Goal: Task Accomplishment & Management: Use online tool/utility

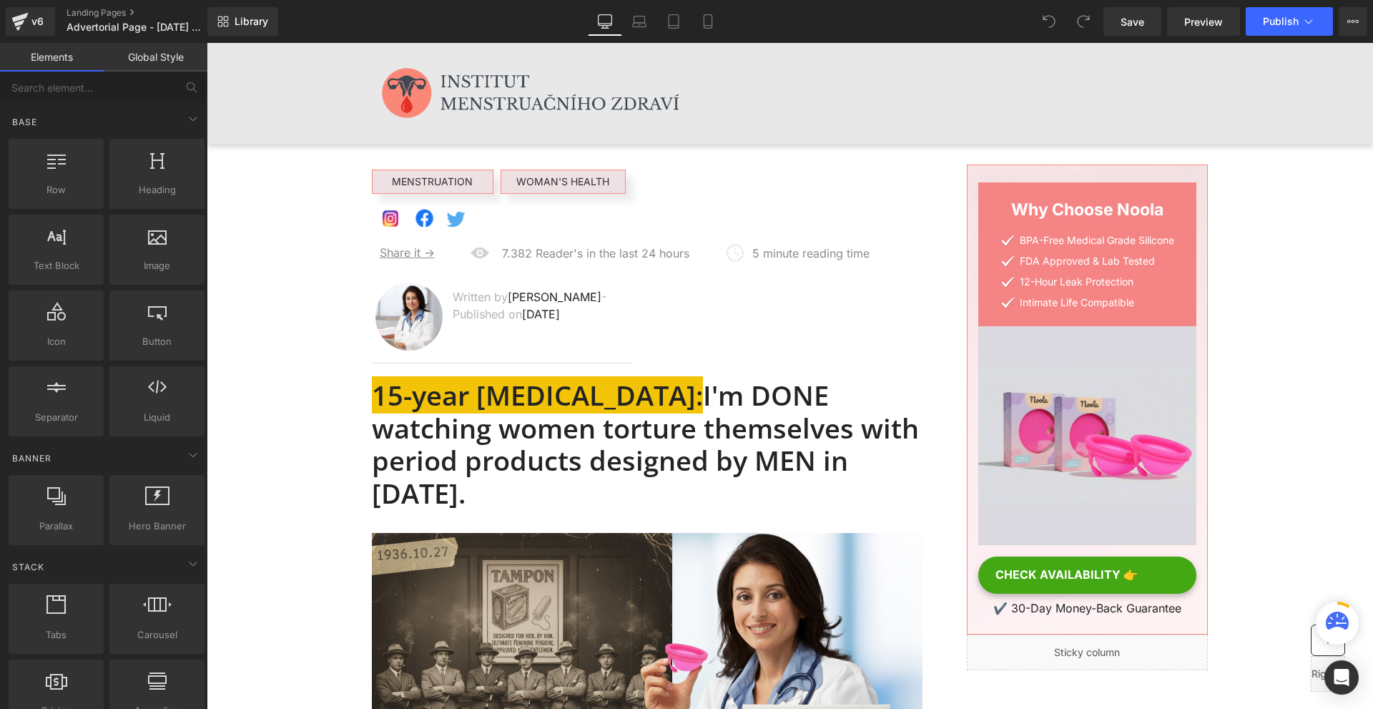
click at [729, 20] on div "Library Desktop Desktop Laptop Tablet Mobile Save Preview Publish Scheduled Vie…" at bounding box center [789, 21] width 1165 height 29
click at [716, 16] on link "Mobile" at bounding box center [708, 21] width 34 height 29
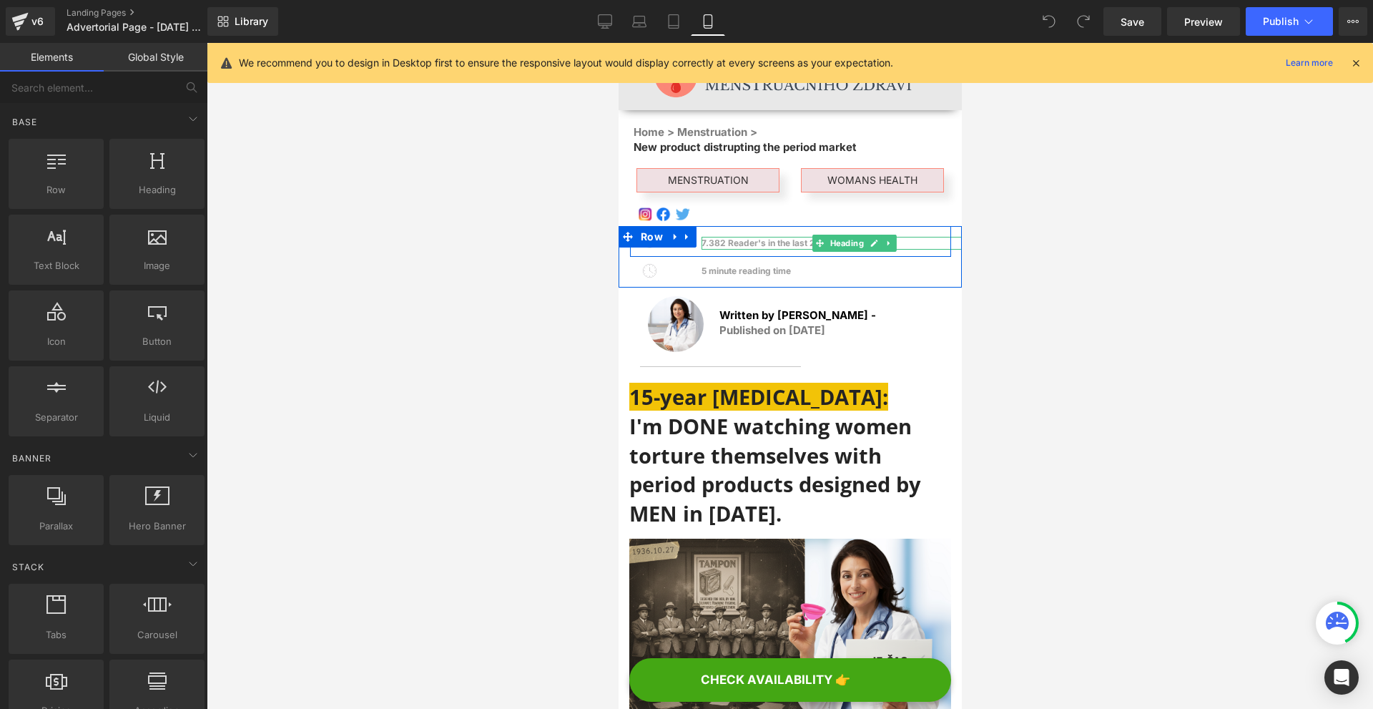
click at [766, 240] on span "7.382 Reader's in the last 24 hours" at bounding box center [773, 242] width 145 height 11
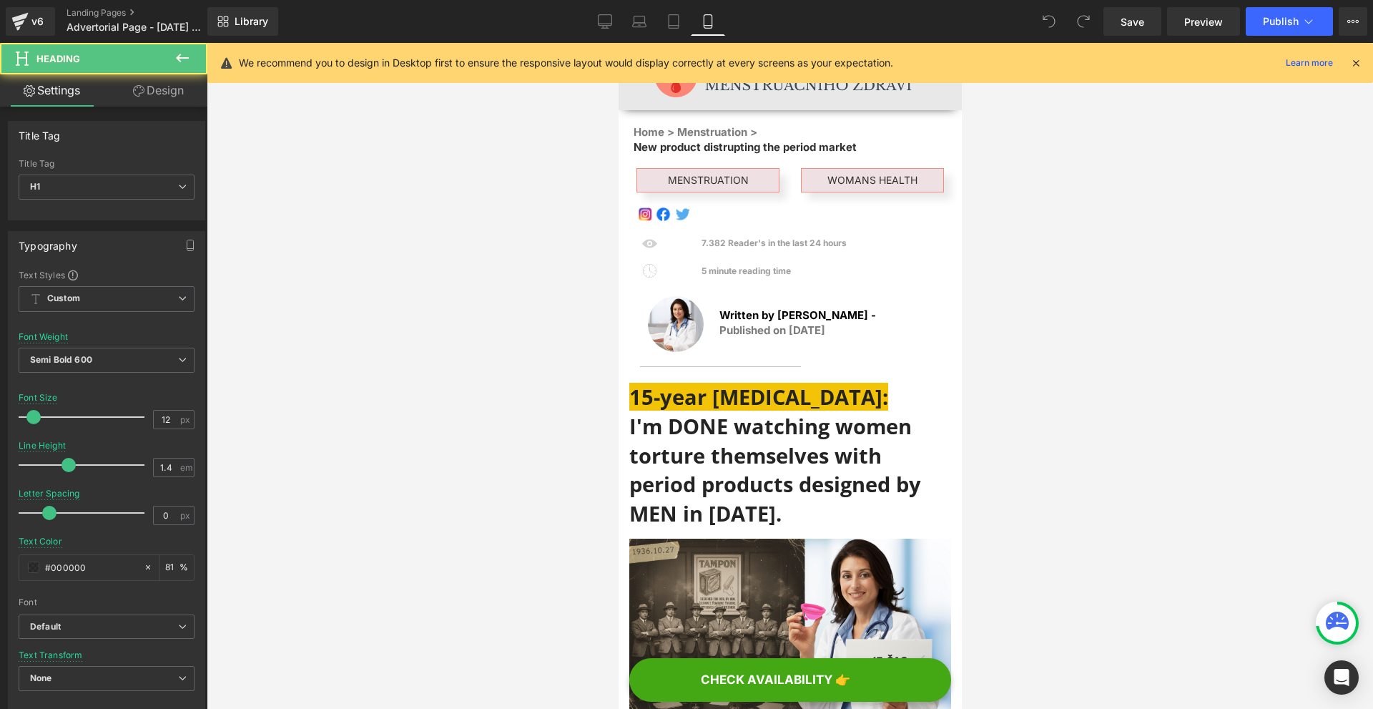
click at [154, 105] on link "Design" at bounding box center [159, 90] width 104 height 32
click at [0, 0] on div "Spacing" at bounding box center [0, 0] width 0 height 0
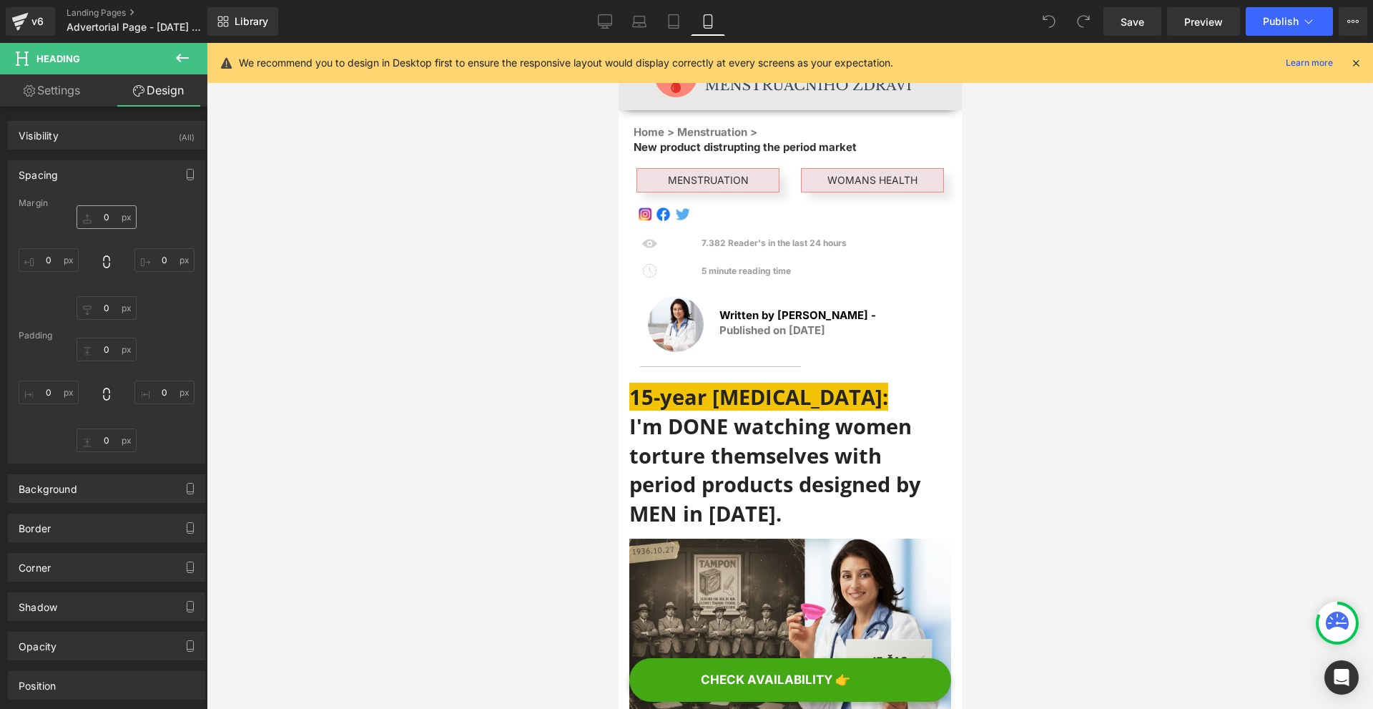
type input "3"
type input "-100"
type input "0"
type input "-140"
type input "1"
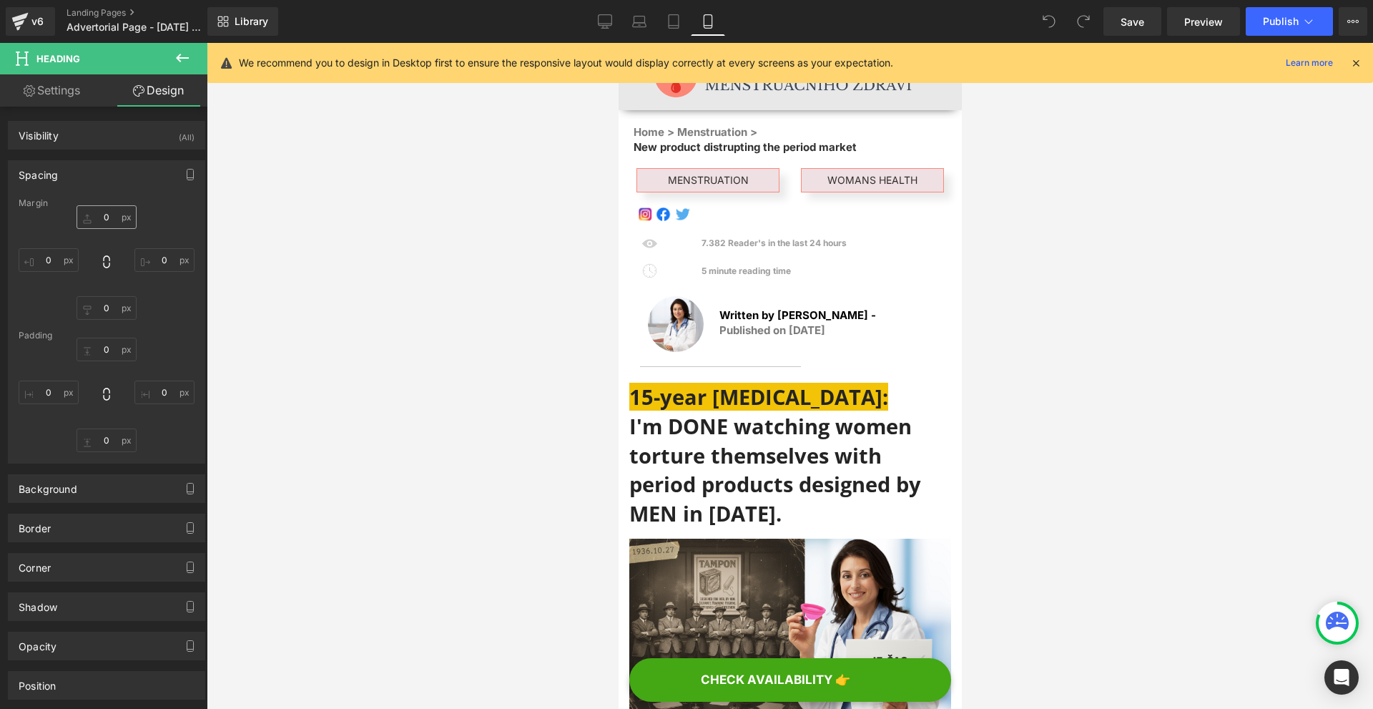
type input "0"
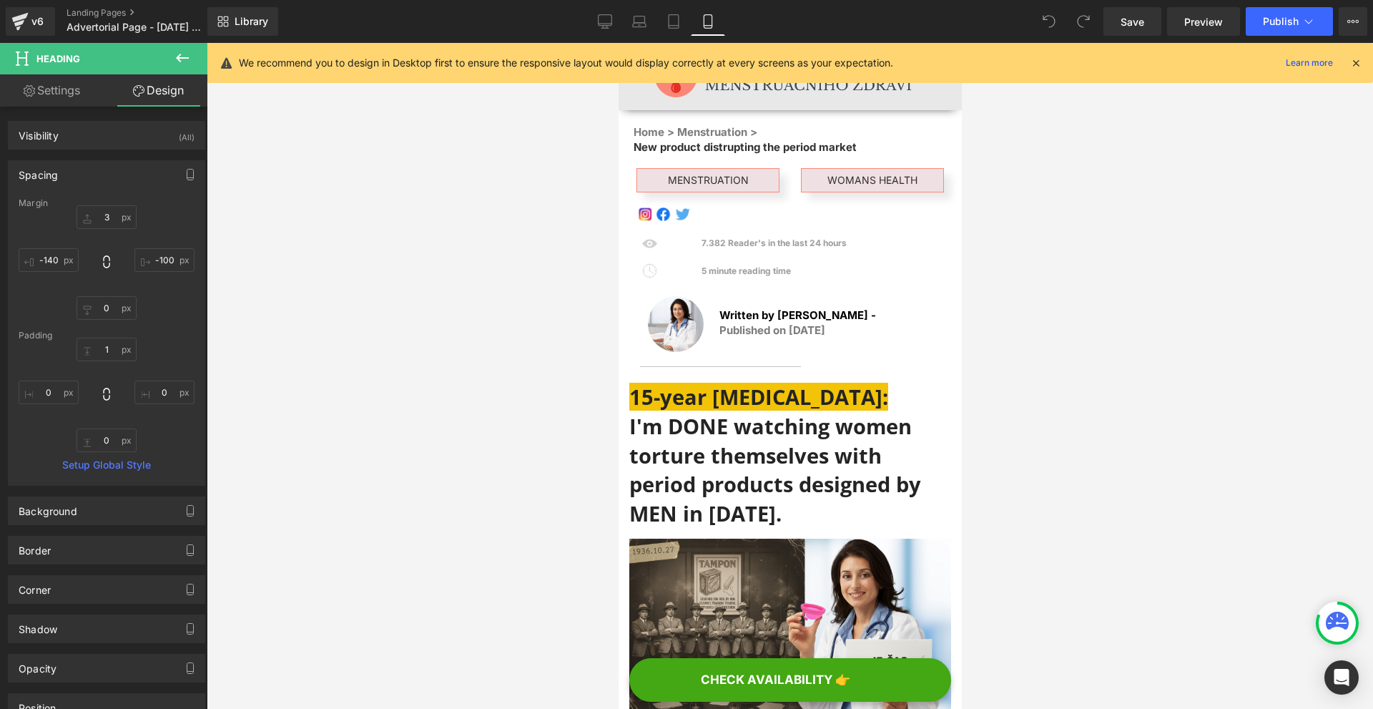
click at [72, 274] on div "3px 3 -100px -100 0px 0 -140px -140" at bounding box center [107, 262] width 176 height 114
click at [70, 269] on input "-140" at bounding box center [49, 260] width 60 height 24
type input "-170"
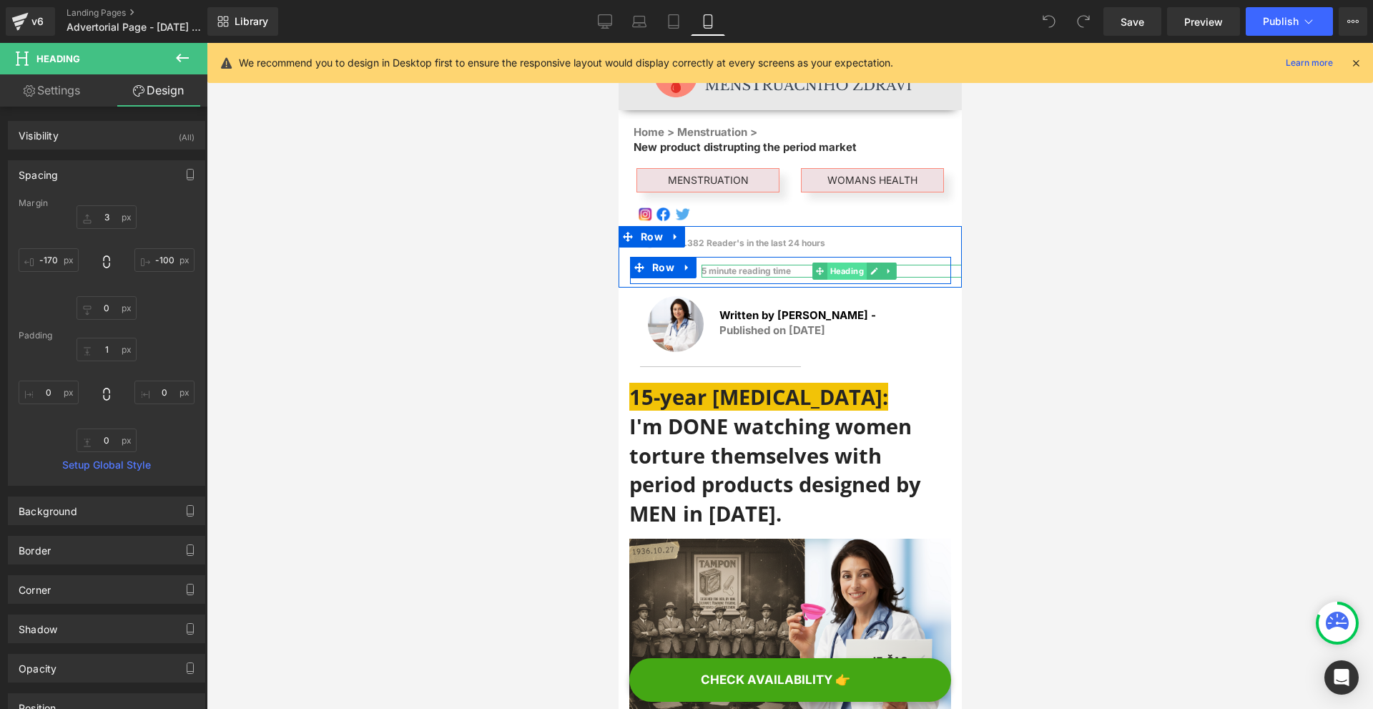
click at [837, 270] on span "Heading" at bounding box center [846, 270] width 39 height 17
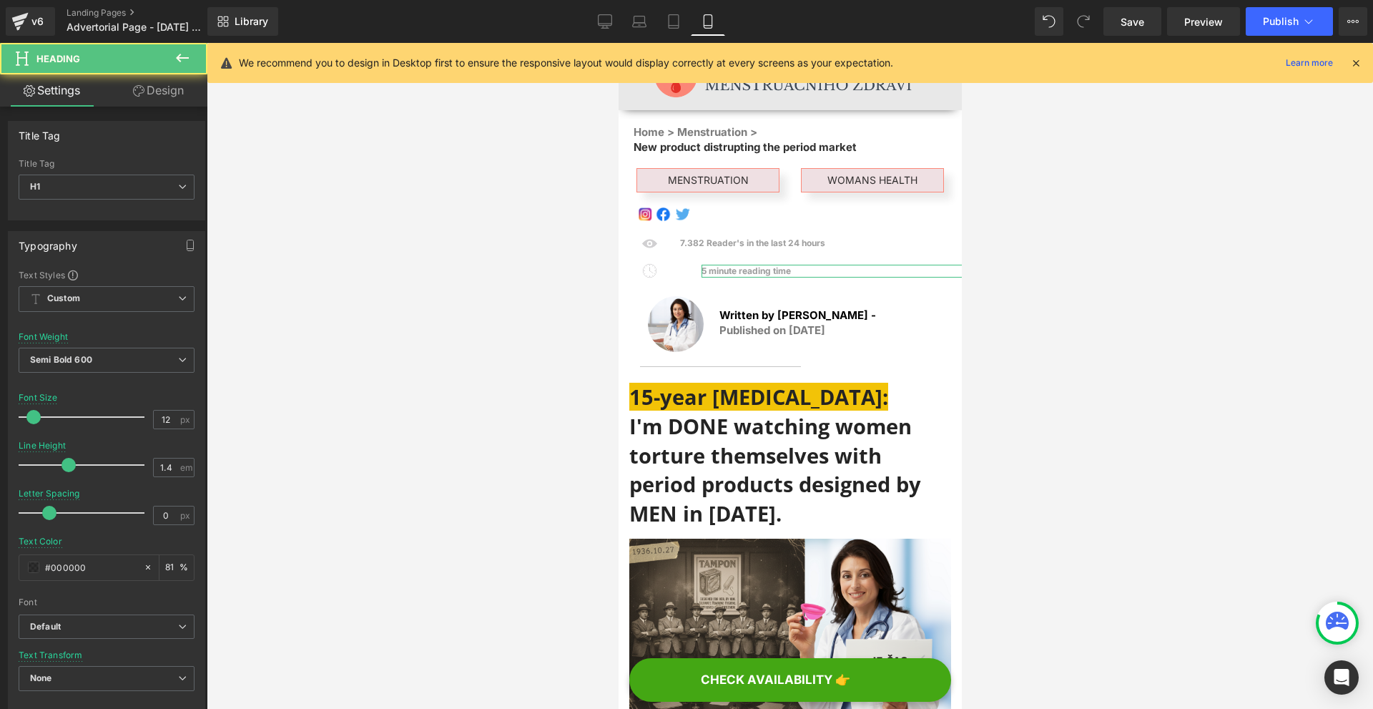
click at [141, 91] on icon at bounding box center [138, 90] width 11 height 11
click at [0, 0] on div "Spacing" at bounding box center [0, 0] width 0 height 0
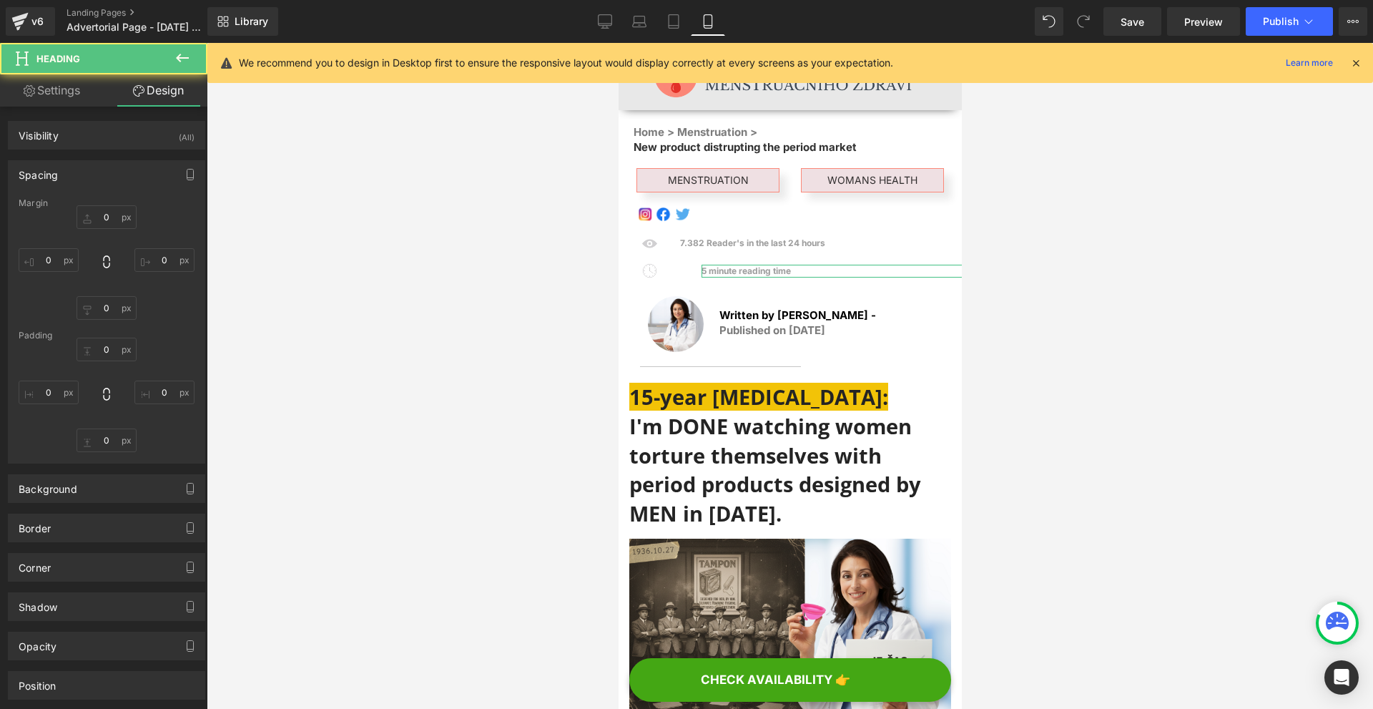
type input "4"
type input "-100"
type input "0"
type input "-140"
type input "1"
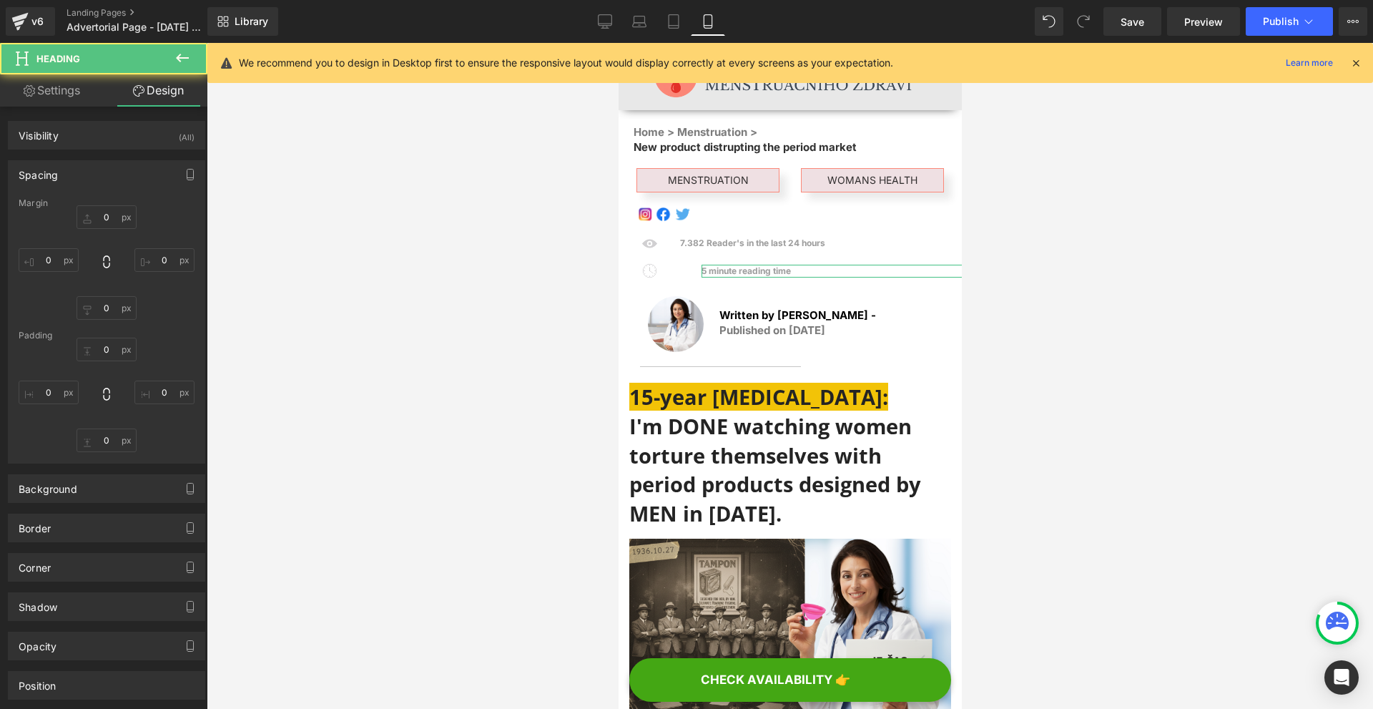
type input "0"
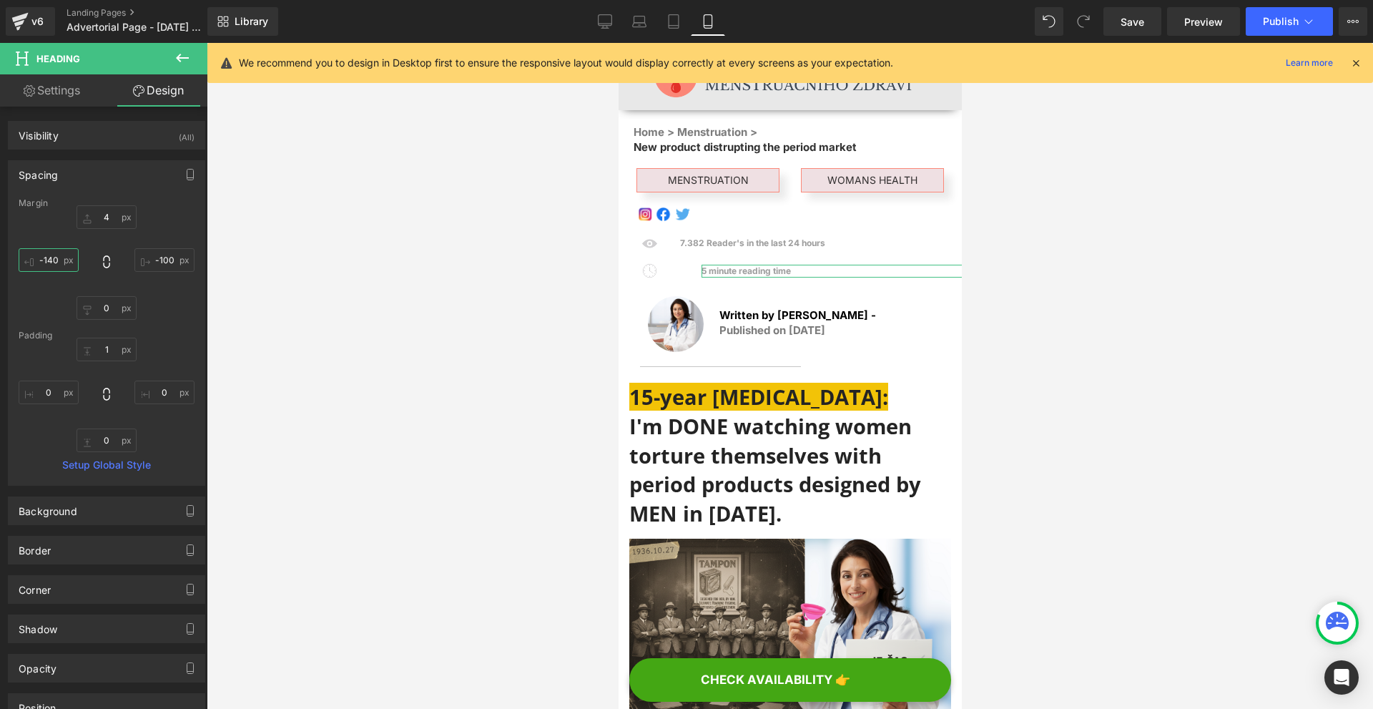
click at [60, 267] on input "-140" at bounding box center [49, 260] width 60 height 24
type input "-170"
drag, startPoint x: 1147, startPoint y: 16, endPoint x: 51, endPoint y: 159, distance: 1105.4
click at [1147, 16] on link "Save" at bounding box center [1132, 21] width 58 height 29
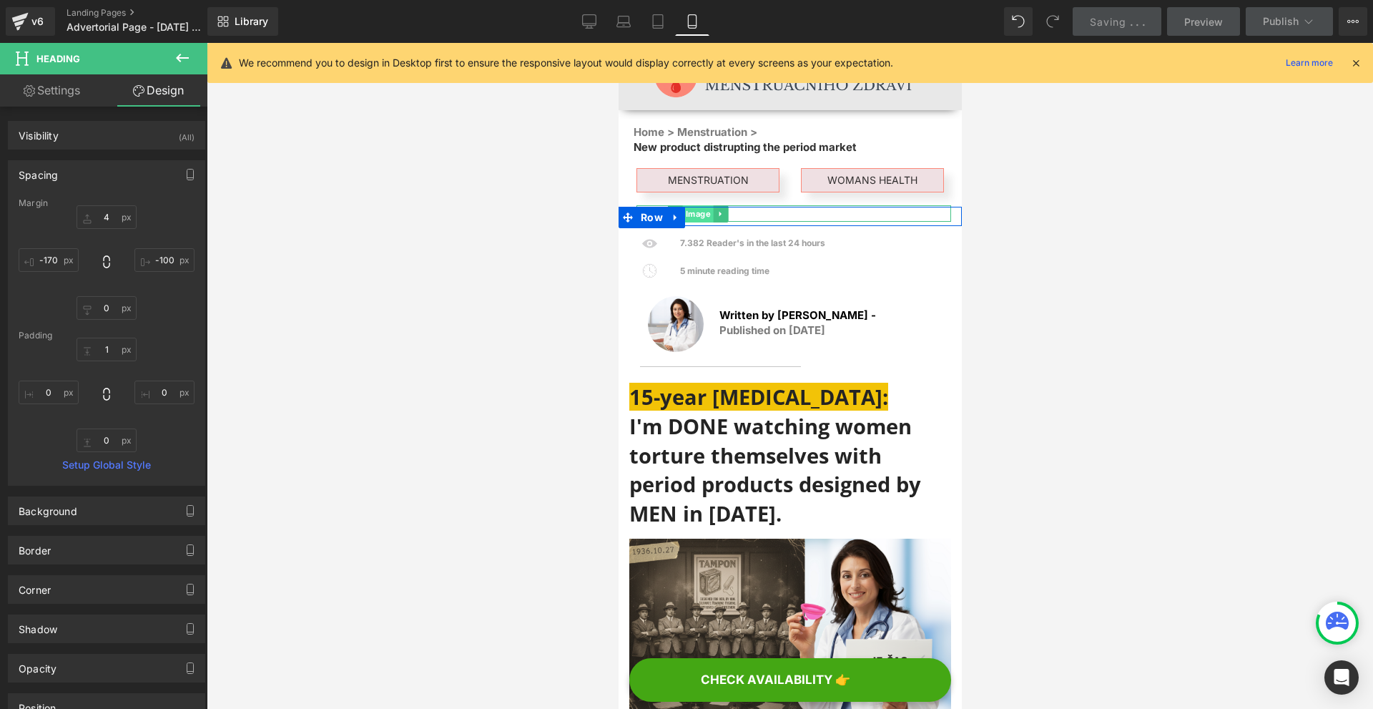
click at [704, 217] on span "Image" at bounding box center [697, 213] width 31 height 17
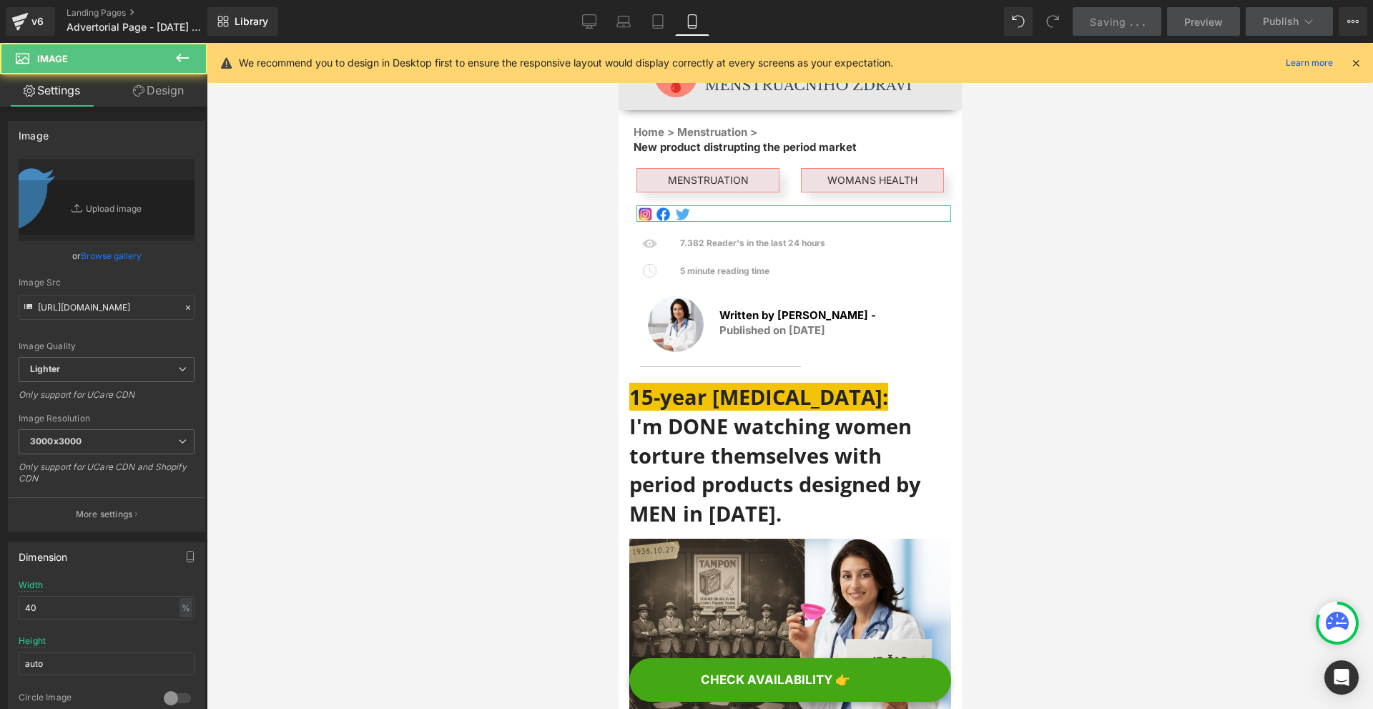
click at [181, 92] on link "Design" at bounding box center [159, 90] width 104 height 32
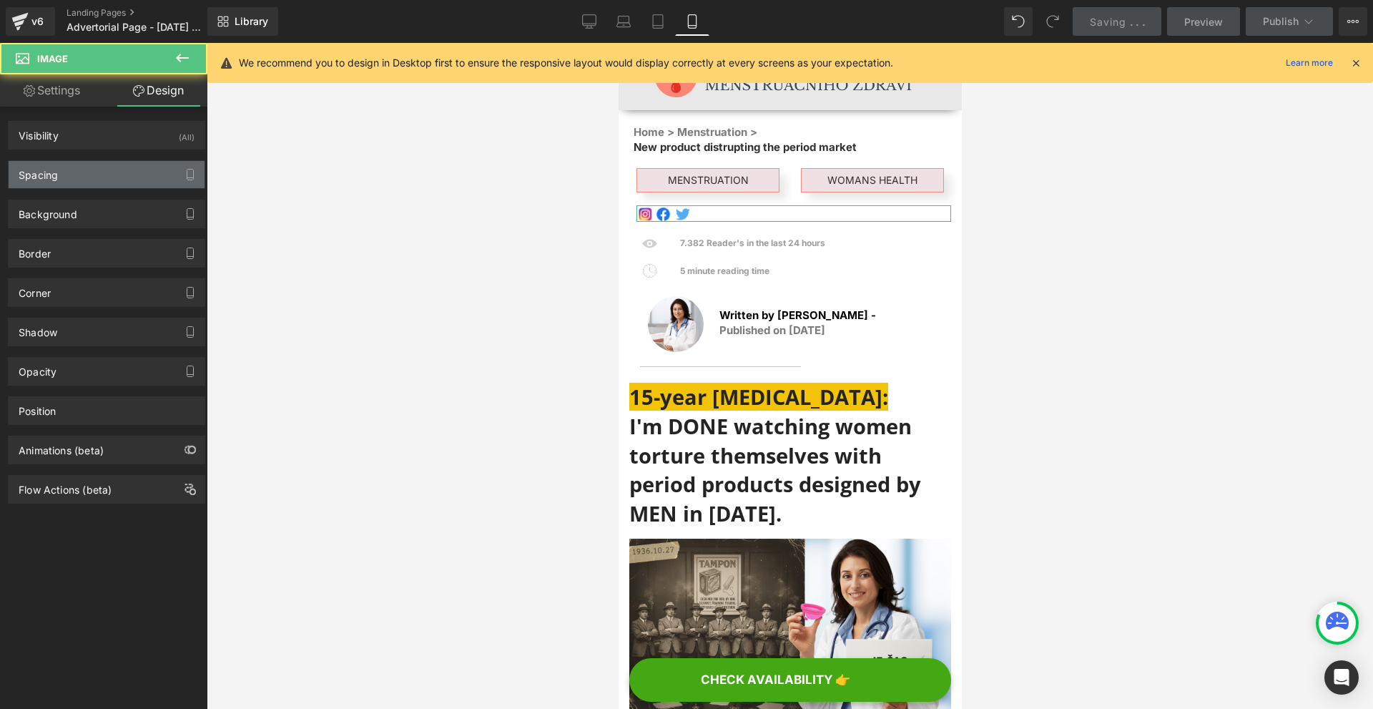
drag, startPoint x: 99, startPoint y: 167, endPoint x: 100, endPoint y: 188, distance: 20.7
click at [99, 168] on div "Spacing" at bounding box center [107, 174] width 196 height 27
type input "-10"
type input "0"
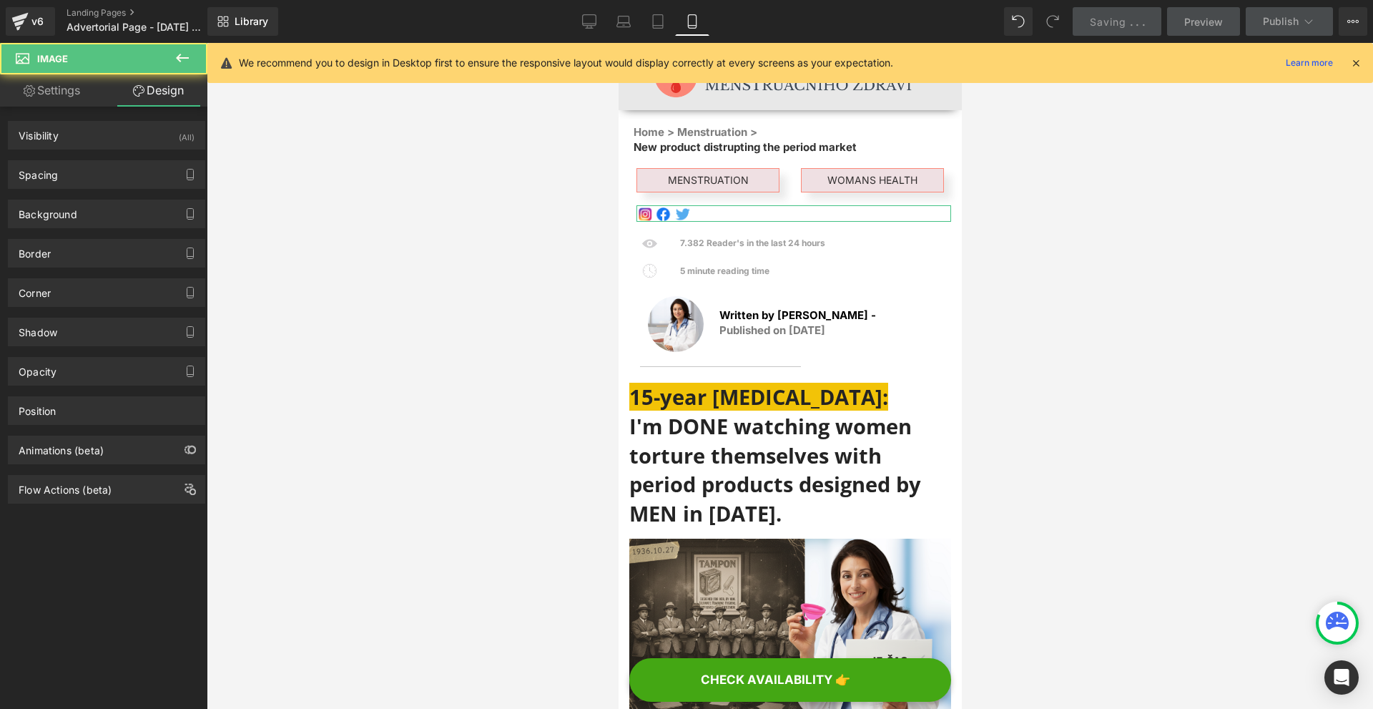
type input "0"
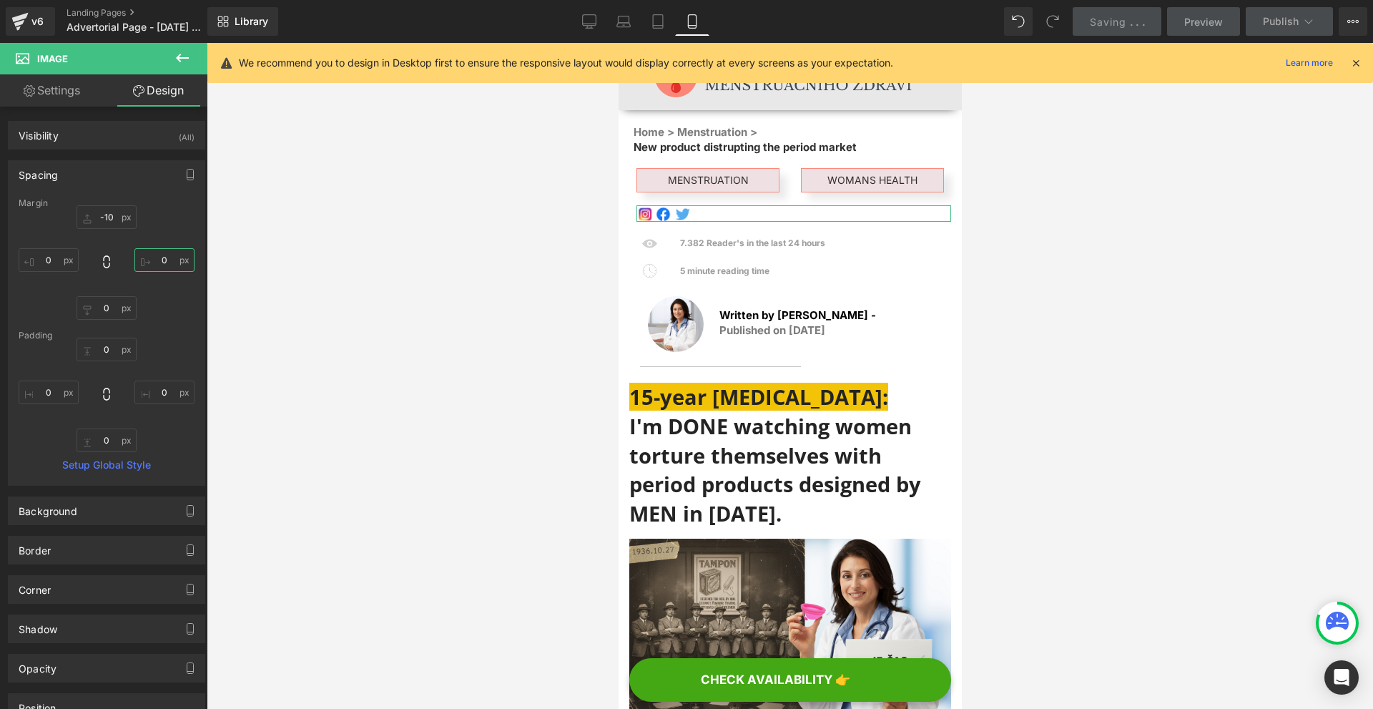
click at [172, 263] on input "0" at bounding box center [164, 260] width 60 height 24
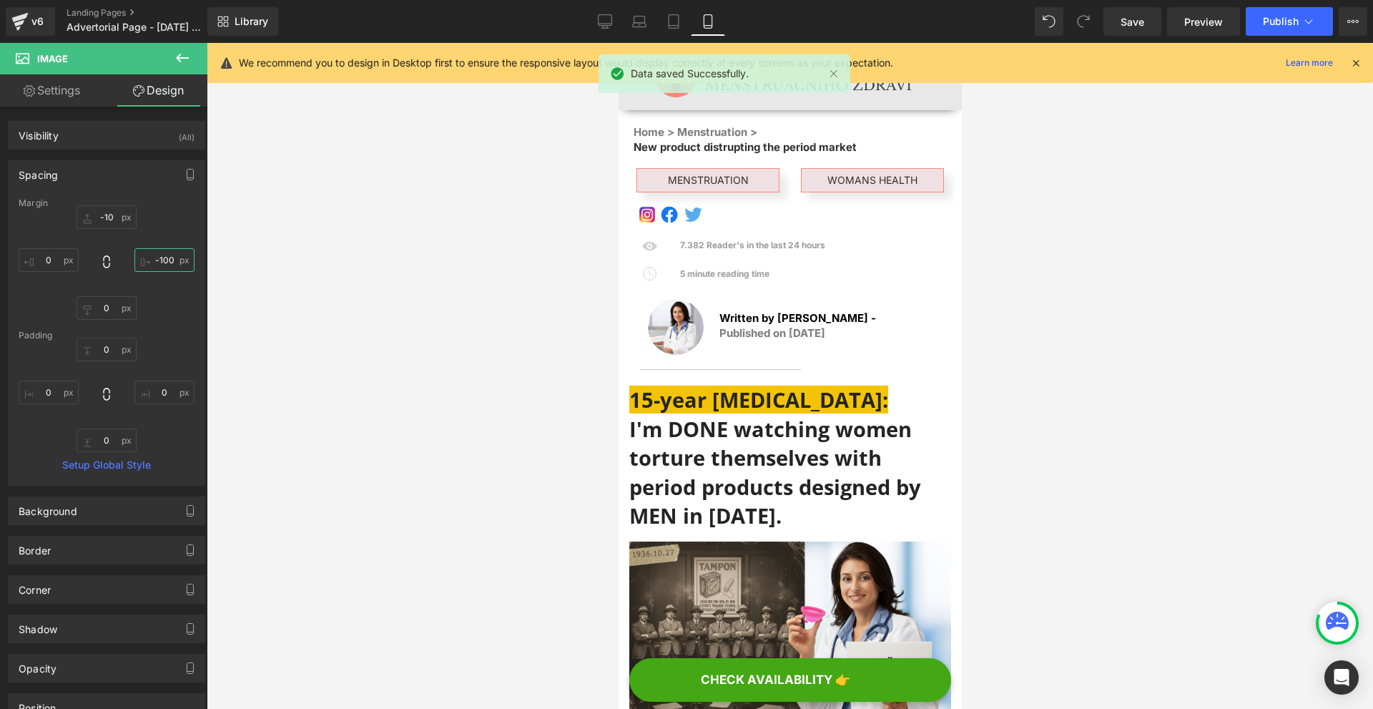
type input "-100"
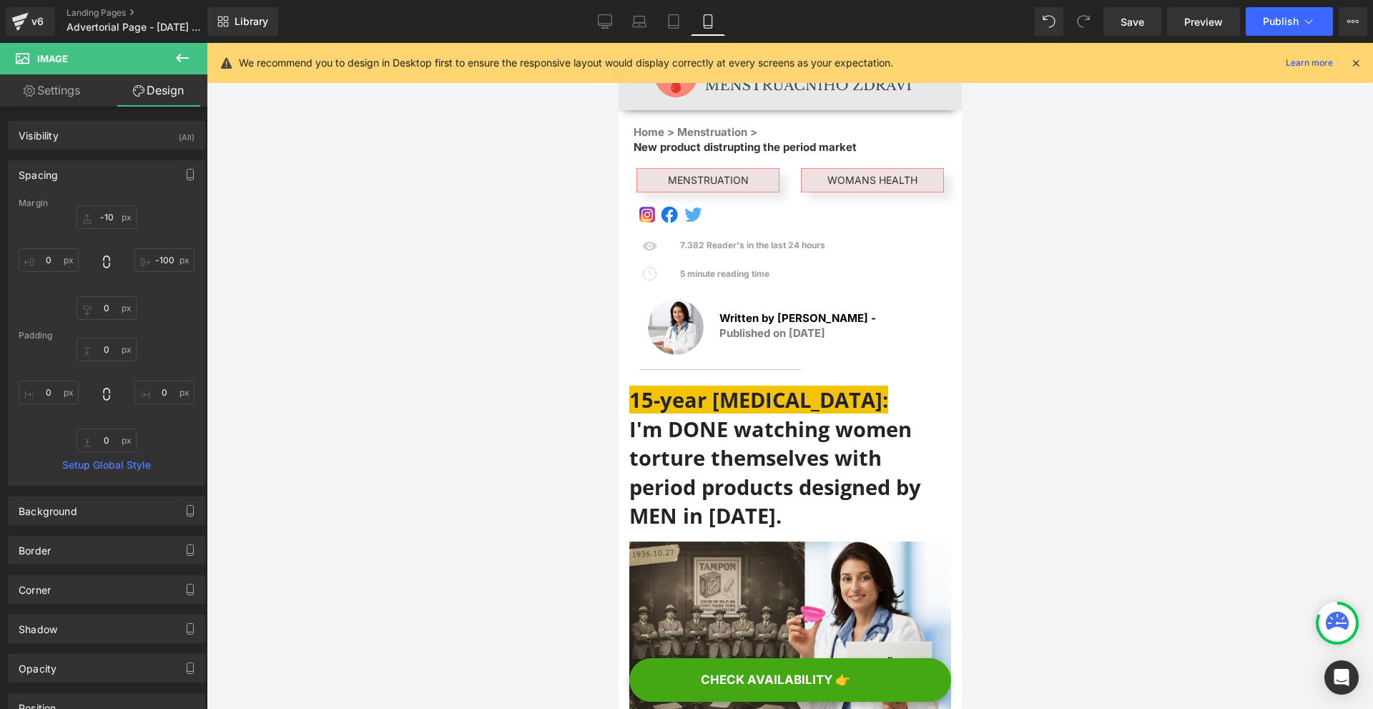
click at [1356, 59] on icon at bounding box center [1355, 62] width 13 height 13
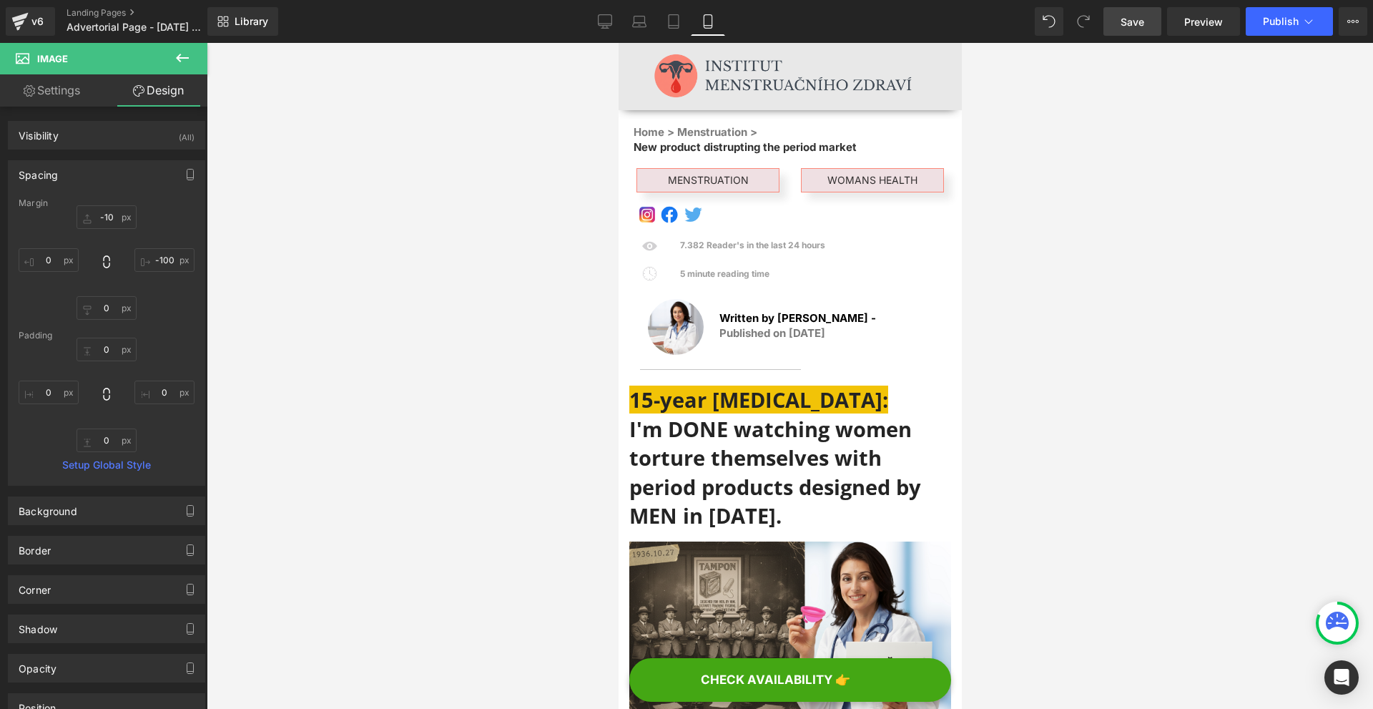
click at [1139, 23] on span "Save" at bounding box center [1132, 21] width 24 height 15
click at [1191, 22] on span "Preview" at bounding box center [1203, 21] width 39 height 15
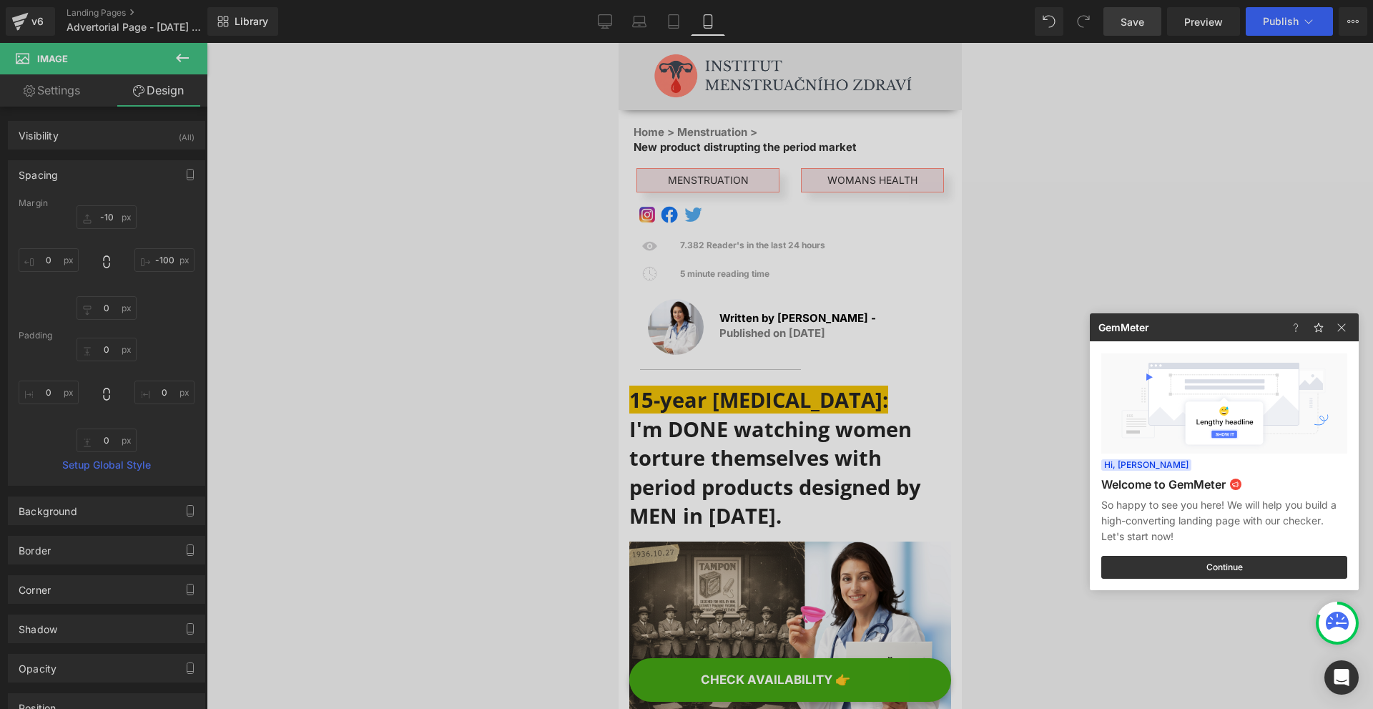
drag, startPoint x: 756, startPoint y: 233, endPoint x: 137, endPoint y: 202, distance: 619.3
click at [756, 233] on div at bounding box center [686, 354] width 1373 height 709
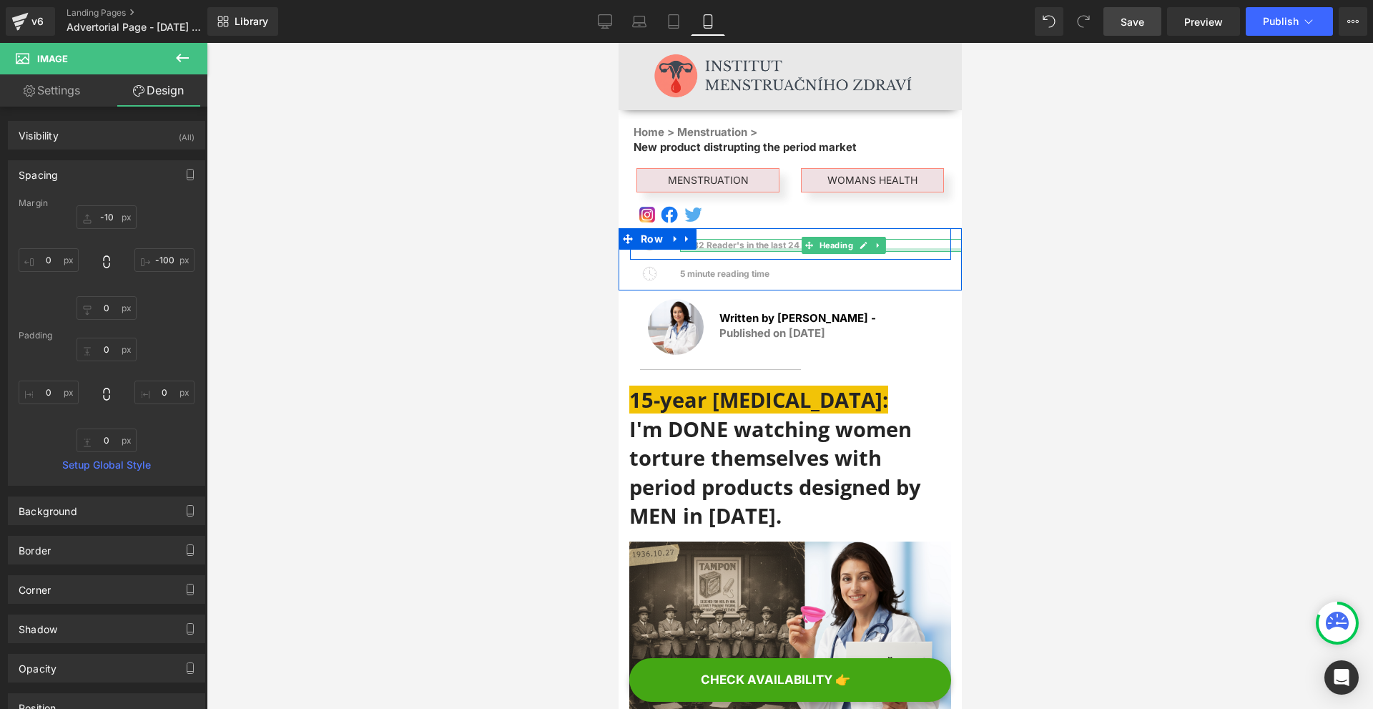
click at [779, 248] on div at bounding box center [845, 250] width 332 height 4
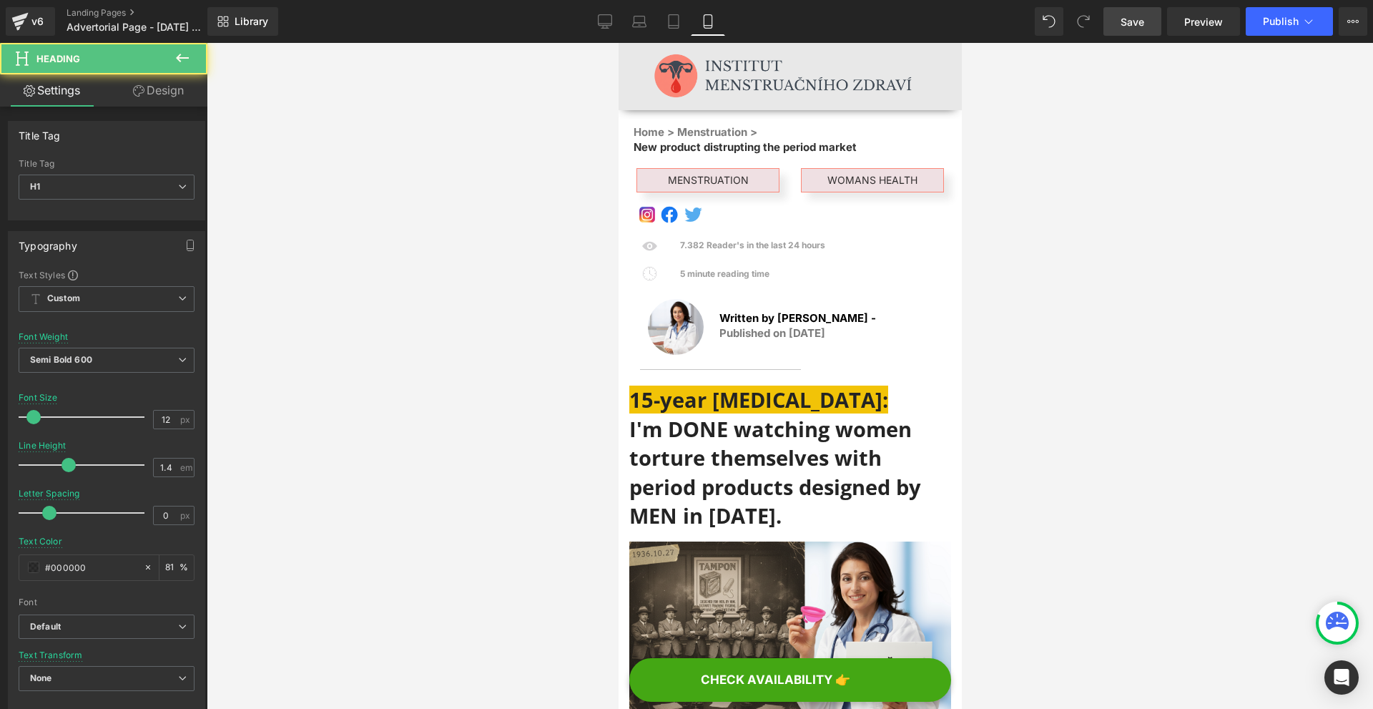
click at [133, 95] on icon at bounding box center [138, 90] width 11 height 11
click at [0, 0] on div "Spacing" at bounding box center [0, 0] width 0 height 0
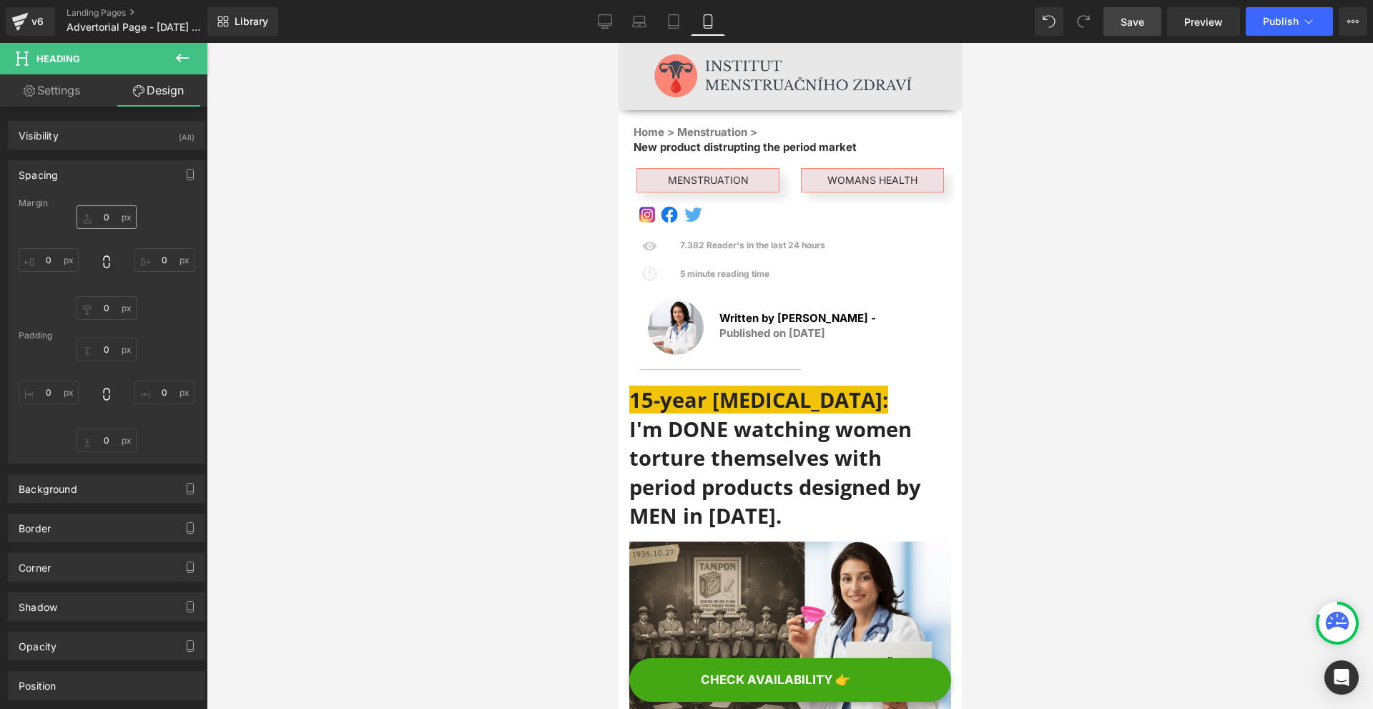
type input "3"
type input "-100"
type input "0"
type input "-170"
type input "1"
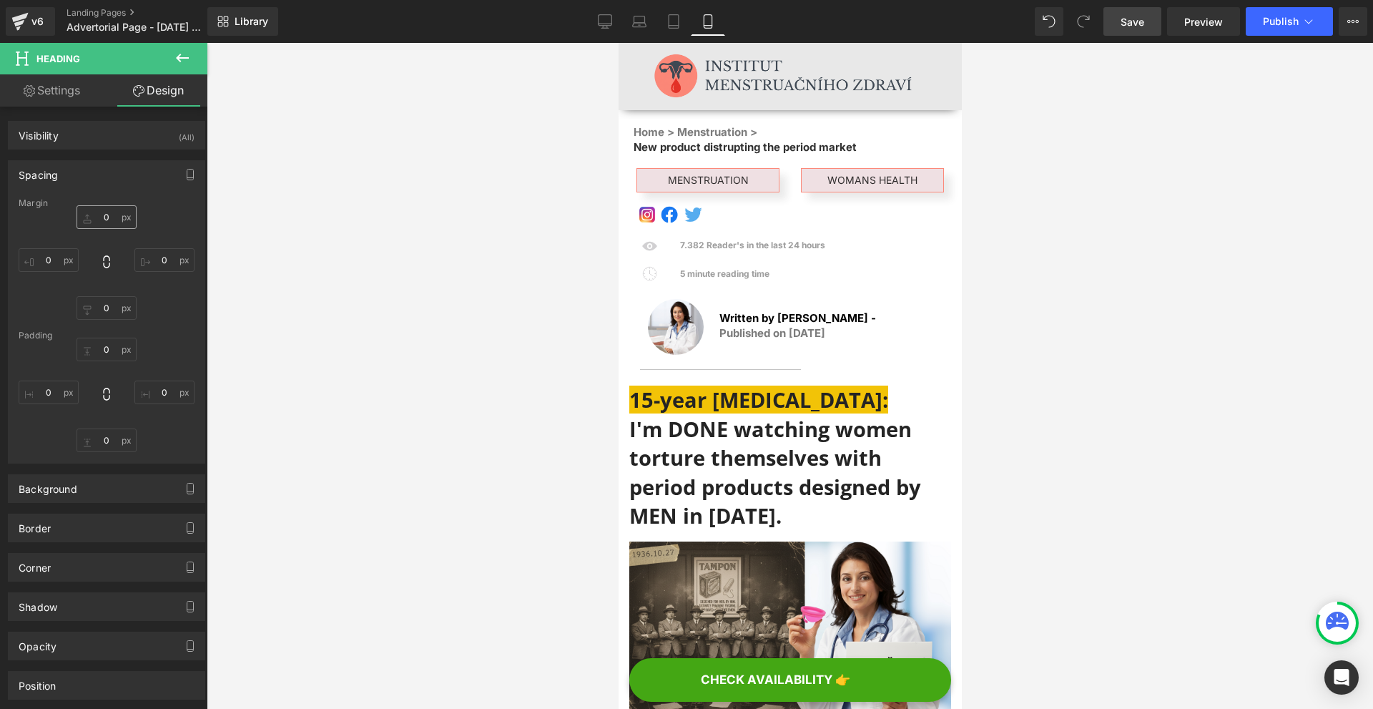
type input "0"
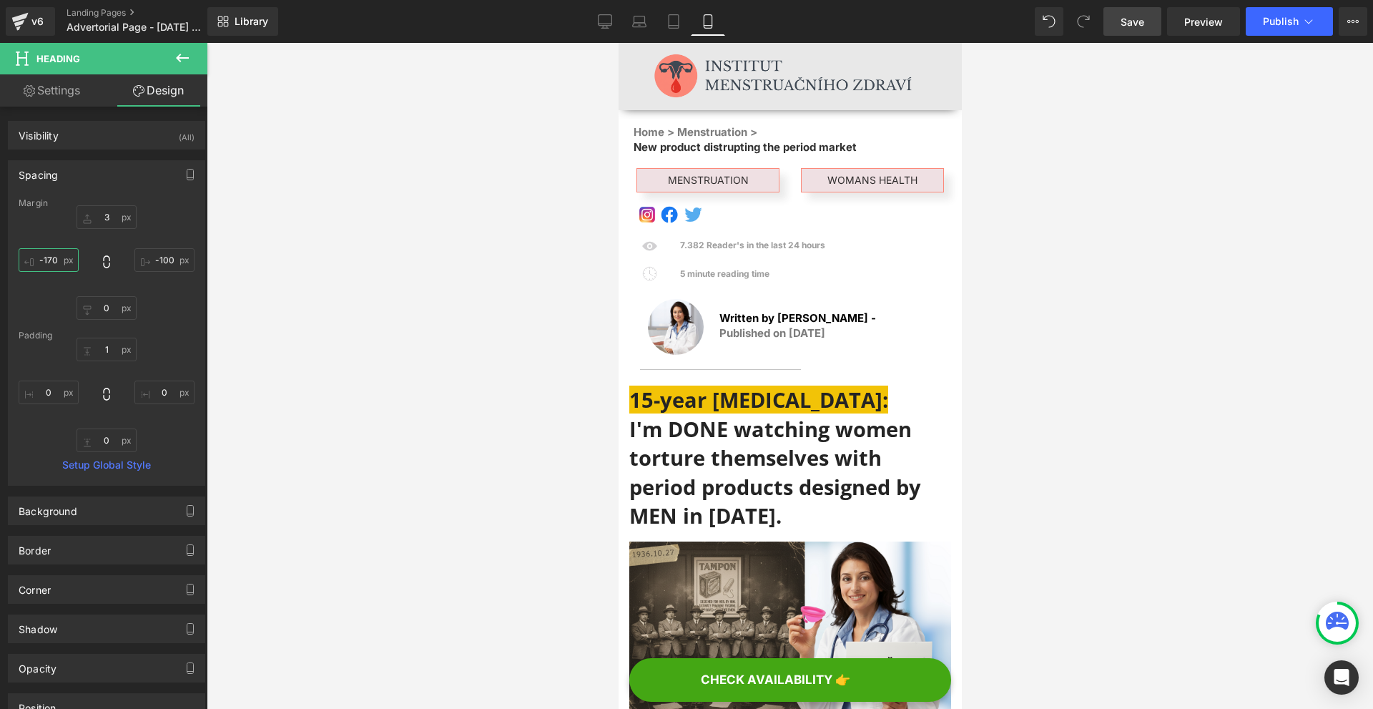
click at [77, 253] on input "-170" at bounding box center [49, 260] width 60 height 24
type input "-150"
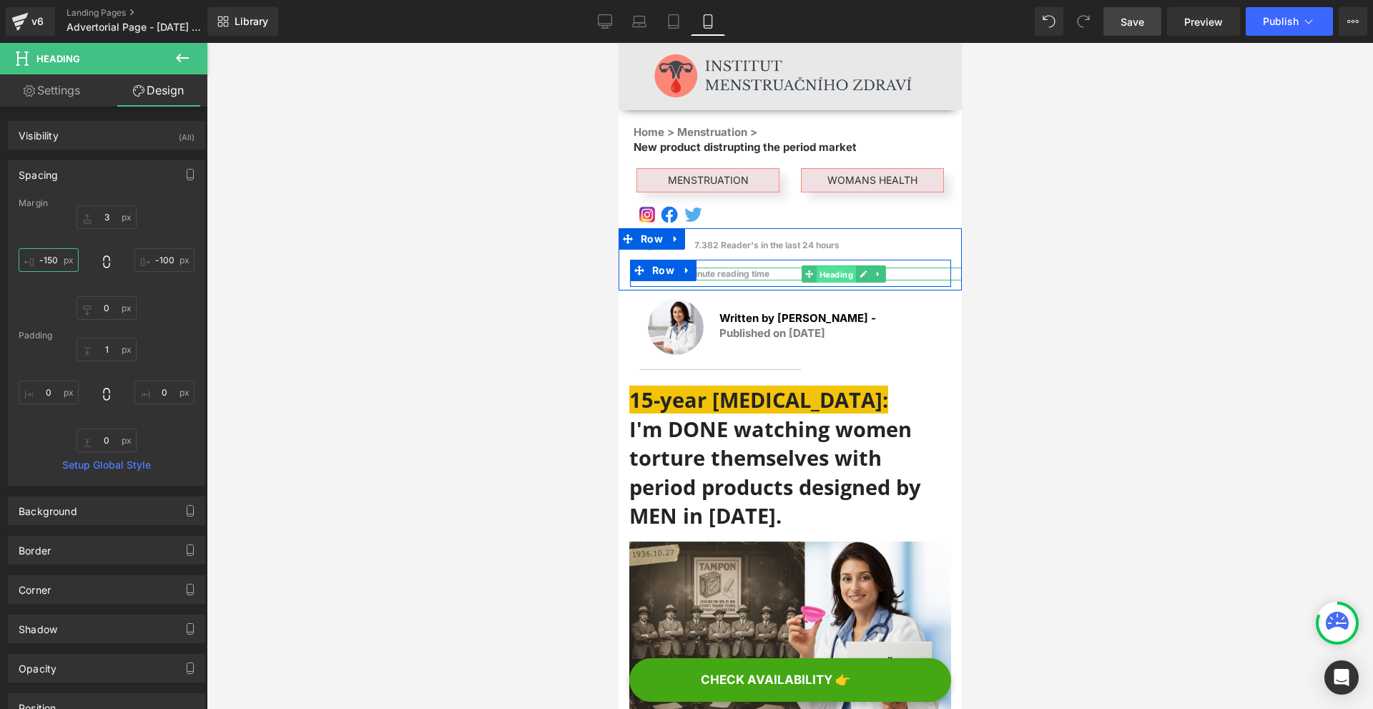
drag, startPoint x: 826, startPoint y: 270, endPoint x: 846, endPoint y: 236, distance: 39.7
click at [826, 270] on span "Heading" at bounding box center [835, 273] width 39 height 17
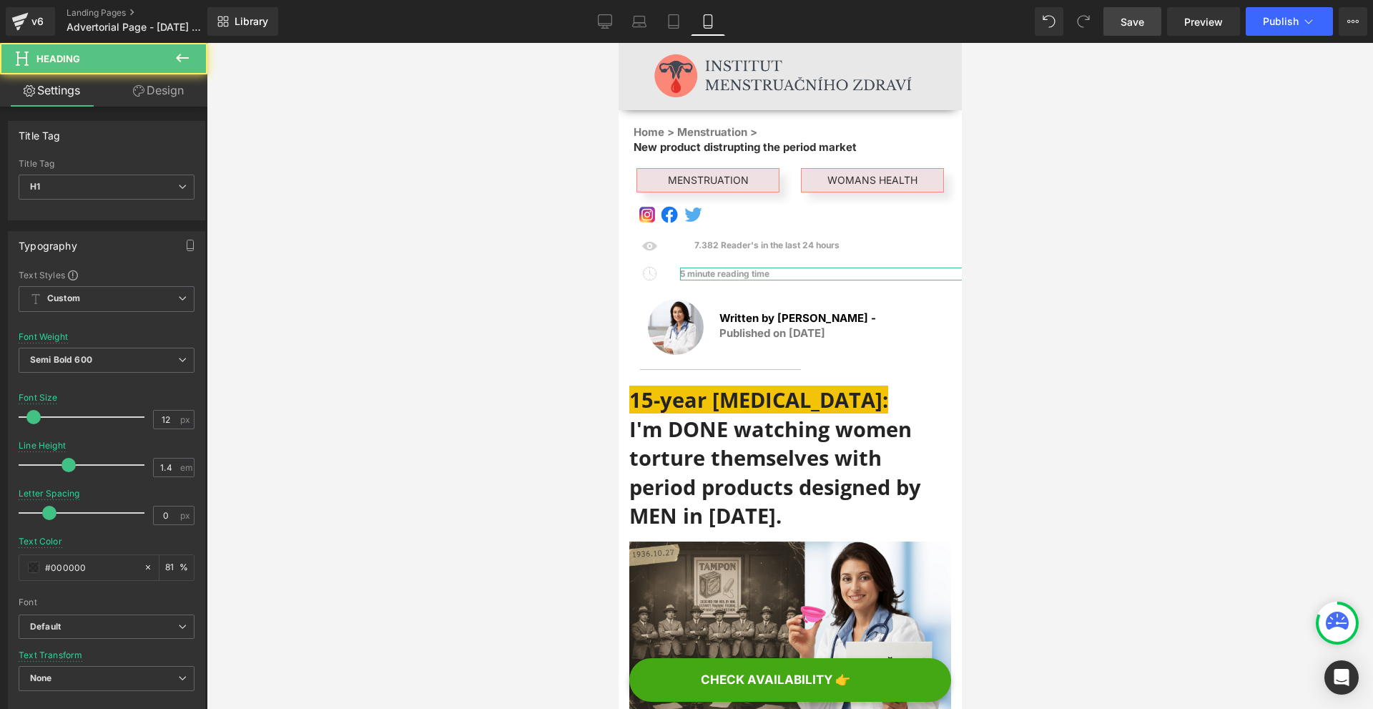
click at [155, 99] on link "Design" at bounding box center [159, 90] width 104 height 32
click at [0, 0] on div "Spacing" at bounding box center [0, 0] width 0 height 0
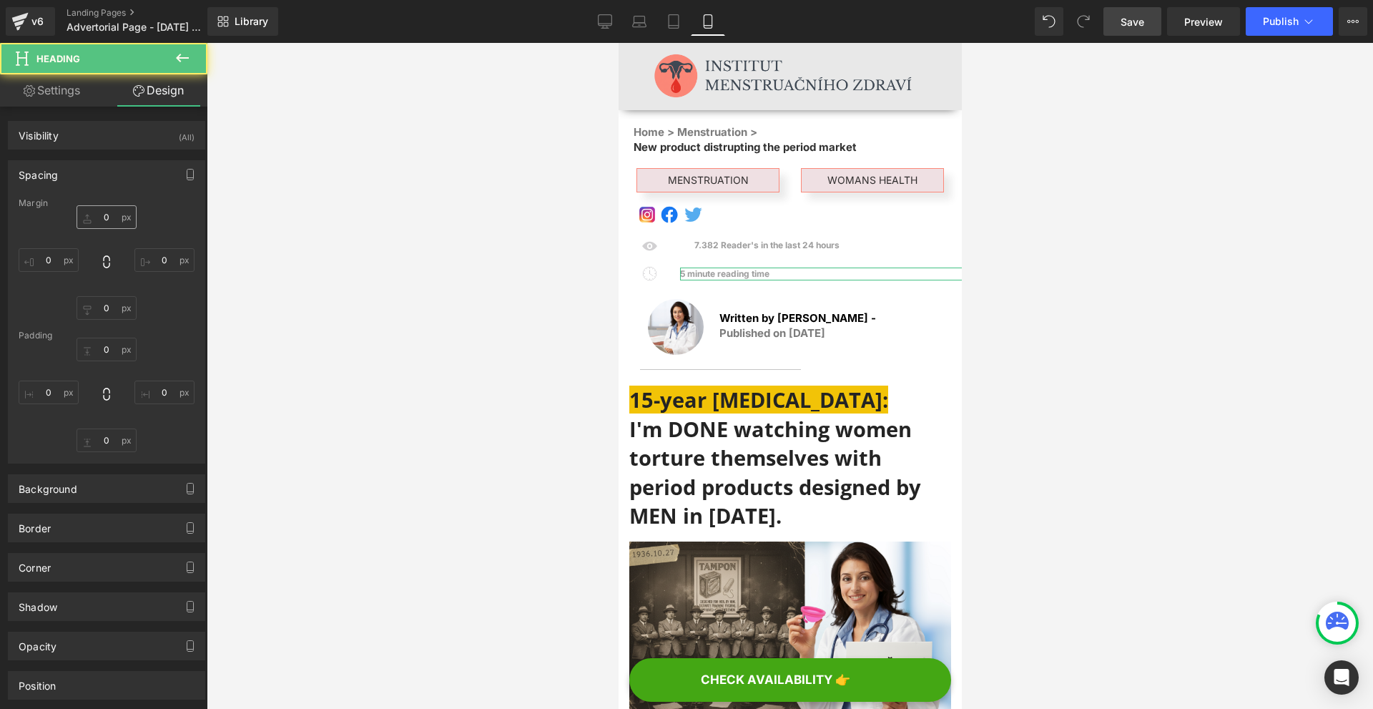
type input "4"
type input "-100"
type input "0"
type input "-170"
type input "1"
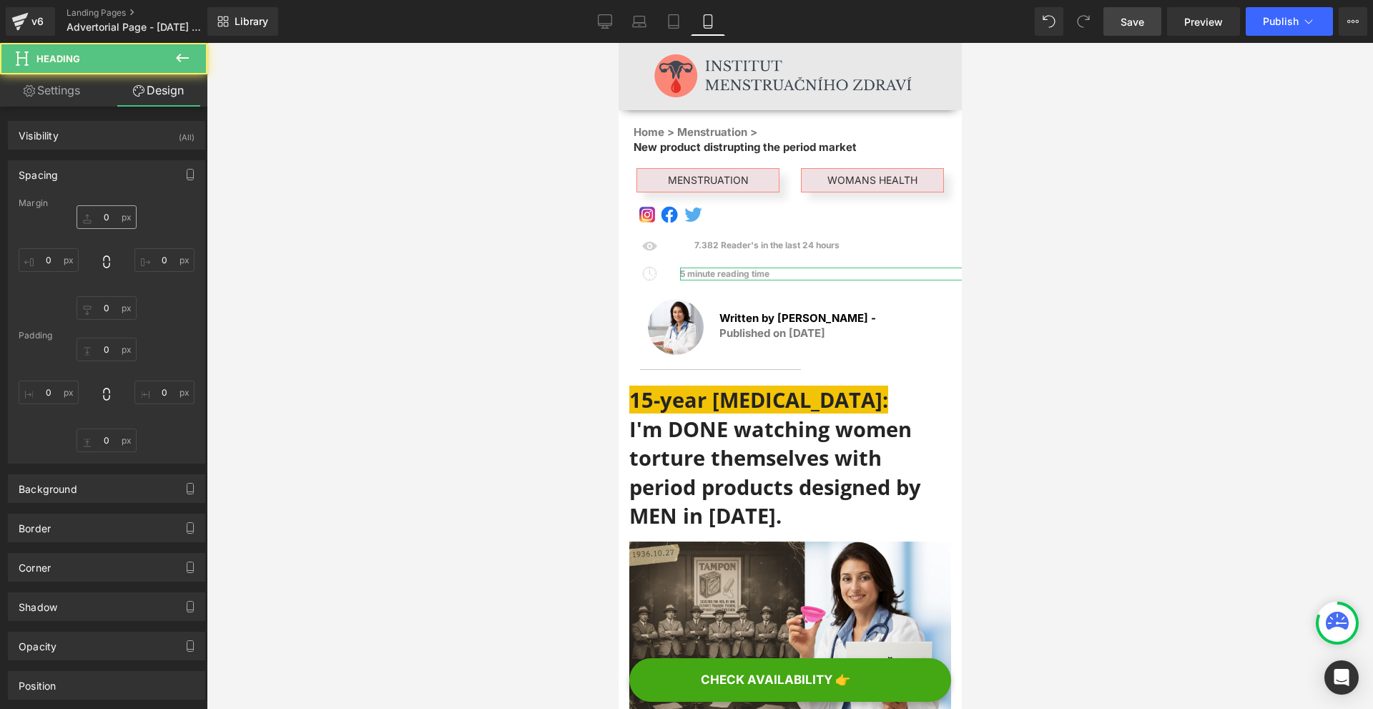
type input "0"
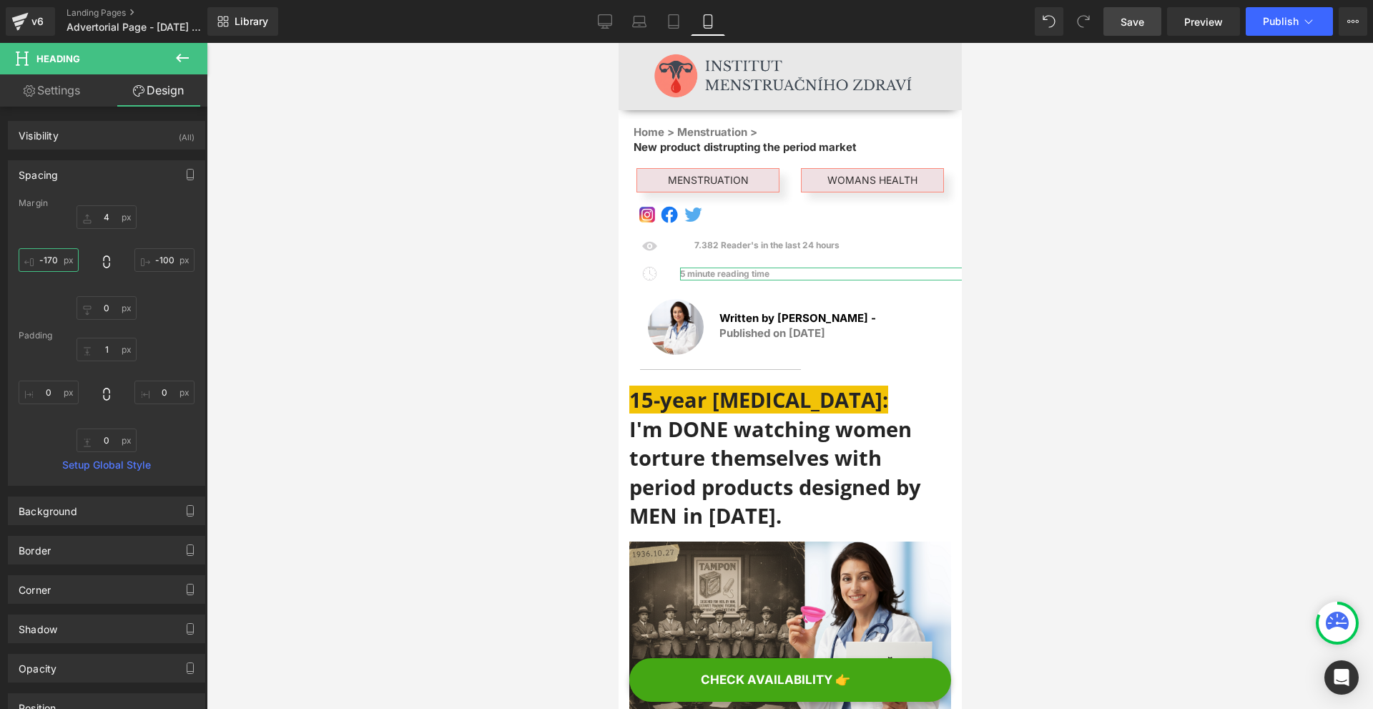
click at [67, 250] on input "-170" at bounding box center [49, 260] width 60 height 24
type input "-150"
click at [1133, 16] on span "Save" at bounding box center [1132, 21] width 24 height 15
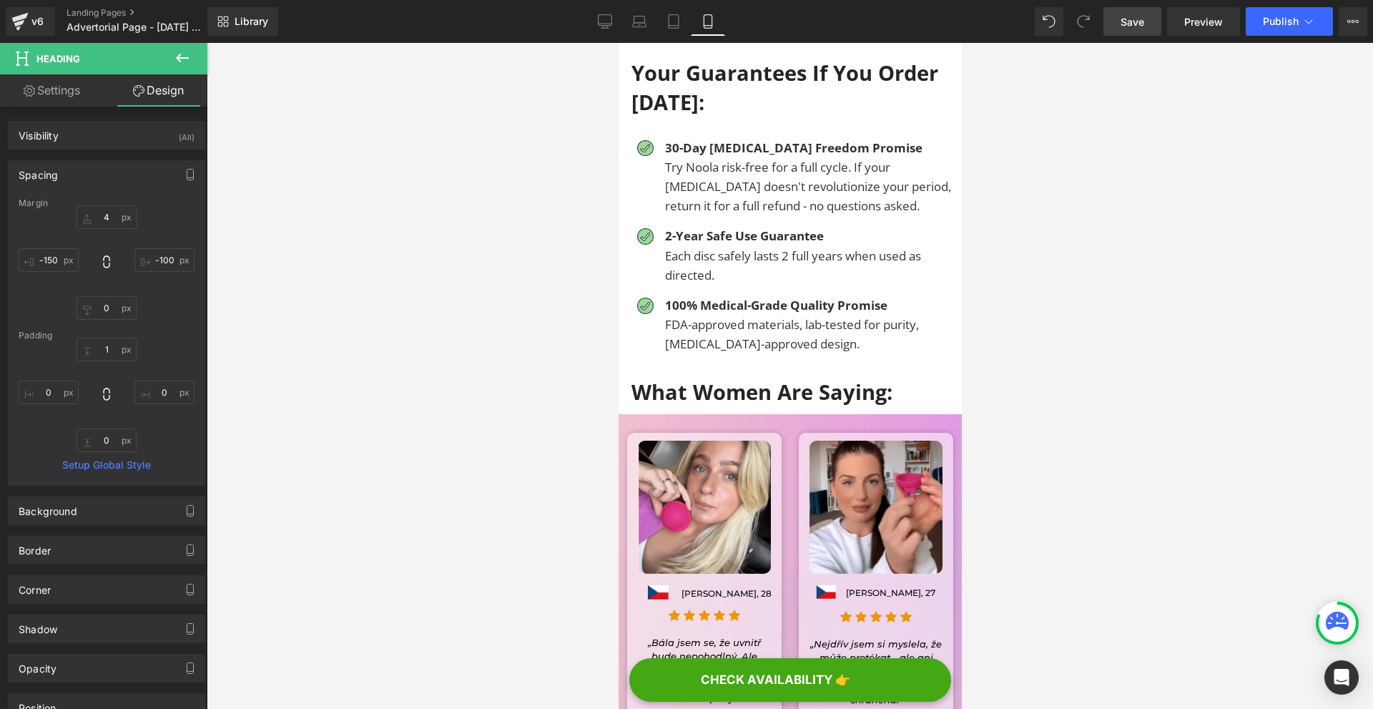
scroll to position [17157, 0]
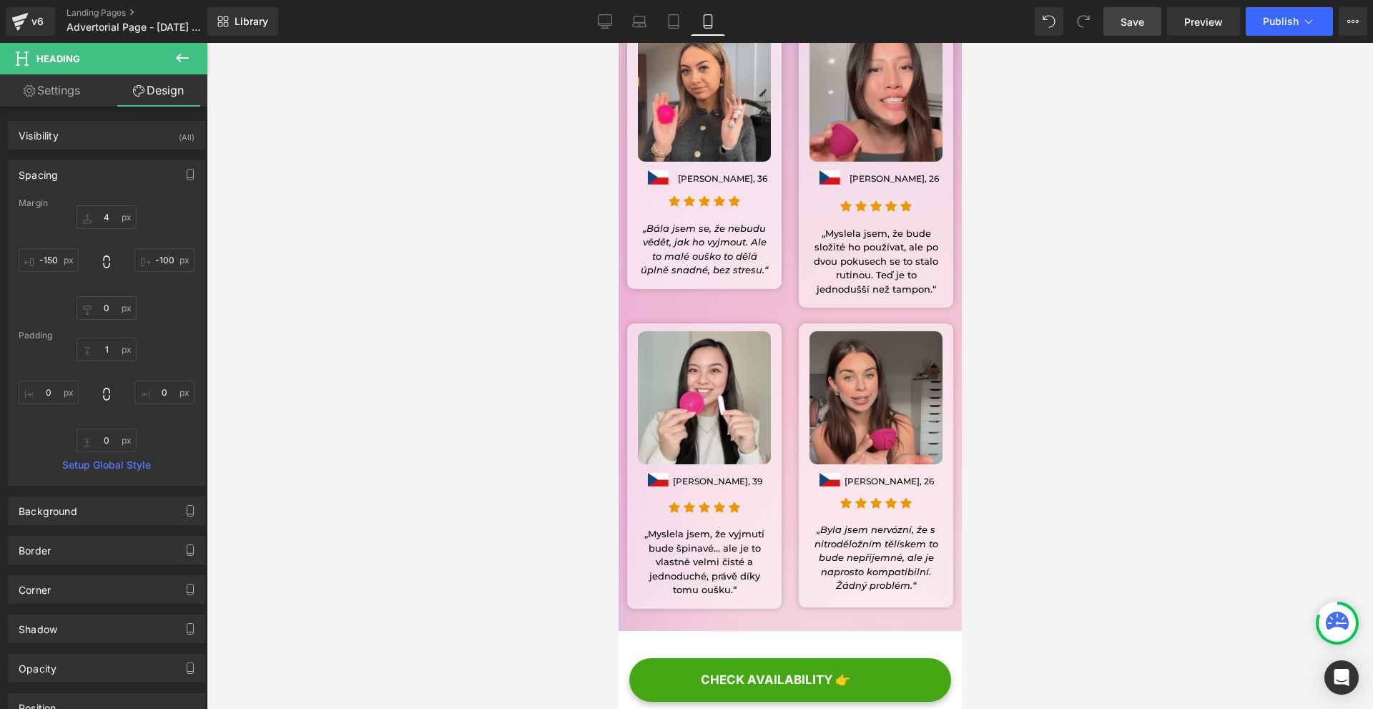
click at [618, 43] on div at bounding box center [618, 43] width 0 height 0
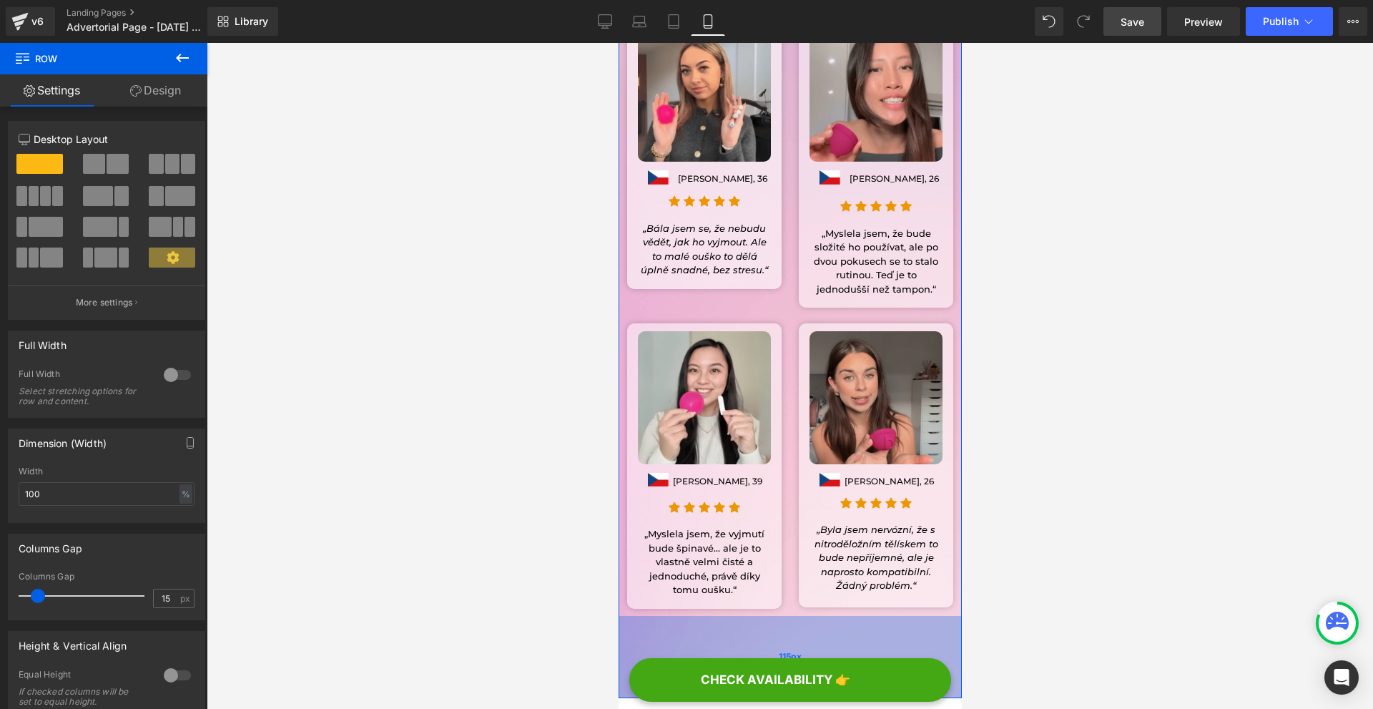
drag, startPoint x: 791, startPoint y: 435, endPoint x: 788, endPoint y: 502, distance: 67.3
click at [788, 616] on div "115px" at bounding box center [789, 657] width 343 height 82
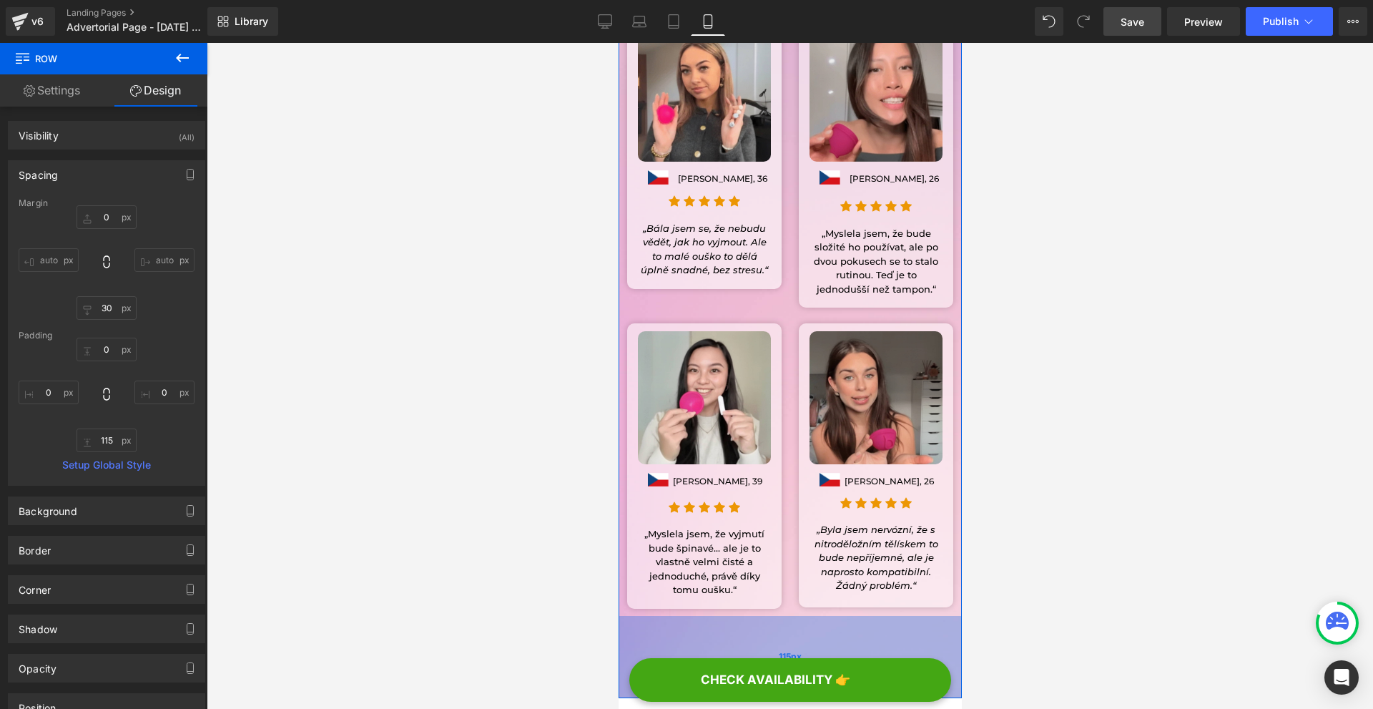
drag, startPoint x: 848, startPoint y: 465, endPoint x: 849, endPoint y: 478, distance: 13.6
click at [851, 616] on div "115px" at bounding box center [789, 657] width 343 height 82
type input "124px"
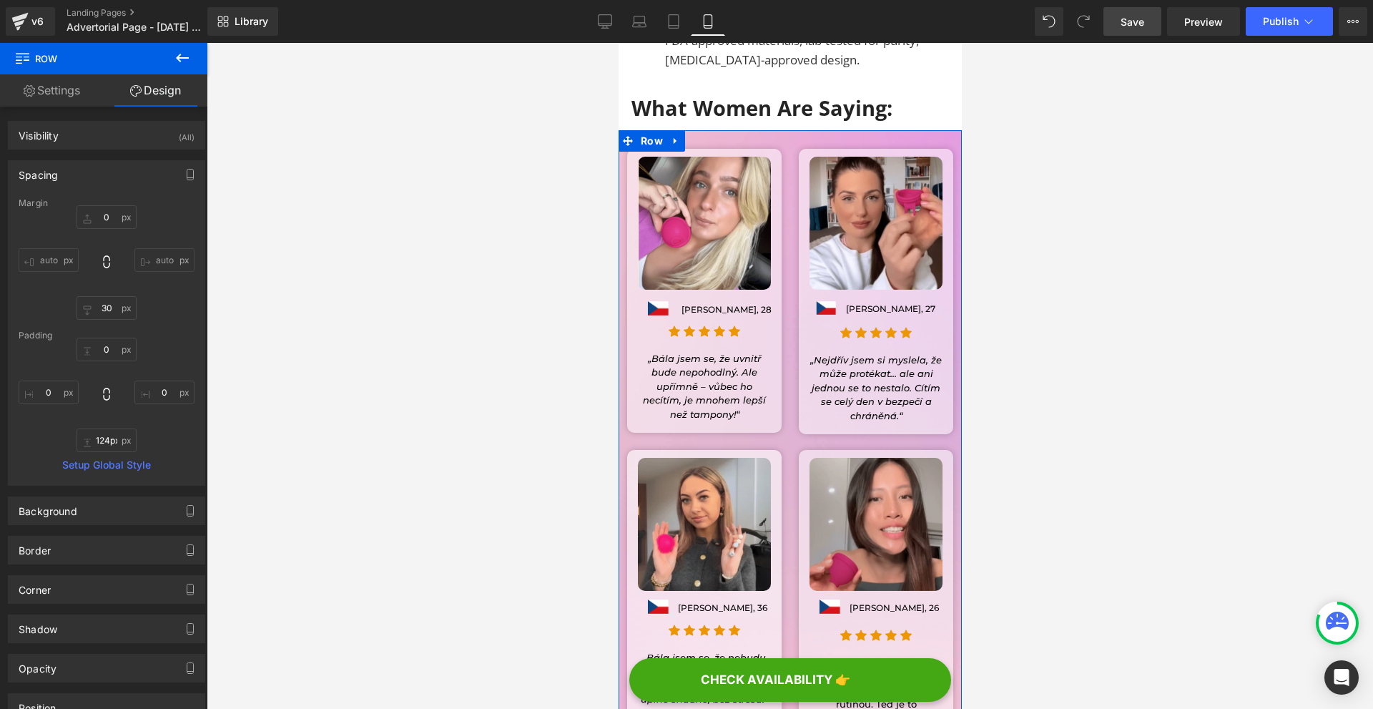
scroll to position [16371, 0]
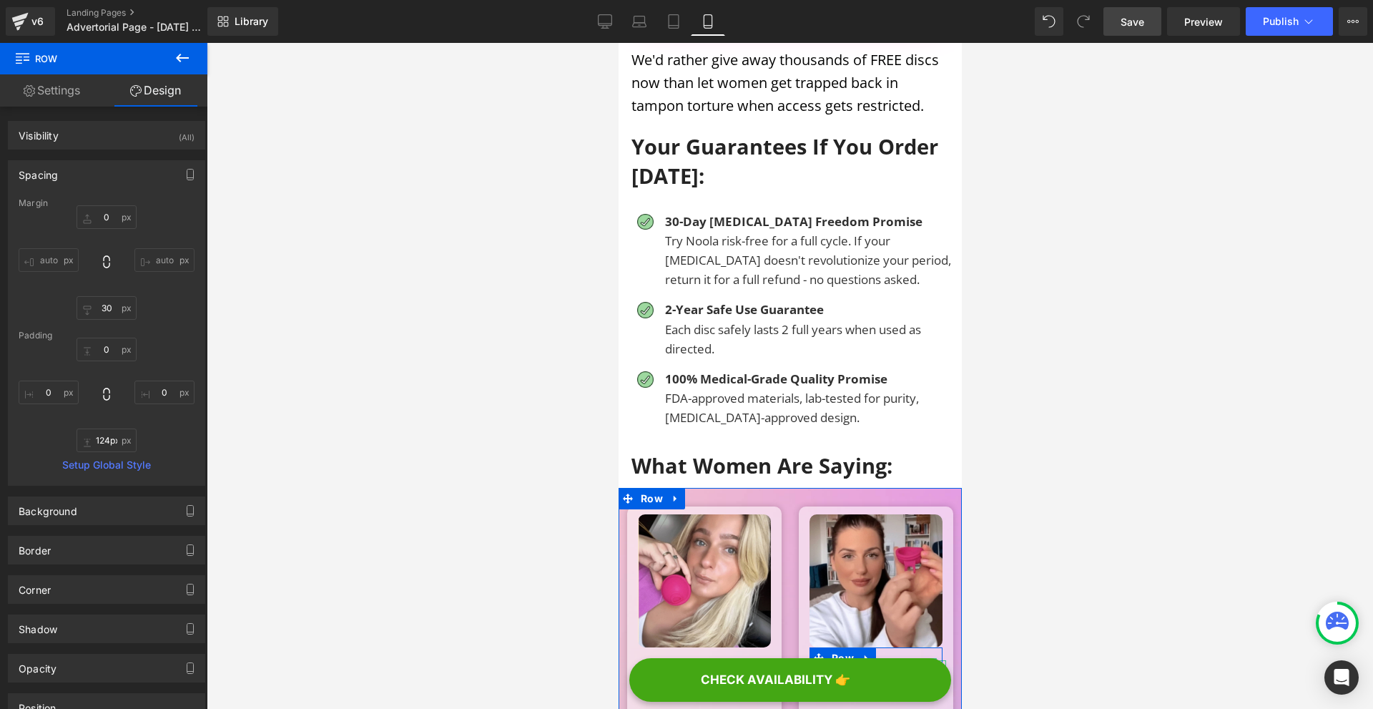
click at [877, 658] on span "Text Block" at bounding box center [882, 666] width 47 height 17
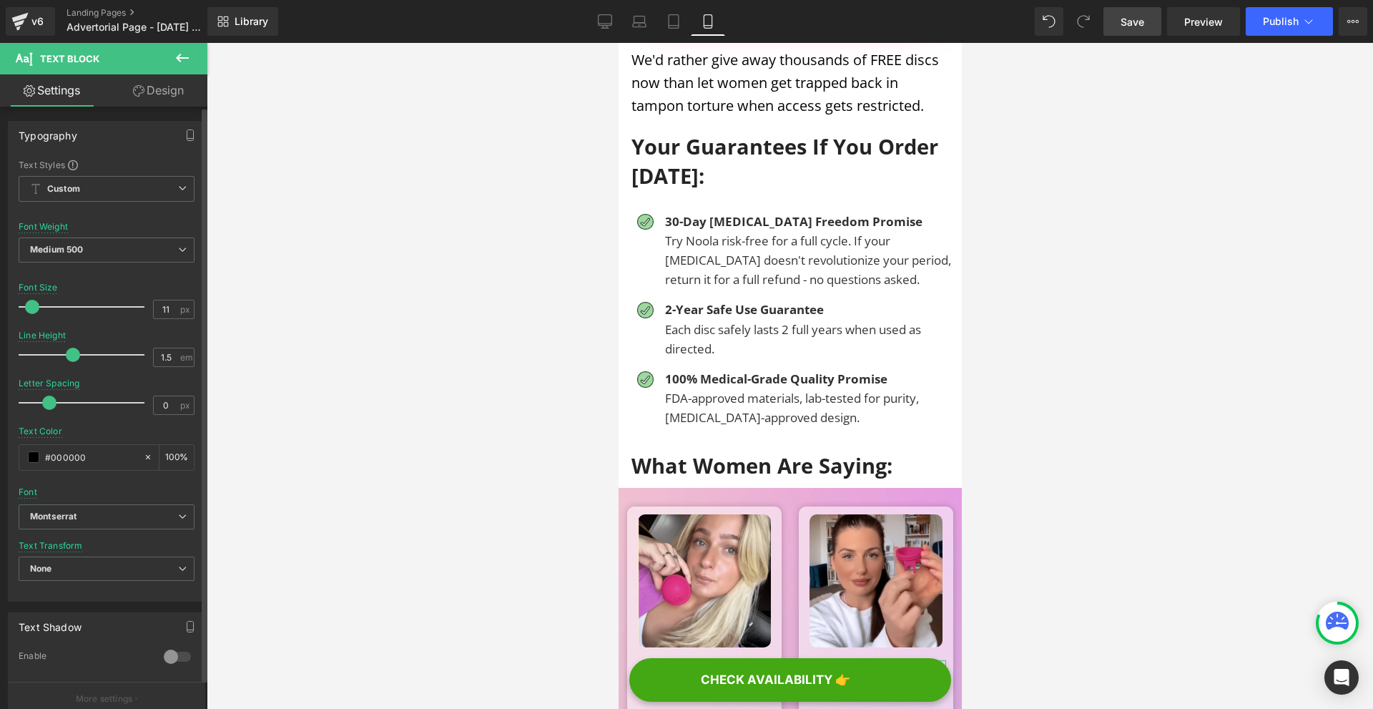
type input "10"
click at [29, 307] on span at bounding box center [31, 307] width 14 height 14
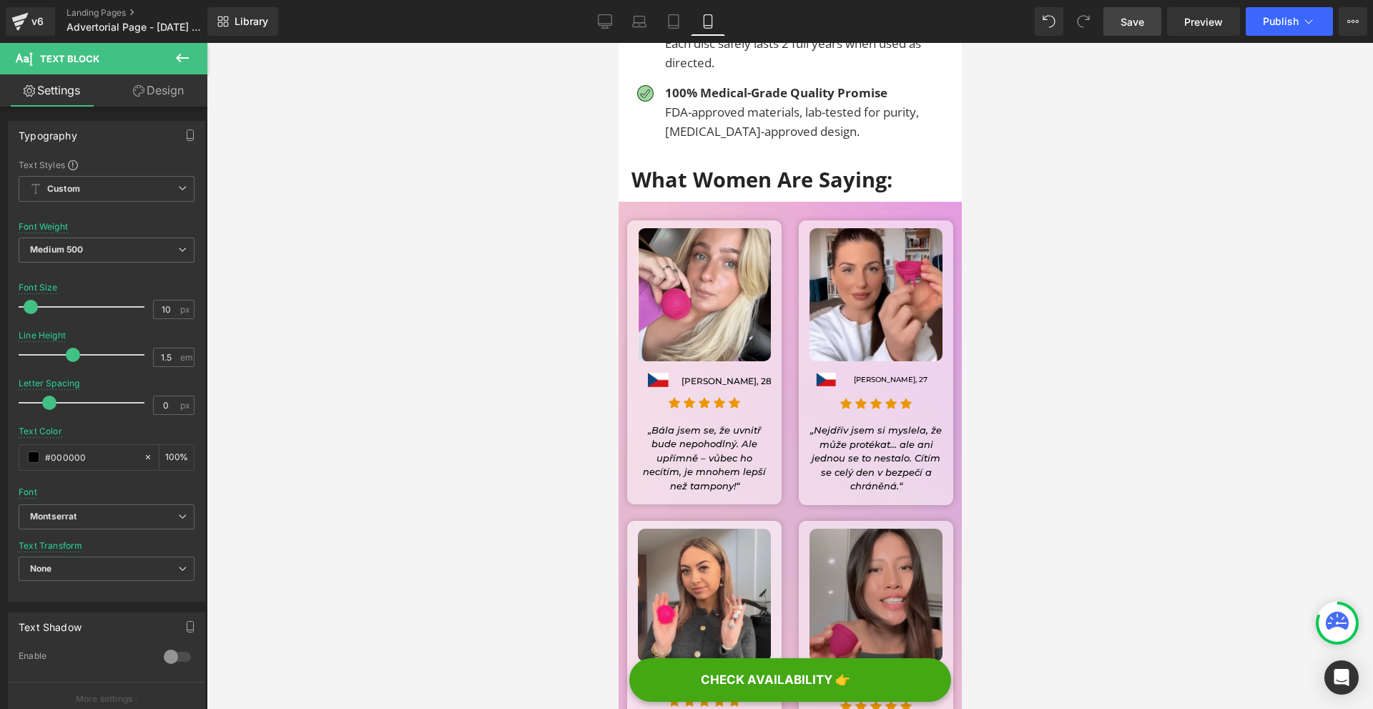
scroll to position [16800, 0]
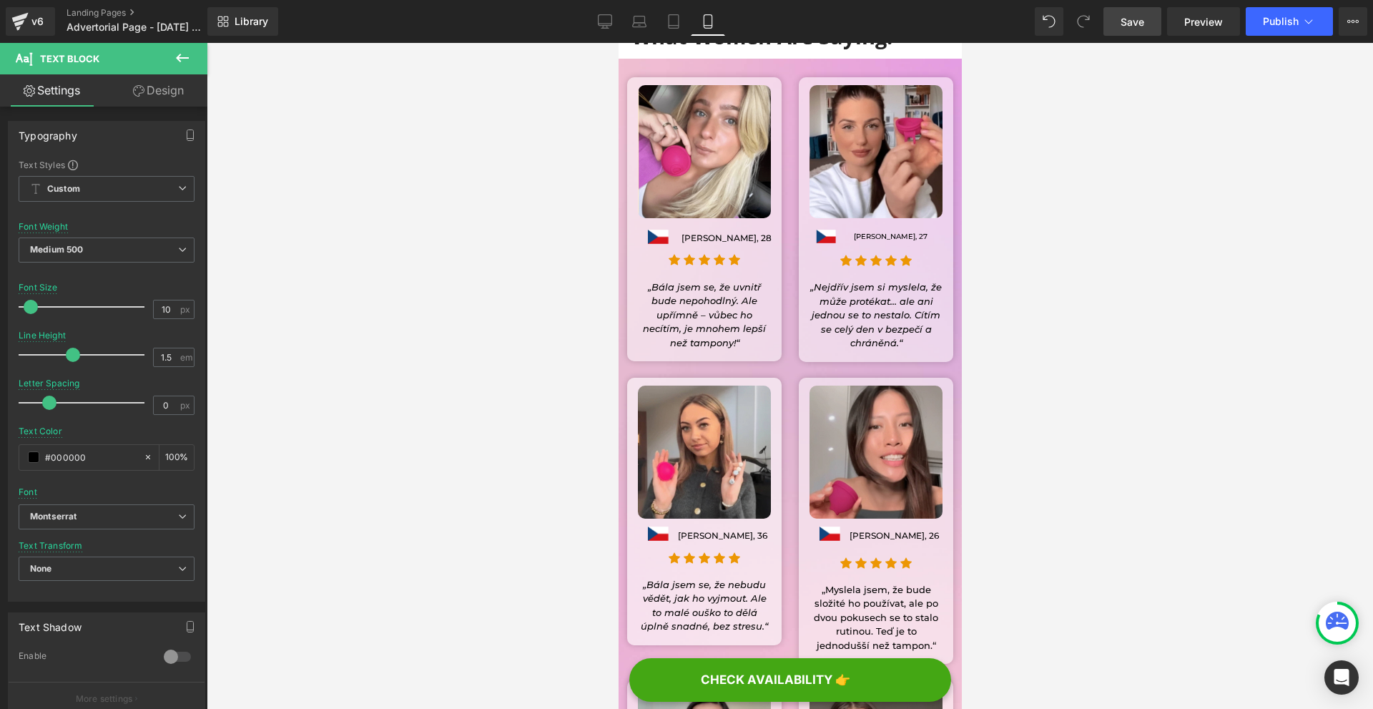
click at [1143, 23] on span "Save" at bounding box center [1132, 21] width 24 height 15
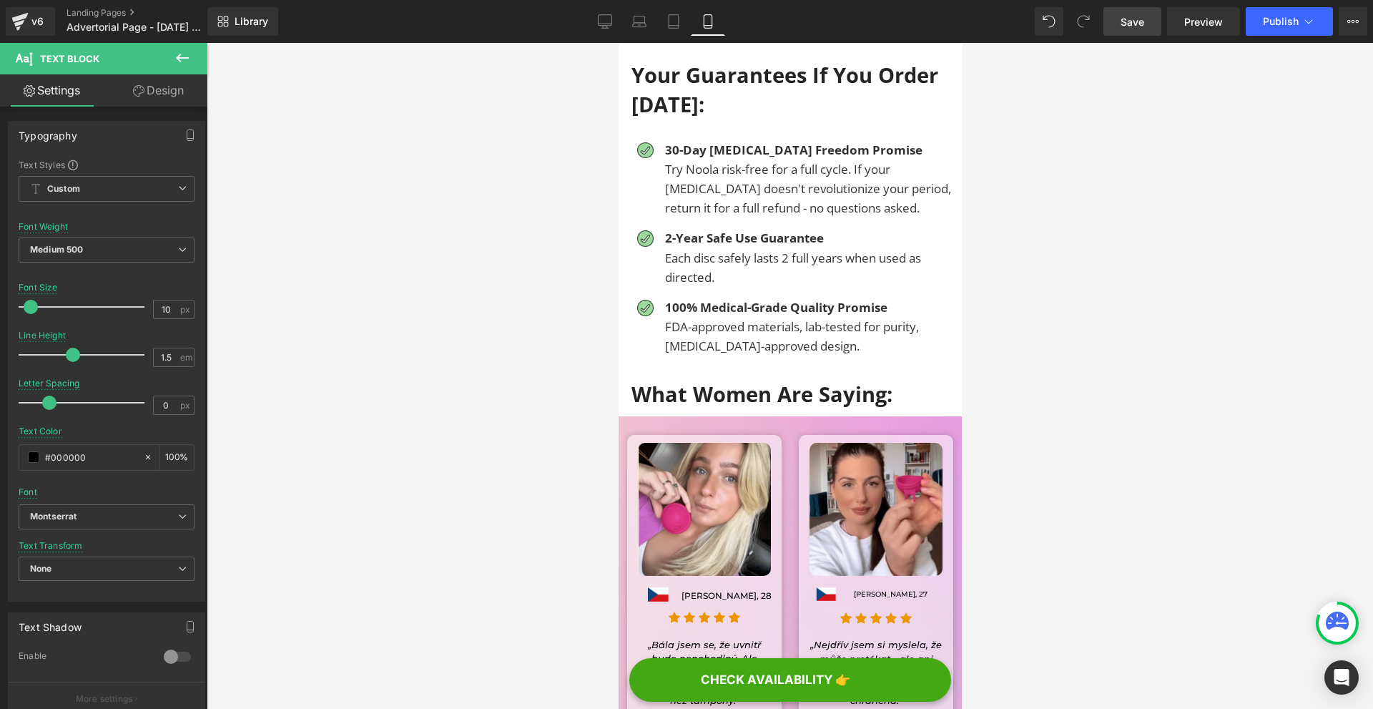
scroll to position [16085, 0]
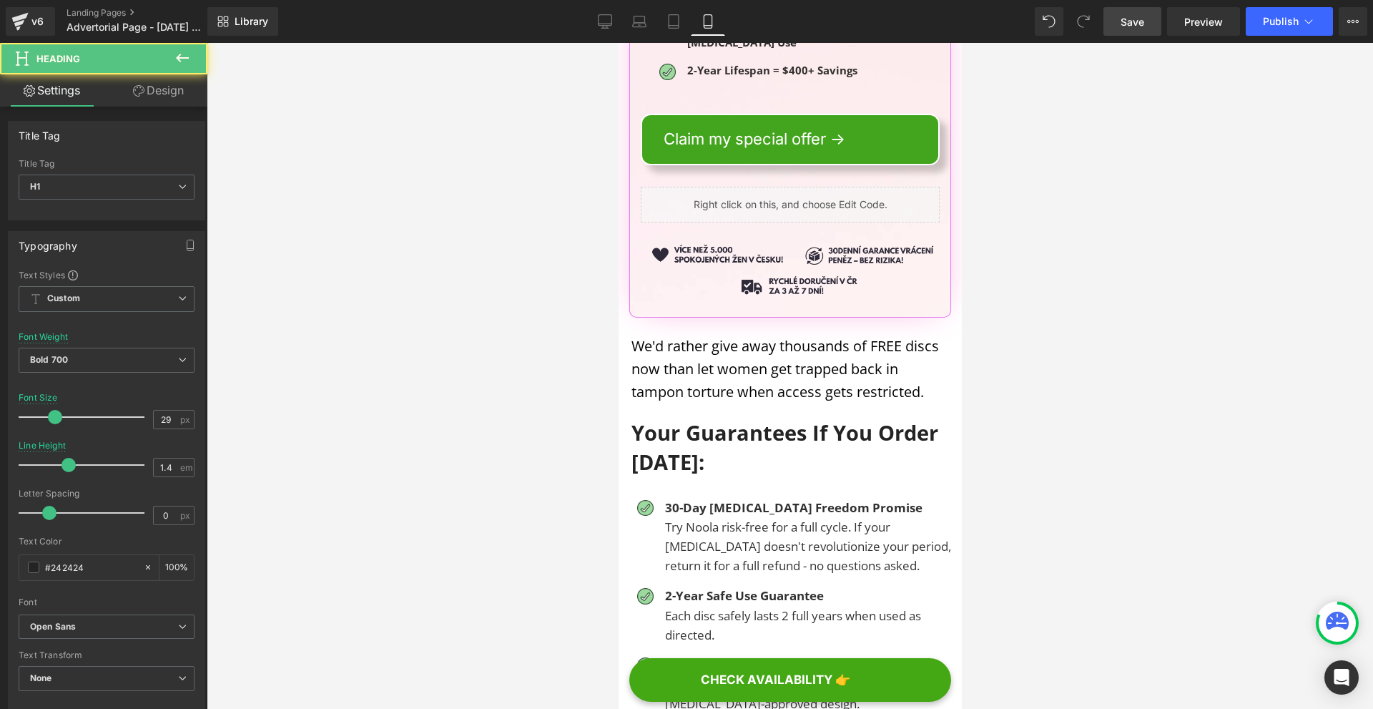
click at [178, 96] on link "Design" at bounding box center [159, 90] width 104 height 32
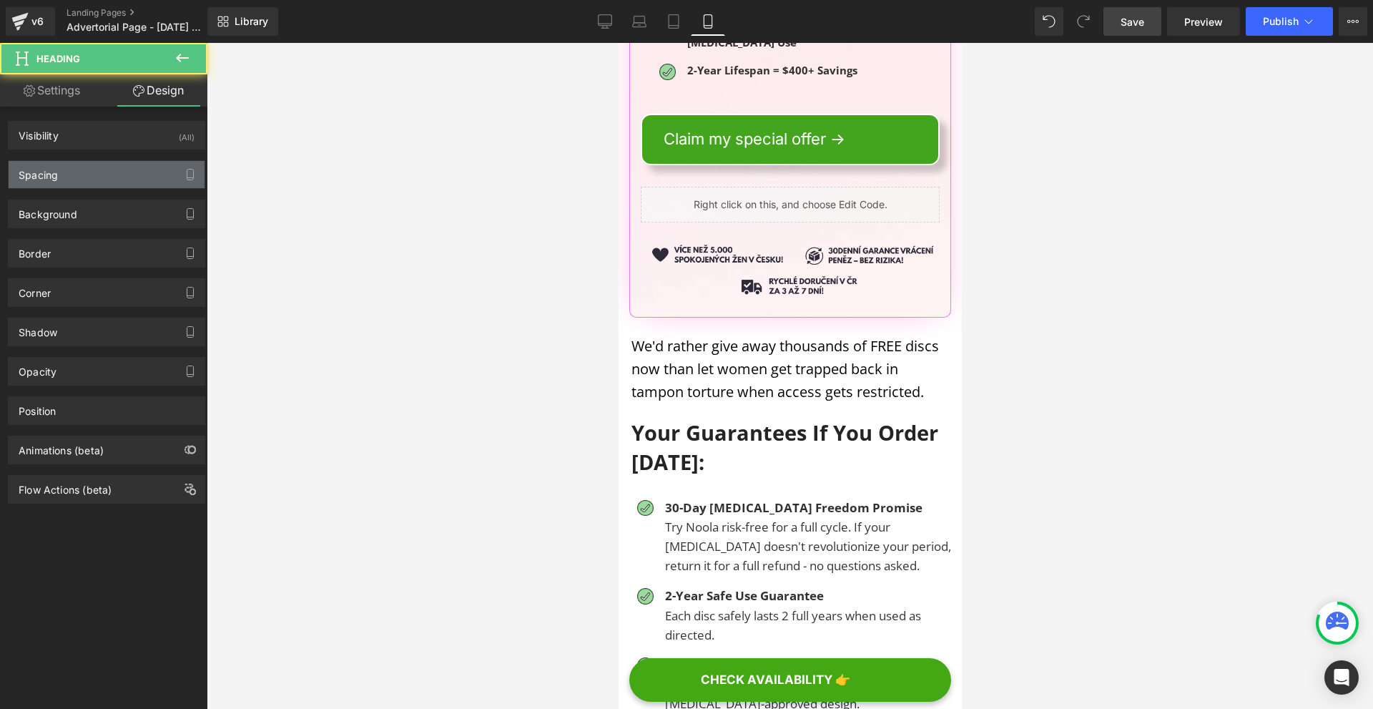
click at [90, 175] on div "Spacing" at bounding box center [107, 174] width 196 height 27
type input "10"
type input "0"
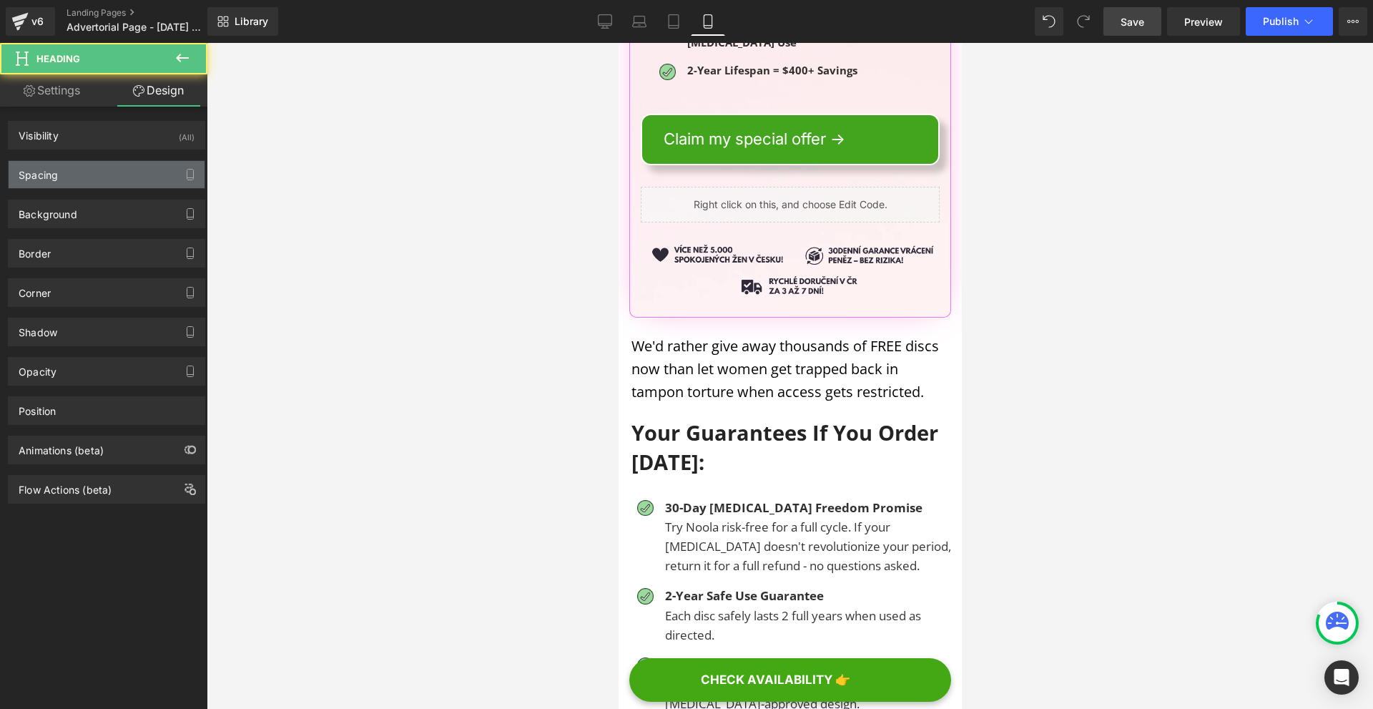
type input "8"
type input "0"
type input "1"
type input "3"
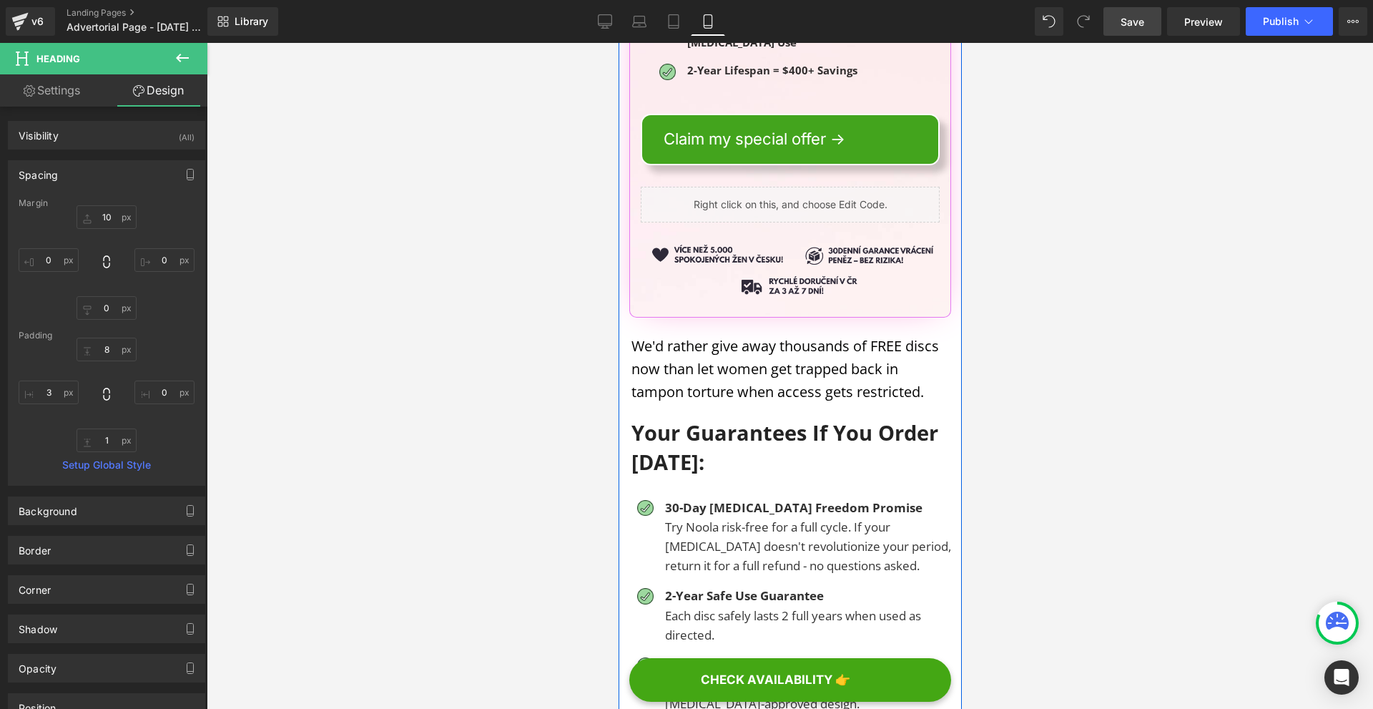
drag, startPoint x: 787, startPoint y: 558, endPoint x: 1165, endPoint y: 496, distance: 383.3
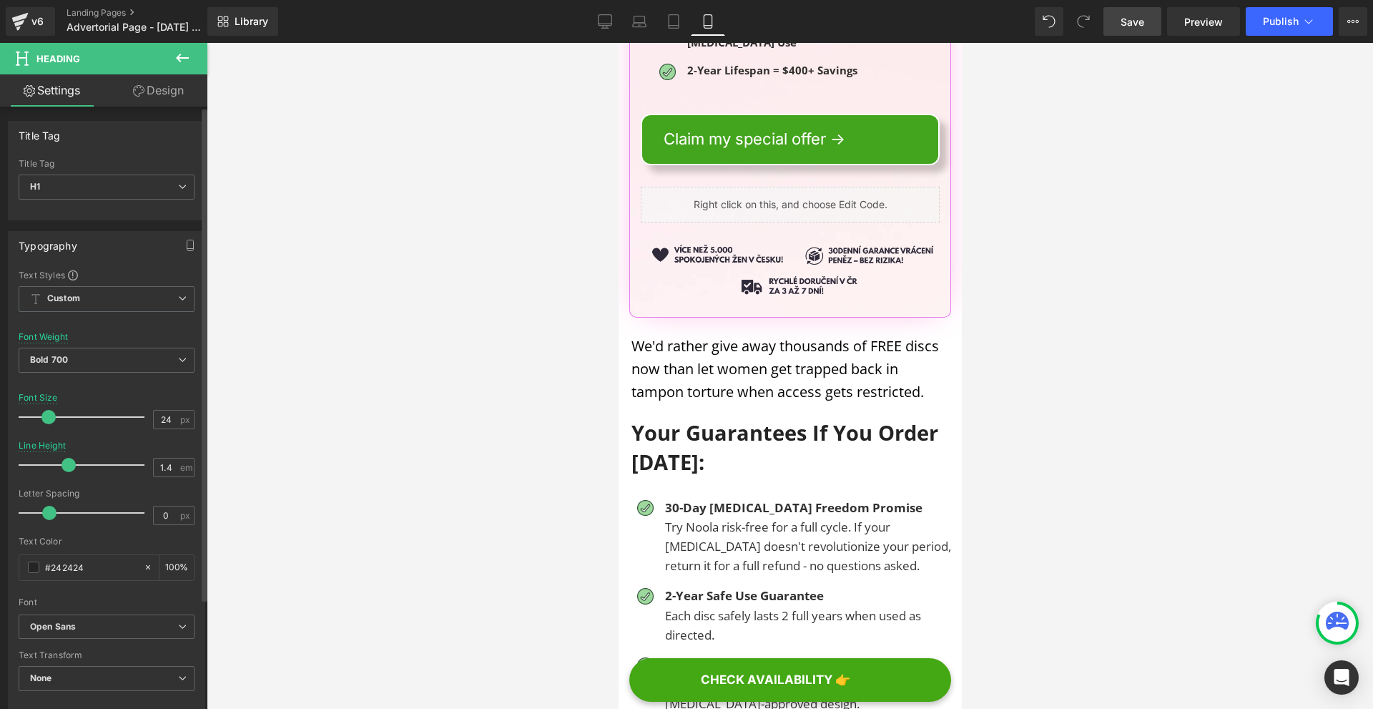
click at [51, 415] on span at bounding box center [48, 417] width 14 height 14
click at [49, 414] on span at bounding box center [51, 417] width 14 height 14
click at [1145, 36] on div "Library Mobile Desktop Laptop Tablet Mobile Save Preview Publish Scheduled View…" at bounding box center [789, 21] width 1165 height 43
click at [1144, 29] on span "Save" at bounding box center [1132, 21] width 24 height 15
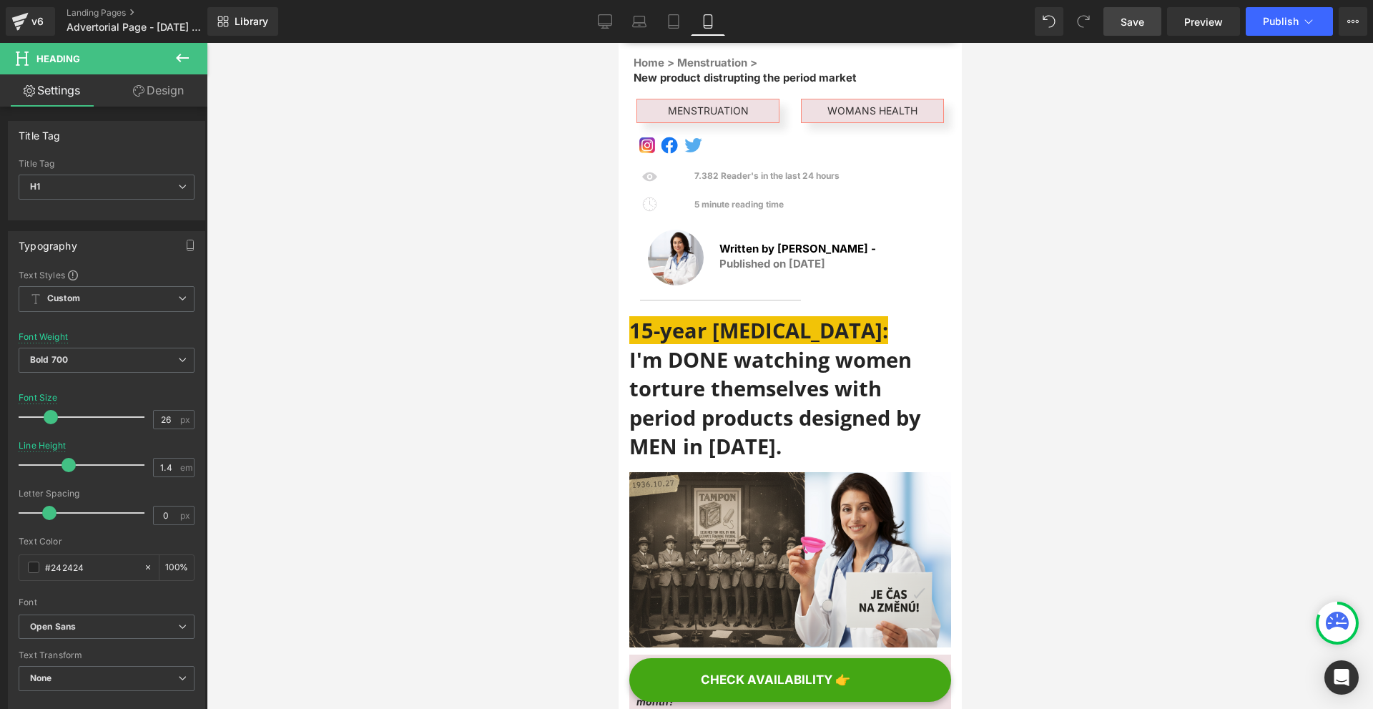
scroll to position [0, 0]
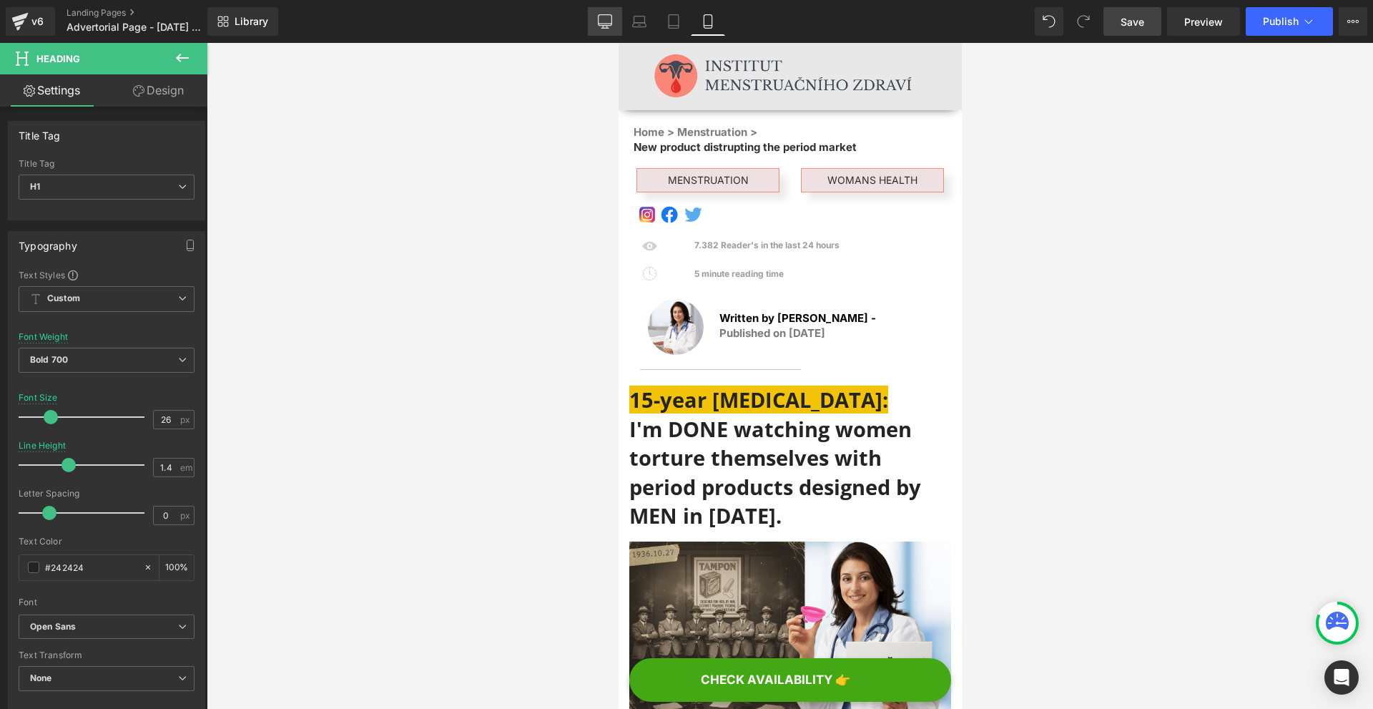
click at [608, 25] on icon at bounding box center [605, 20] width 14 height 11
type input "38"
type input "1.2"
type input "100"
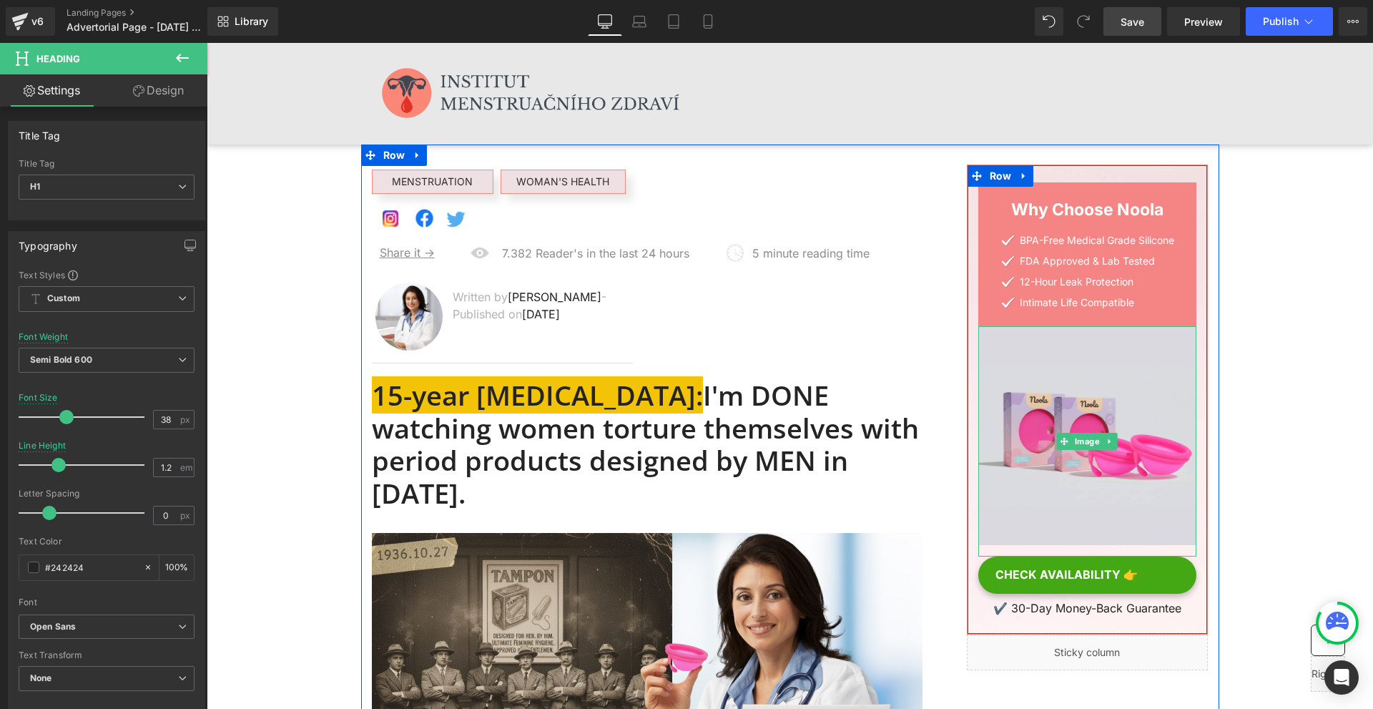
scroll to position [143, 0]
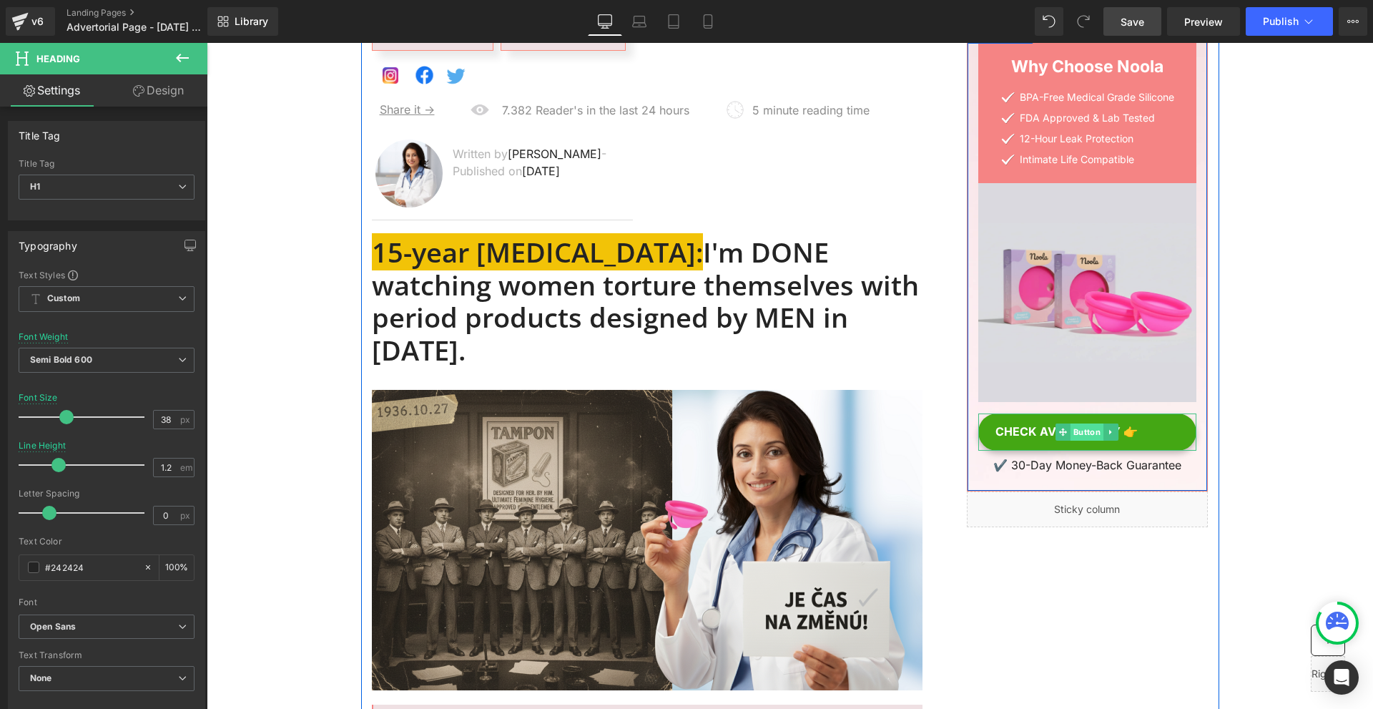
click at [1082, 431] on span "Button" at bounding box center [1086, 431] width 33 height 17
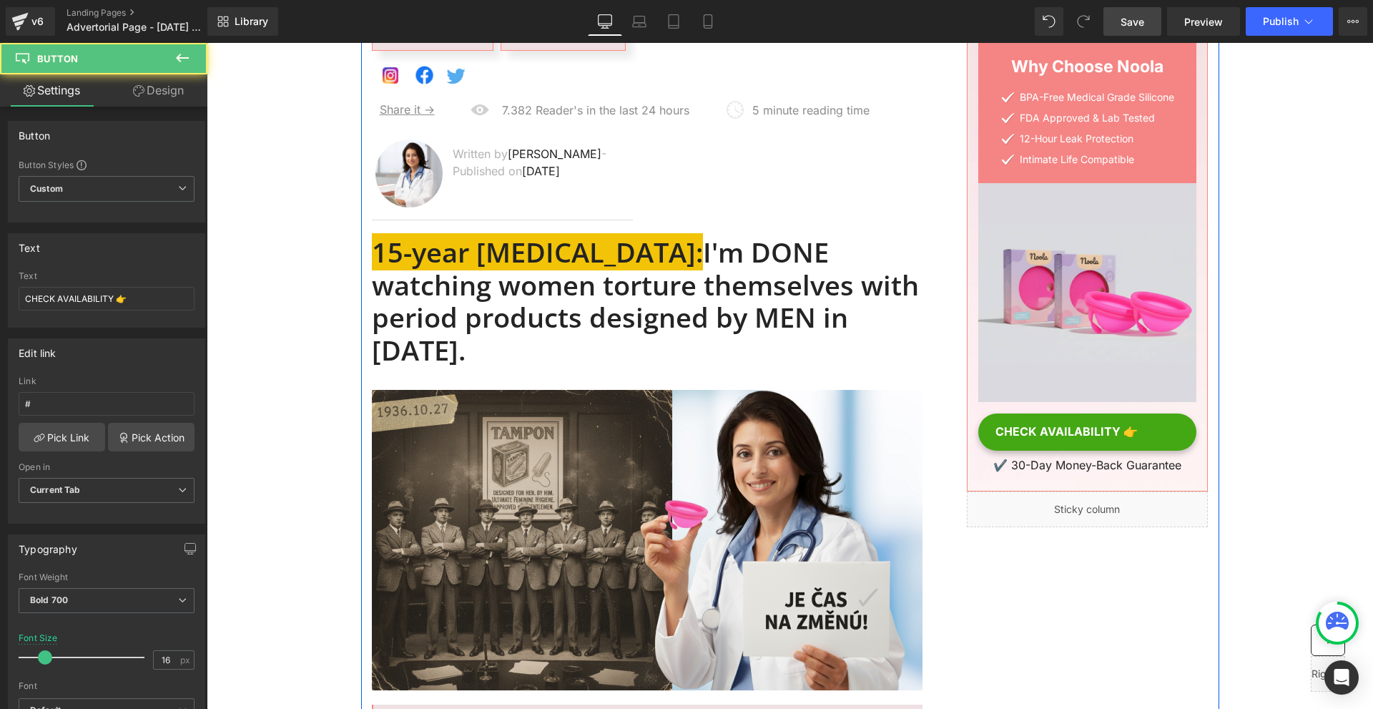
scroll to position [429, 0]
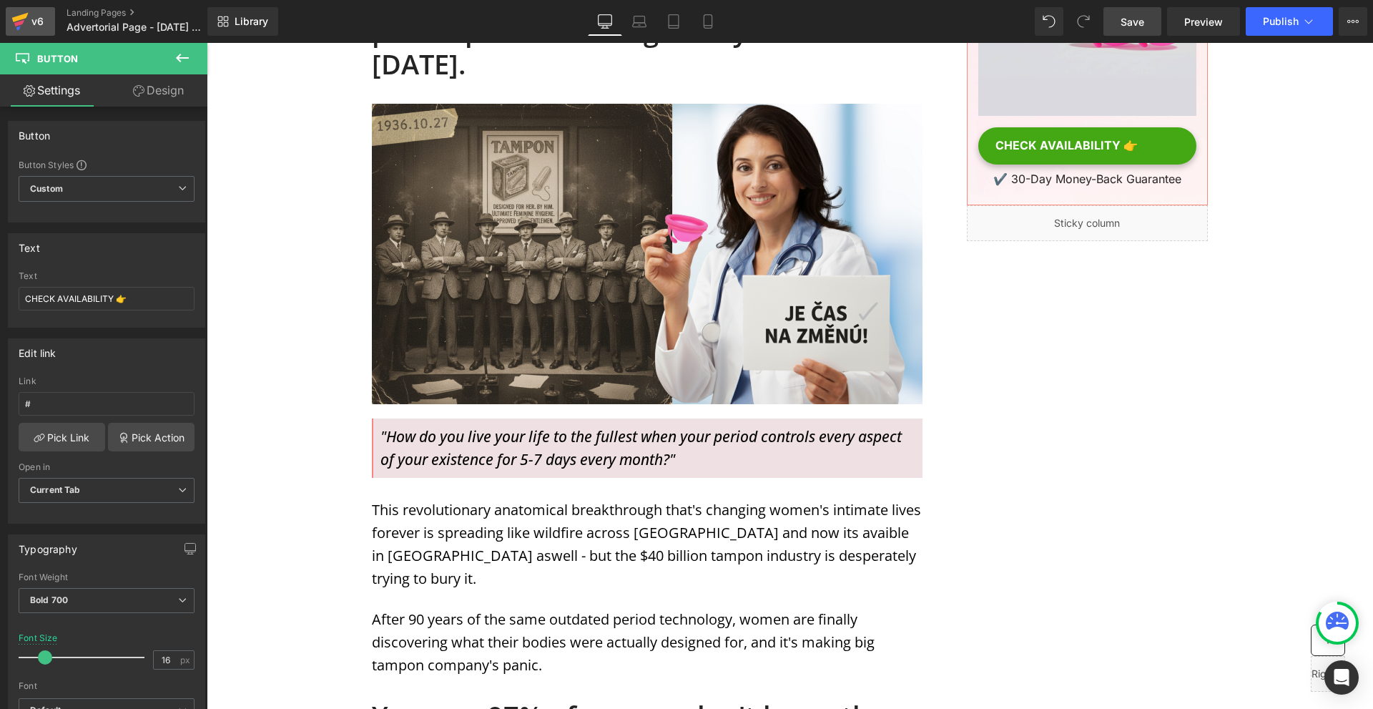
click at [25, 24] on icon at bounding box center [19, 22] width 17 height 36
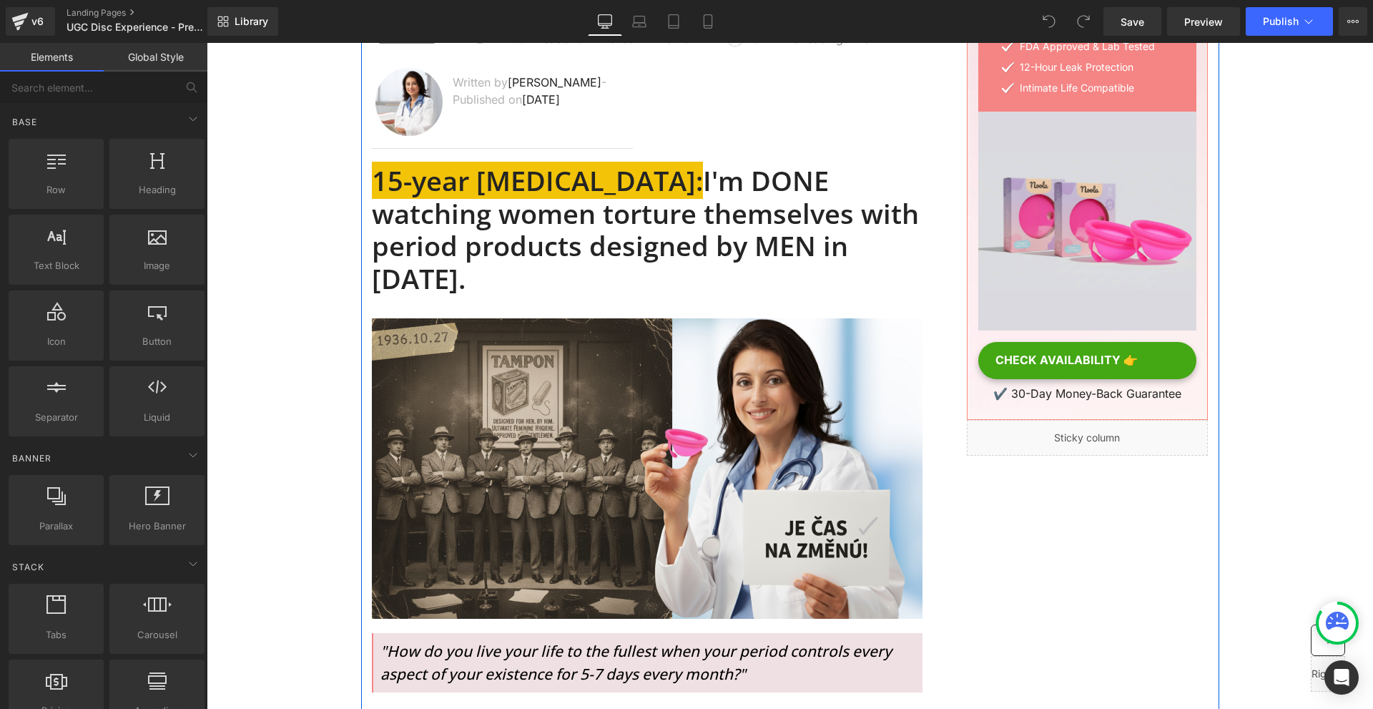
scroll to position [357, 0]
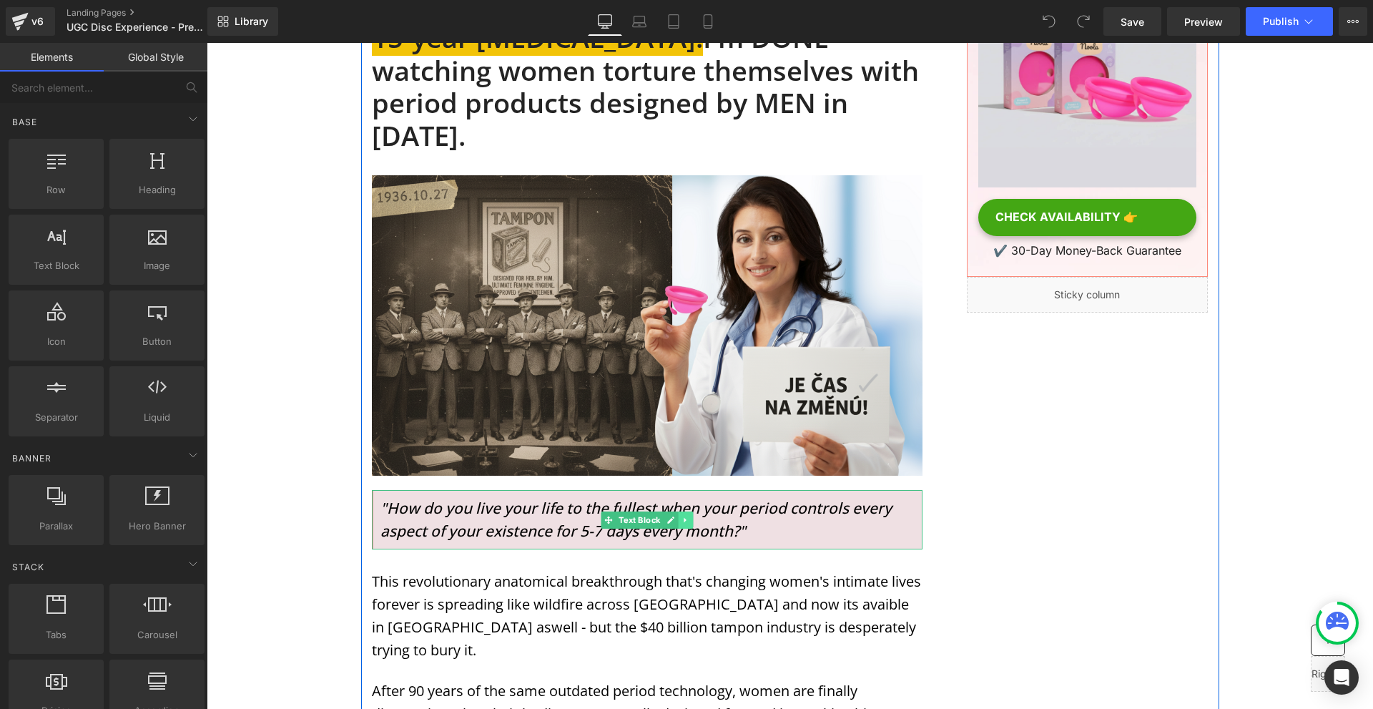
click at [678, 511] on link at bounding box center [685, 519] width 15 height 17
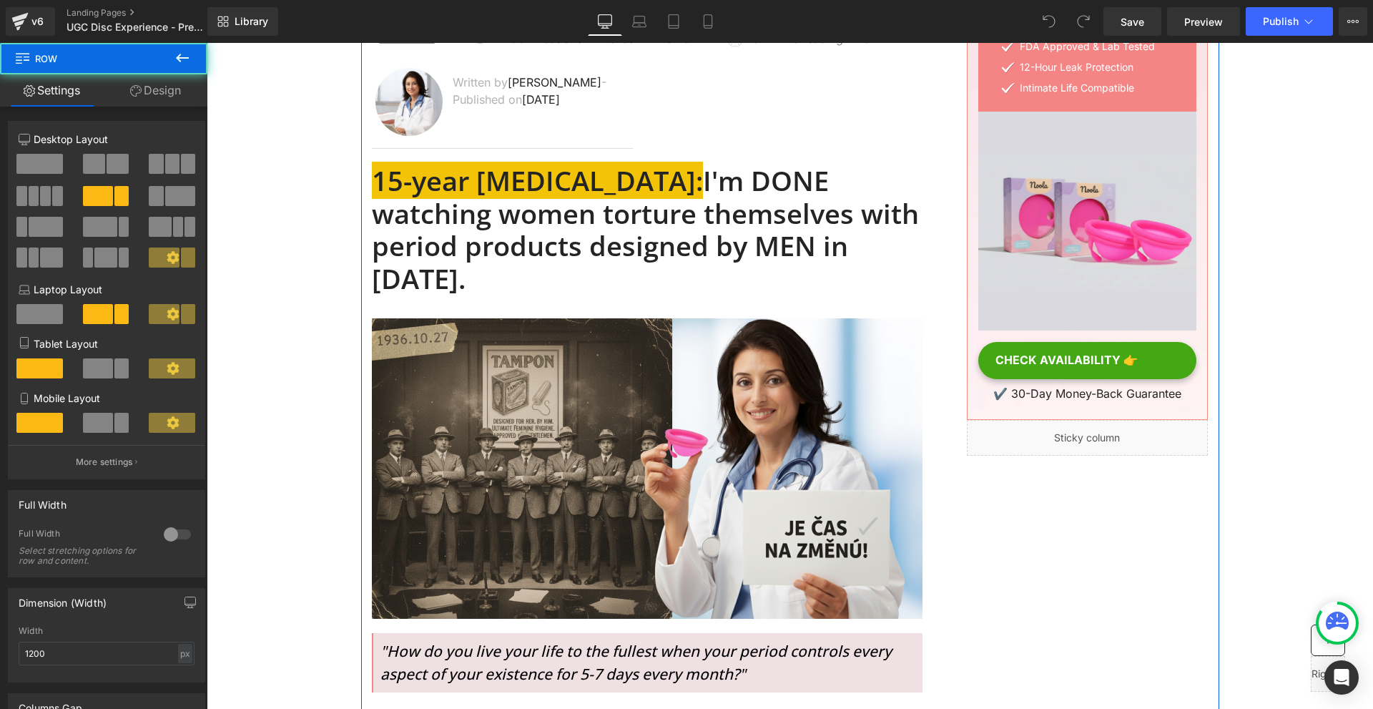
scroll to position [0, 0]
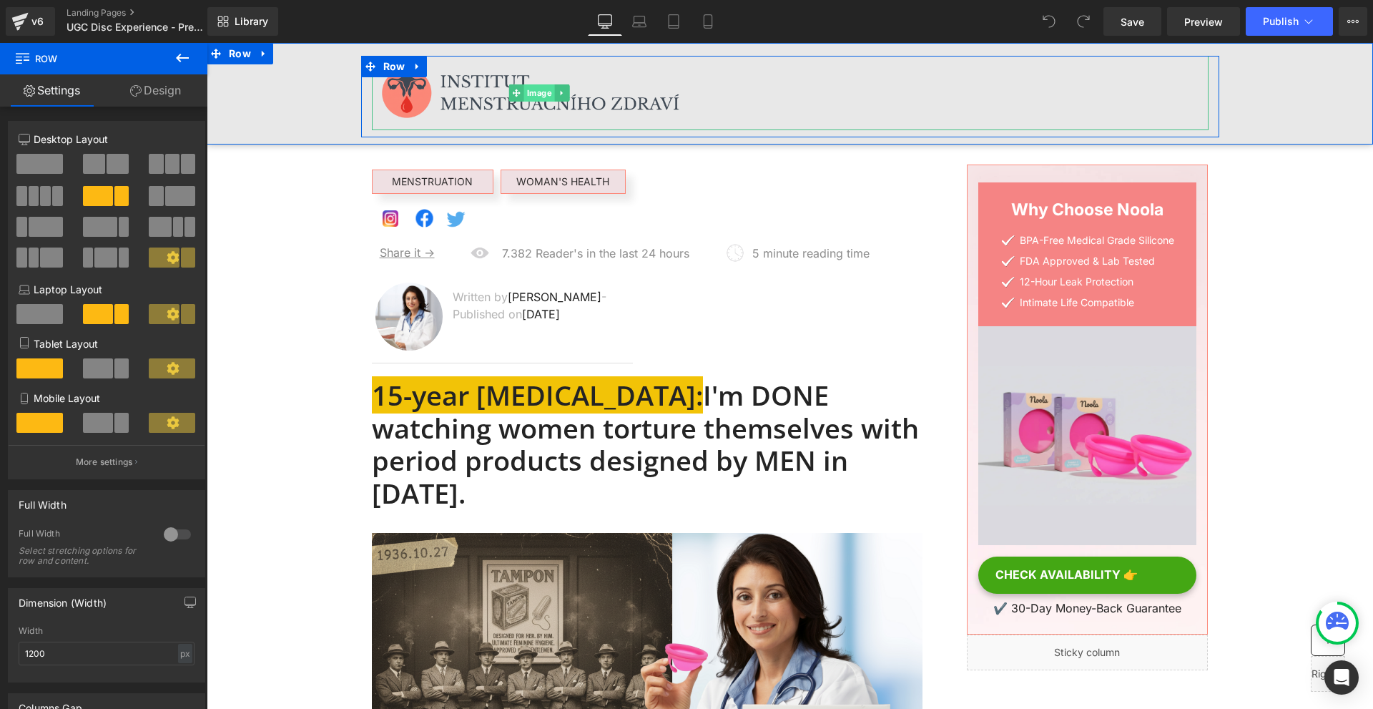
click at [533, 92] on span "Image" at bounding box center [538, 92] width 31 height 17
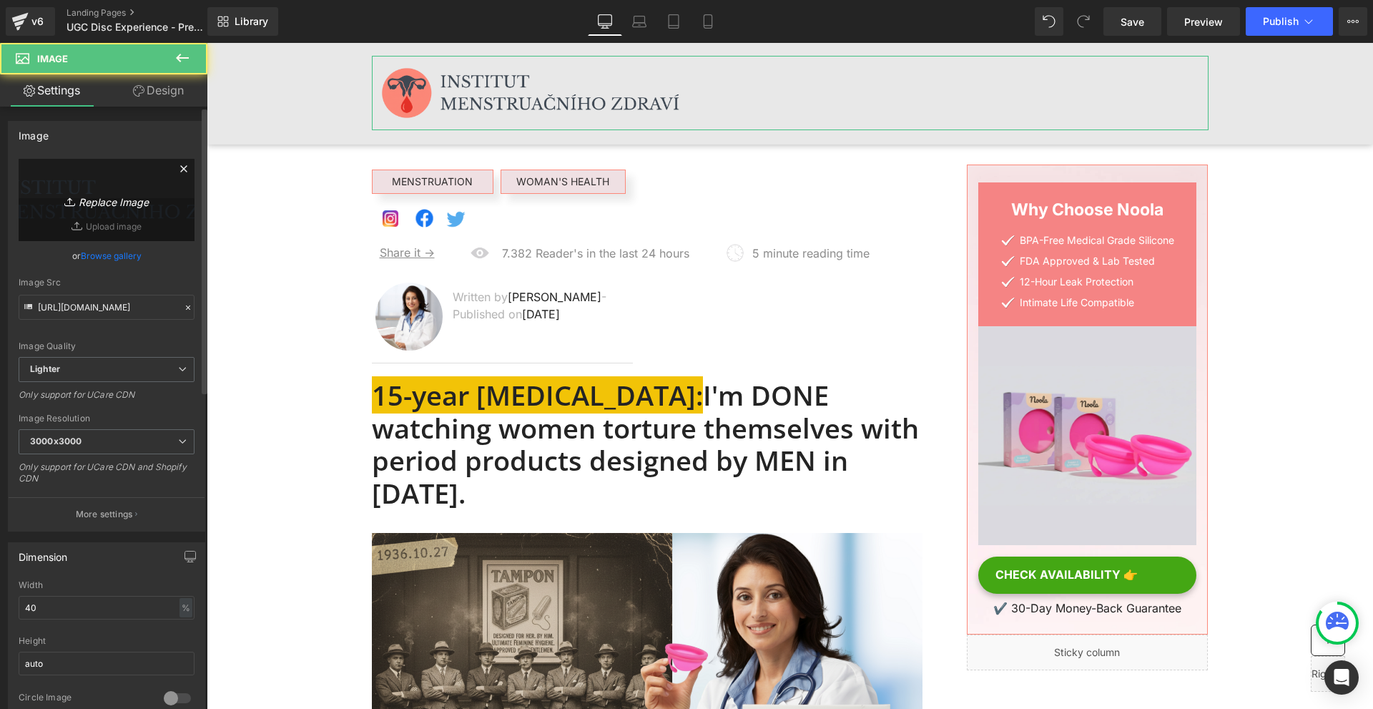
click at [123, 201] on icon "Replace Image" at bounding box center [106, 200] width 114 height 18
type input "C:\fakepath\hr trust badges below (1800 x 400 képpont) (46).png"
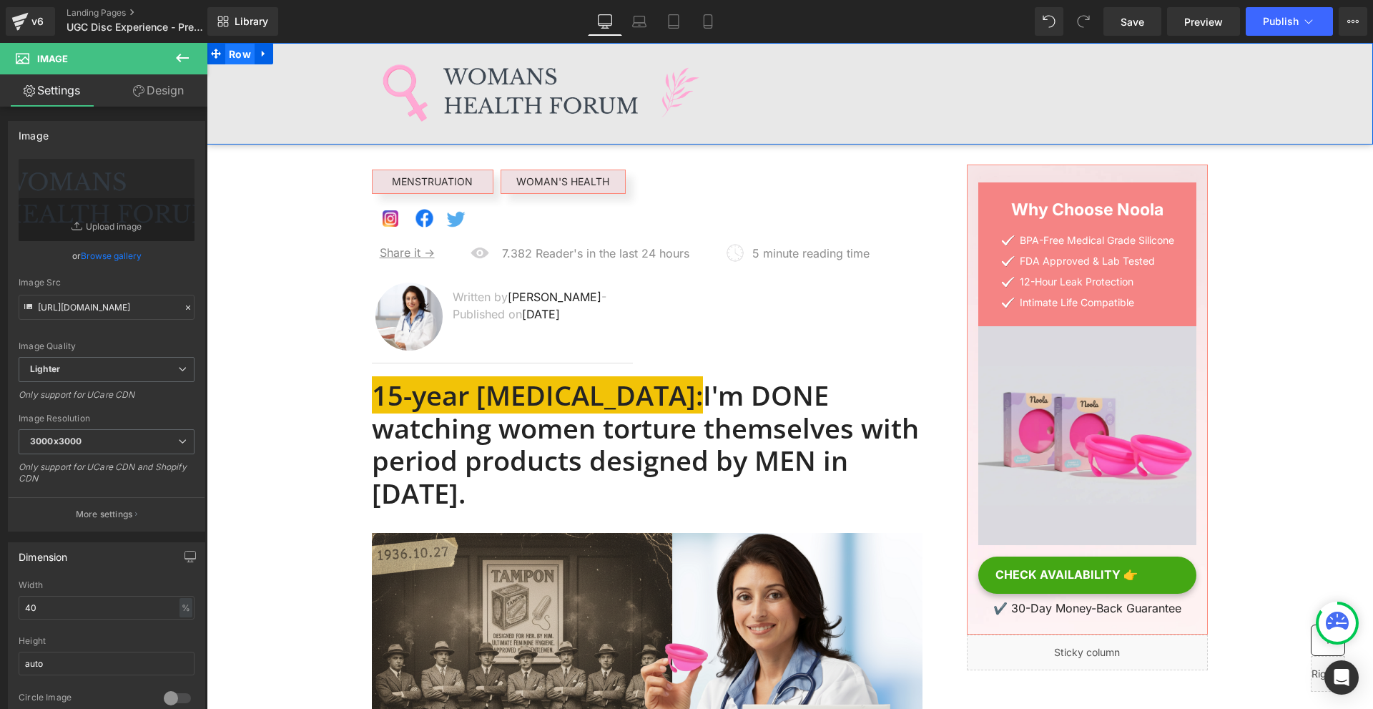
click at [225, 51] on span "Row" at bounding box center [239, 54] width 29 height 21
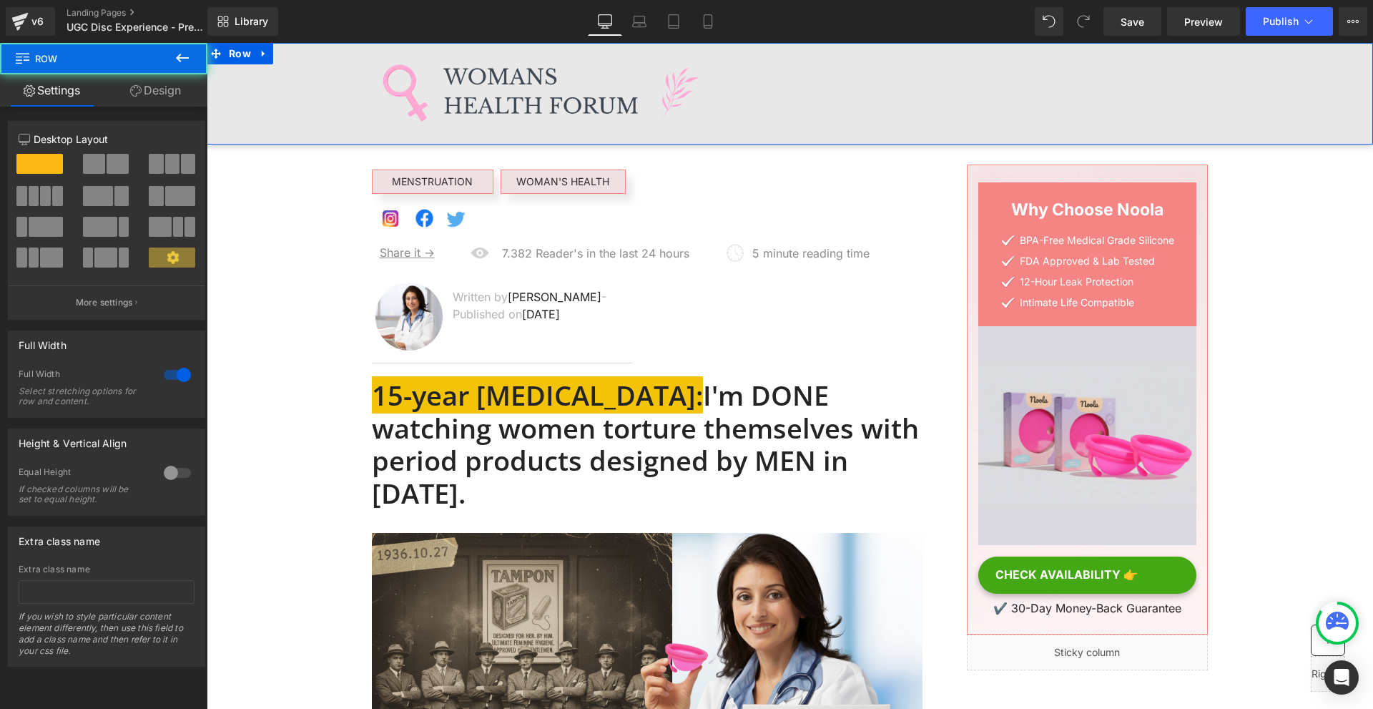
click at [152, 89] on link "Design" at bounding box center [156, 90] width 104 height 32
click at [0, 0] on div "Background" at bounding box center [0, 0] width 0 height 0
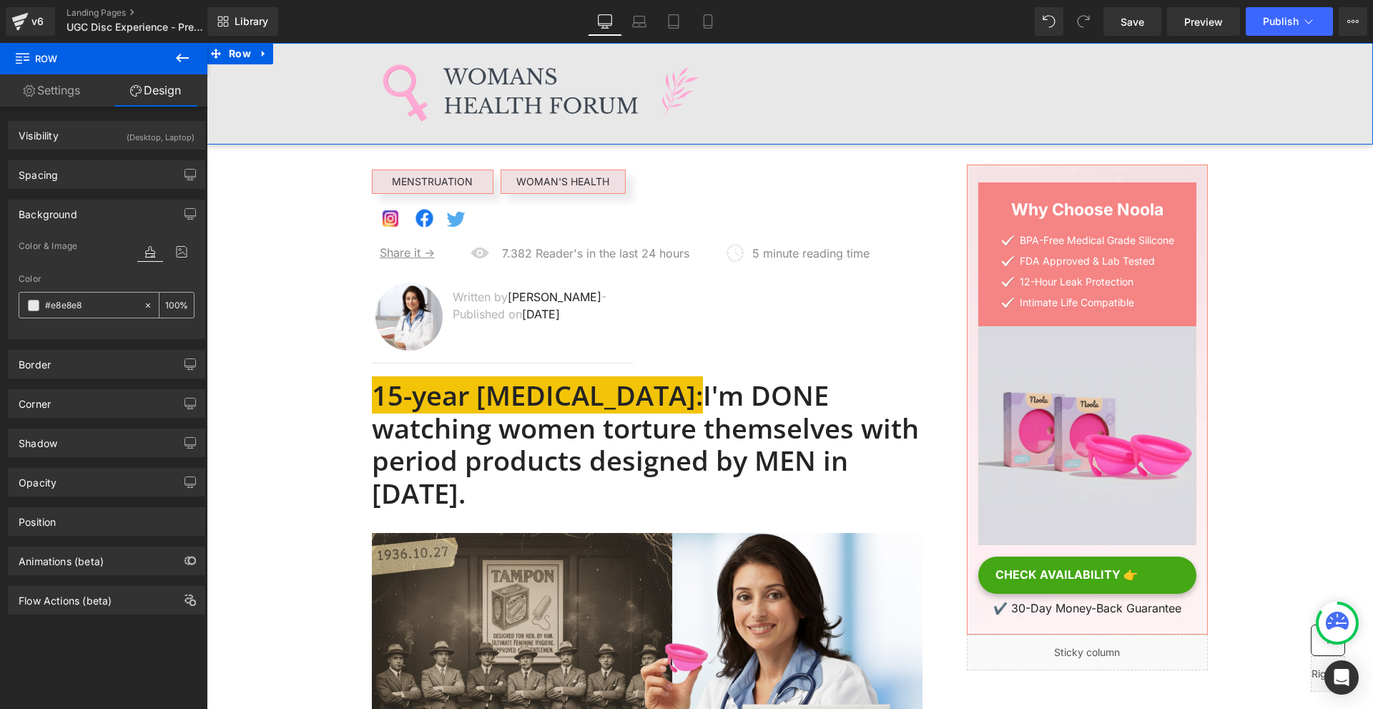
click at [37, 309] on span at bounding box center [33, 305] width 11 height 11
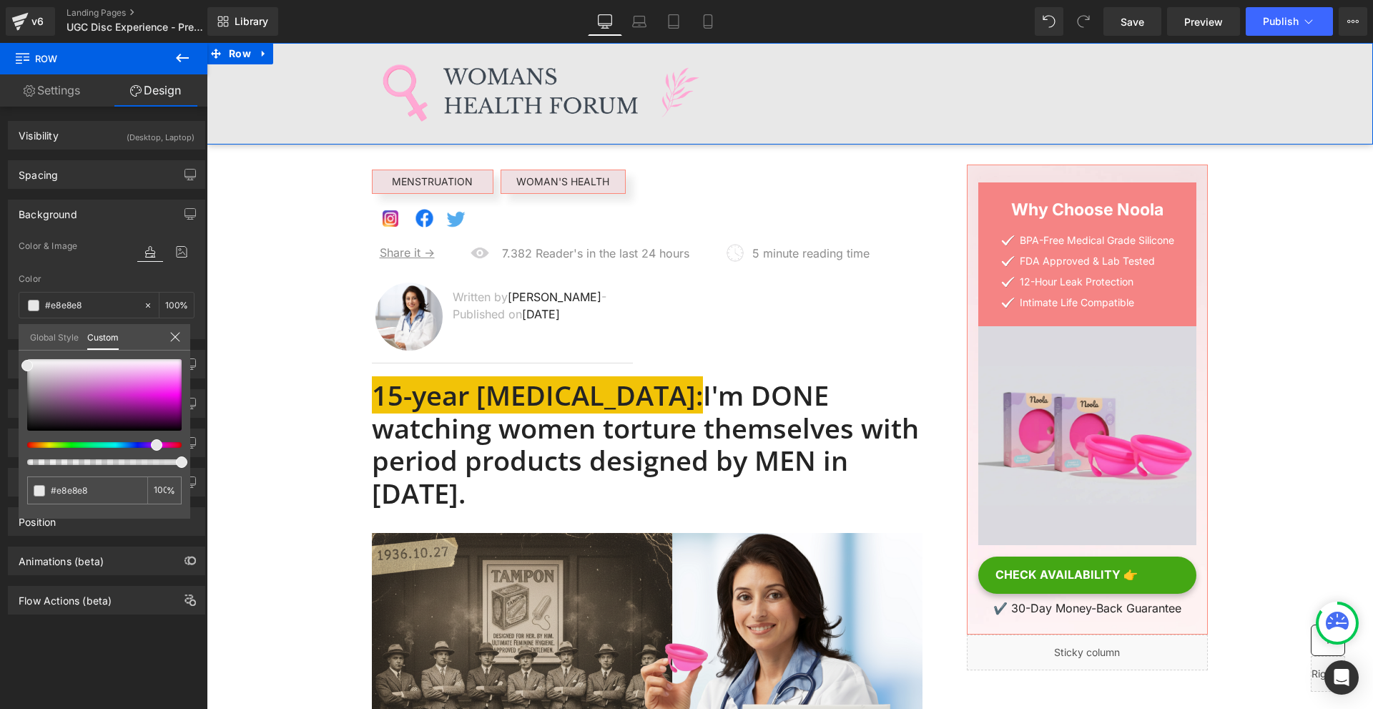
drag, startPoint x: 172, startPoint y: 445, endPoint x: 148, endPoint y: 445, distance: 24.3
click at [148, 445] on div at bounding box center [98, 445] width 154 height 6
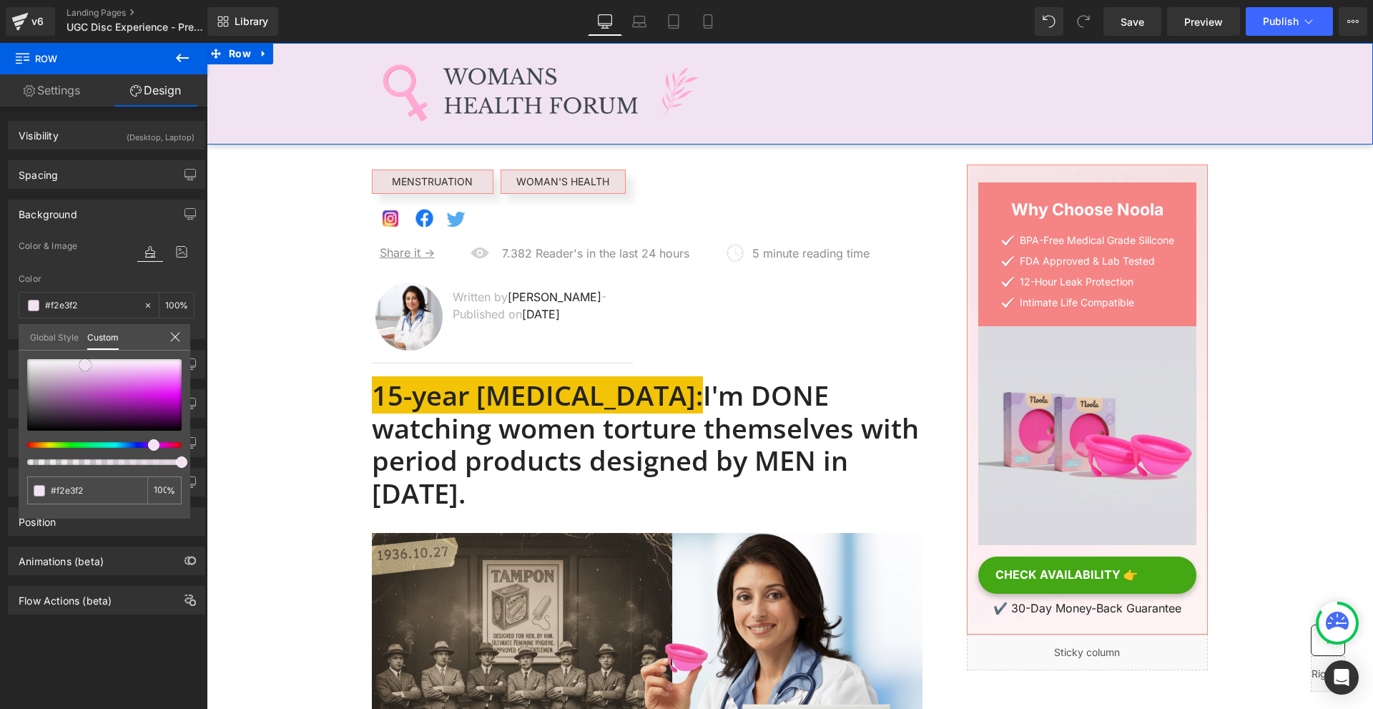
drag, startPoint x: 25, startPoint y: 366, endPoint x: 83, endPoint y: 365, distance: 57.9
click at [83, 365] on span at bounding box center [84, 364] width 11 height 11
click at [94, 492] on input "#e8e8e8" at bounding box center [89, 490] width 76 height 15
click at [93, 492] on input "#e8e8e8" at bounding box center [89, 490] width 76 height 15
click at [91, 493] on input "#e8e8e8" at bounding box center [89, 490] width 76 height 15
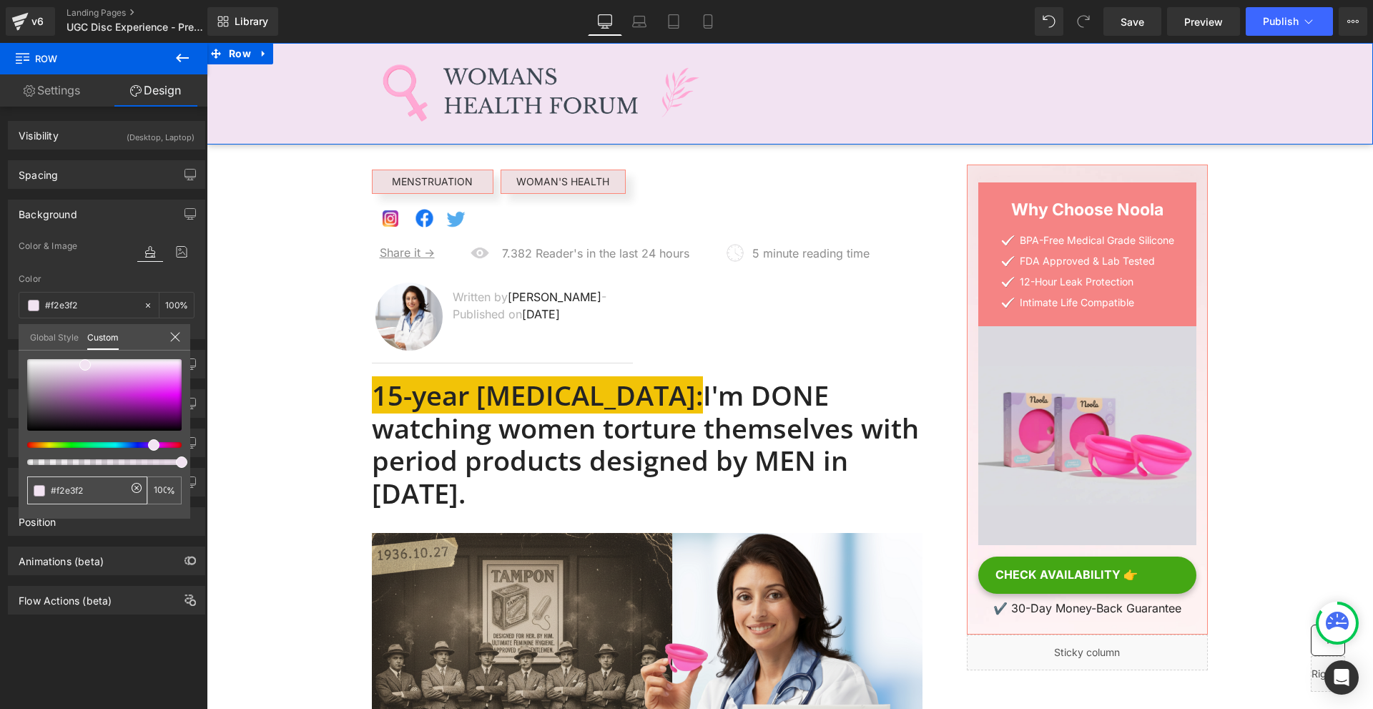
type input "#f2e3f2"
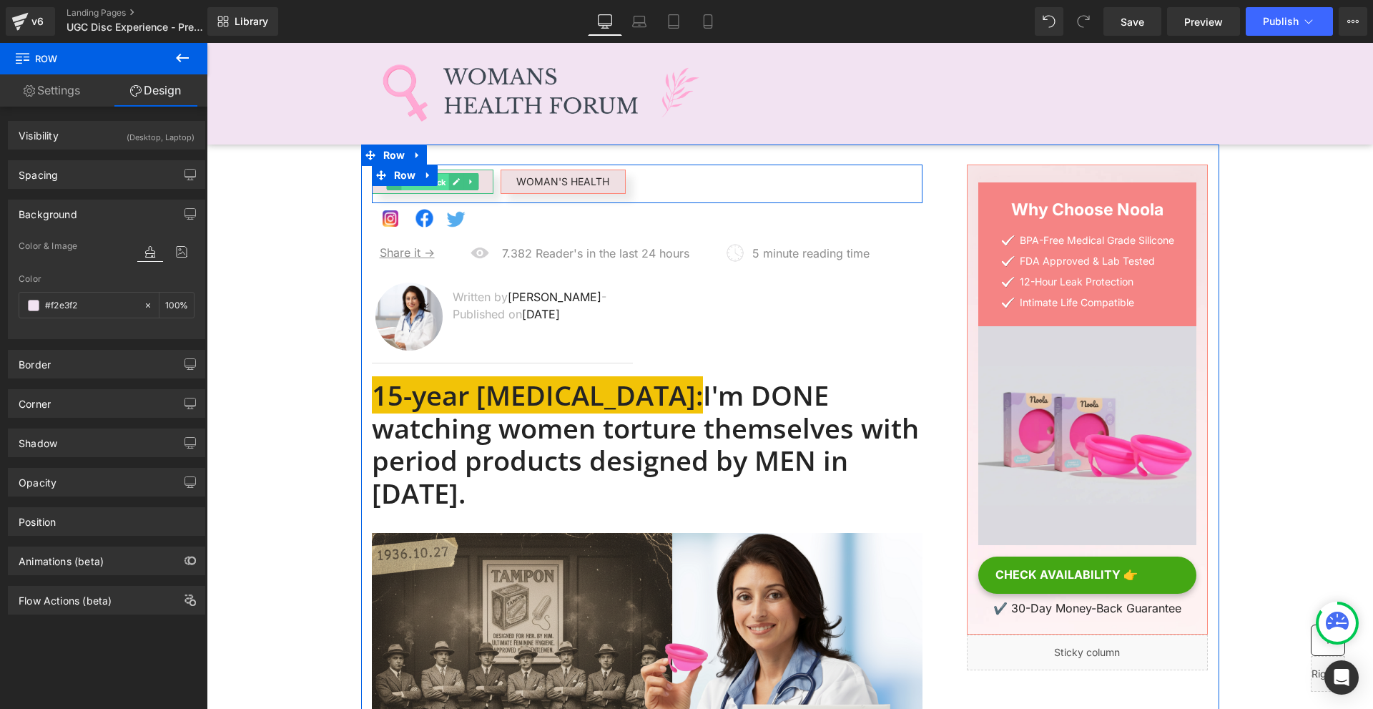
click at [425, 187] on span "Text Block" at bounding box center [424, 182] width 47 height 17
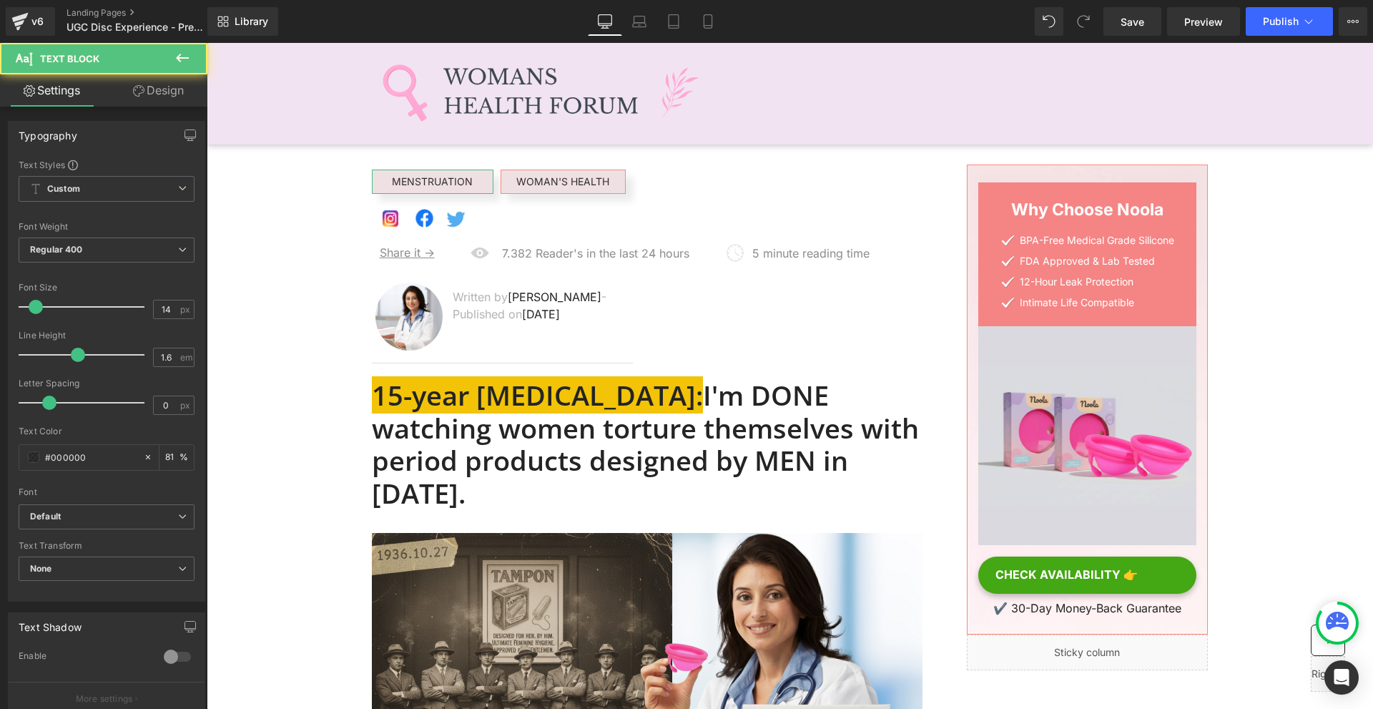
click at [175, 101] on link "Design" at bounding box center [159, 90] width 104 height 32
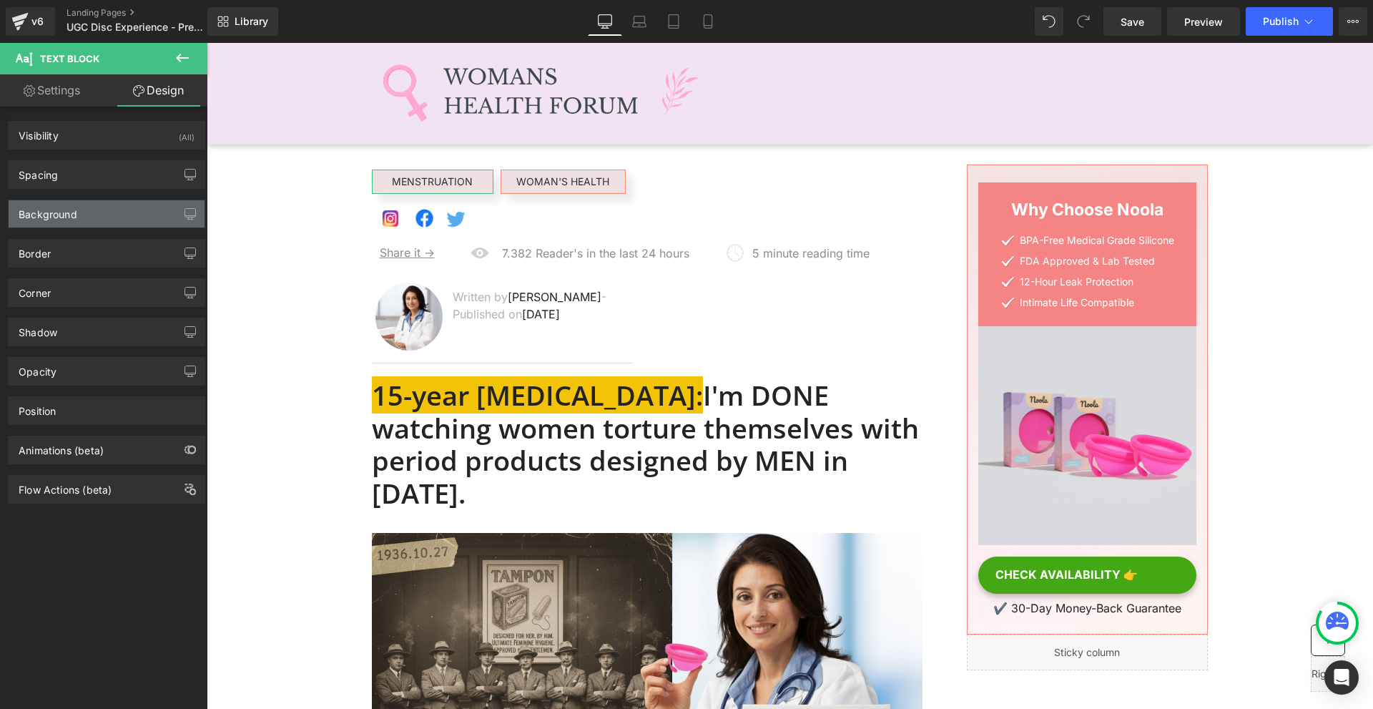
click at [61, 207] on div "Background" at bounding box center [48, 210] width 59 height 20
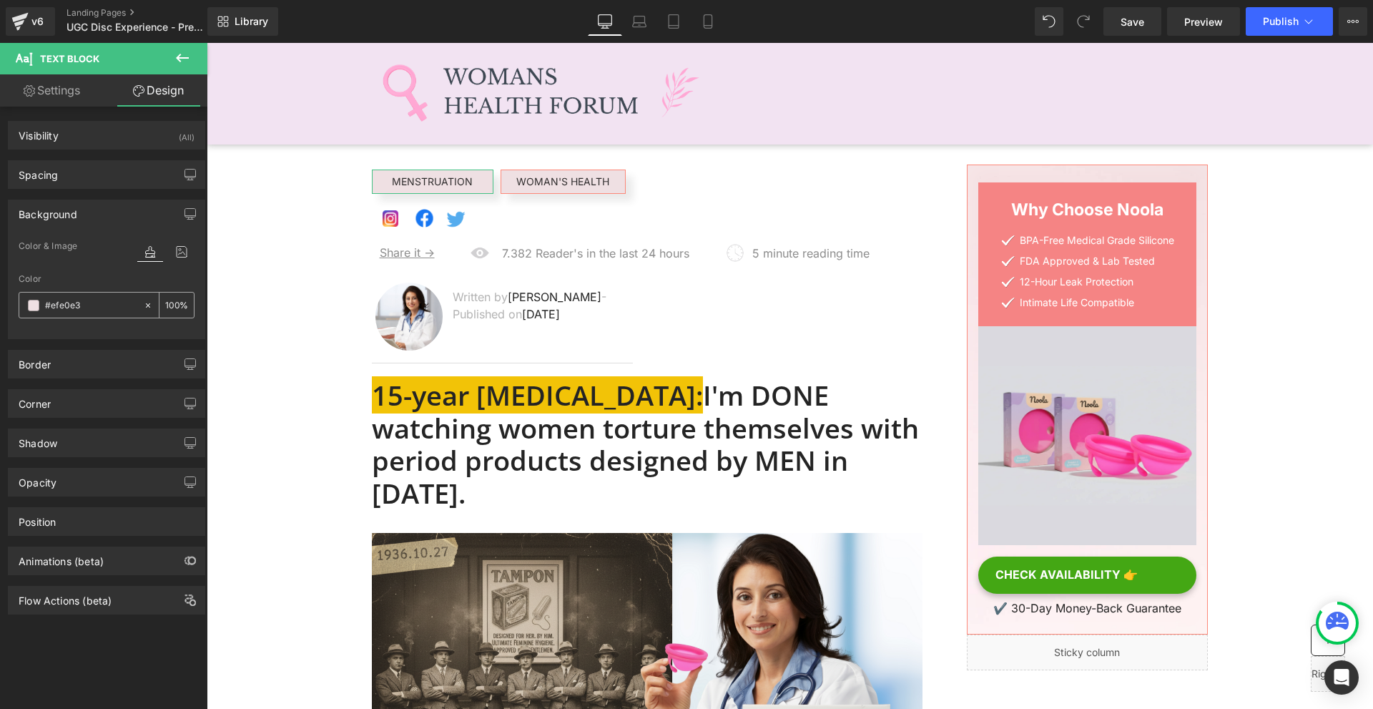
click at [103, 312] on input "#efe0e3" at bounding box center [91, 305] width 92 height 16
paste input "f2e3f2"
type input "#f2e3f2"
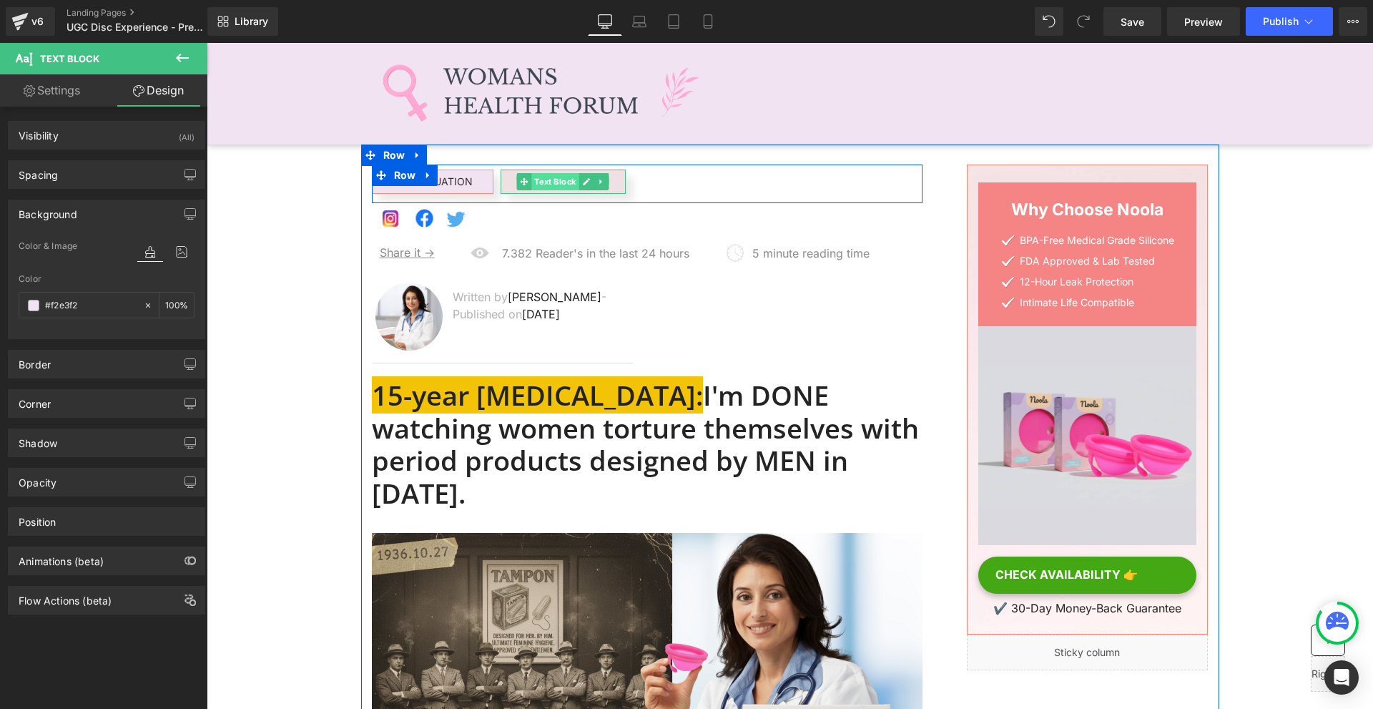
click at [548, 182] on span "Text Block" at bounding box center [554, 181] width 47 height 17
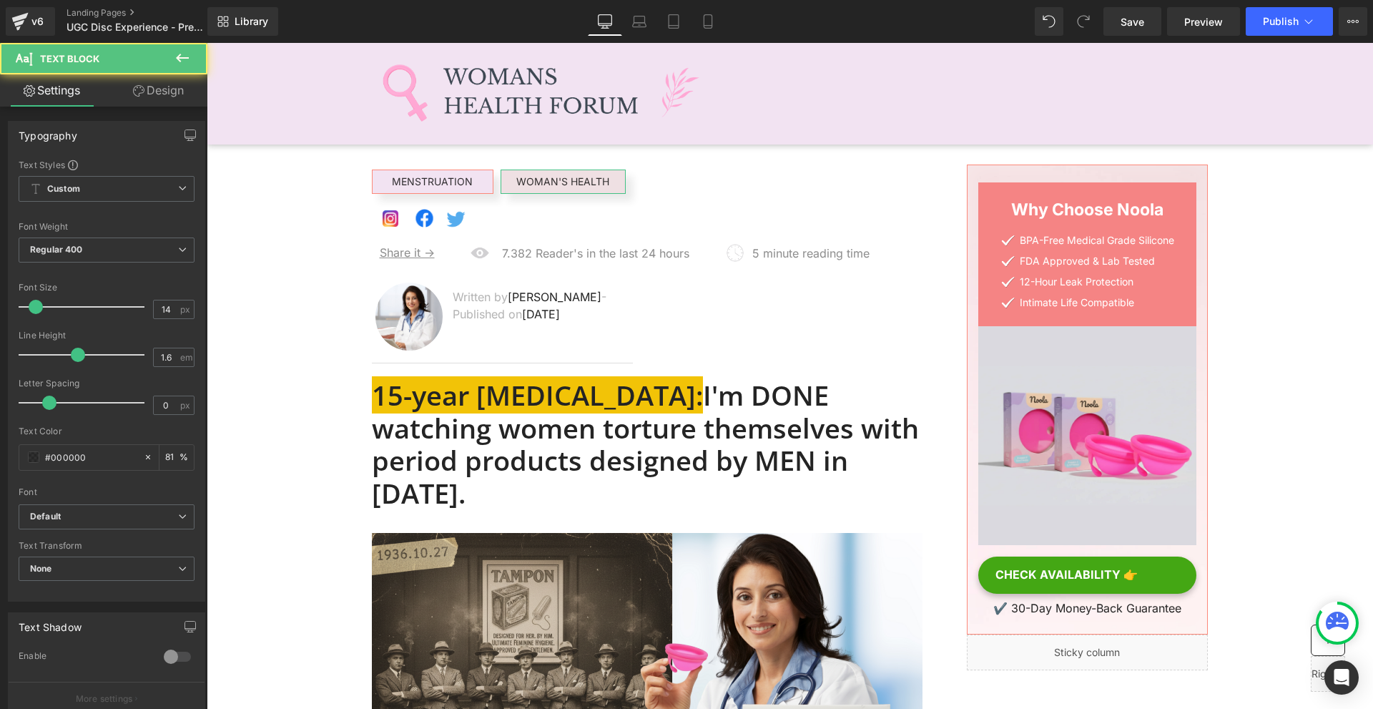
click at [151, 95] on link "Design" at bounding box center [159, 90] width 104 height 32
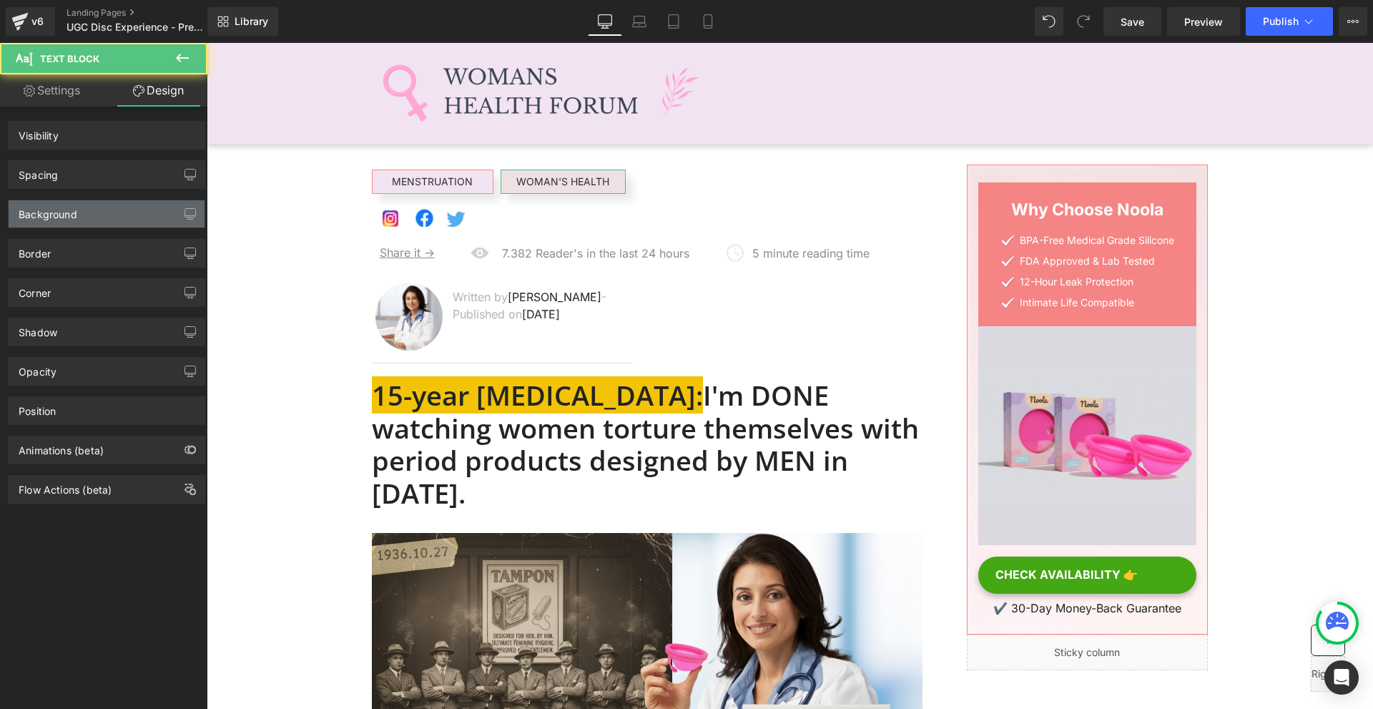
click at [82, 219] on div "Background" at bounding box center [107, 213] width 196 height 27
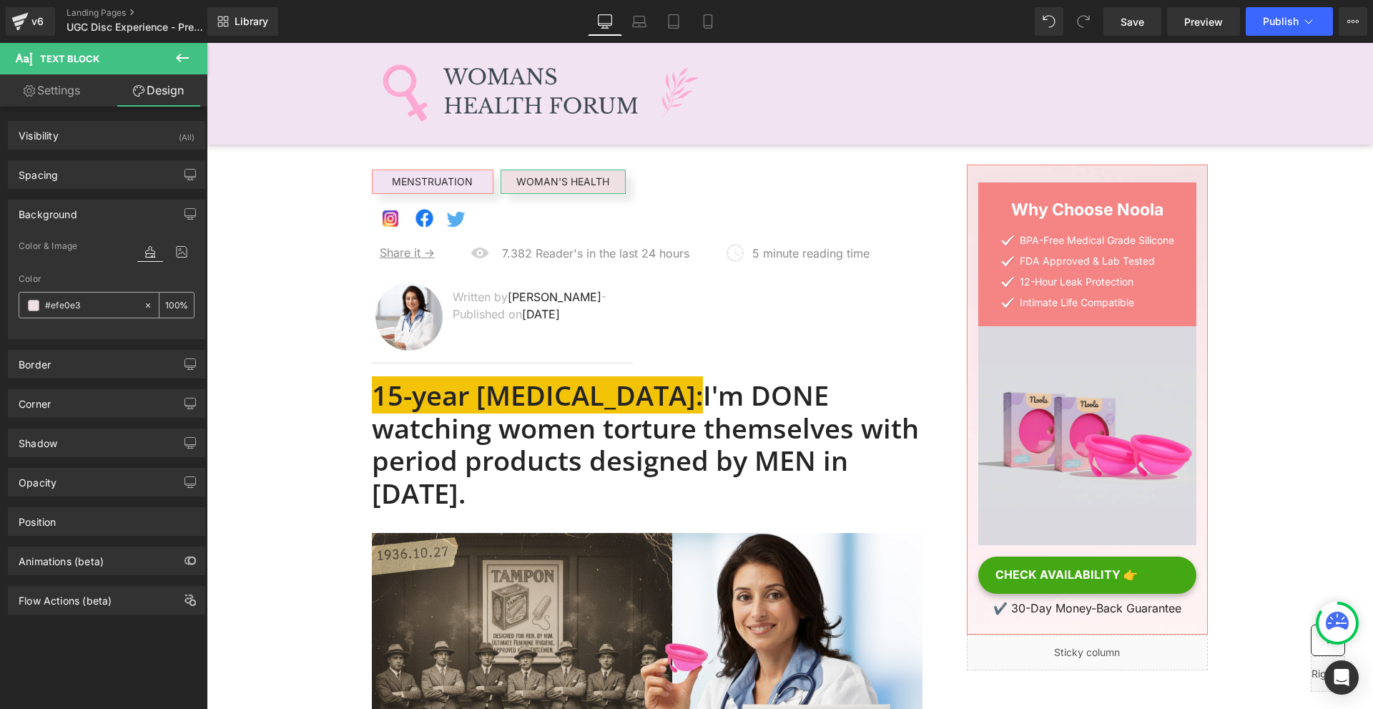
click at [87, 308] on input "text" at bounding box center [91, 305] width 92 height 16
paste input "f2e3f2"
type input "#f2e3f2"
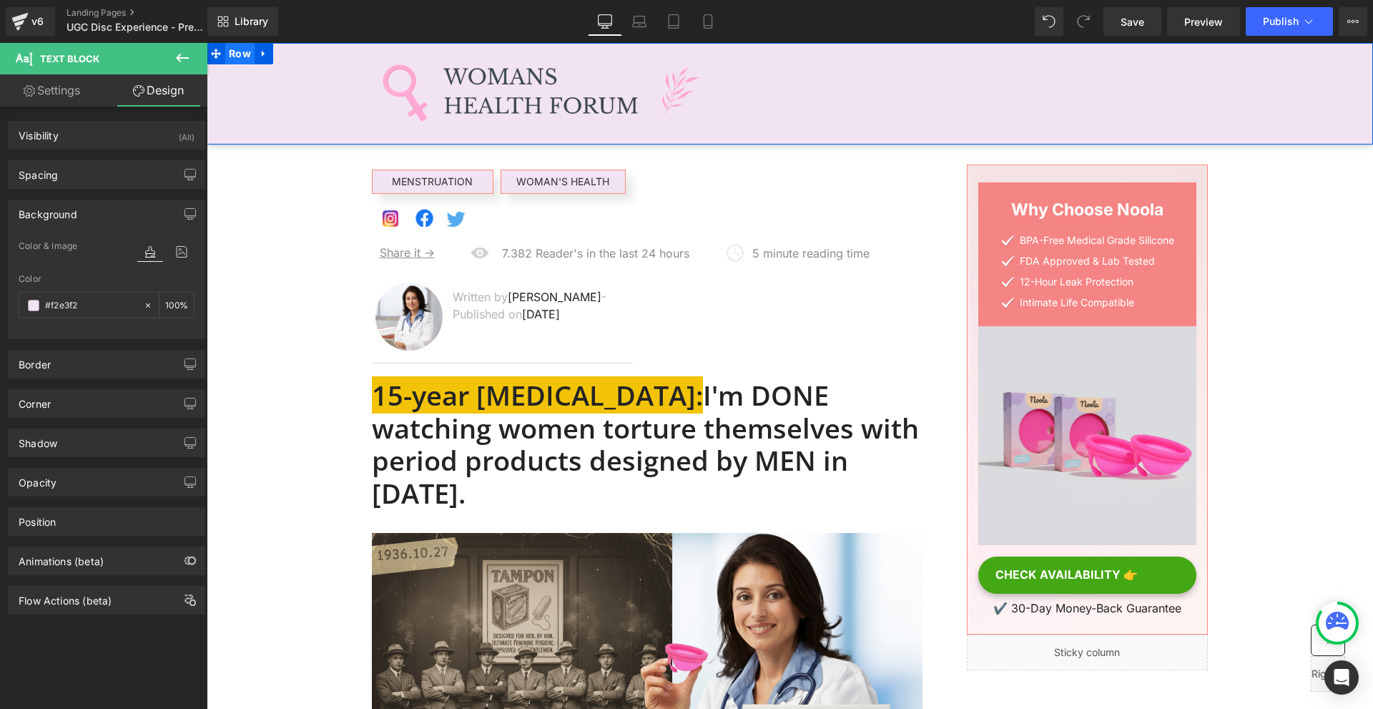
click at [231, 53] on span "Row" at bounding box center [239, 53] width 29 height 21
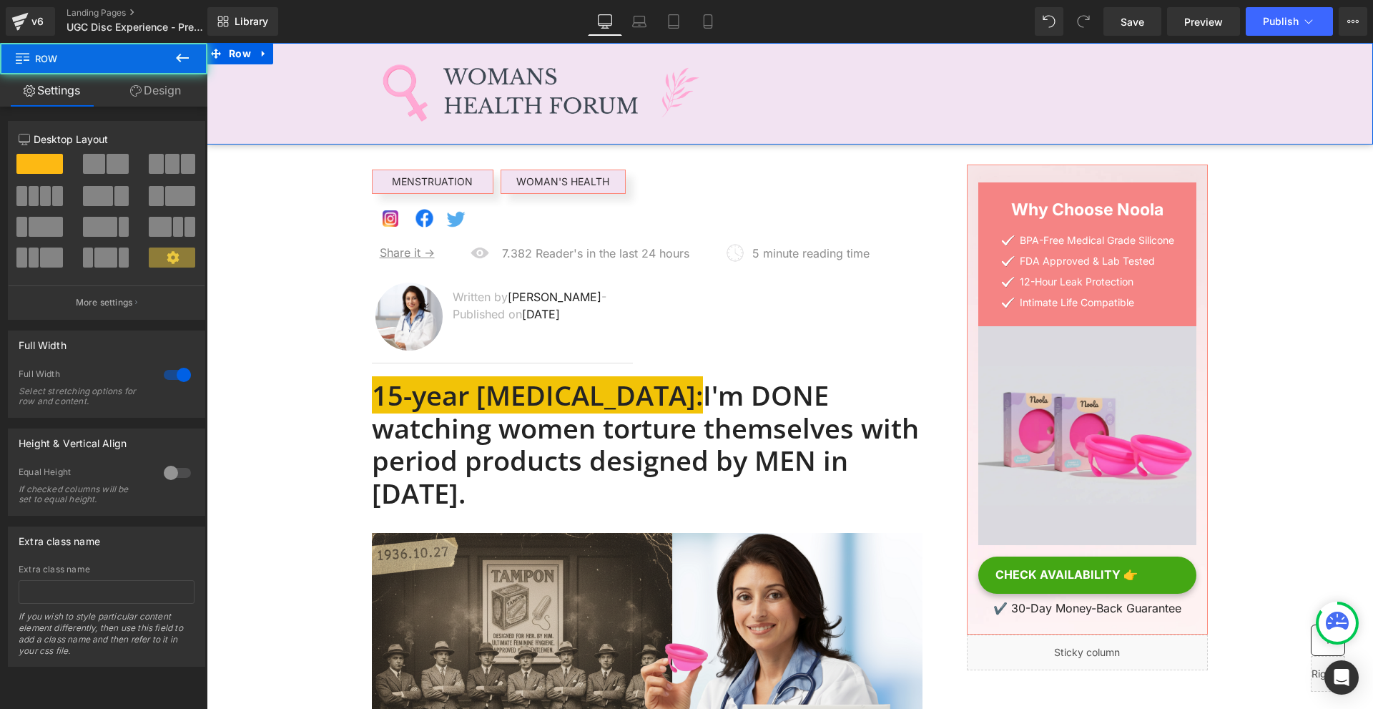
click at [153, 97] on link "Design" at bounding box center [156, 90] width 104 height 32
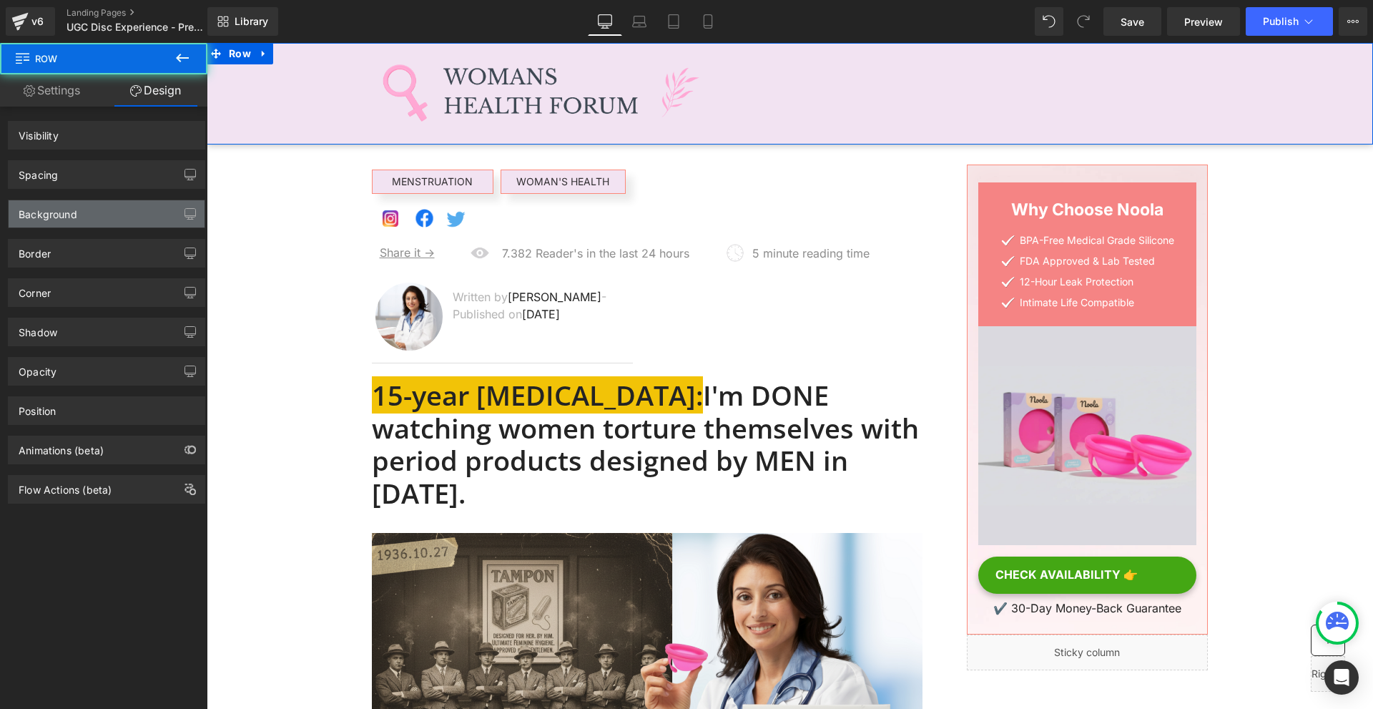
click at [97, 208] on div "Background" at bounding box center [107, 213] width 196 height 27
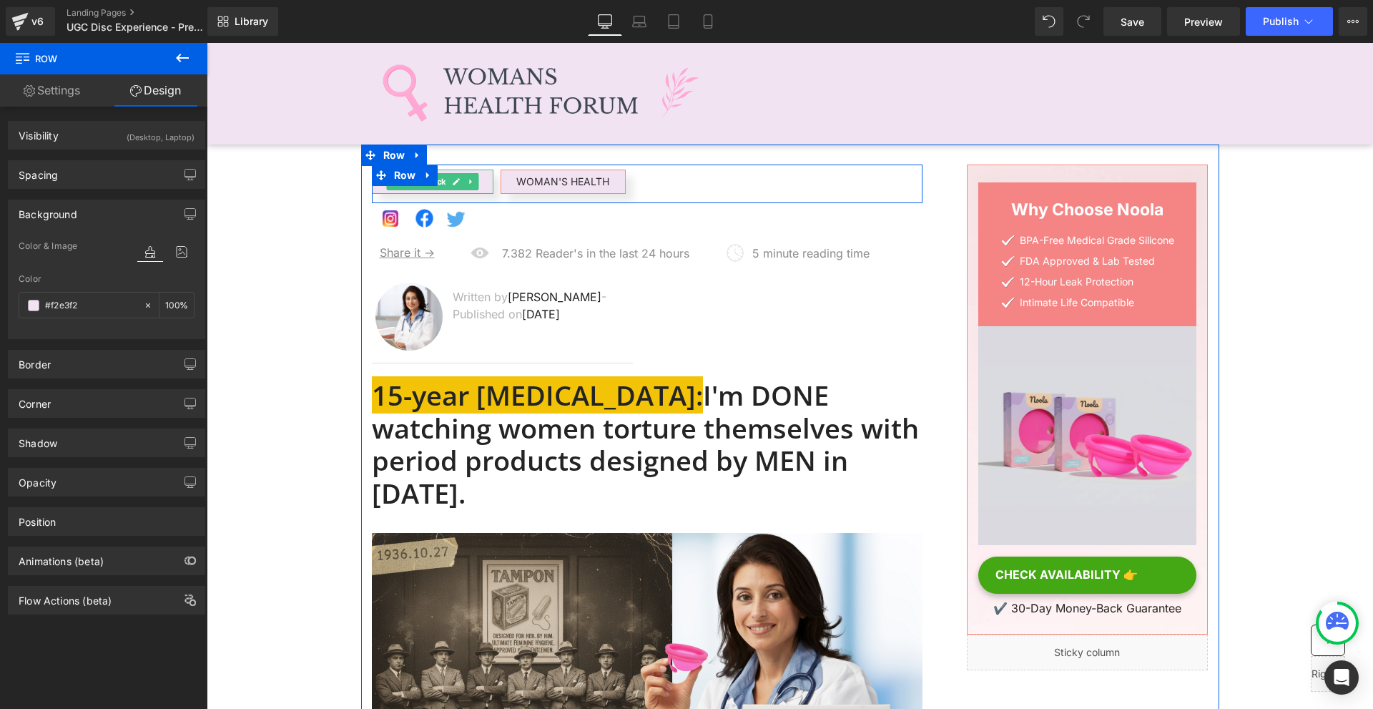
click at [435, 182] on div "MENSTRUATION Text Block" at bounding box center [433, 181] width 122 height 24
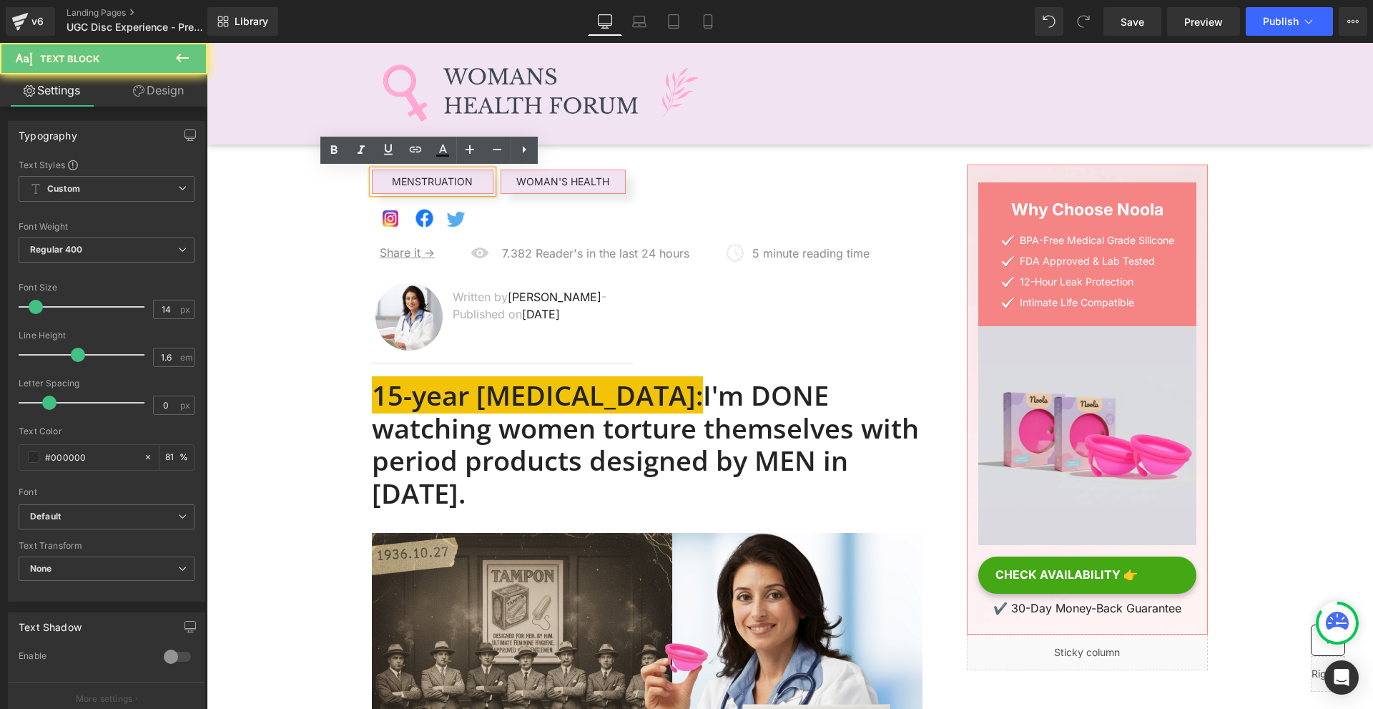
click at [423, 186] on p "MENSTRUATION" at bounding box center [433, 182] width 120 height 16
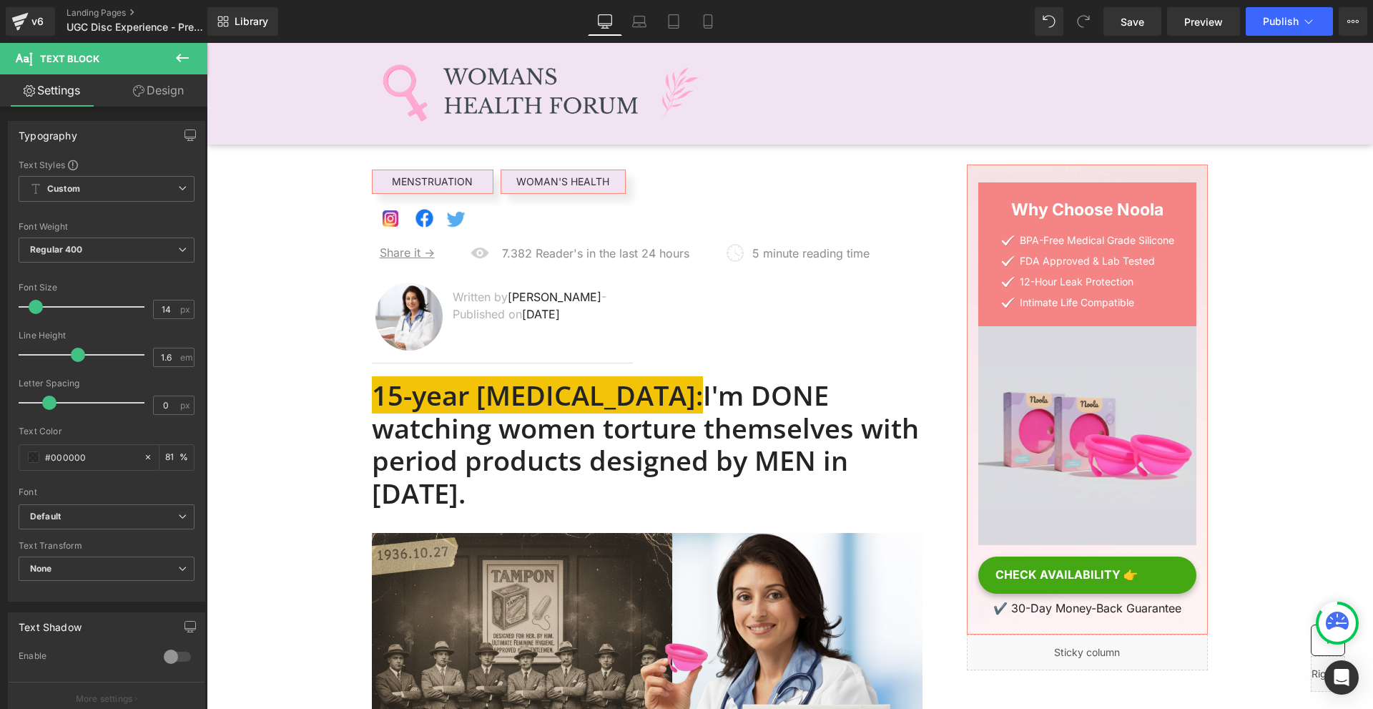
click at [122, 102] on link "Design" at bounding box center [159, 90] width 104 height 32
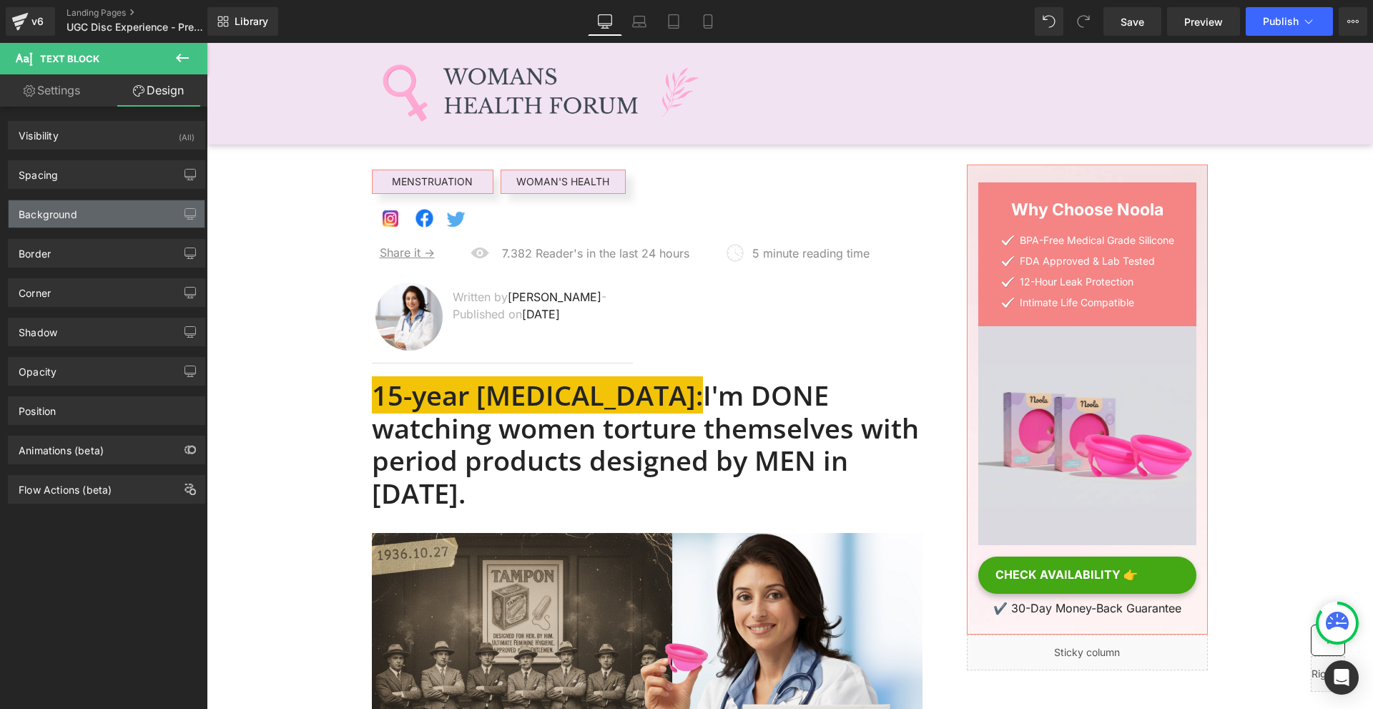
click at [74, 219] on div "Background" at bounding box center [48, 210] width 59 height 20
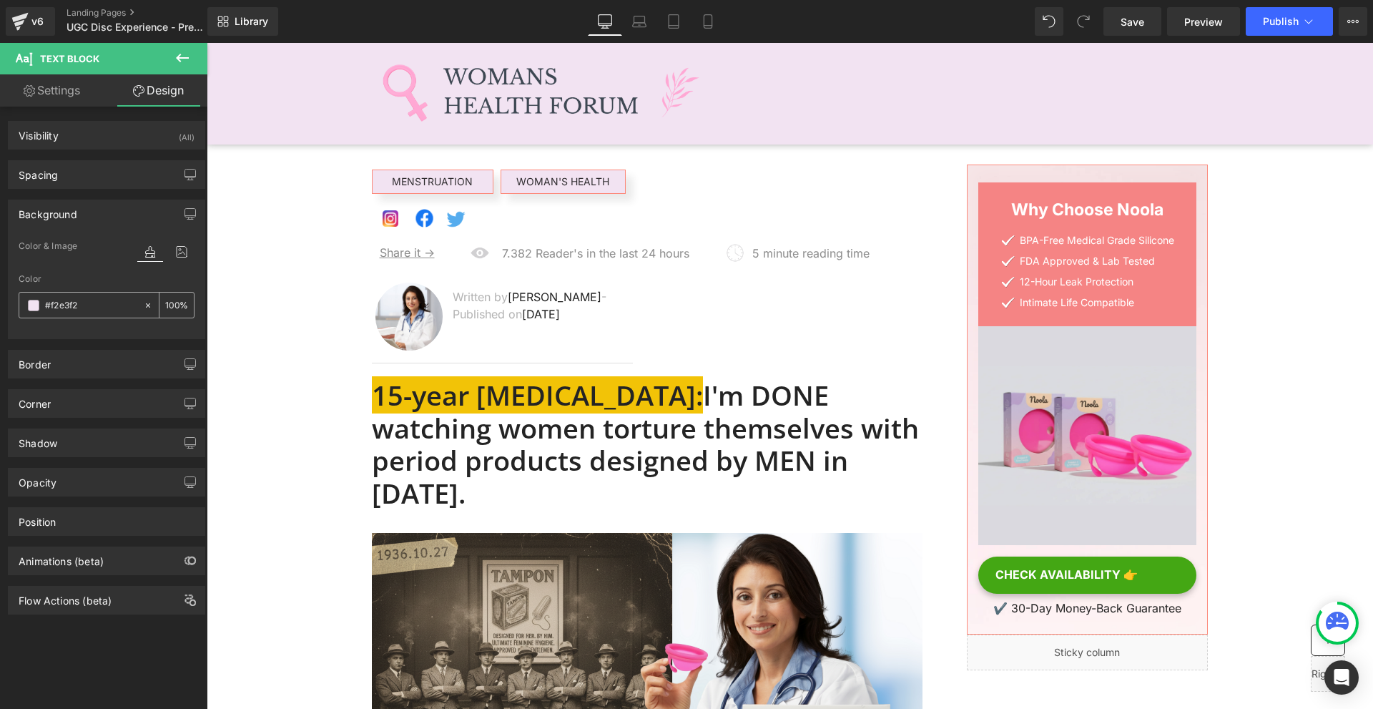
click at [79, 308] on input "text" at bounding box center [91, 305] width 92 height 16
paste input "37fab"
type input "#f37fab"
click at [421, 187] on div "MENSTRUATION Text Block" at bounding box center [433, 181] width 122 height 24
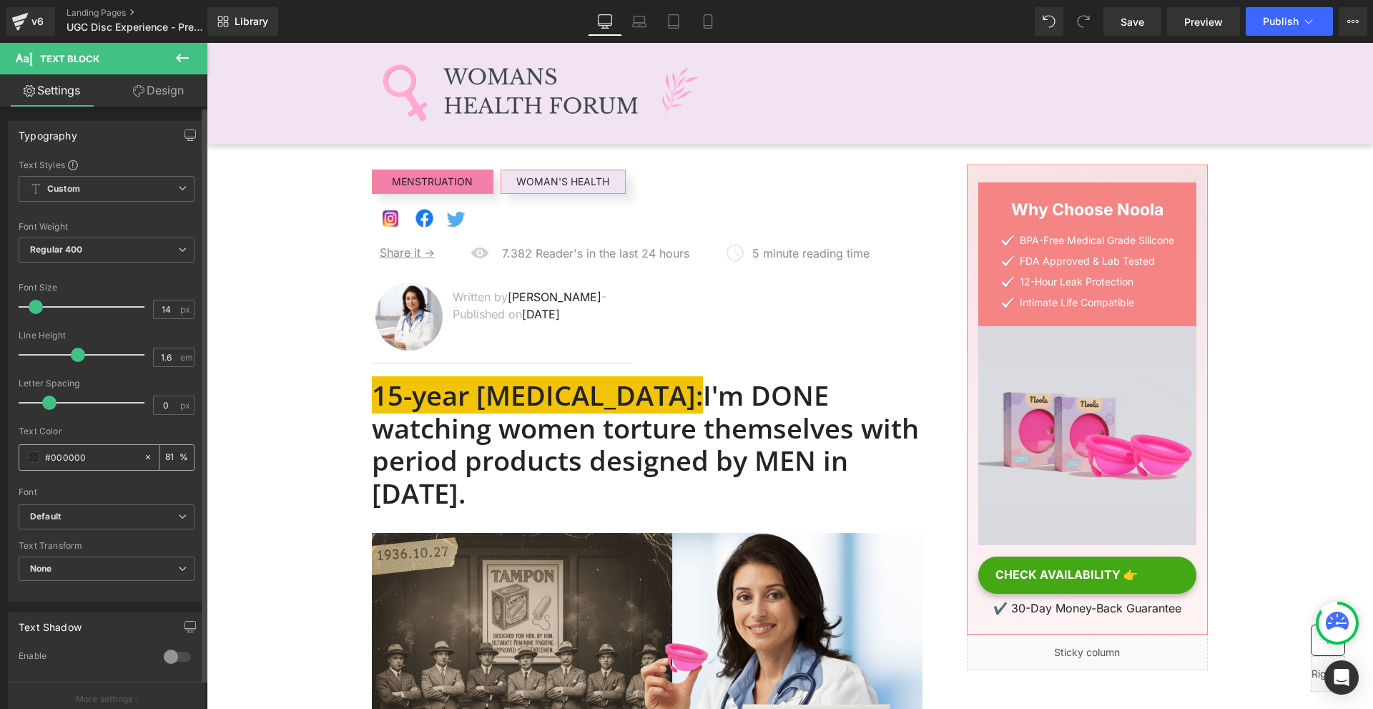
click at [30, 458] on span at bounding box center [33, 456] width 11 height 11
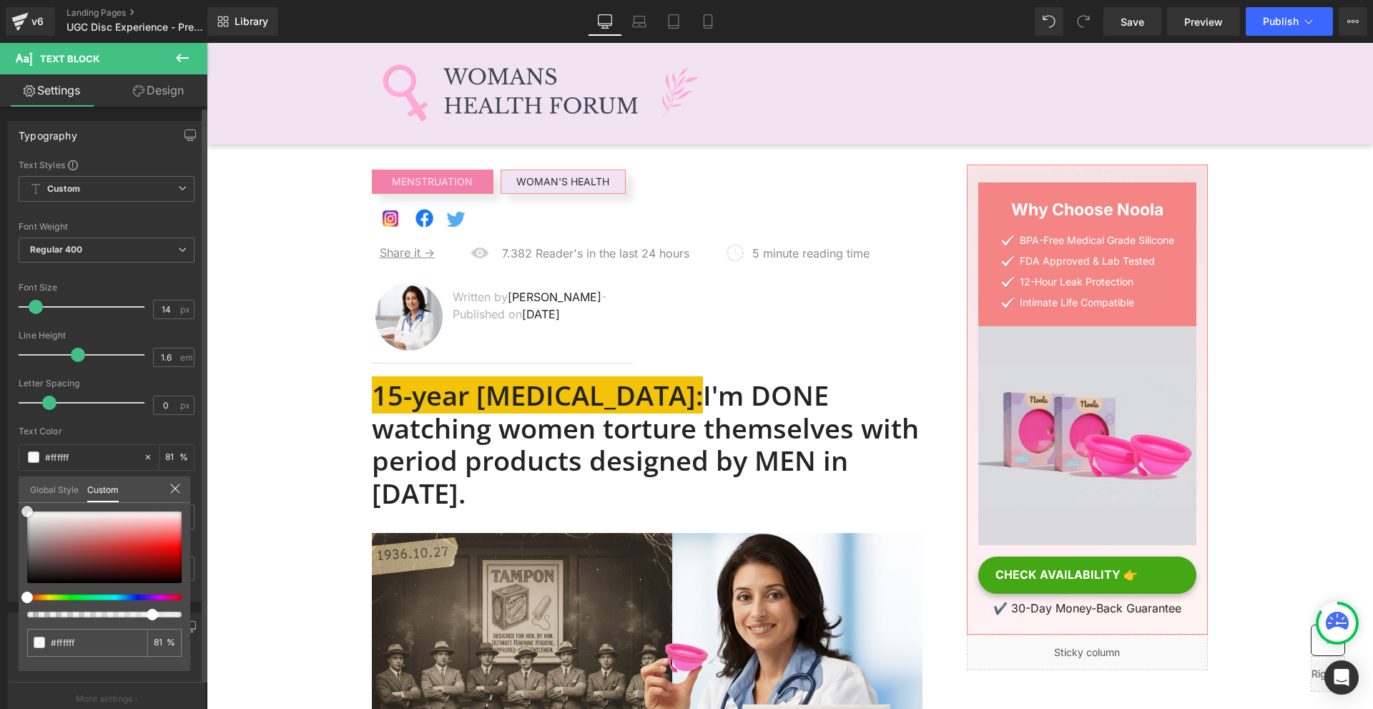
drag, startPoint x: 77, startPoint y: 538, endPoint x: 0, endPoint y: 331, distance: 220.6
click at [0, 332] on div "Typography Text Styles Custom Custom Setup Global Style Custom Setup Global Sty…" at bounding box center [107, 355] width 214 height 491
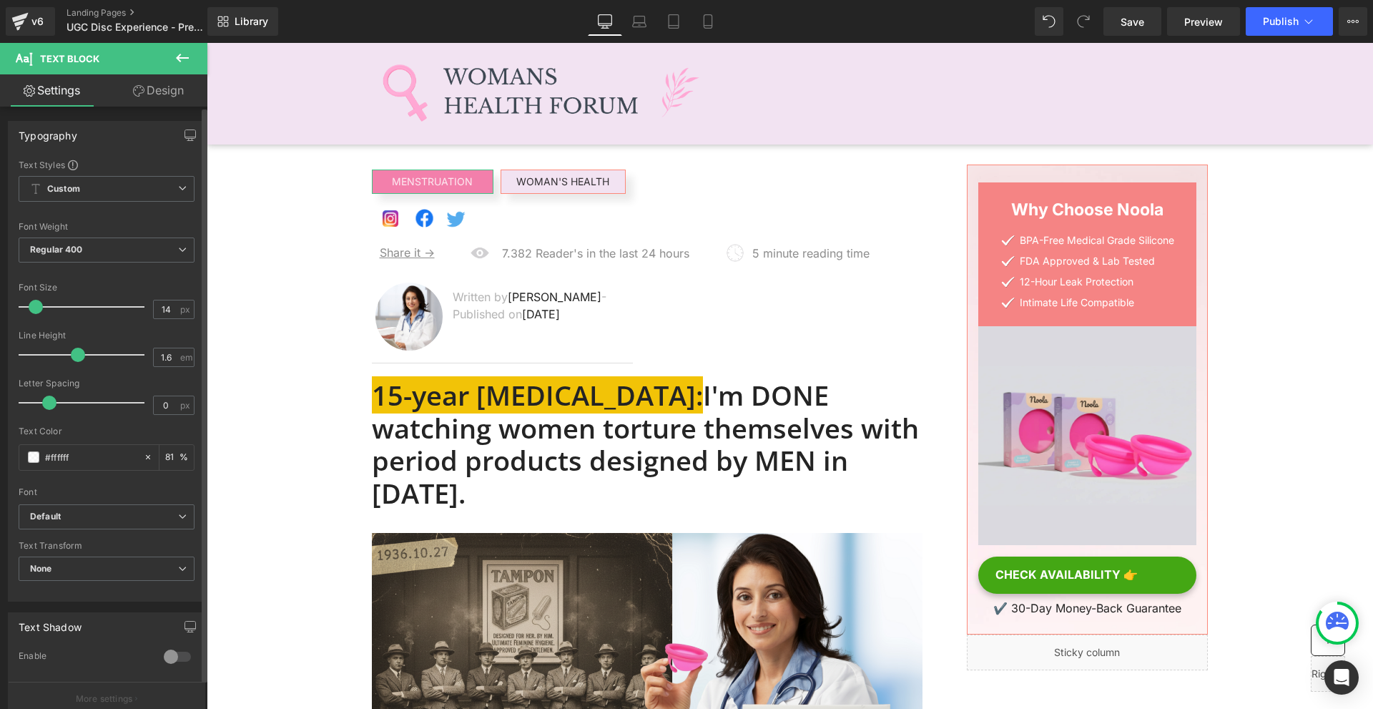
click at [169, 461] on input "81" at bounding box center [172, 457] width 14 height 16
type input "100"
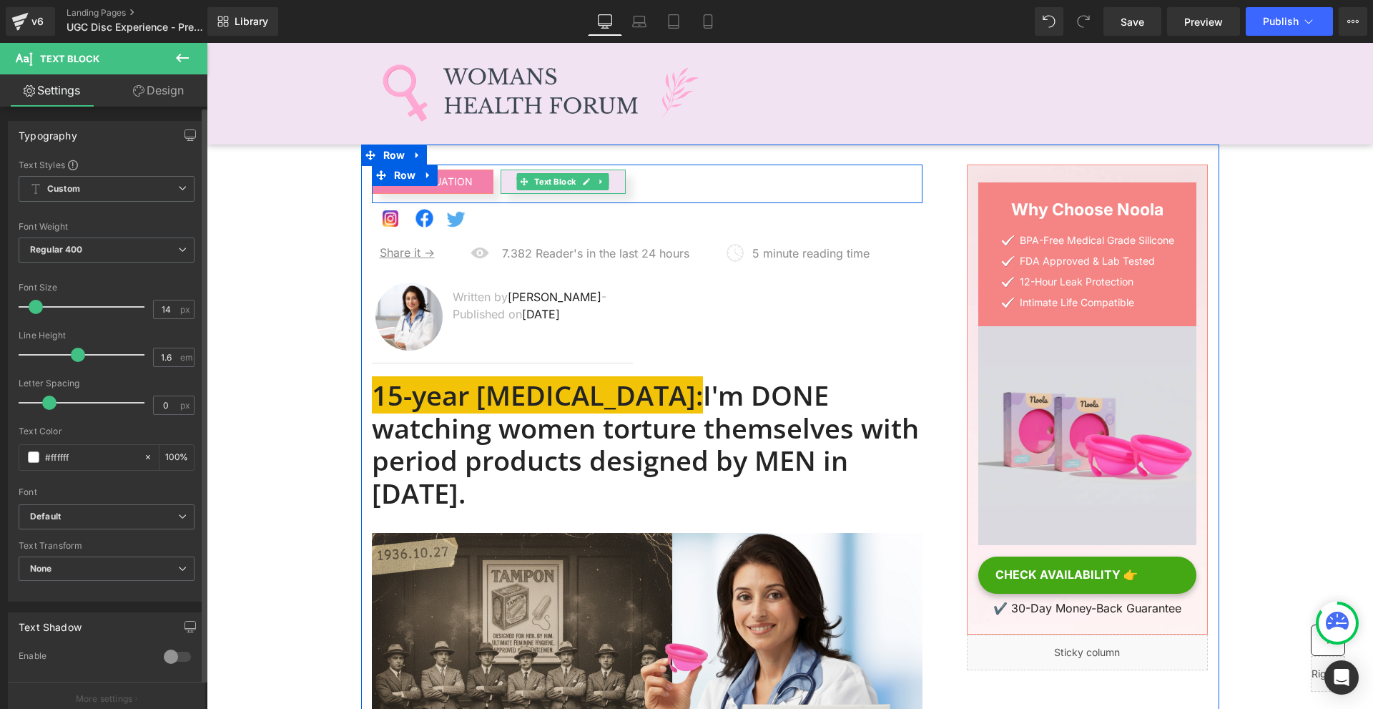
click at [559, 184] on span "Text Block" at bounding box center [554, 181] width 47 height 17
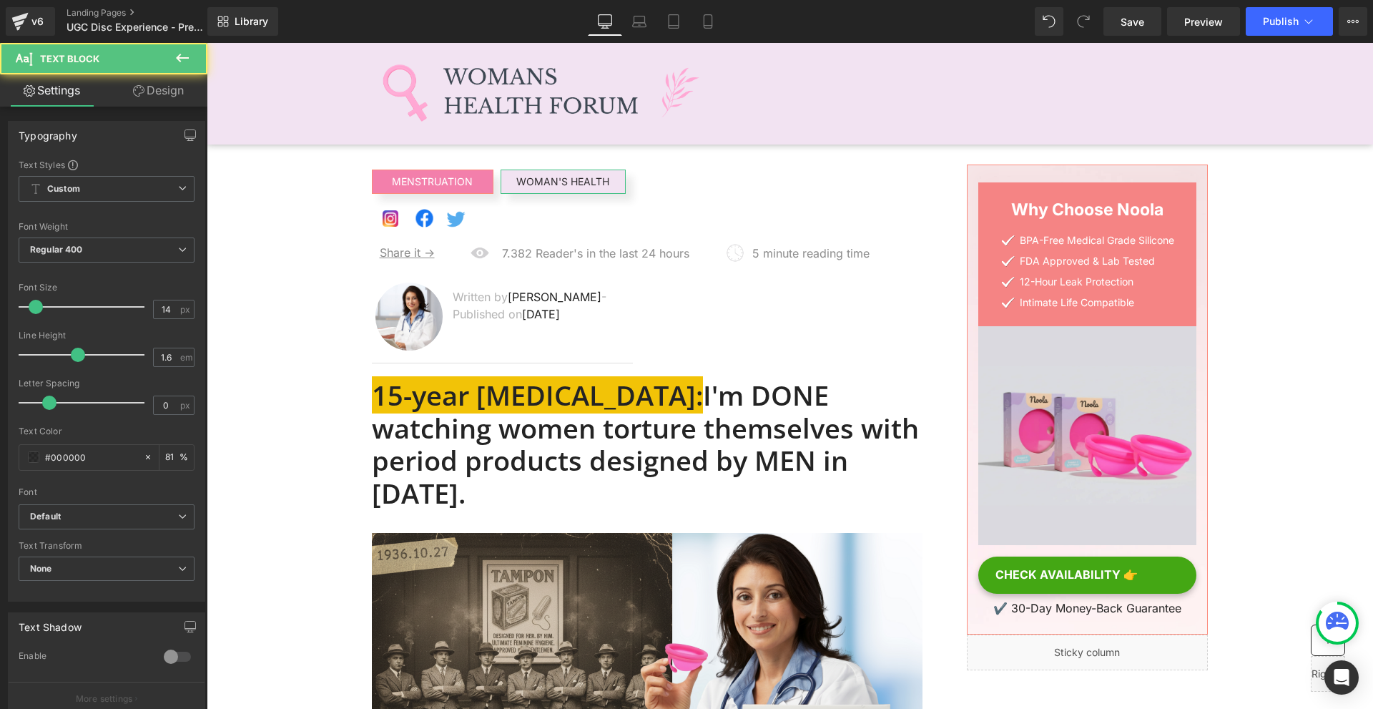
click at [173, 85] on link "Design" at bounding box center [159, 90] width 104 height 32
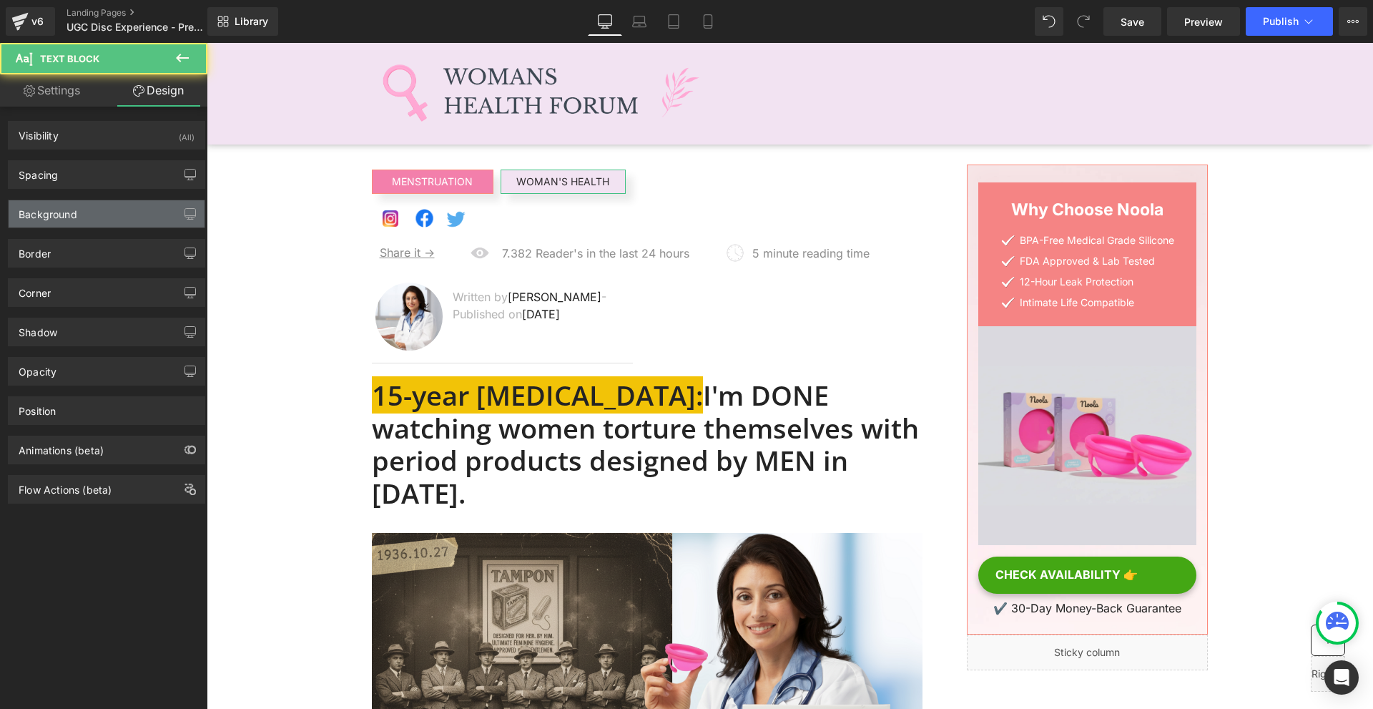
click at [82, 215] on div "Background" at bounding box center [107, 213] width 196 height 27
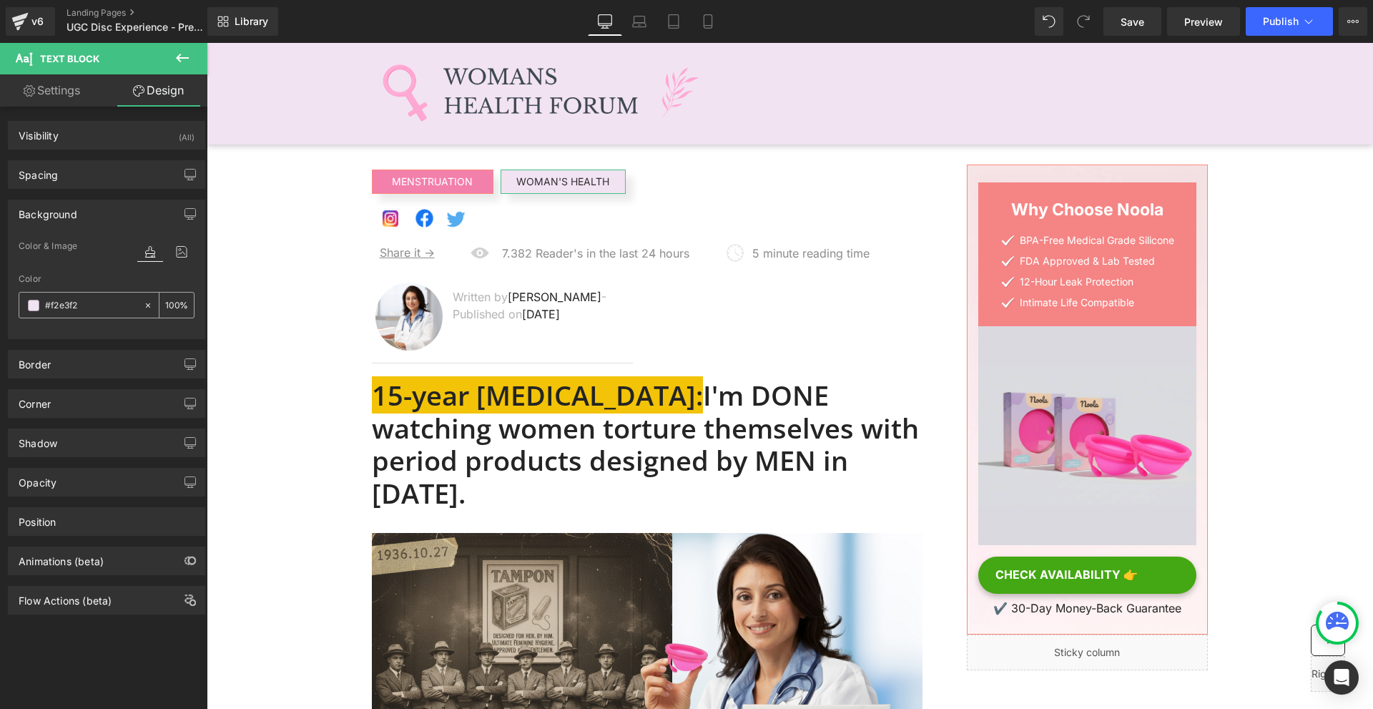
click at [77, 302] on input "text" at bounding box center [91, 305] width 92 height 16
paste input "37fab"
type input "#f37fab"
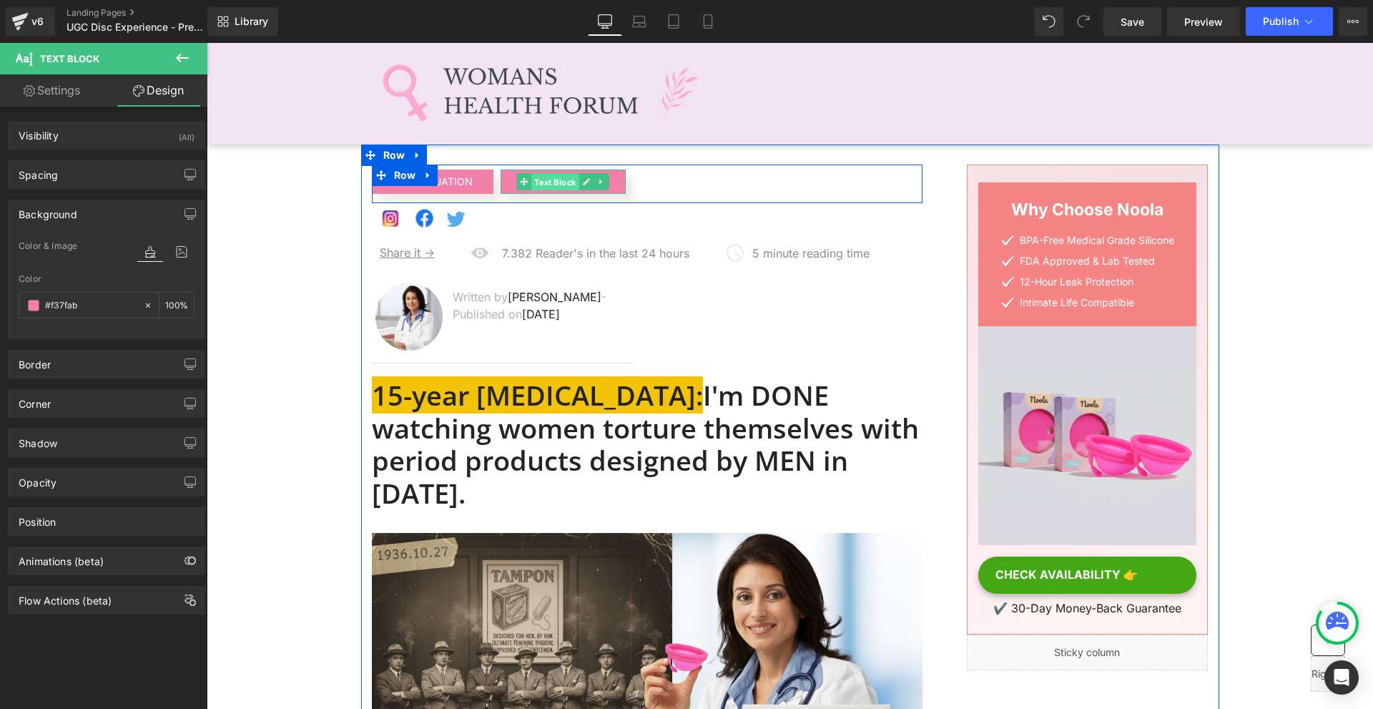
click at [547, 177] on span "Text Block" at bounding box center [554, 182] width 47 height 17
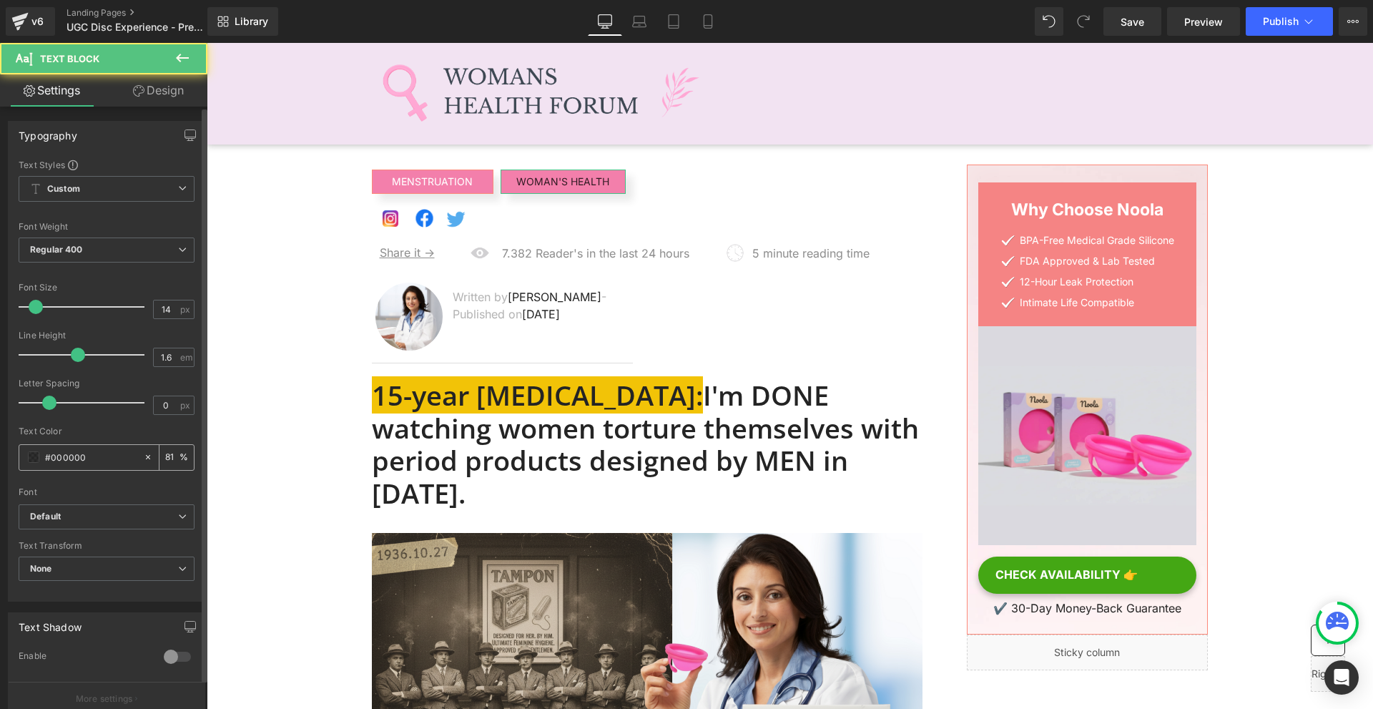
click at [31, 462] on span at bounding box center [33, 456] width 11 height 11
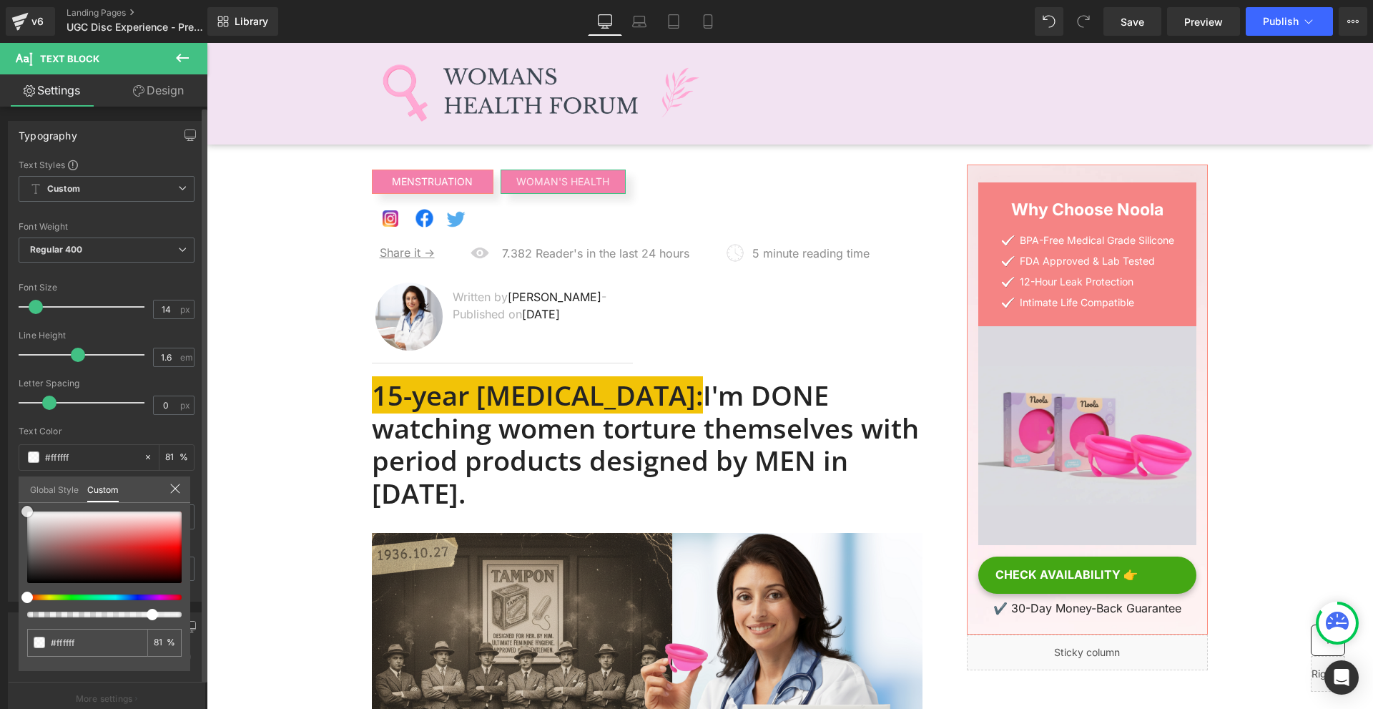
drag, startPoint x: 112, startPoint y: 556, endPoint x: 69, endPoint y: 295, distance: 264.4
click at [0, 316] on div "Typography Text Styles Custom Custom Setup Global Style Custom Setup Global Sty…" at bounding box center [107, 355] width 214 height 491
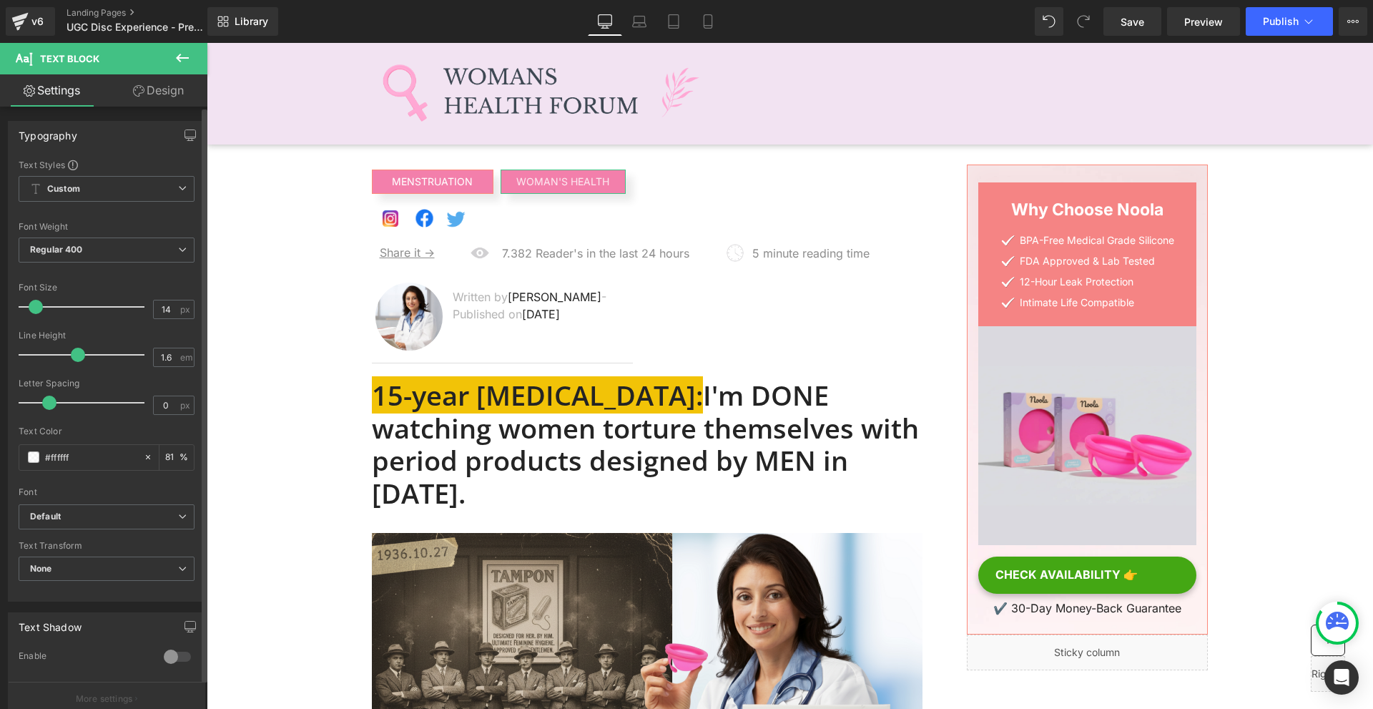
click at [172, 464] on input "81" at bounding box center [172, 457] width 14 height 16
type input "100"
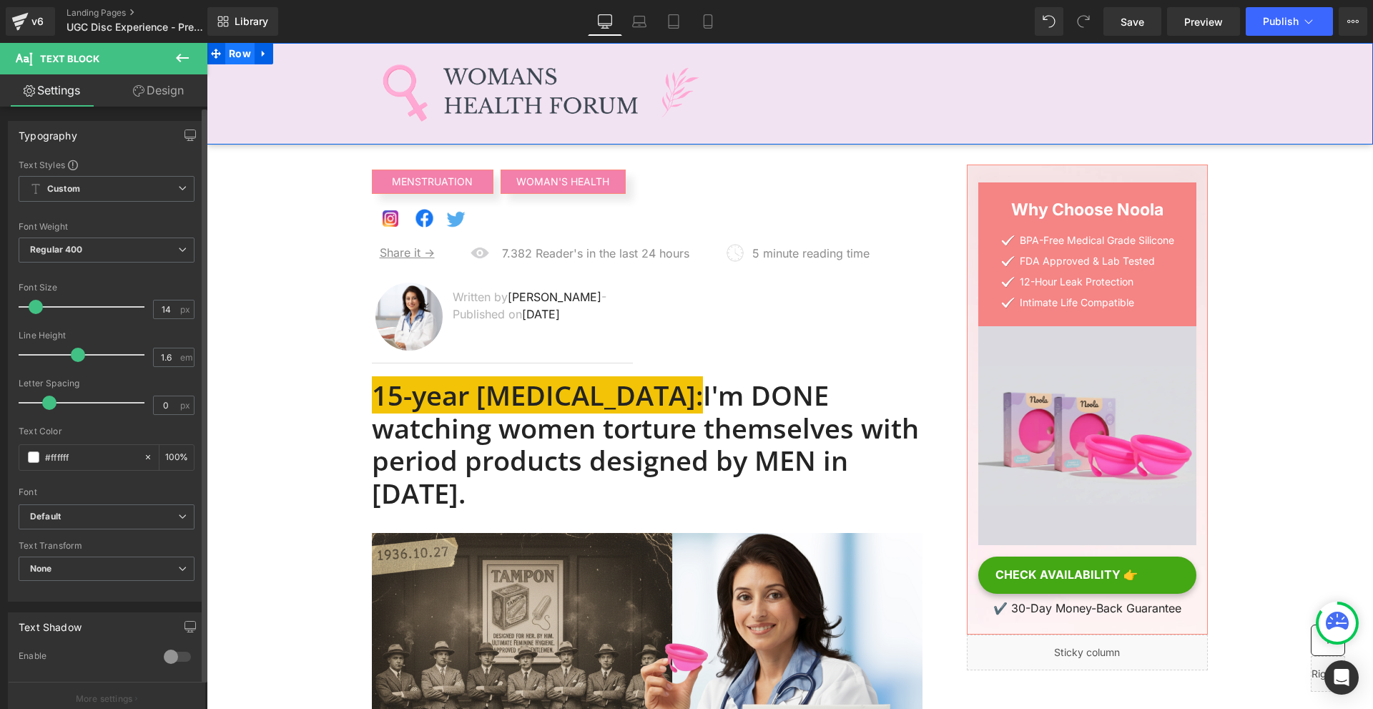
click at [236, 55] on span "Row" at bounding box center [239, 53] width 29 height 21
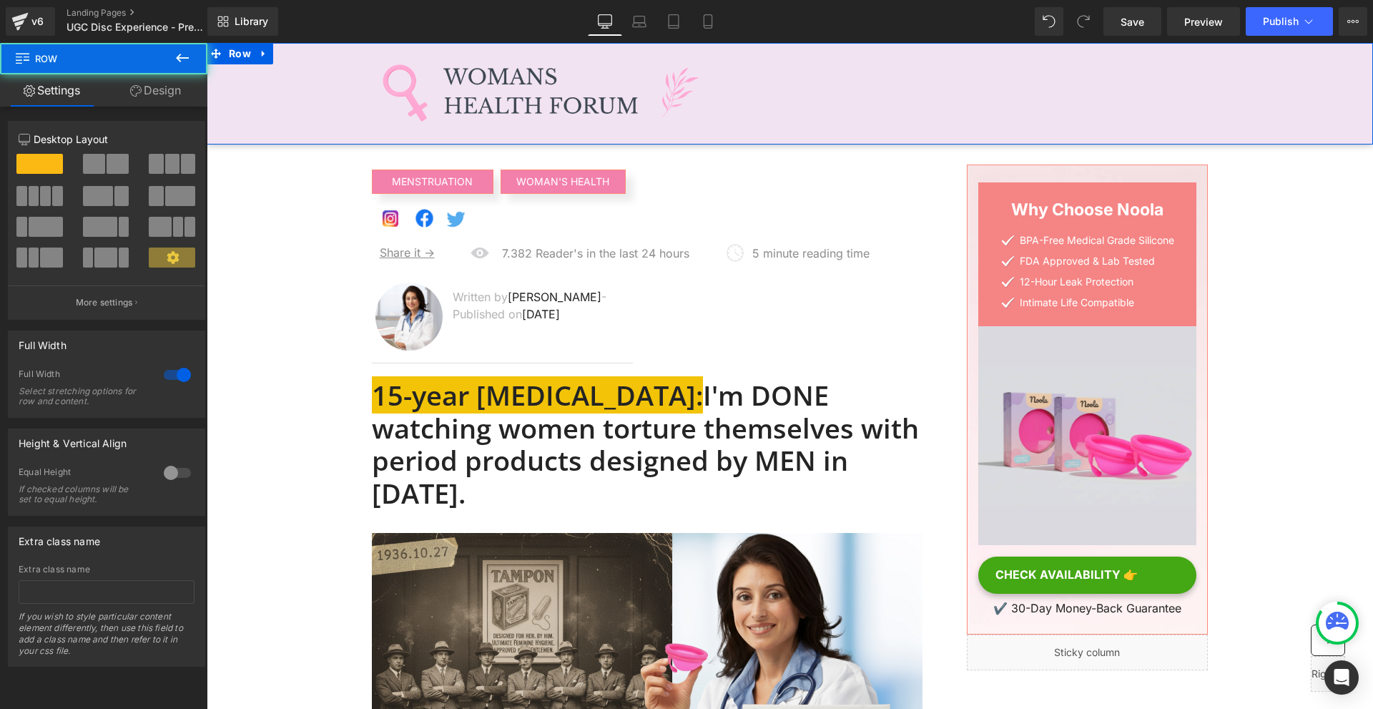
click at [167, 92] on link "Design" at bounding box center [156, 90] width 104 height 32
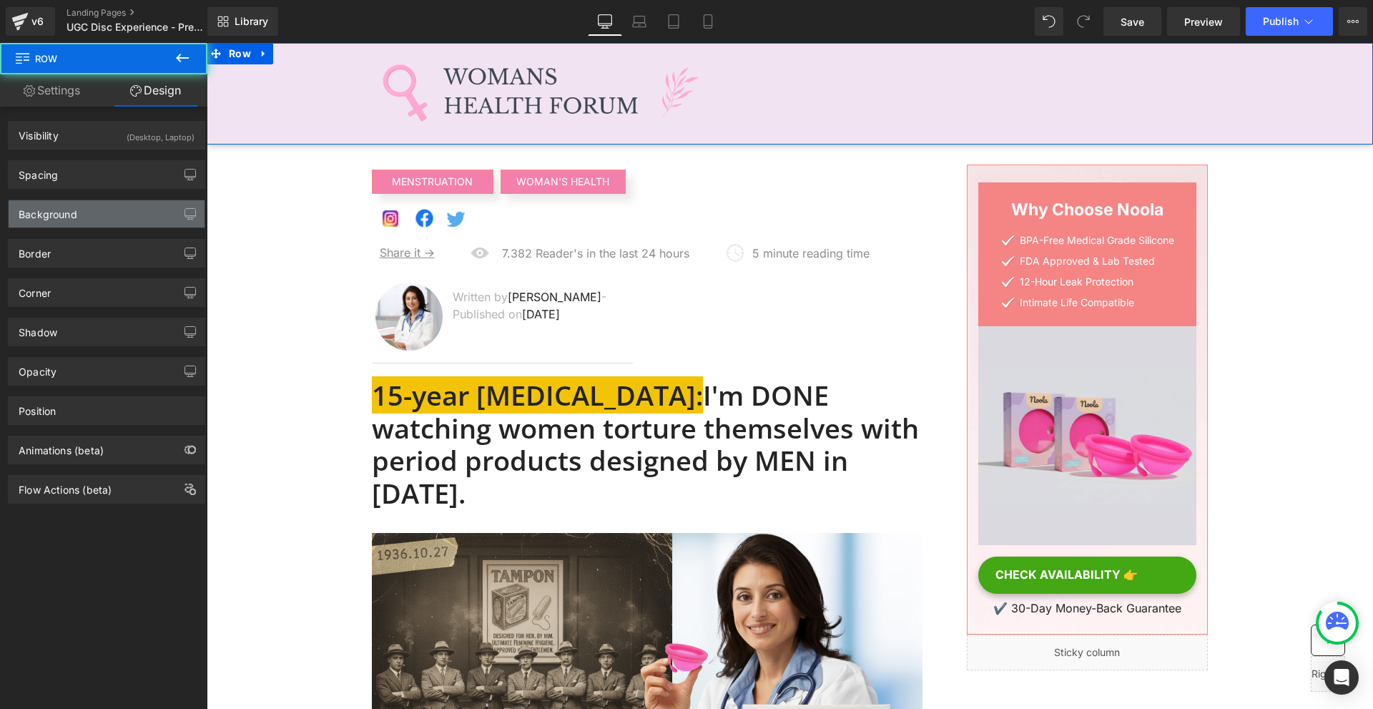
click at [89, 205] on div "Background" at bounding box center [107, 213] width 196 height 27
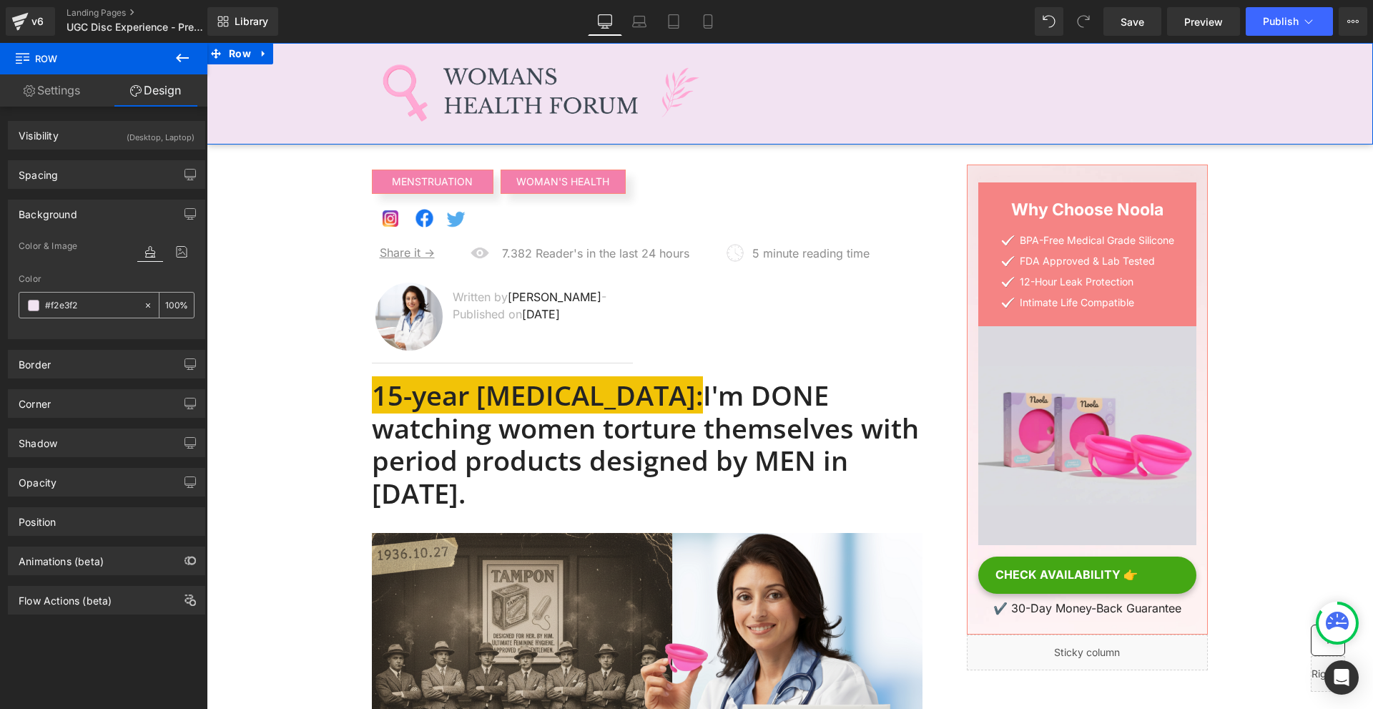
click at [72, 312] on input "text" at bounding box center [91, 305] width 92 height 16
type input "#f2e3f2"
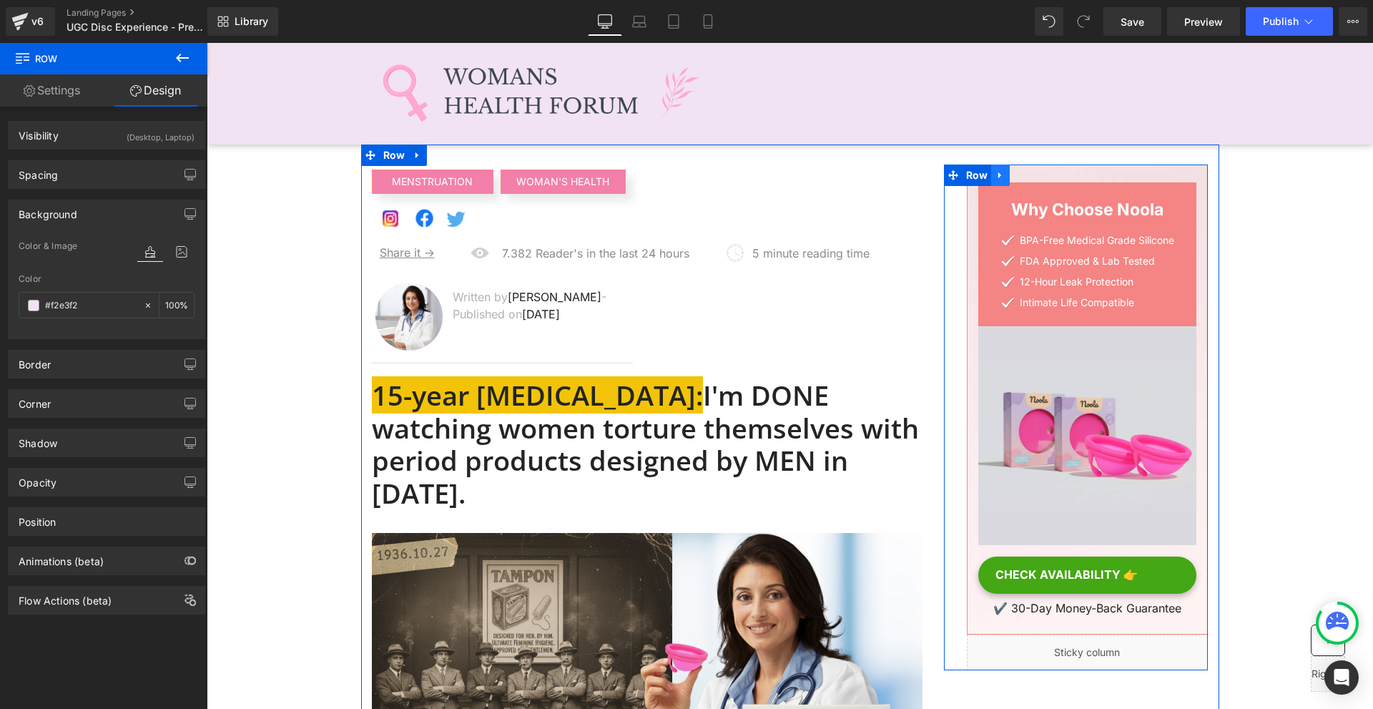
click at [999, 175] on icon at bounding box center [1000, 175] width 10 height 11
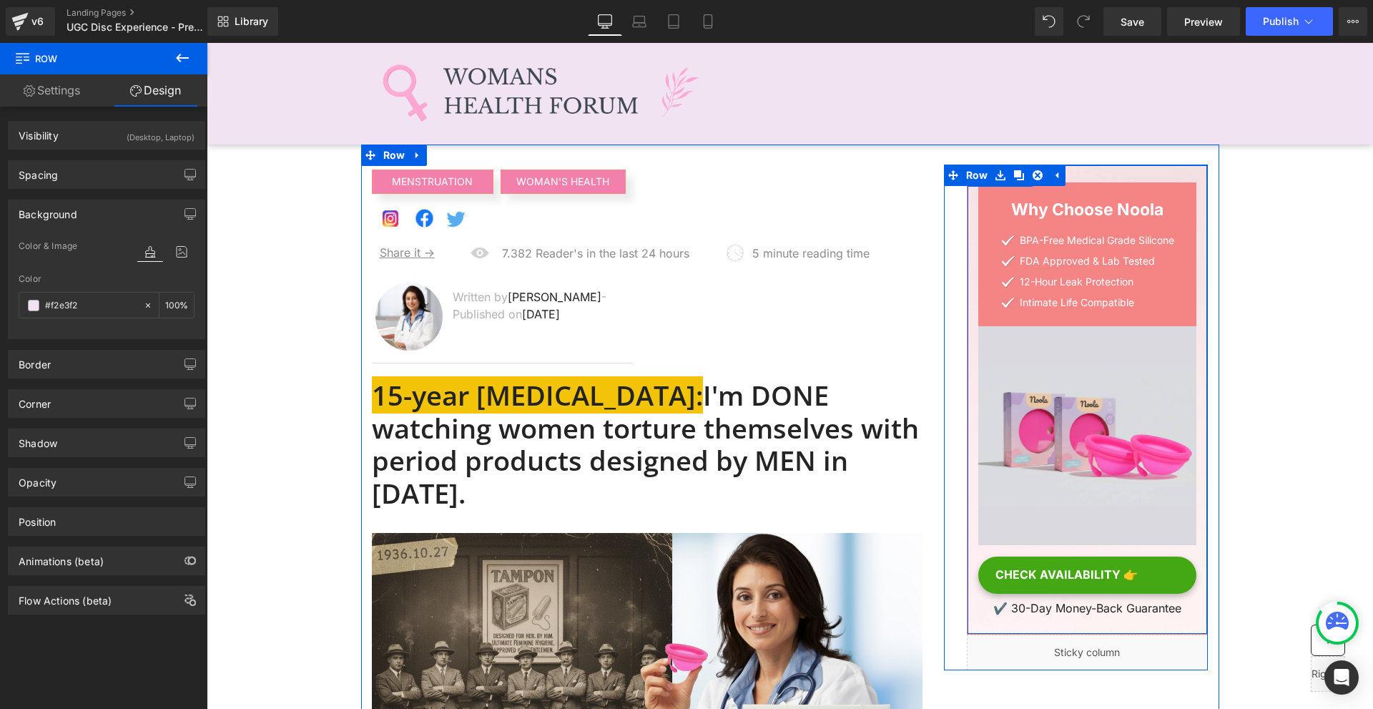
click at [1093, 173] on div "Why Choose Noola Heading Image BPA-Free Medical Grade Silicone Text Block Image…" at bounding box center [1088, 398] width 242 height 469
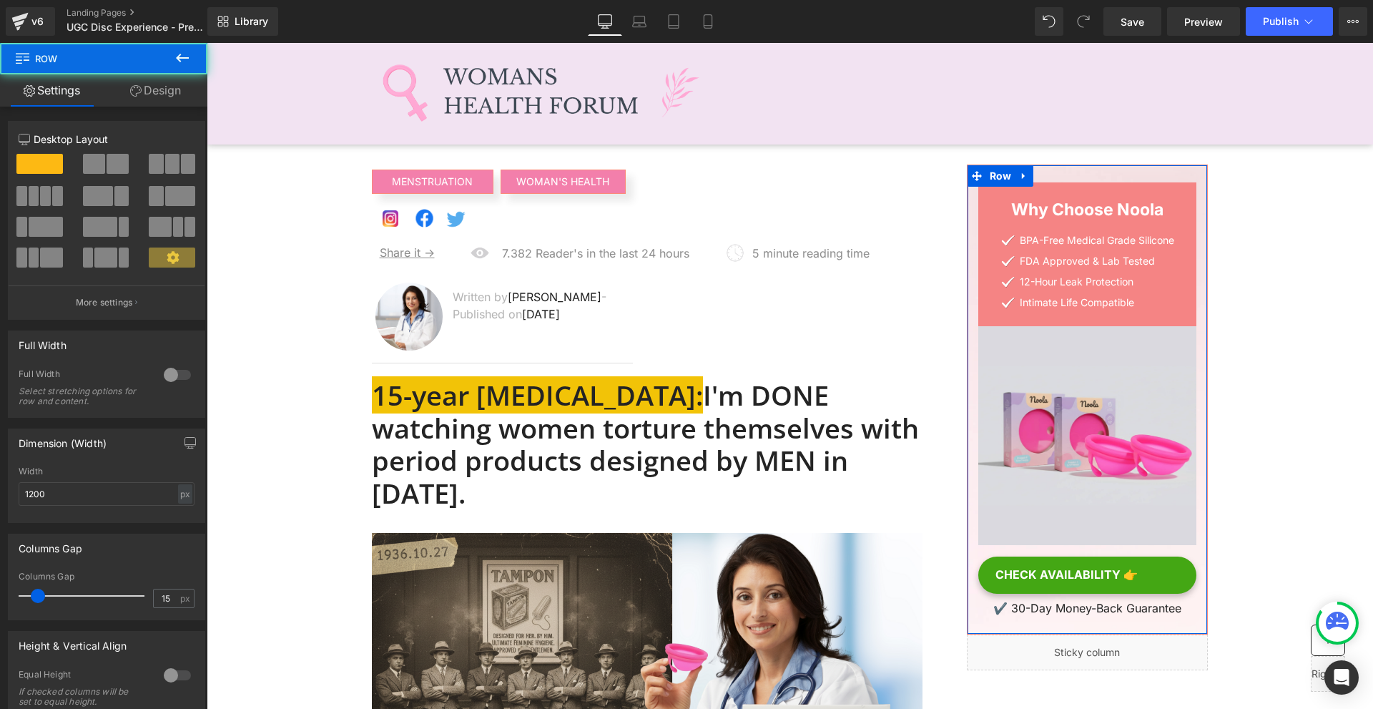
click at [150, 92] on link "Design" at bounding box center [156, 90] width 104 height 32
click at [0, 0] on div "Background" at bounding box center [0, 0] width 0 height 0
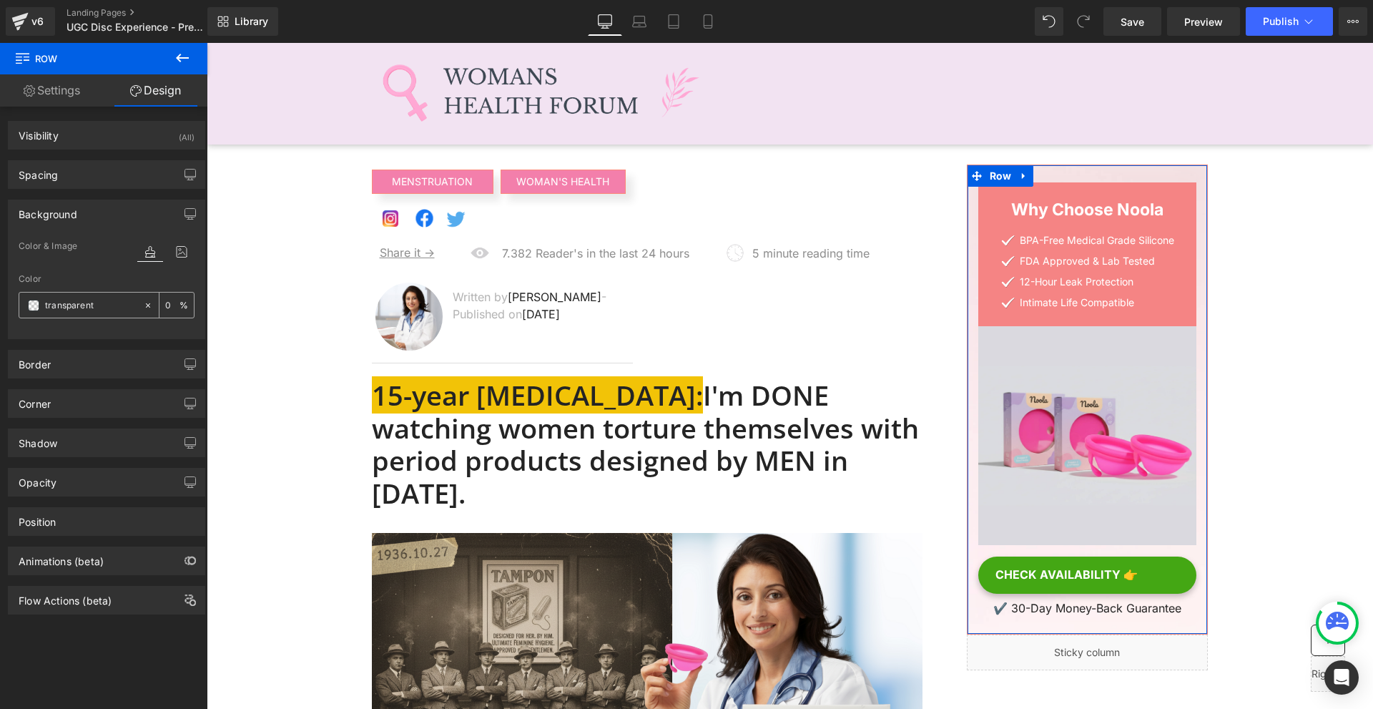
click at [70, 307] on input "text" at bounding box center [91, 305] width 92 height 16
paste input "#f2e3f2"
type input "#f2e3f2"
click at [172, 253] on icon at bounding box center [182, 251] width 26 height 19
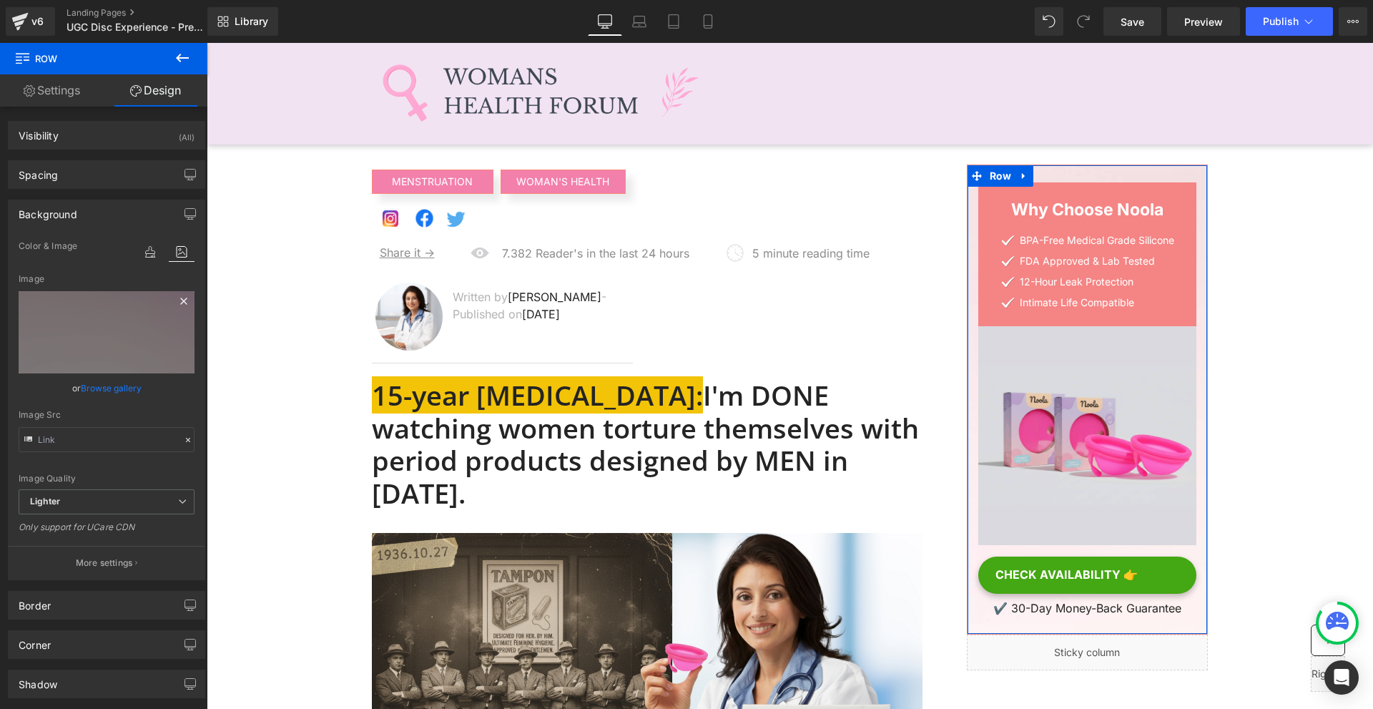
click at [180, 300] on icon at bounding box center [183, 300] width 6 height 6
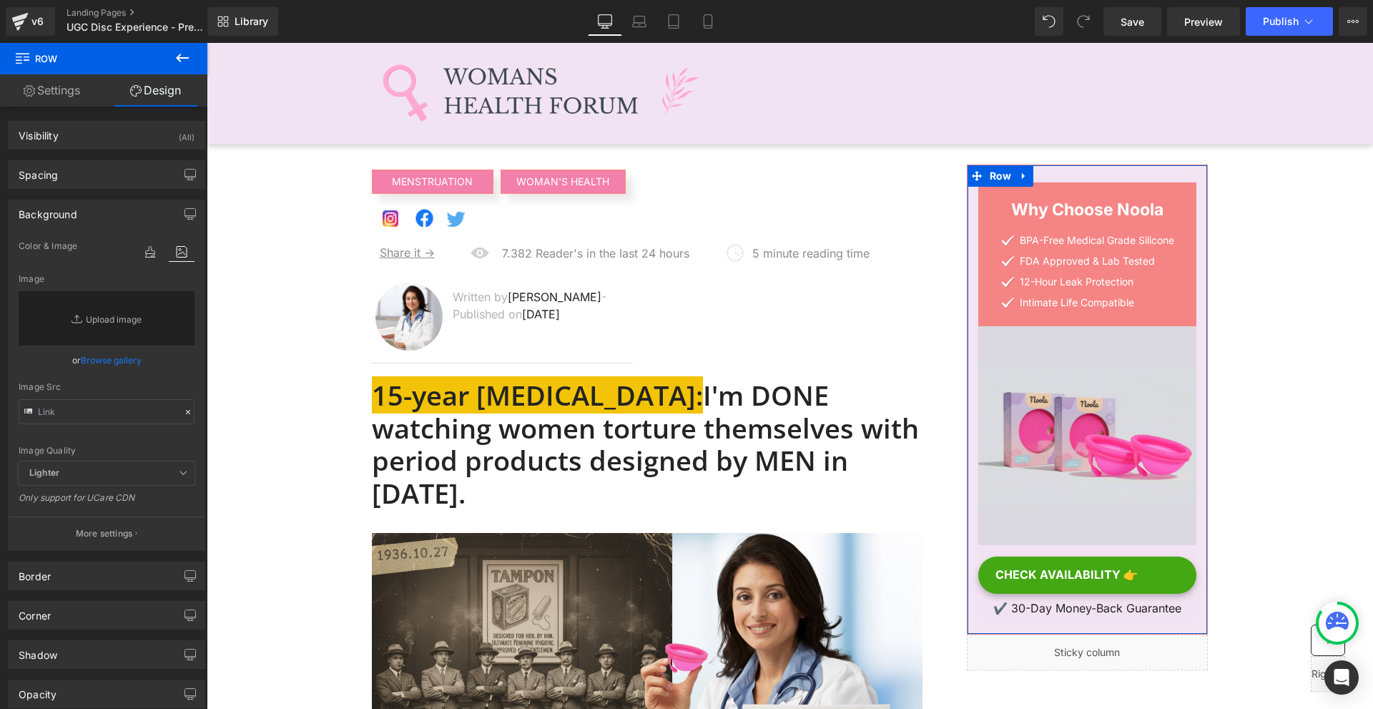
click at [59, 219] on div "Background" at bounding box center [48, 210] width 59 height 20
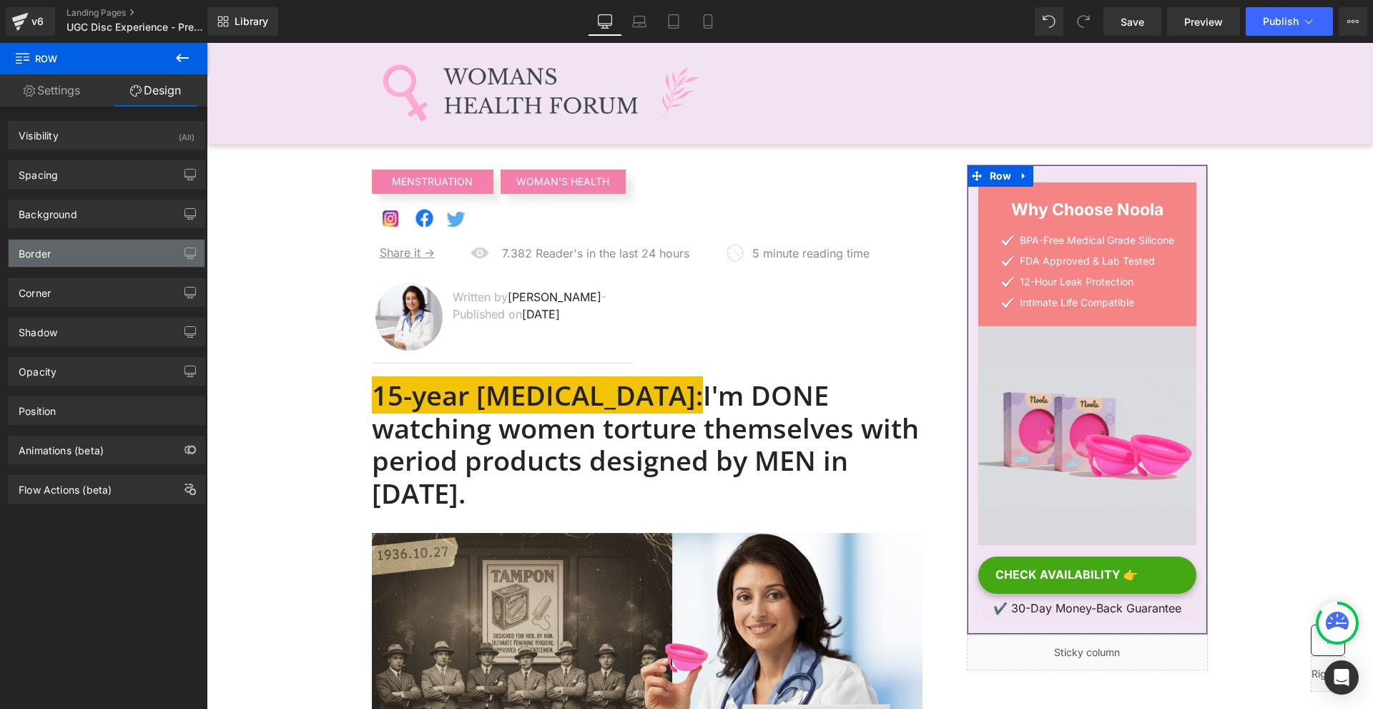
click at [69, 257] on div "Border" at bounding box center [107, 253] width 196 height 27
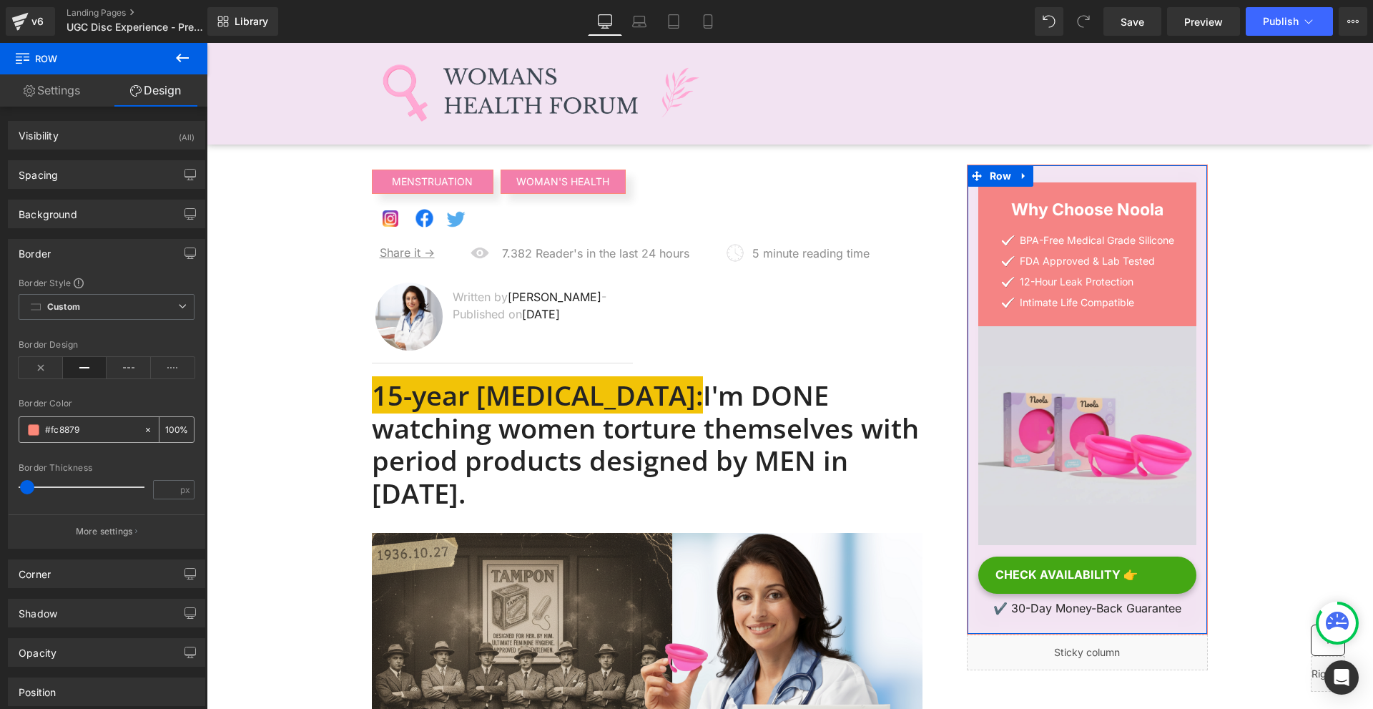
click at [79, 433] on input "text" at bounding box center [91, 430] width 92 height 16
paste input "2e3f2"
type input "#f2e3f2"
click at [33, 427] on span at bounding box center [33, 429] width 11 height 11
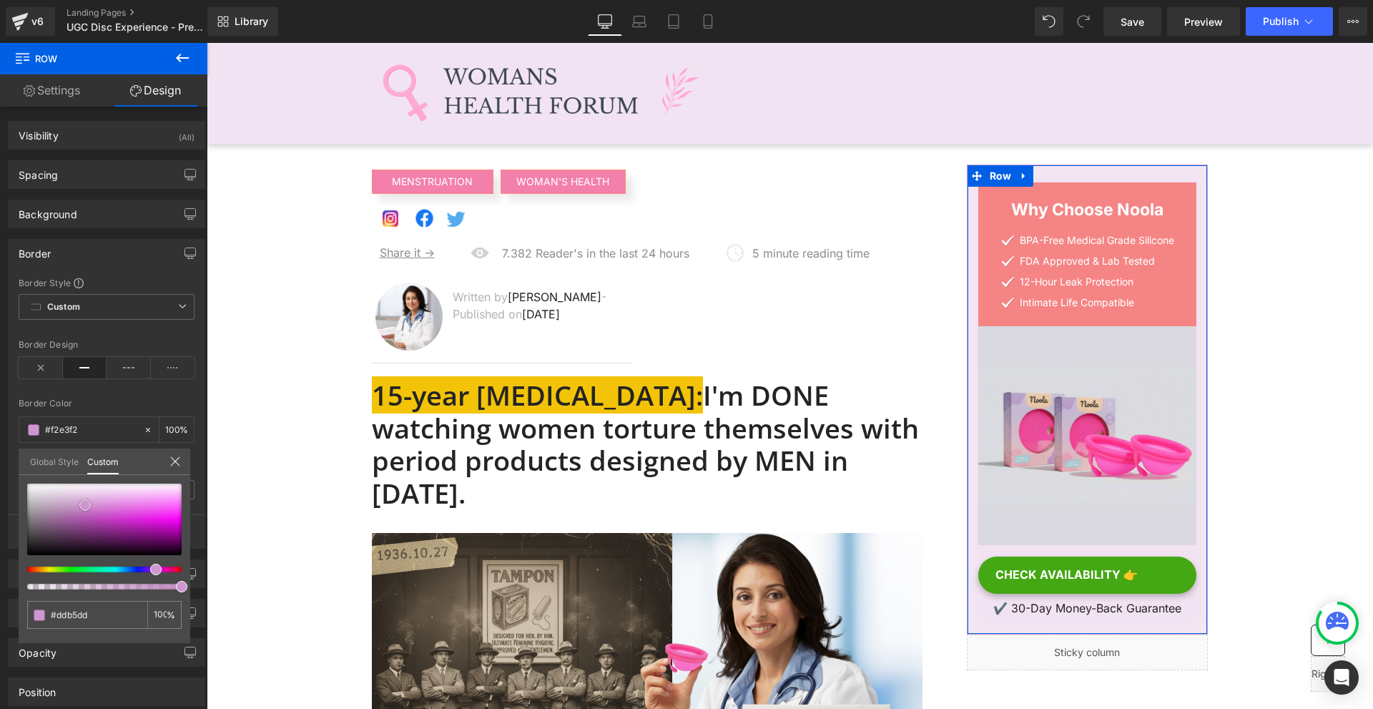
drag, startPoint x: 87, startPoint y: 494, endPoint x: 86, endPoint y: 522, distance: 27.9
click at [86, 510] on span at bounding box center [84, 504] width 11 height 11
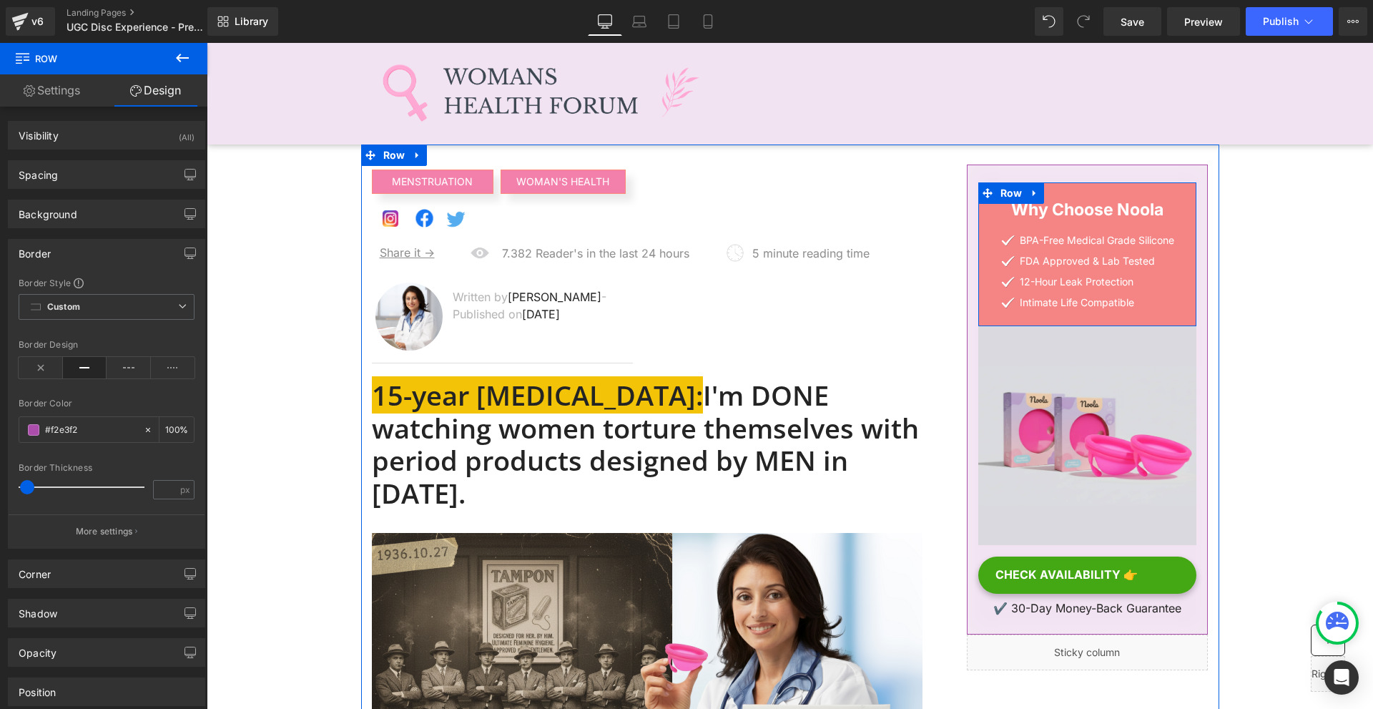
click at [1032, 195] on icon at bounding box center [1033, 193] width 3 height 6
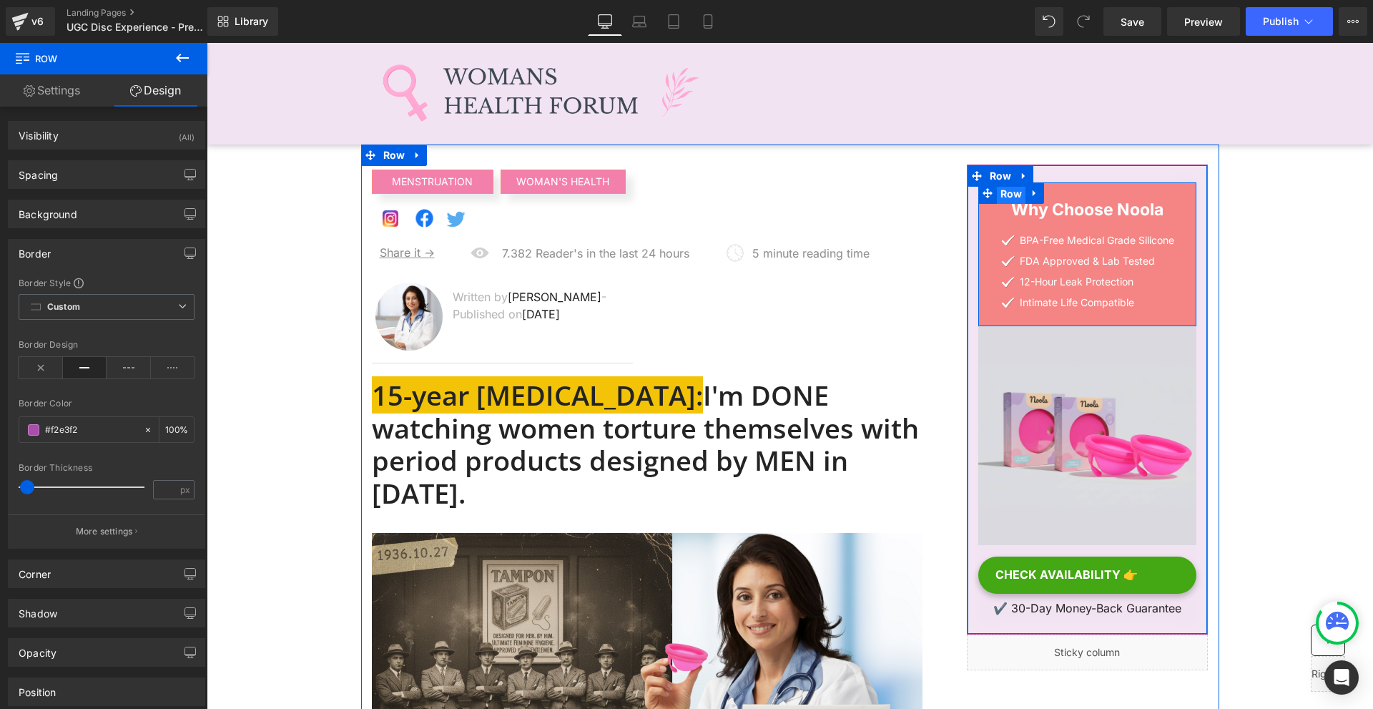
click at [1005, 194] on span "Row" at bounding box center [1011, 193] width 29 height 21
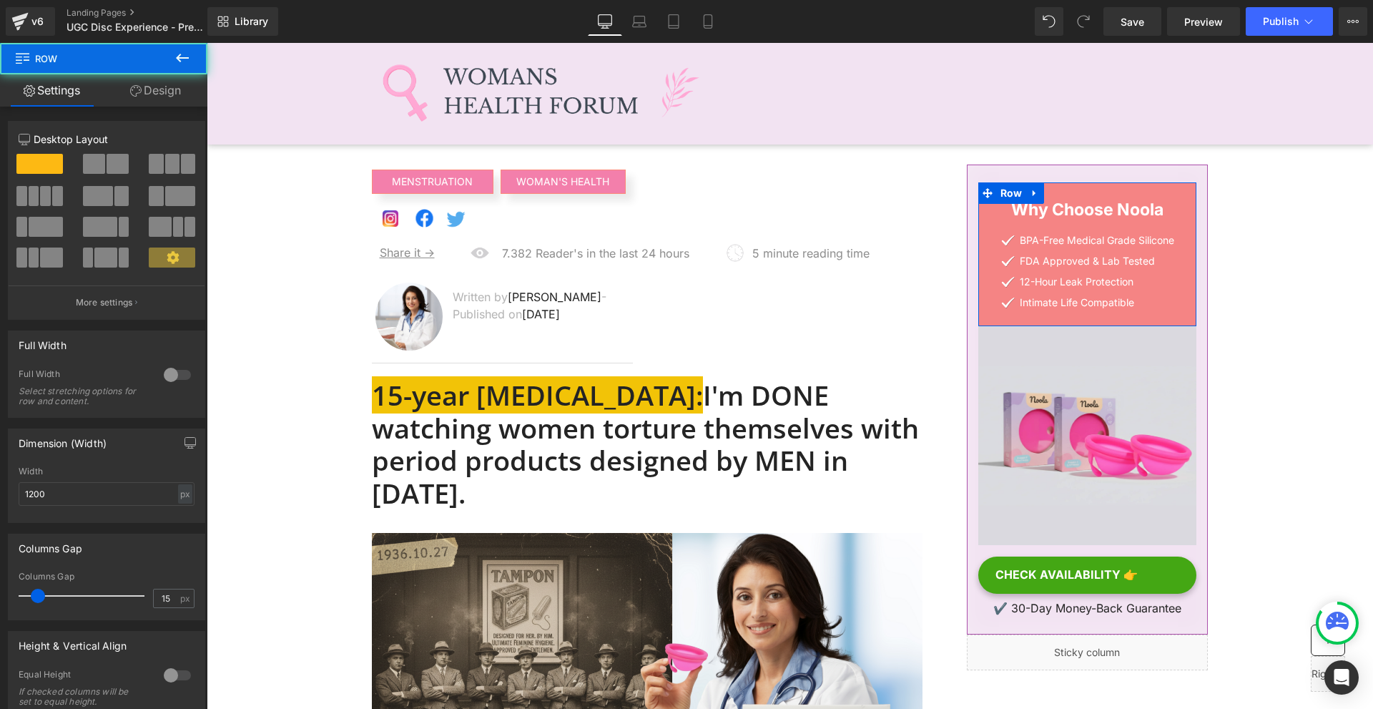
click at [140, 85] on link "Design" at bounding box center [156, 90] width 104 height 32
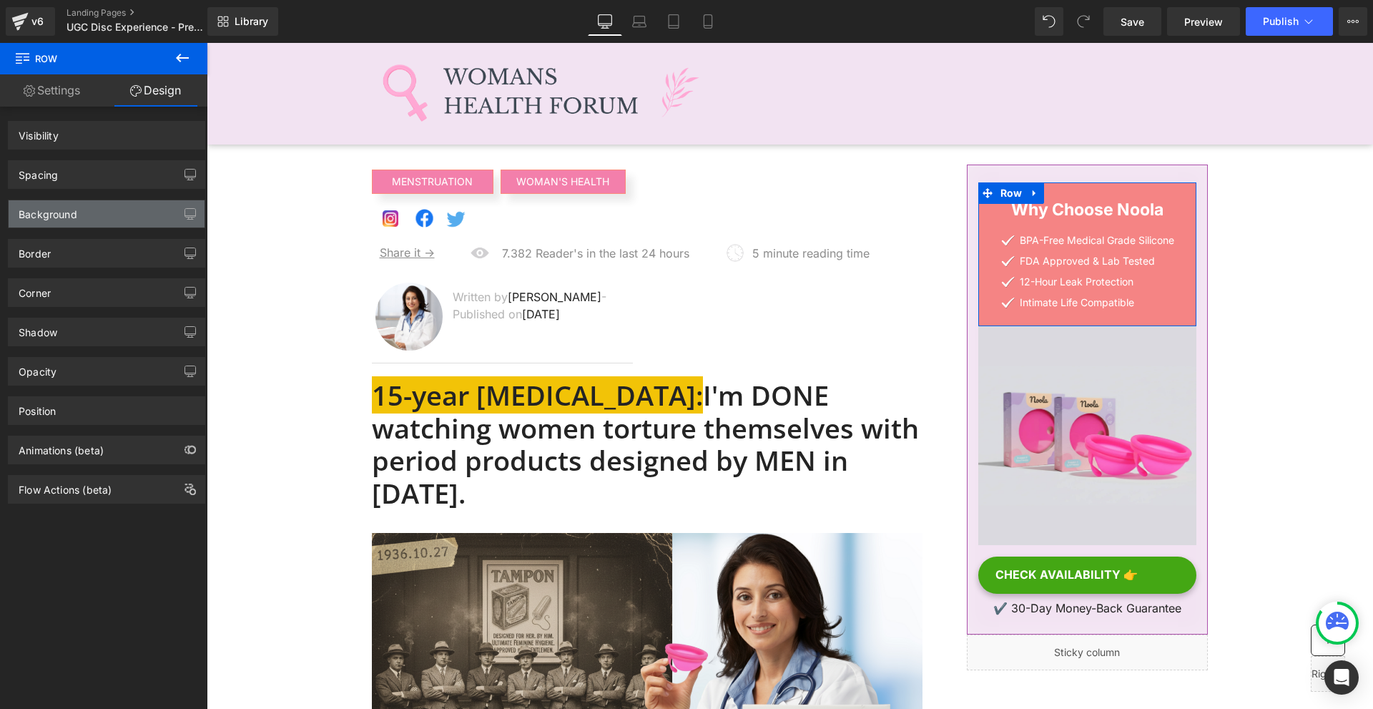
click at [83, 222] on div "Background" at bounding box center [107, 213] width 196 height 27
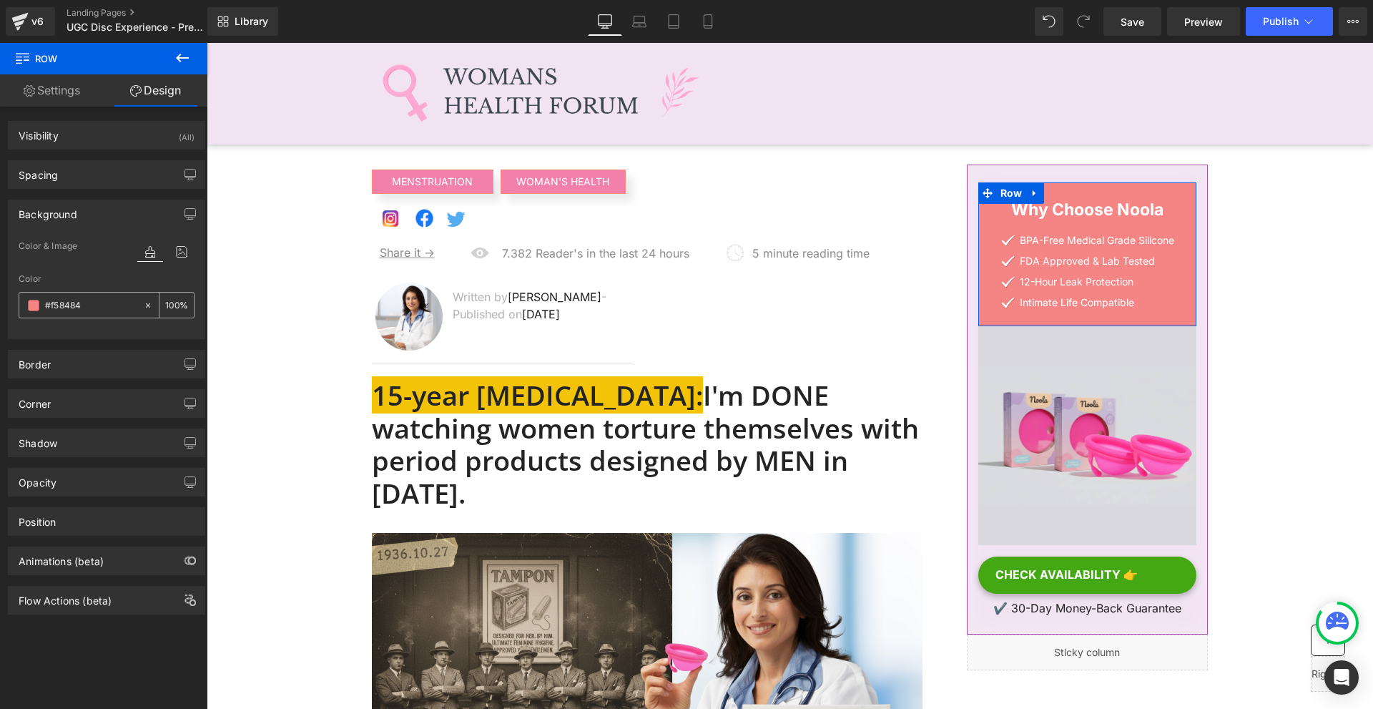
click at [68, 308] on input "#f58484" at bounding box center [91, 305] width 92 height 16
paste input "2e3f2"
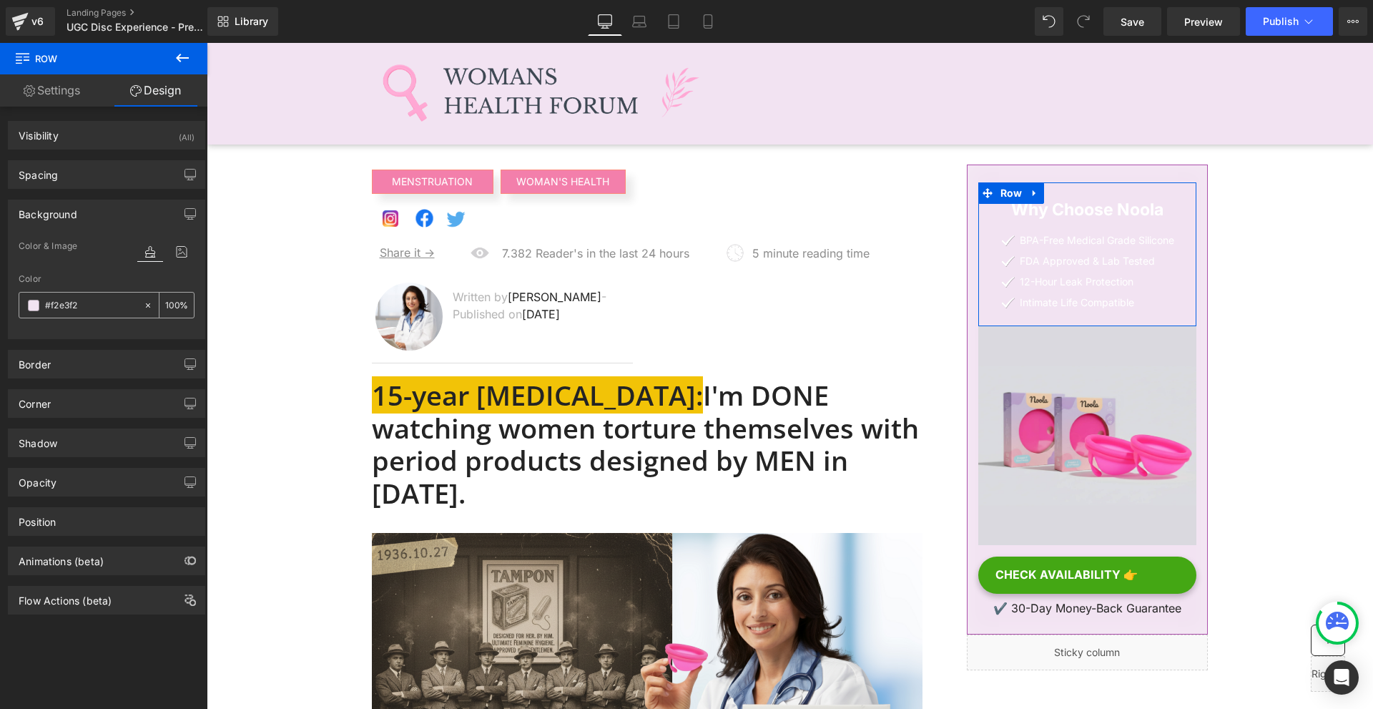
type input "#f2e3f2"
click at [32, 303] on span at bounding box center [33, 305] width 11 height 11
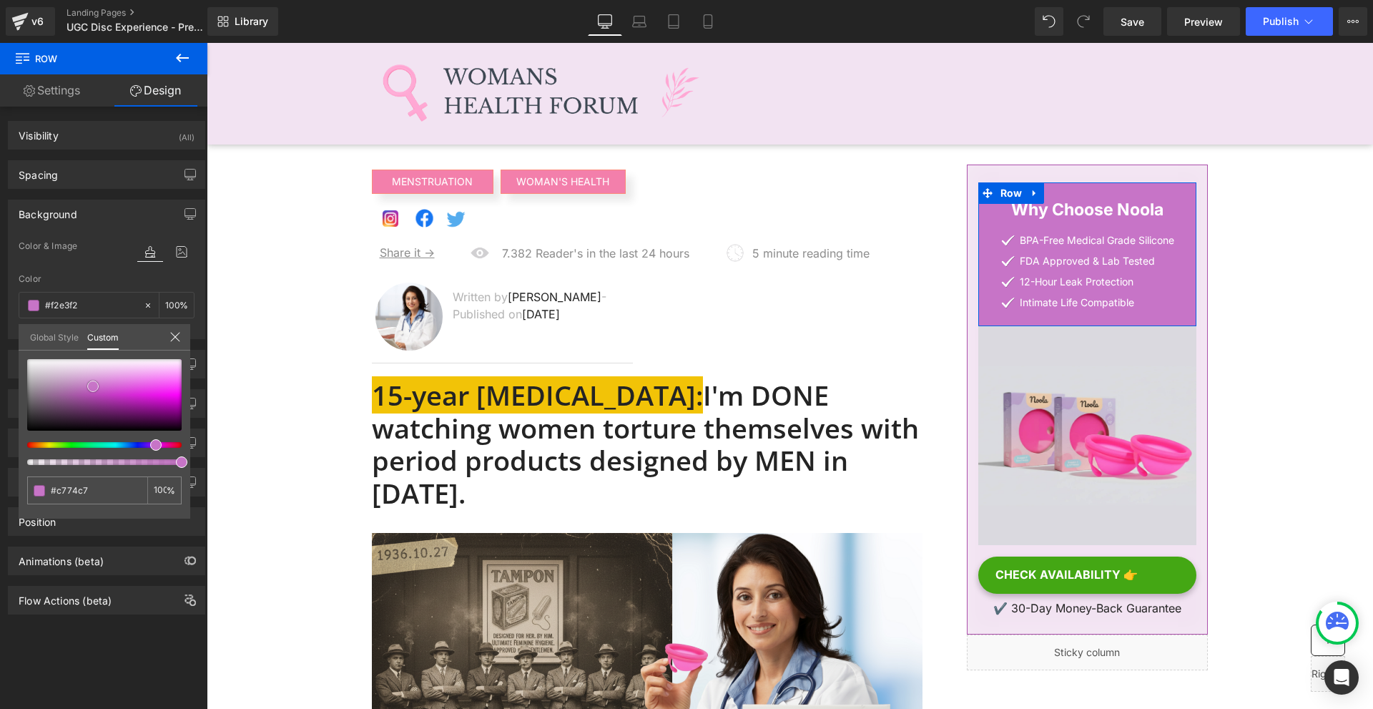
drag, startPoint x: 90, startPoint y: 368, endPoint x: 93, endPoint y: 386, distance: 18.1
click at [93, 386] on div at bounding box center [104, 394] width 154 height 71
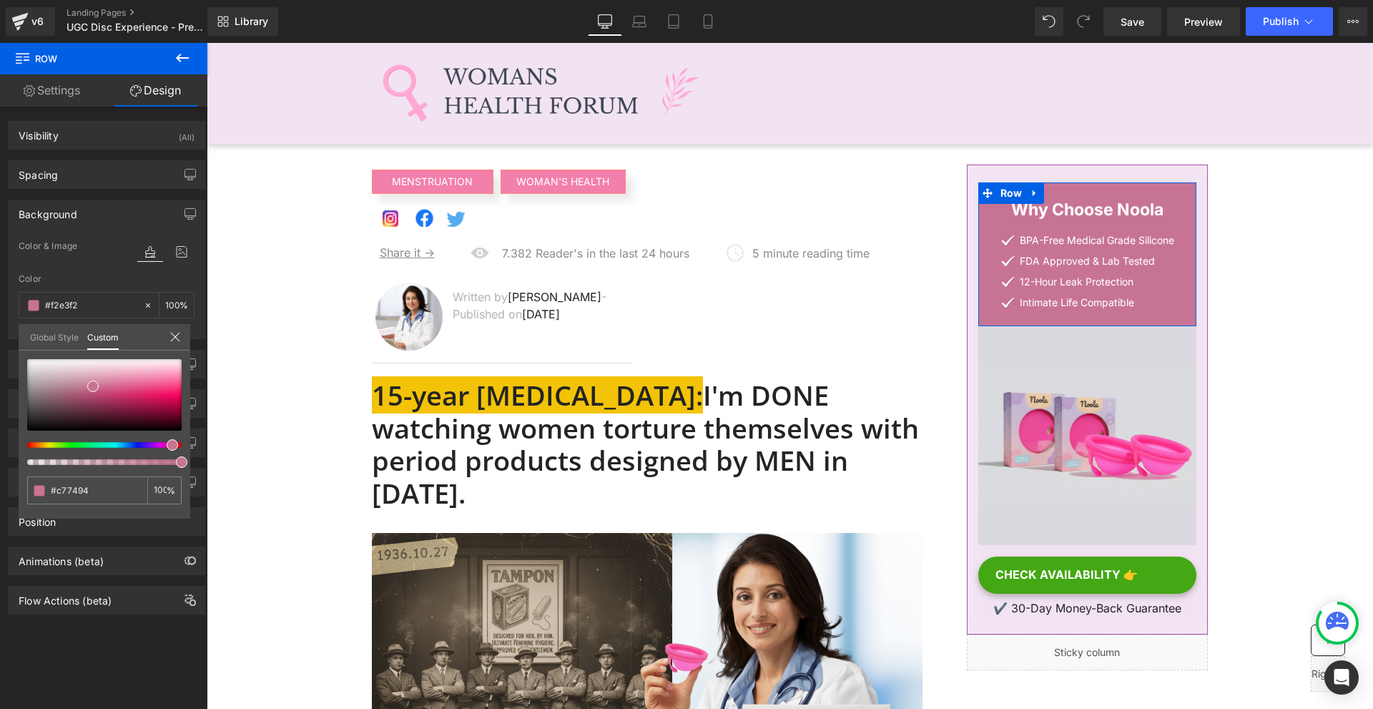
drag, startPoint x: 155, startPoint y: 445, endPoint x: 167, endPoint y: 445, distance: 11.4
click at [167, 445] on span at bounding box center [172, 444] width 11 height 11
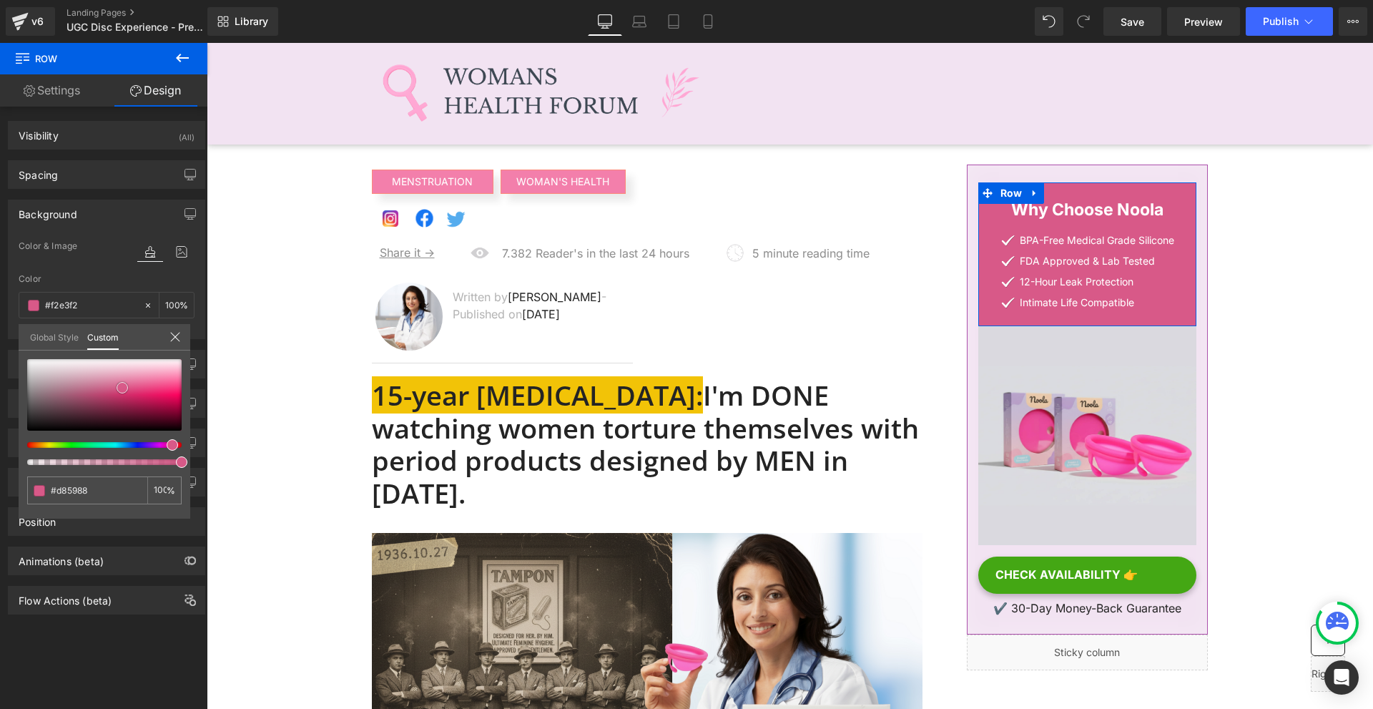
drag, startPoint x: 102, startPoint y: 383, endPoint x: 192, endPoint y: 372, distance: 90.7
click at [122, 383] on span at bounding box center [122, 387] width 11 height 11
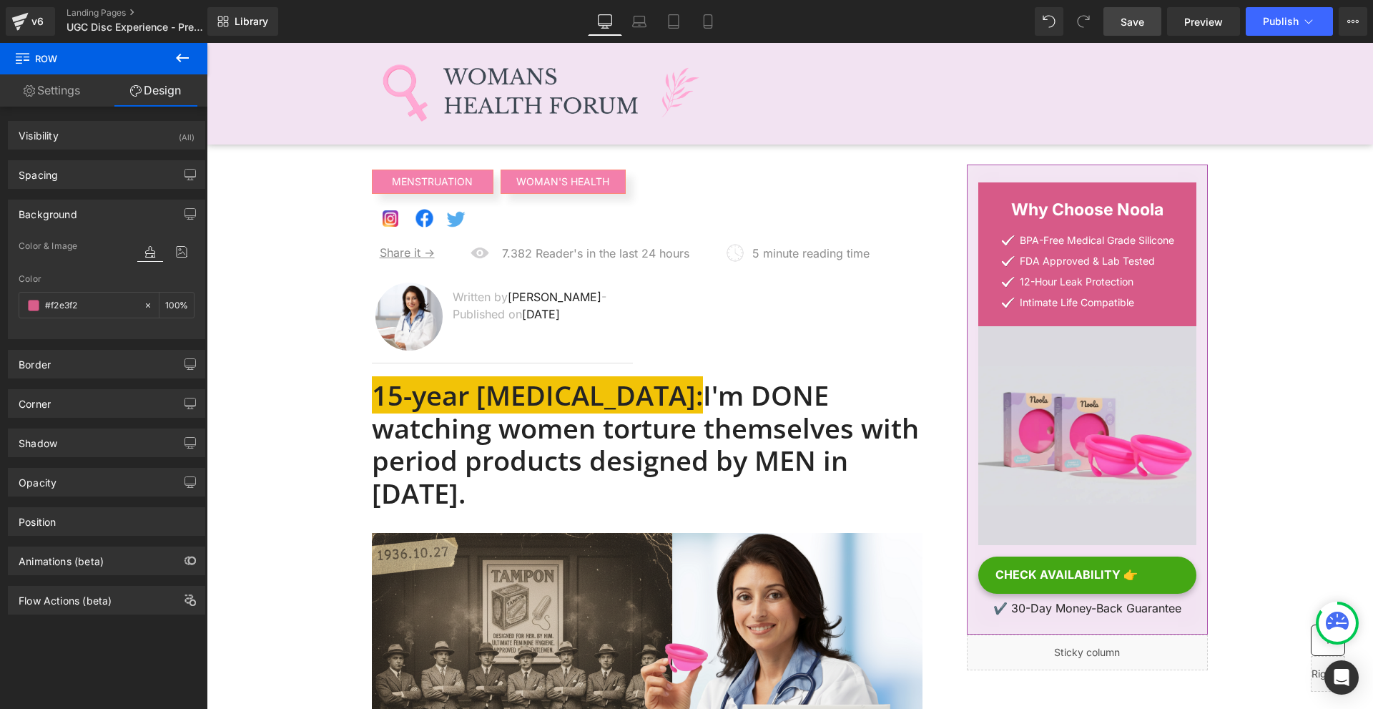
click at [1146, 26] on link "Save" at bounding box center [1132, 21] width 58 height 29
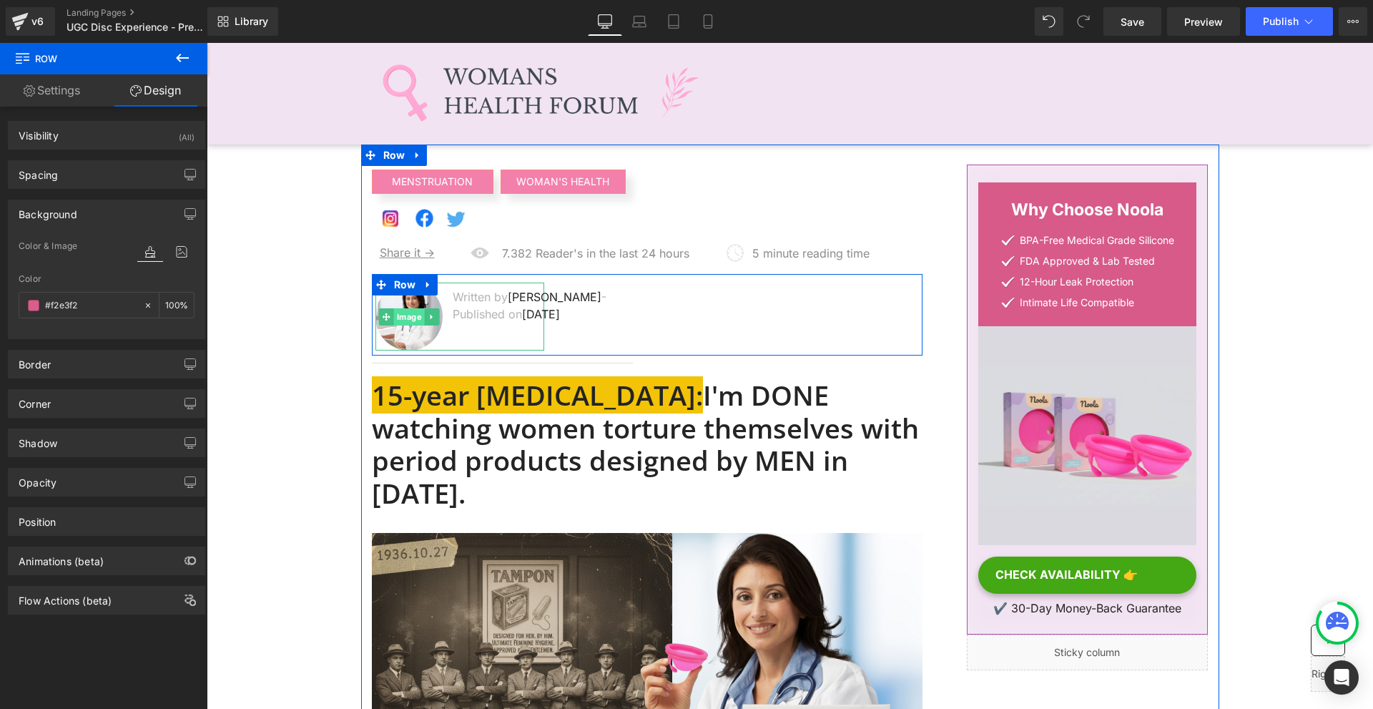
click at [400, 321] on span "Image" at bounding box center [408, 316] width 31 height 17
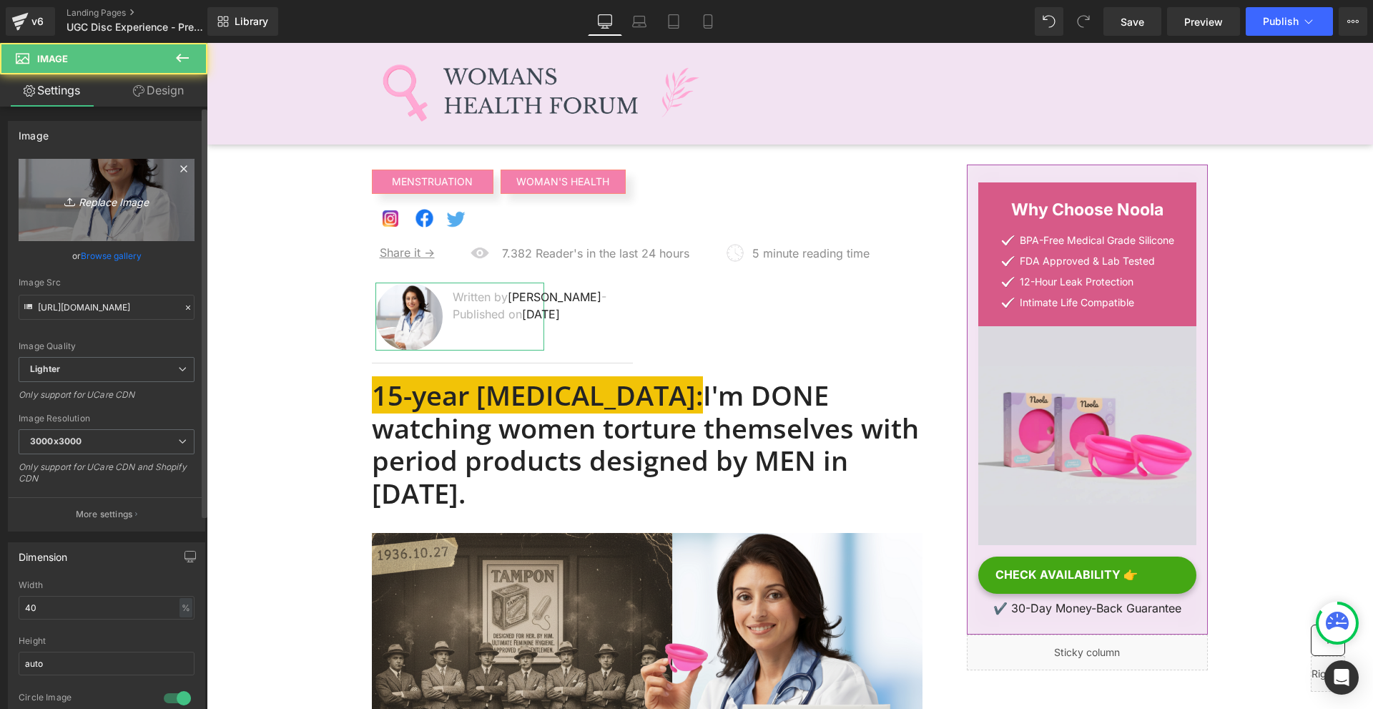
click at [93, 187] on link "Replace Image" at bounding box center [107, 200] width 176 height 82
type input "C:\fakepath\518348139_10161600772250975_6368599001416145499_n.jpg"
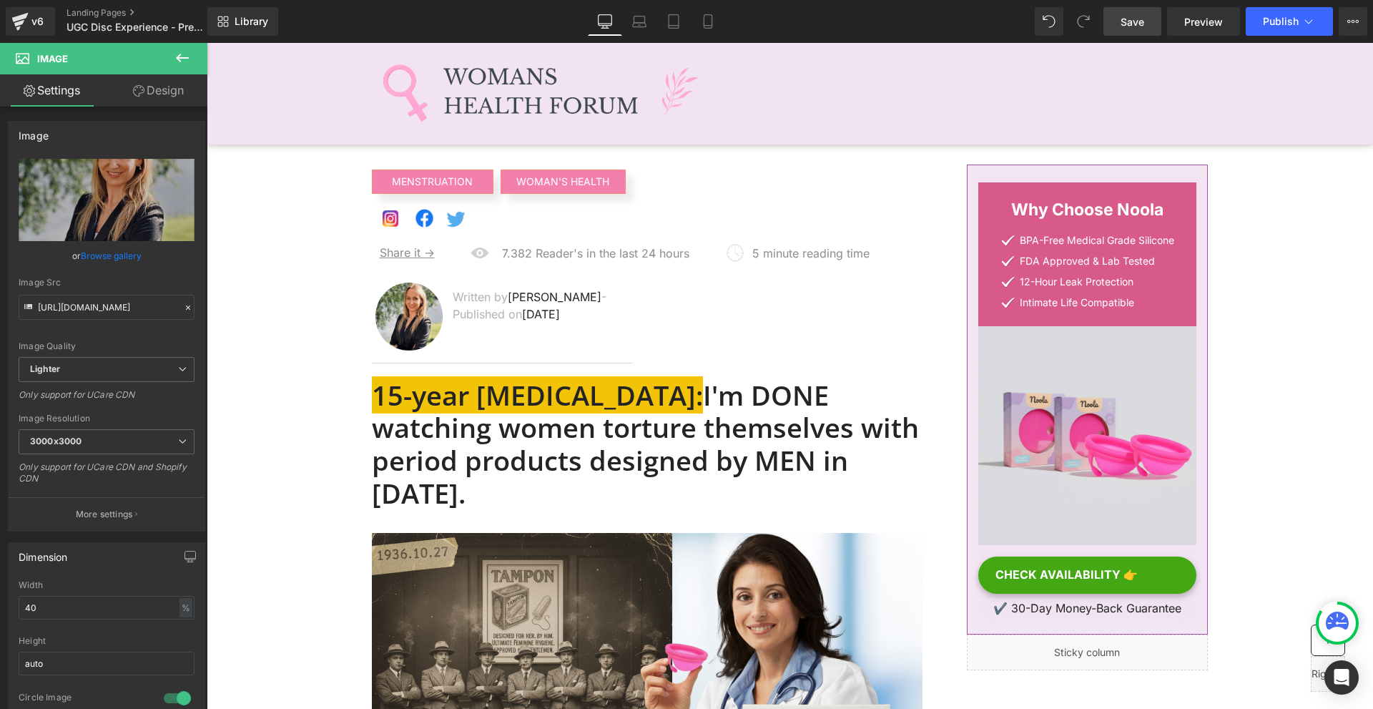
click at [1142, 16] on span "Save" at bounding box center [1132, 21] width 24 height 15
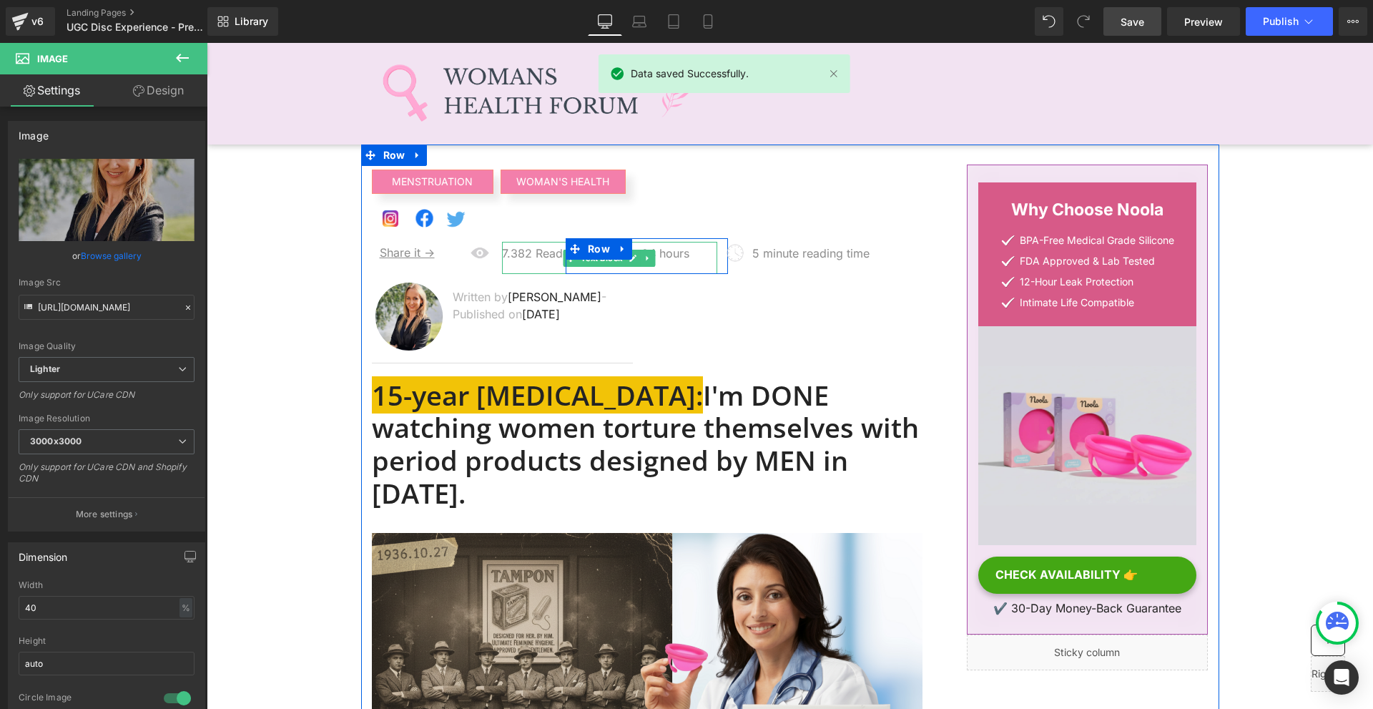
click at [526, 253] on p "7.382 Reader's in the last 24 hours" at bounding box center [609, 253] width 215 height 17
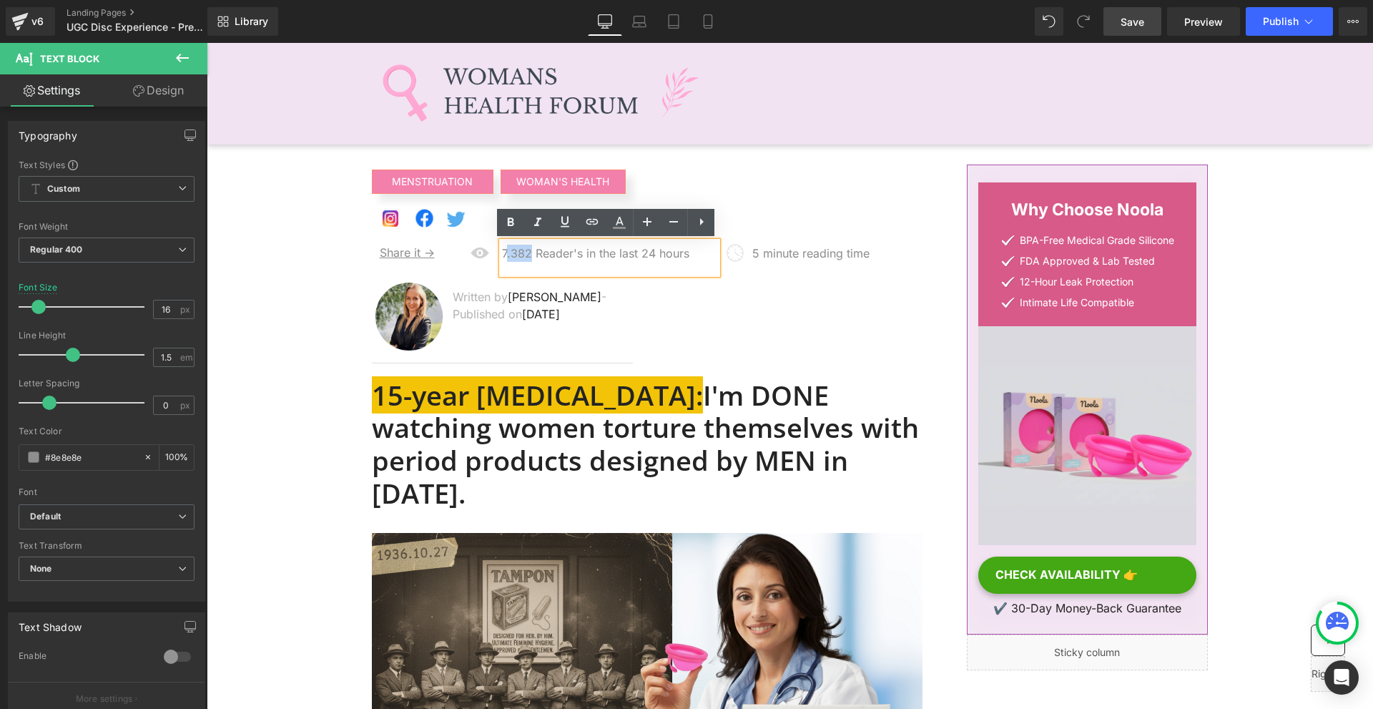
drag, startPoint x: 525, startPoint y: 253, endPoint x: 503, endPoint y: 253, distance: 22.2
click at [503, 253] on p "7.382 Reader's in the last 24 hours" at bounding box center [609, 253] width 215 height 17
click at [503, 254] on p "7.382 Reader's in the last 24 hours" at bounding box center [609, 253] width 215 height 17
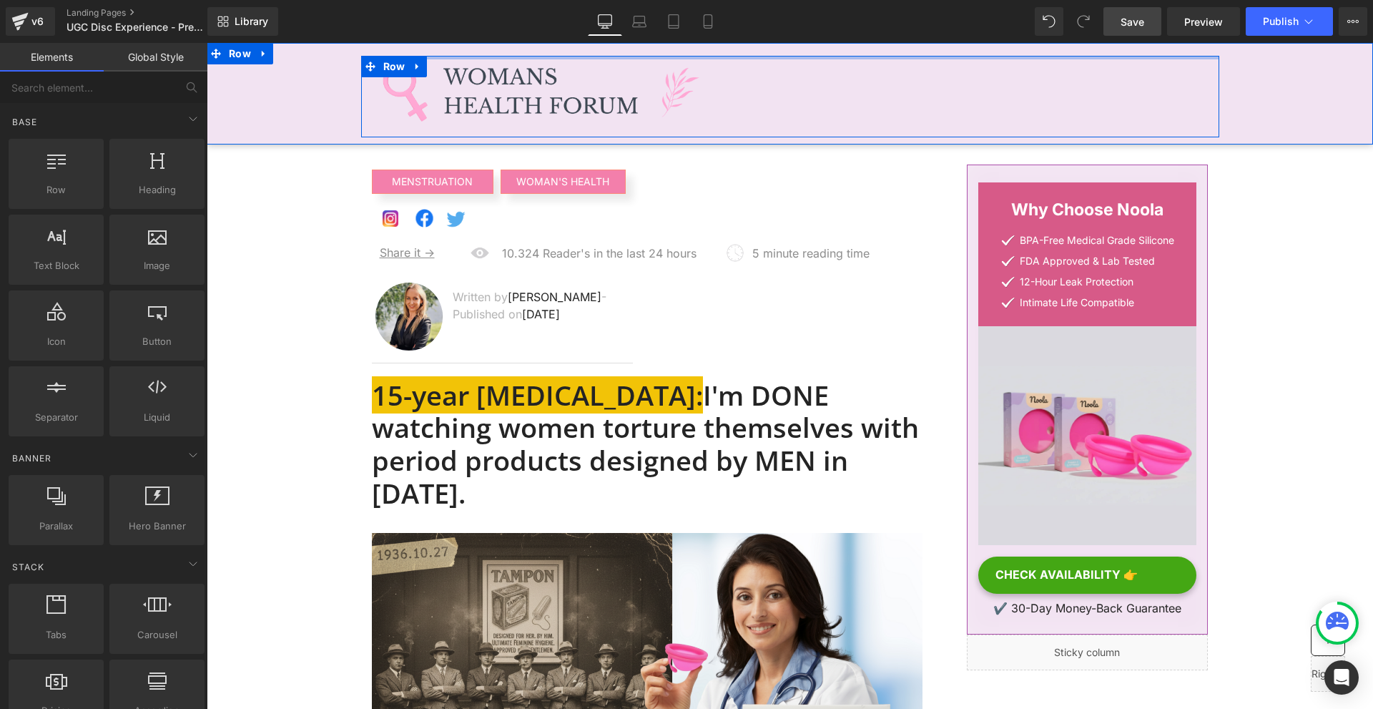
click at [1143, 39] on div "Library Desktop Desktop Laptop Tablet Mobile Save Preview Publish Scheduled Vie…" at bounding box center [789, 21] width 1165 height 43
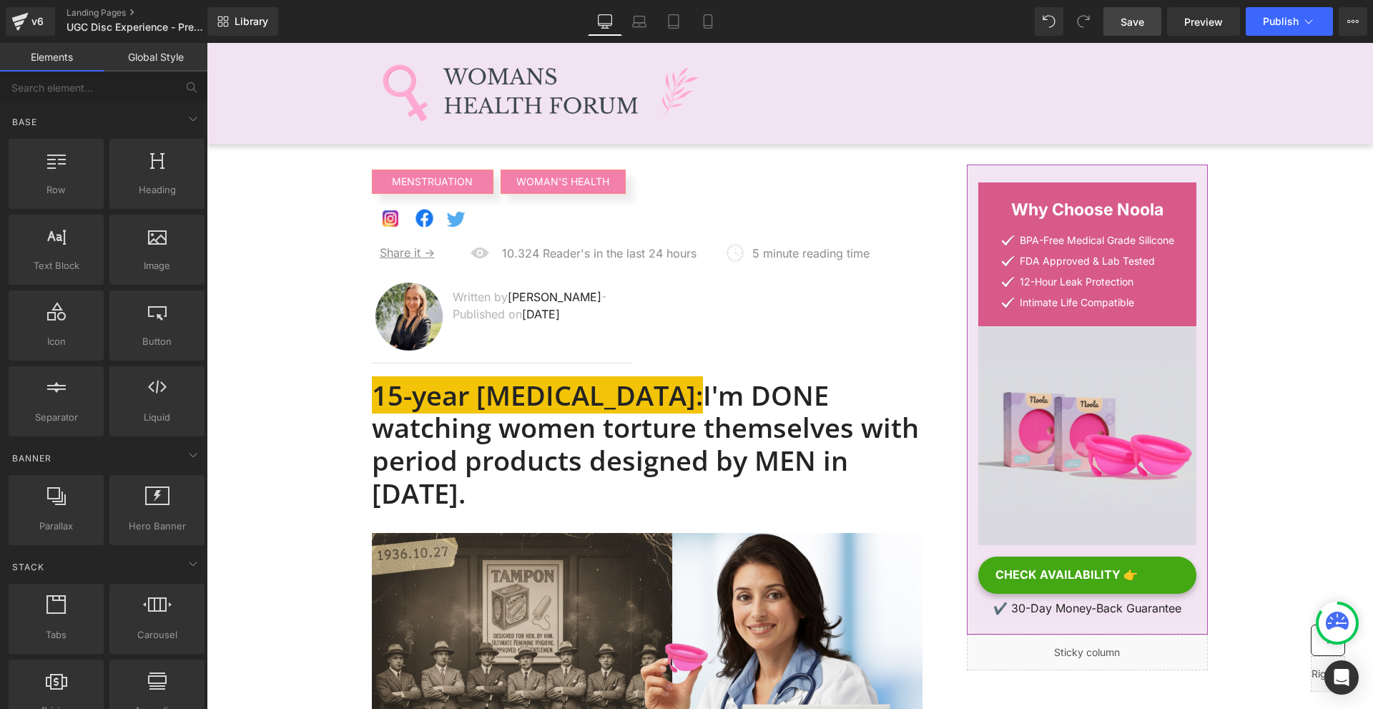
click at [1138, 11] on link "Save" at bounding box center [1132, 21] width 58 height 29
click at [517, 455] on h1 "15-year [MEDICAL_DATA]: I'm DONE watching women torture themselves with period …" at bounding box center [647, 444] width 551 height 130
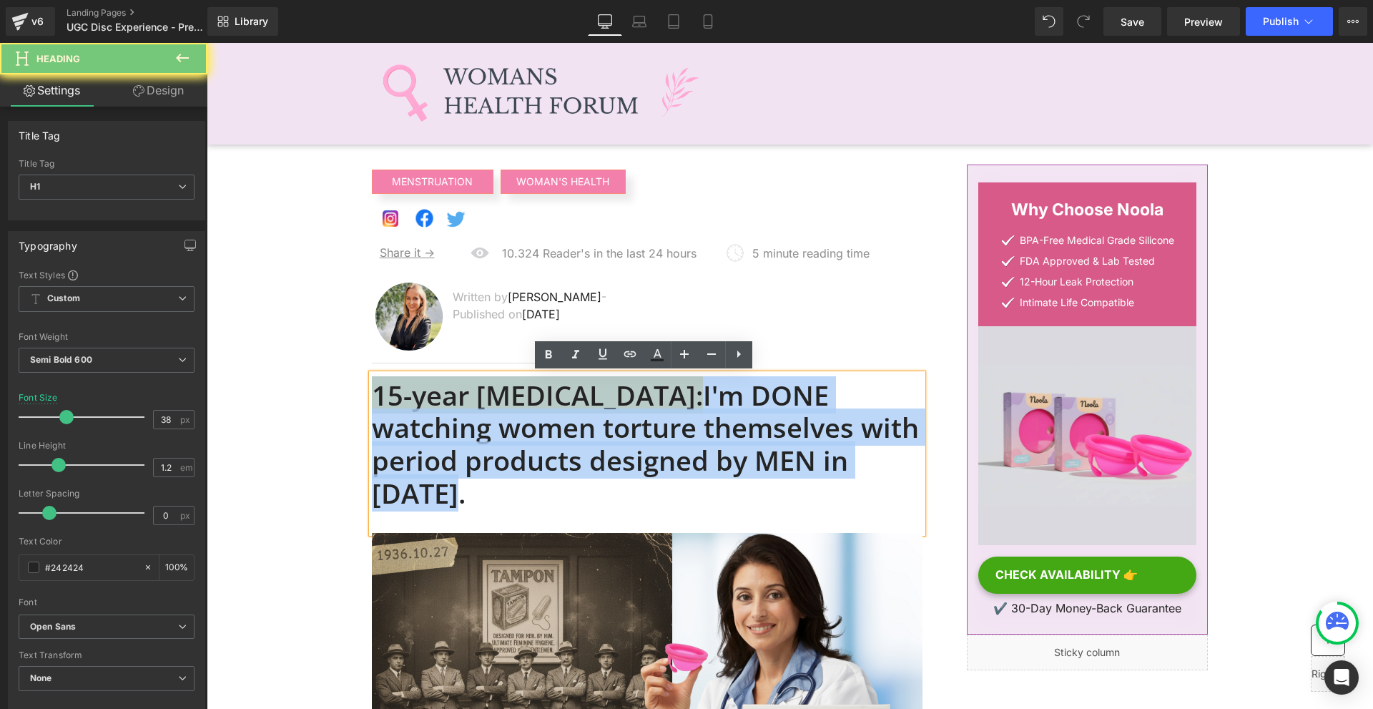
paste div
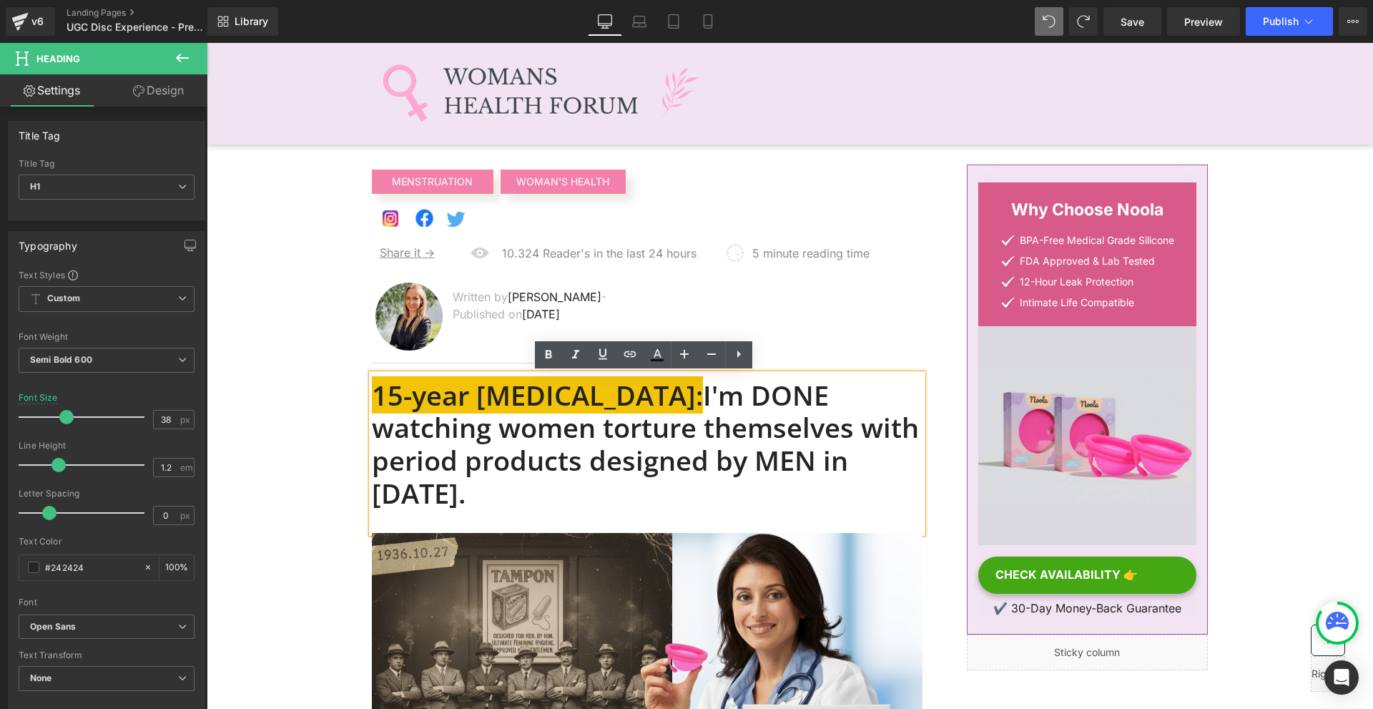
click at [863, 453] on h1 "15-year [MEDICAL_DATA]: I'm DONE watching women torture themselves with period …" at bounding box center [647, 444] width 551 height 130
click at [837, 449] on h1 "15-year [MEDICAL_DATA]: I'm DONE watching women torture themselves with period …" at bounding box center [647, 444] width 551 height 130
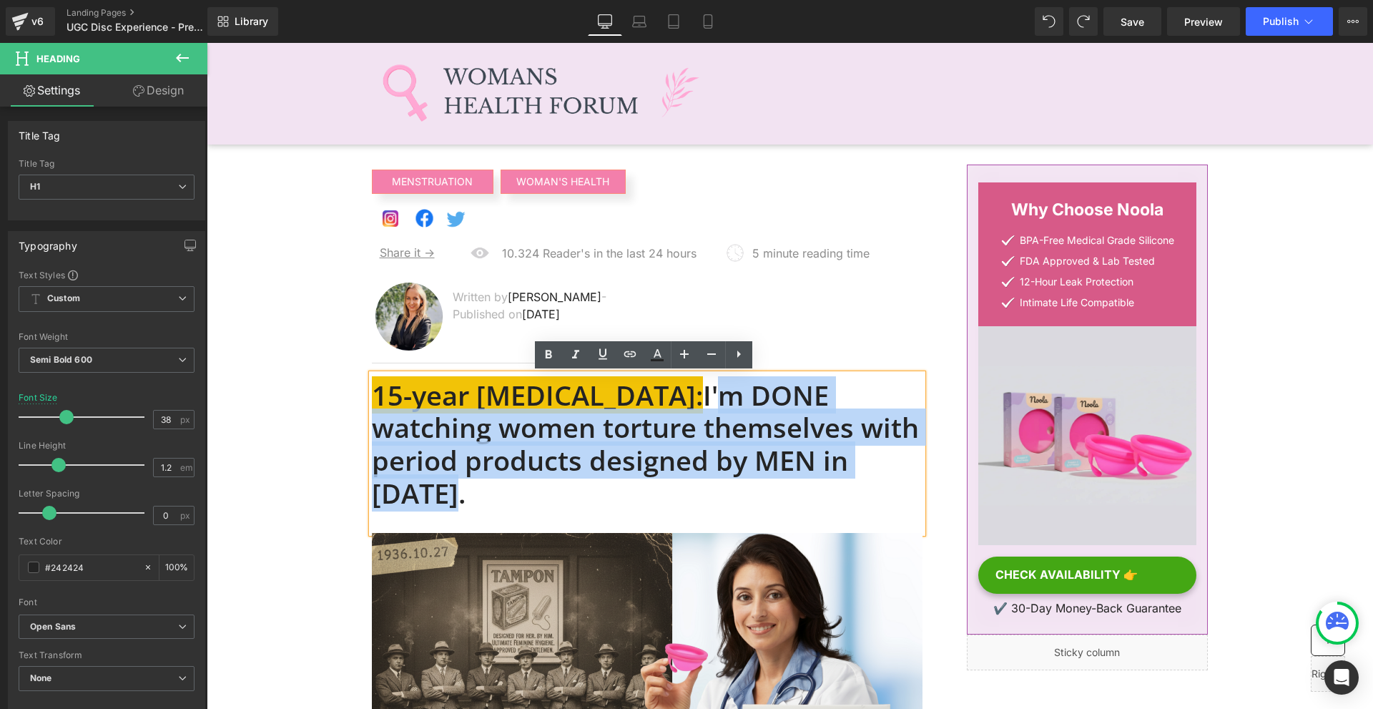
drag, startPoint x: 858, startPoint y: 469, endPoint x: 659, endPoint y: 400, distance: 210.3
click at [659, 400] on h1 "15-year [MEDICAL_DATA]: I'm DONE watching women torture themselves with period …" at bounding box center [647, 444] width 551 height 130
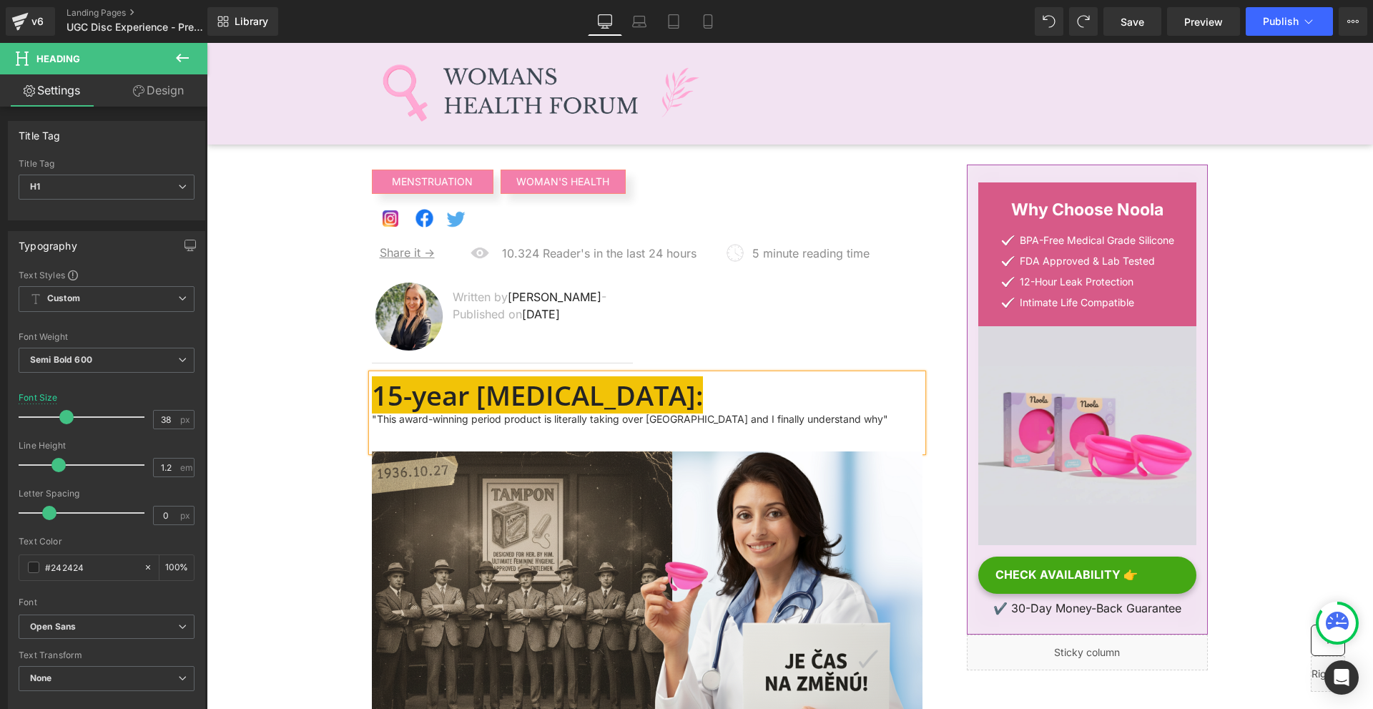
click at [661, 410] on h1 "15-year [MEDICAL_DATA]:" at bounding box center [647, 395] width 551 height 33
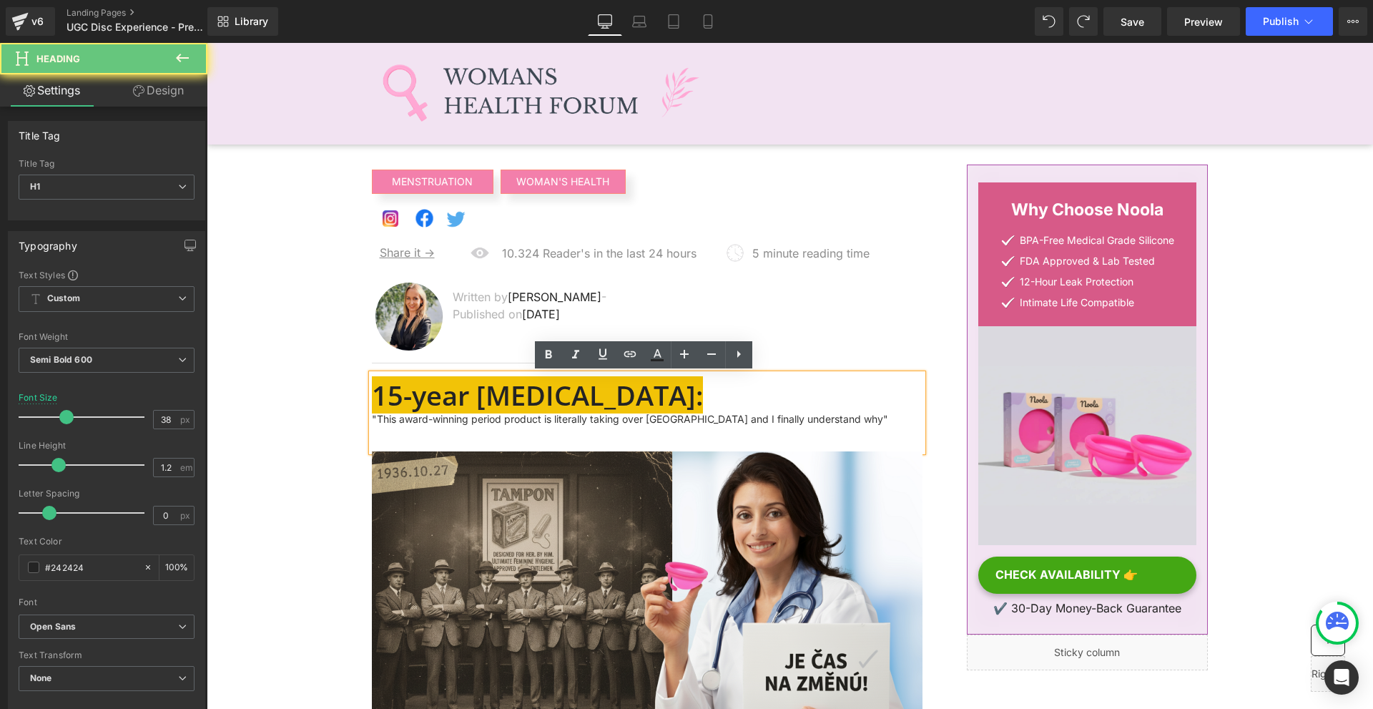
click at [661, 410] on h1 "15-year [MEDICAL_DATA]:" at bounding box center [647, 395] width 551 height 33
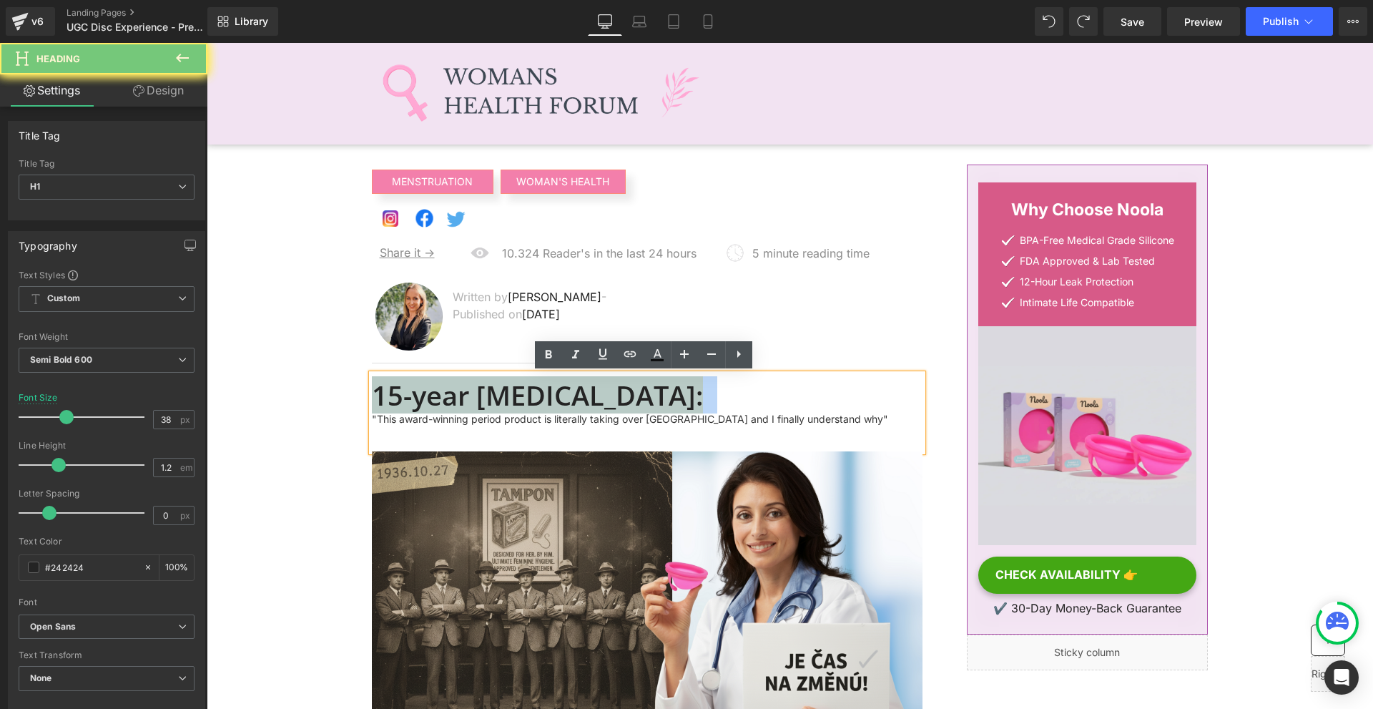
click at [661, 410] on h1 "15-year [MEDICAL_DATA]:" at bounding box center [647, 395] width 551 height 33
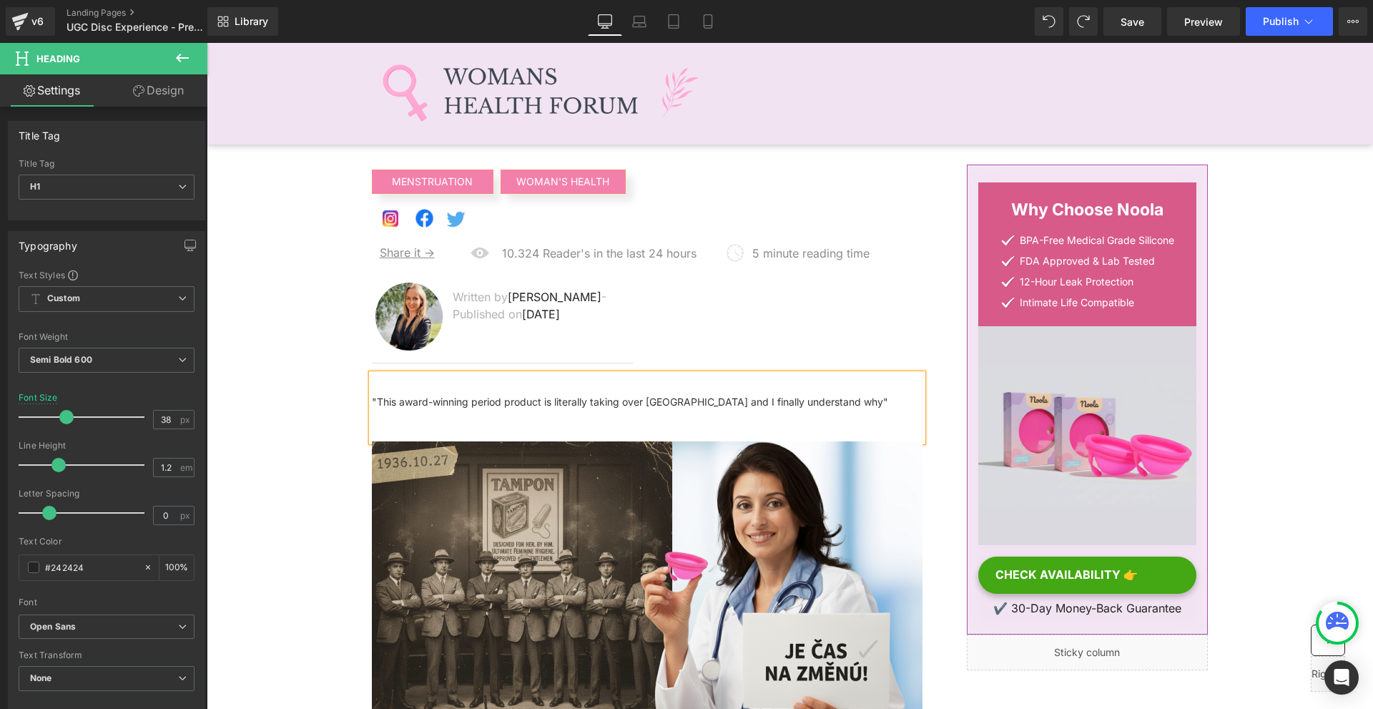
click at [659, 410] on h1 ""This award-winning period product is literally taking over [GEOGRAPHIC_DATA] a…" at bounding box center [647, 398] width 551 height 39
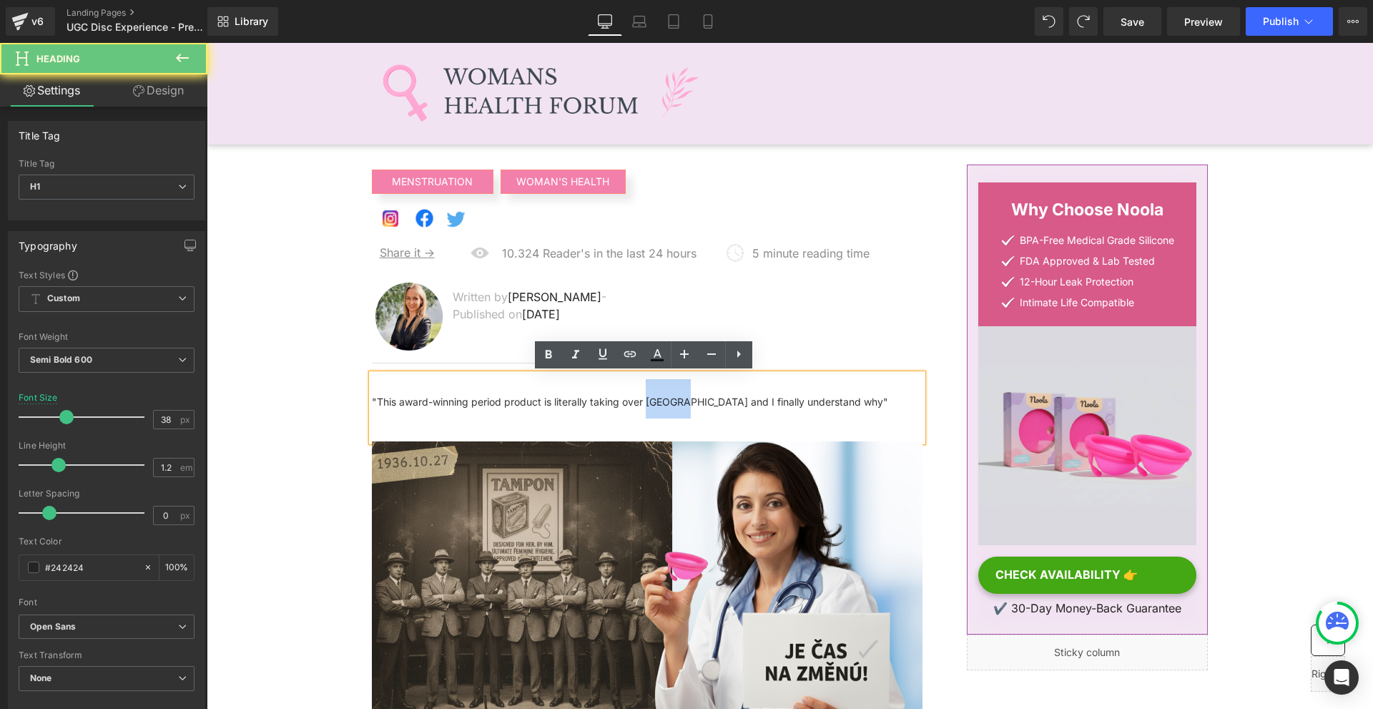
click at [659, 410] on h1 ""This award-winning period product is literally taking over [GEOGRAPHIC_DATA] a…" at bounding box center [647, 398] width 551 height 39
click at [689, 398] on span ""This award-winning period product is literally taking over [GEOGRAPHIC_DATA] a…" at bounding box center [630, 401] width 516 height 12
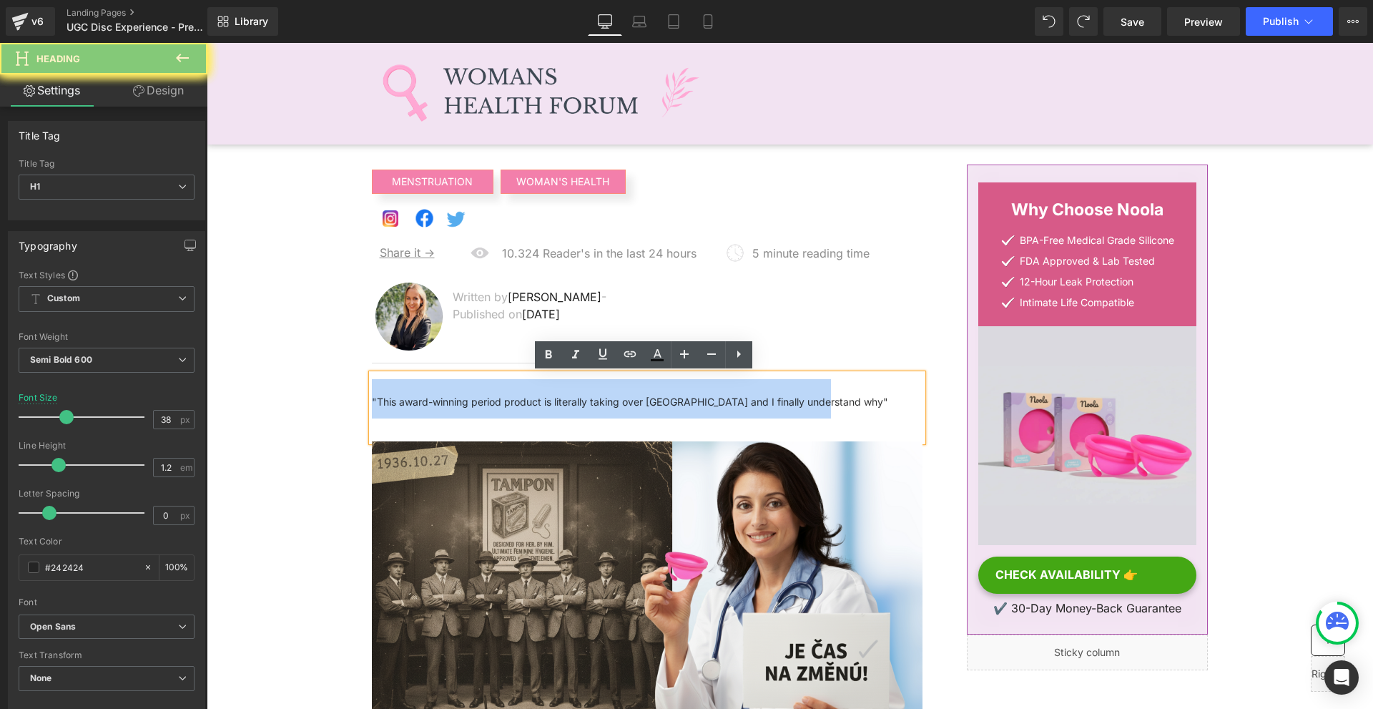
click at [689, 398] on span ""This award-winning period product is literally taking over [GEOGRAPHIC_DATA] a…" at bounding box center [630, 401] width 516 height 12
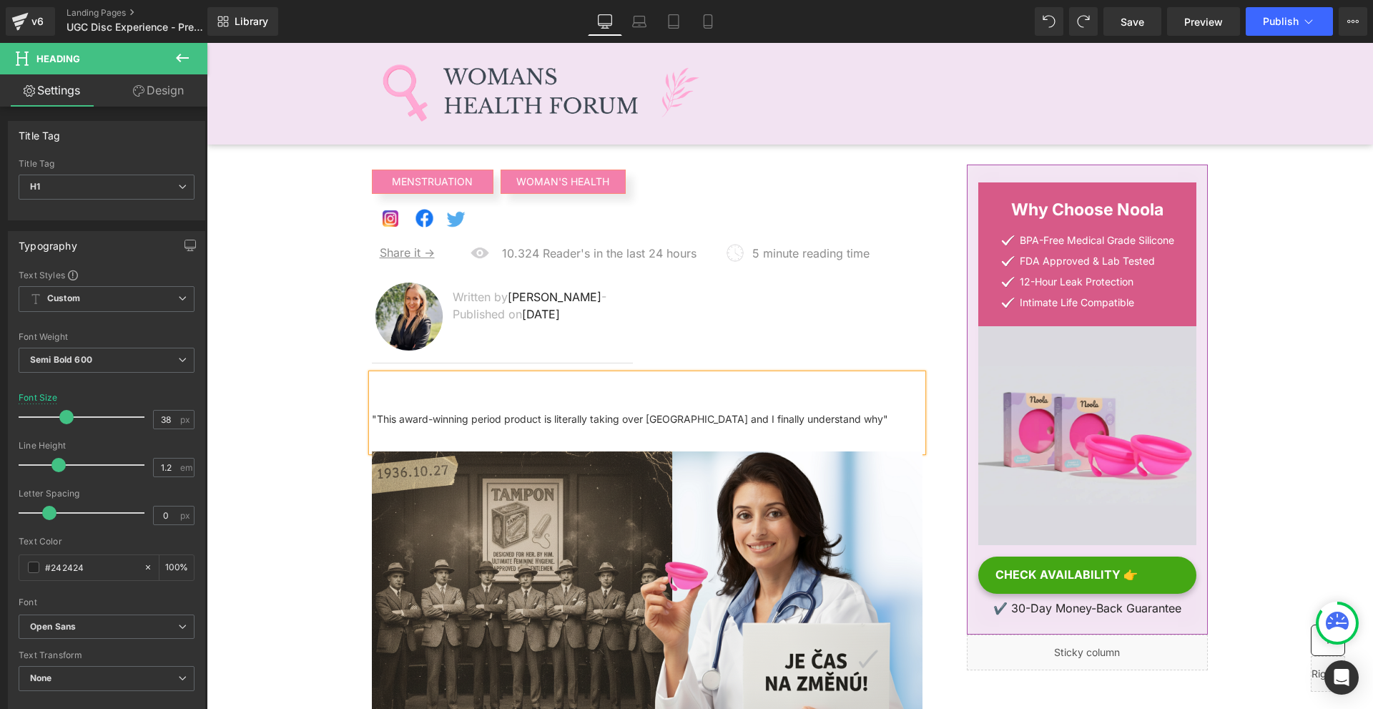
click at [430, 423] on div ""This award-winning period product is literally taking over [GEOGRAPHIC_DATA] a…" at bounding box center [647, 419] width 551 height 16
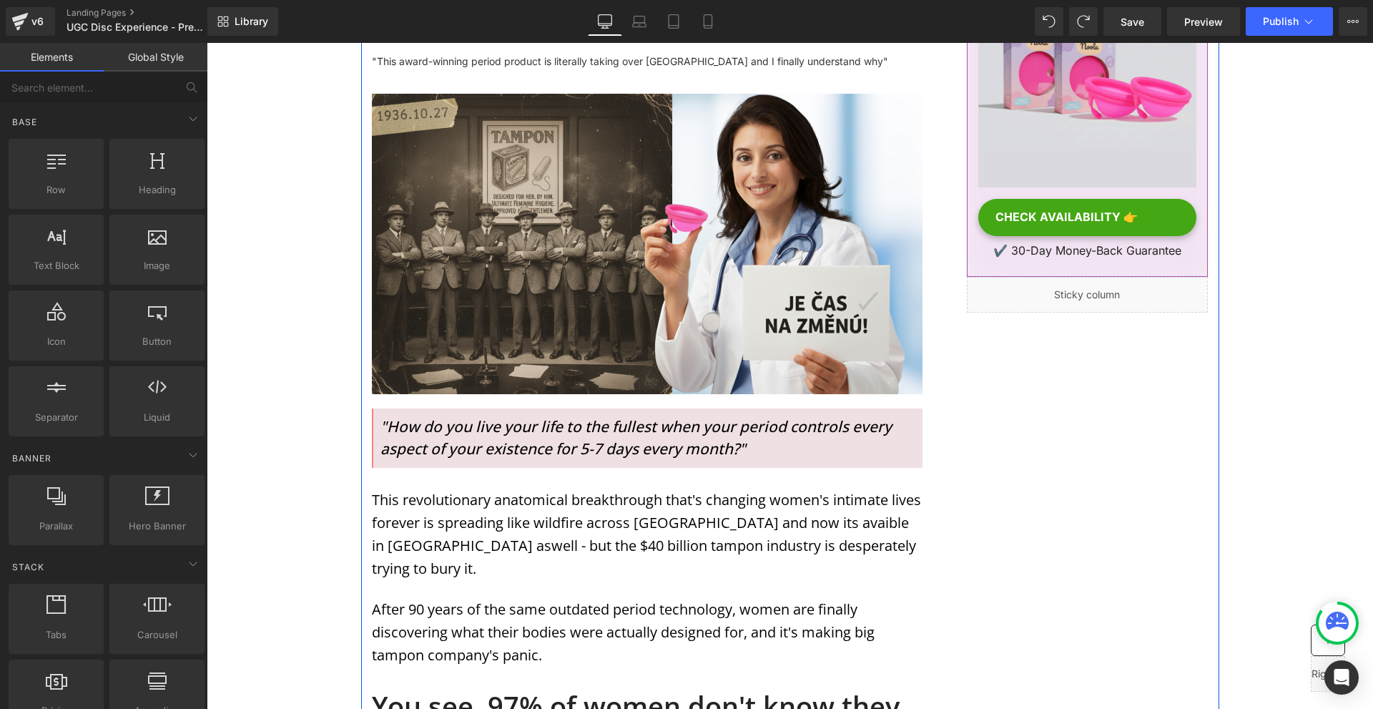
scroll to position [643, 0]
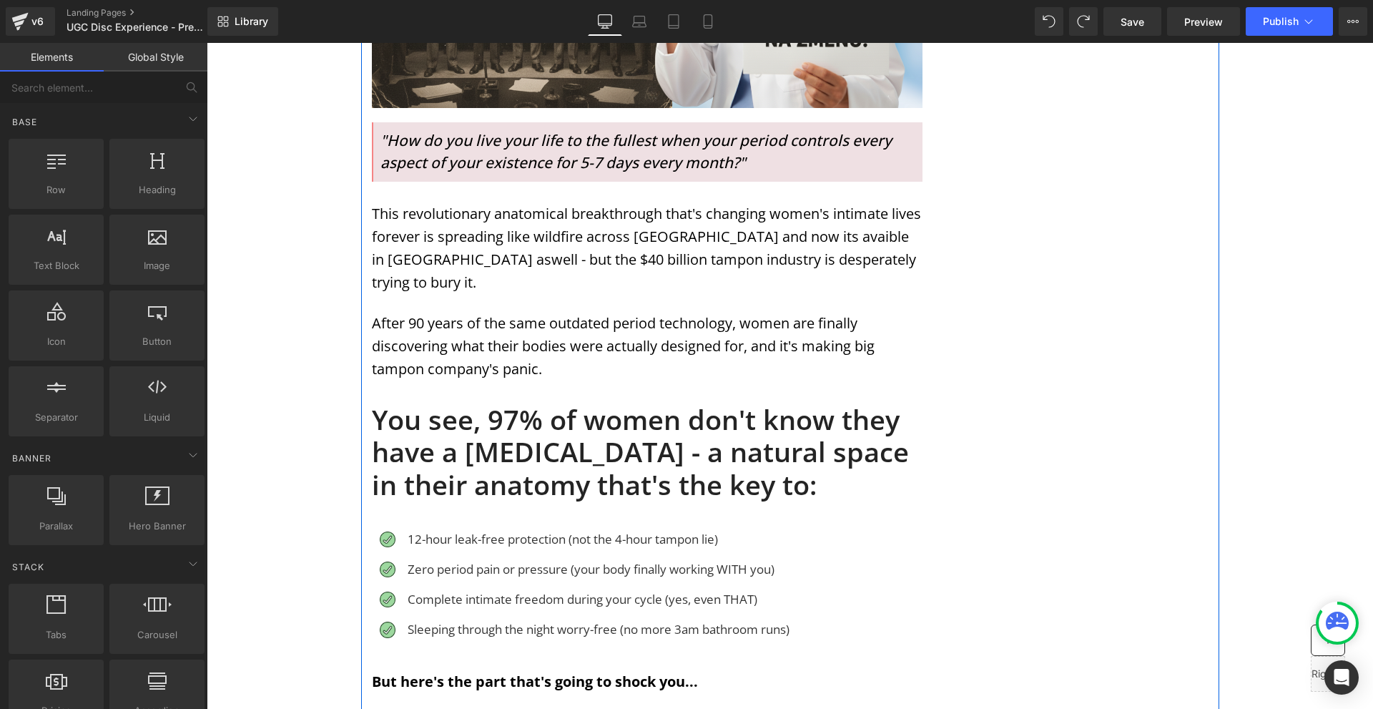
click at [511, 450] on h1 "You see, 97% of women don't know they have a [MEDICAL_DATA] - a natural space i…" at bounding box center [647, 452] width 551 height 98
click at [510, 450] on h1 "You see, 97% of women don't know they have a [MEDICAL_DATA] - a natural space i…" at bounding box center [647, 452] width 551 height 98
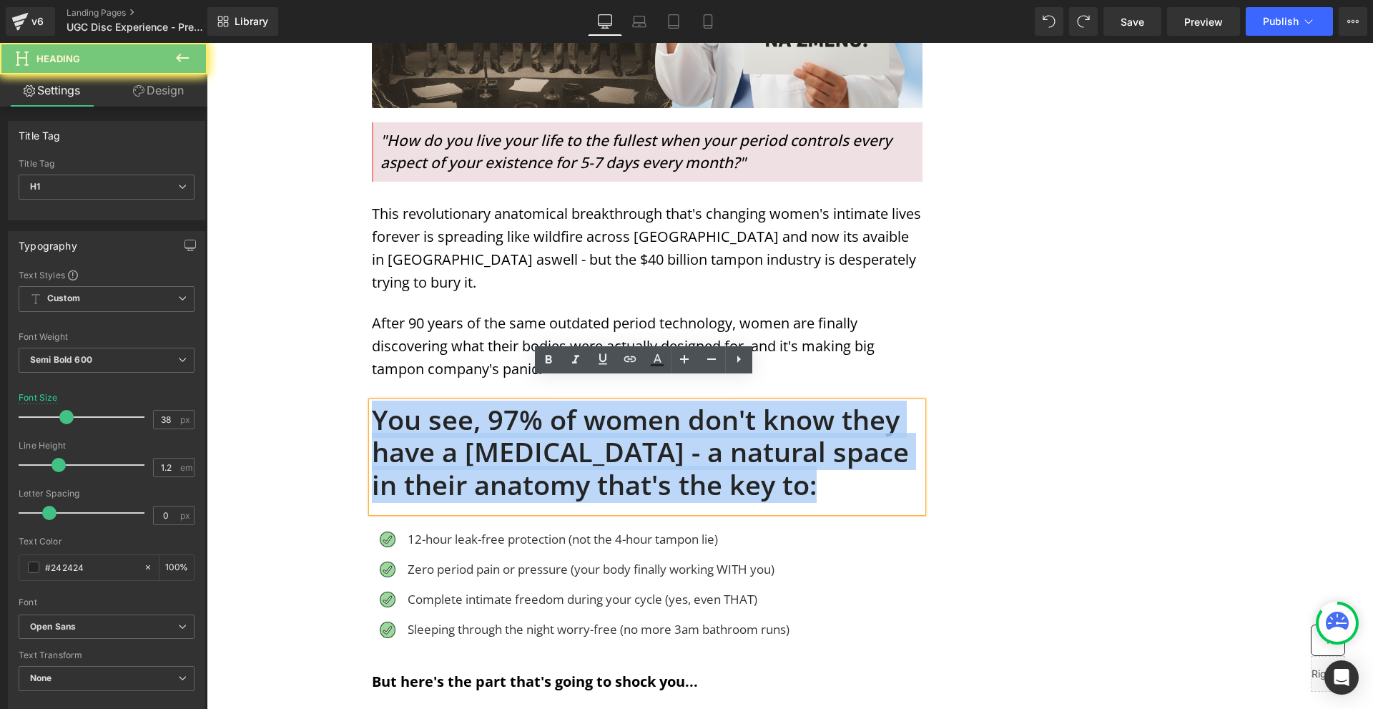
click at [510, 450] on h1 "You see, 97% of women don't know they have a [MEDICAL_DATA] - a natural space i…" at bounding box center [647, 452] width 551 height 98
paste div
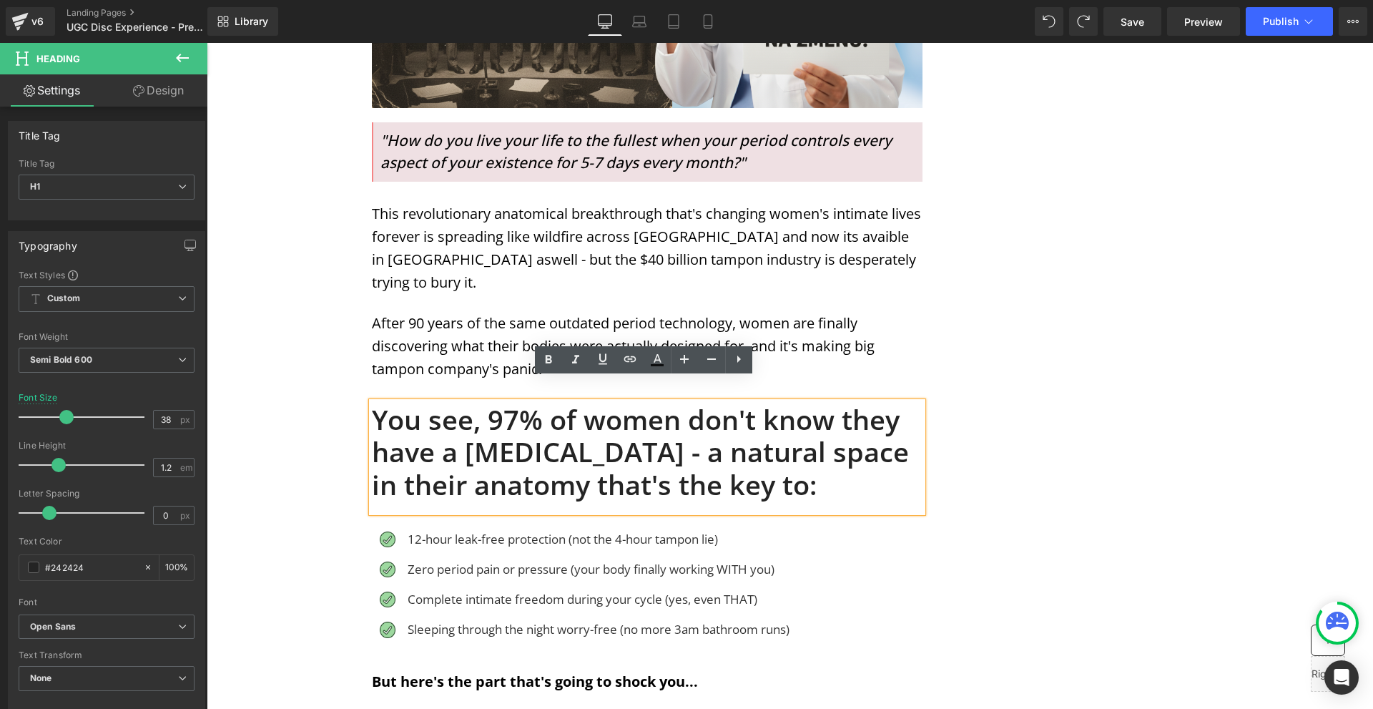
click at [853, 459] on h1 "You see, 97% of women don't know they have a [MEDICAL_DATA] - a natural space i…" at bounding box center [647, 452] width 551 height 98
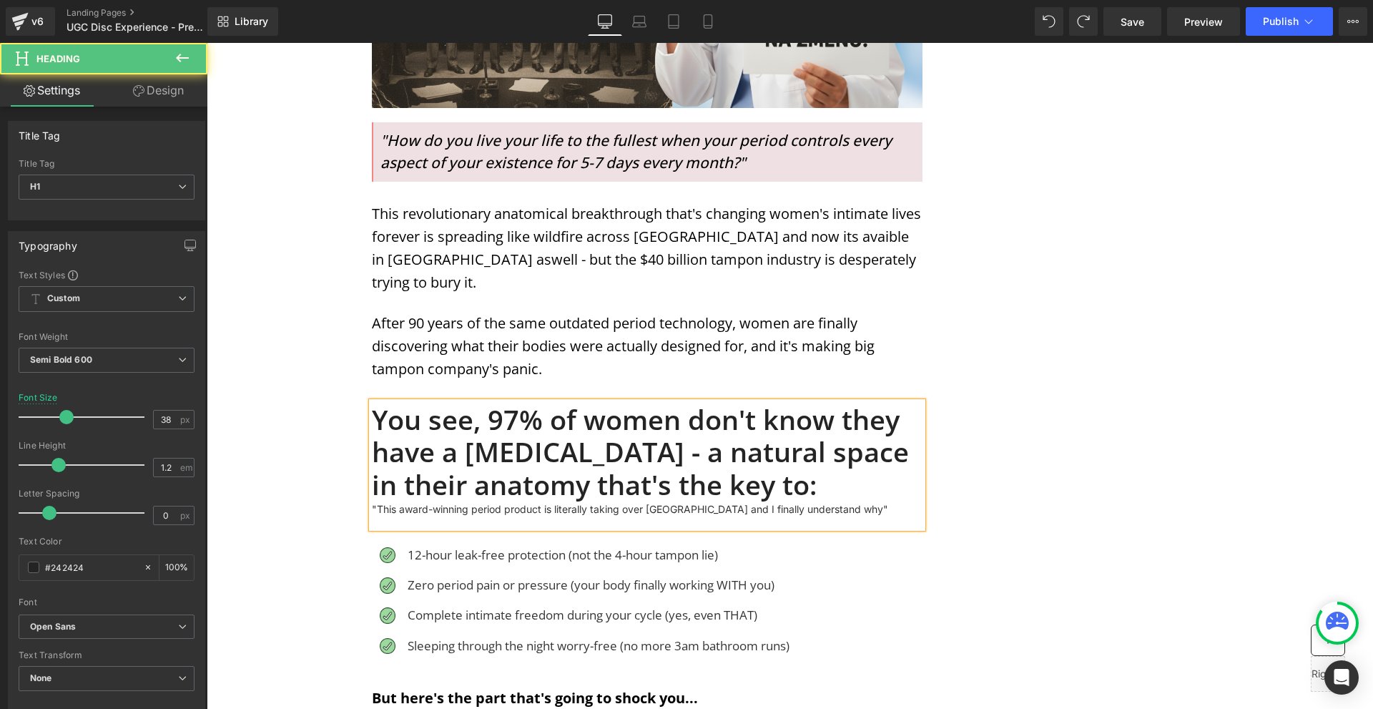
click at [842, 458] on h1 "You see, 97% of women don't know they have a [MEDICAL_DATA] - a natural space i…" at bounding box center [647, 452] width 551 height 98
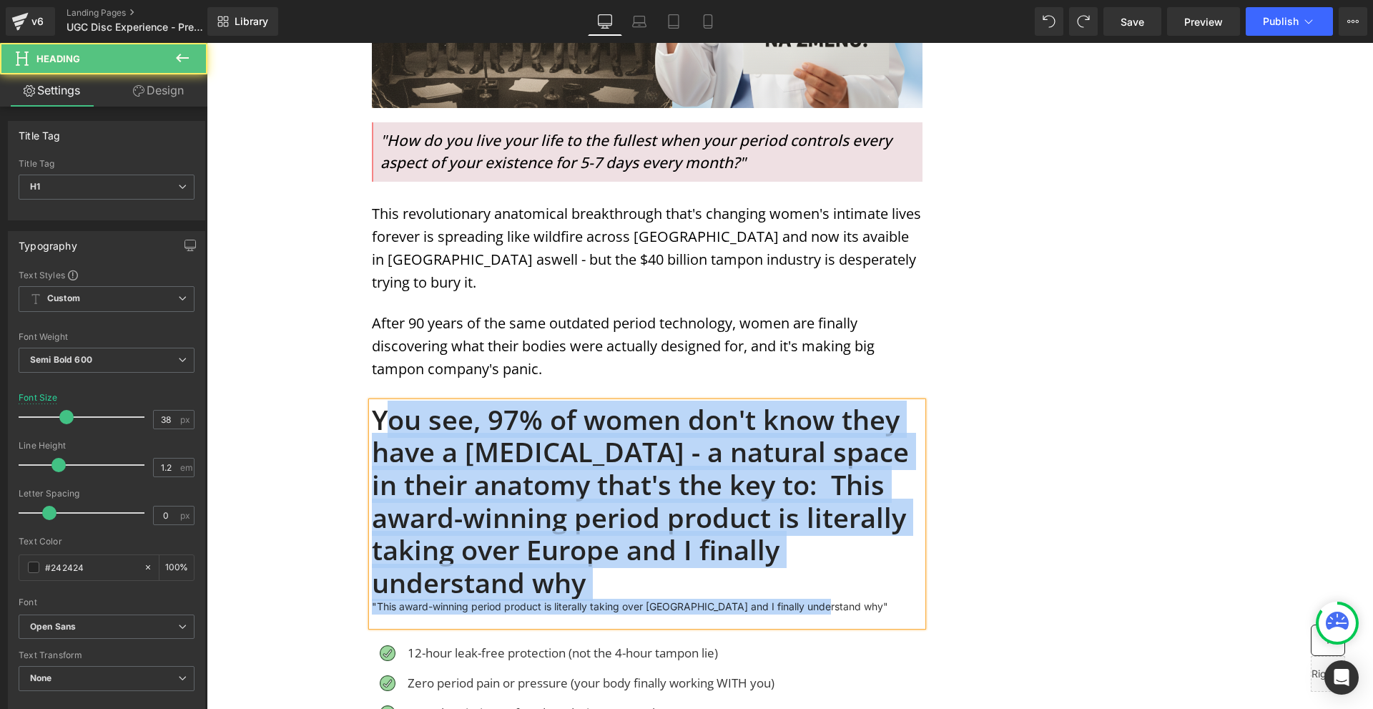
drag, startPoint x: 830, startPoint y: 592, endPoint x: 383, endPoint y: 395, distance: 488.9
click at [383, 402] on div "You see, 97% of women don't know they have a [MEDICAL_DATA] - a natural space i…" at bounding box center [647, 514] width 551 height 224
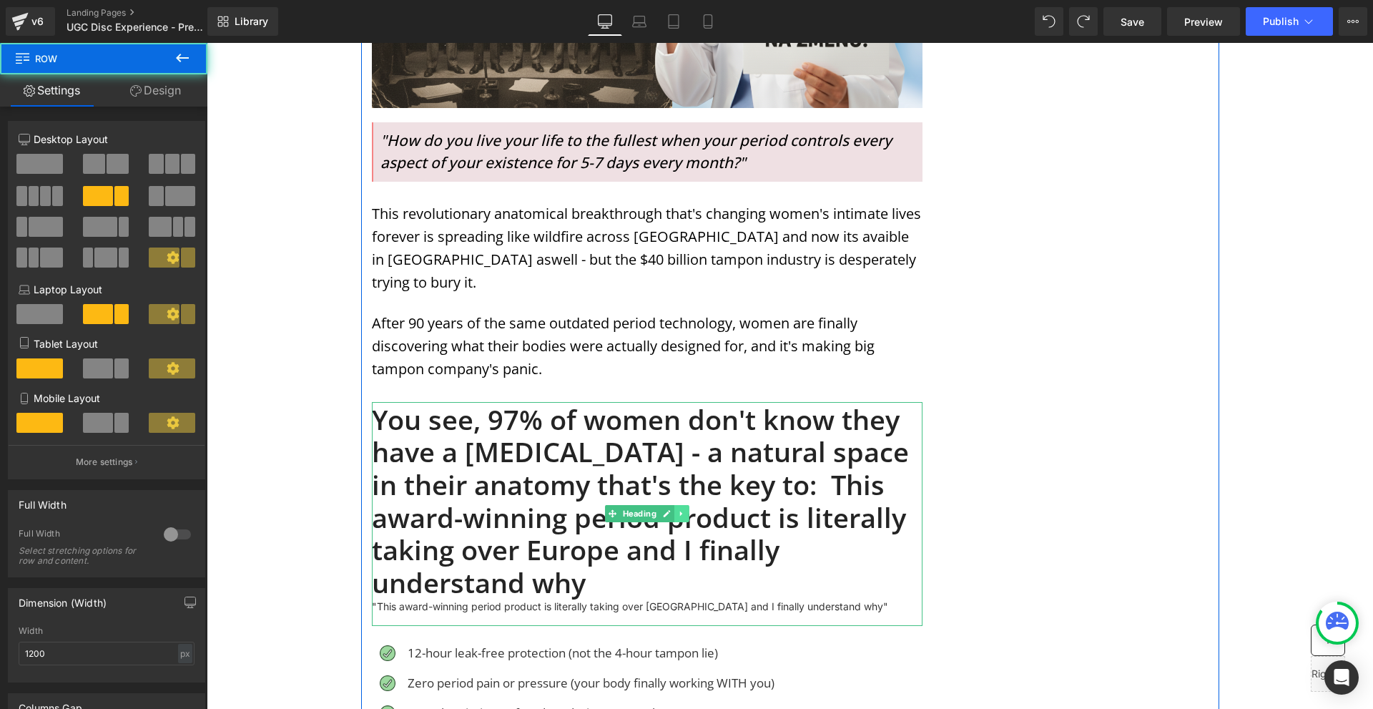
drag, startPoint x: 681, startPoint y: 490, endPoint x: 684, endPoint y: 497, distance: 7.4
click at [681, 509] on icon at bounding box center [681, 513] width 8 height 9
click at [686, 505] on link at bounding box center [688, 513] width 15 height 17
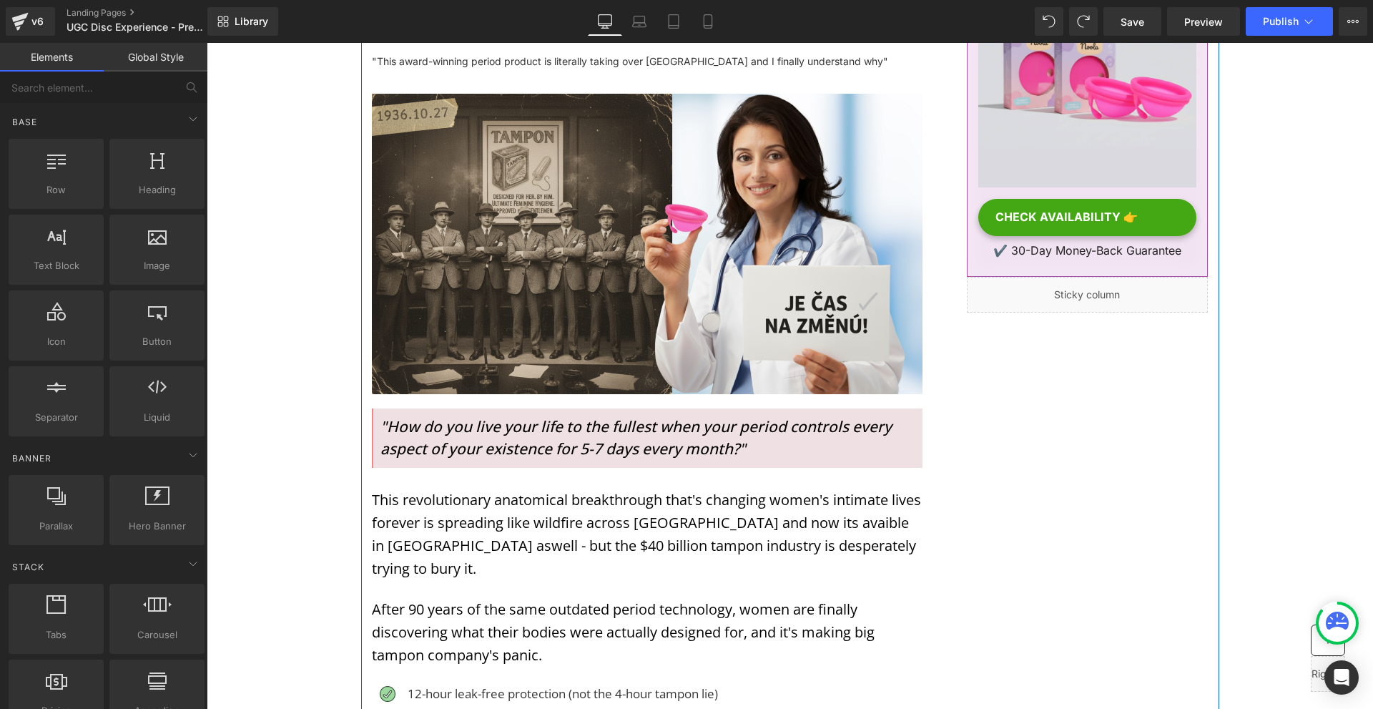
scroll to position [71, 0]
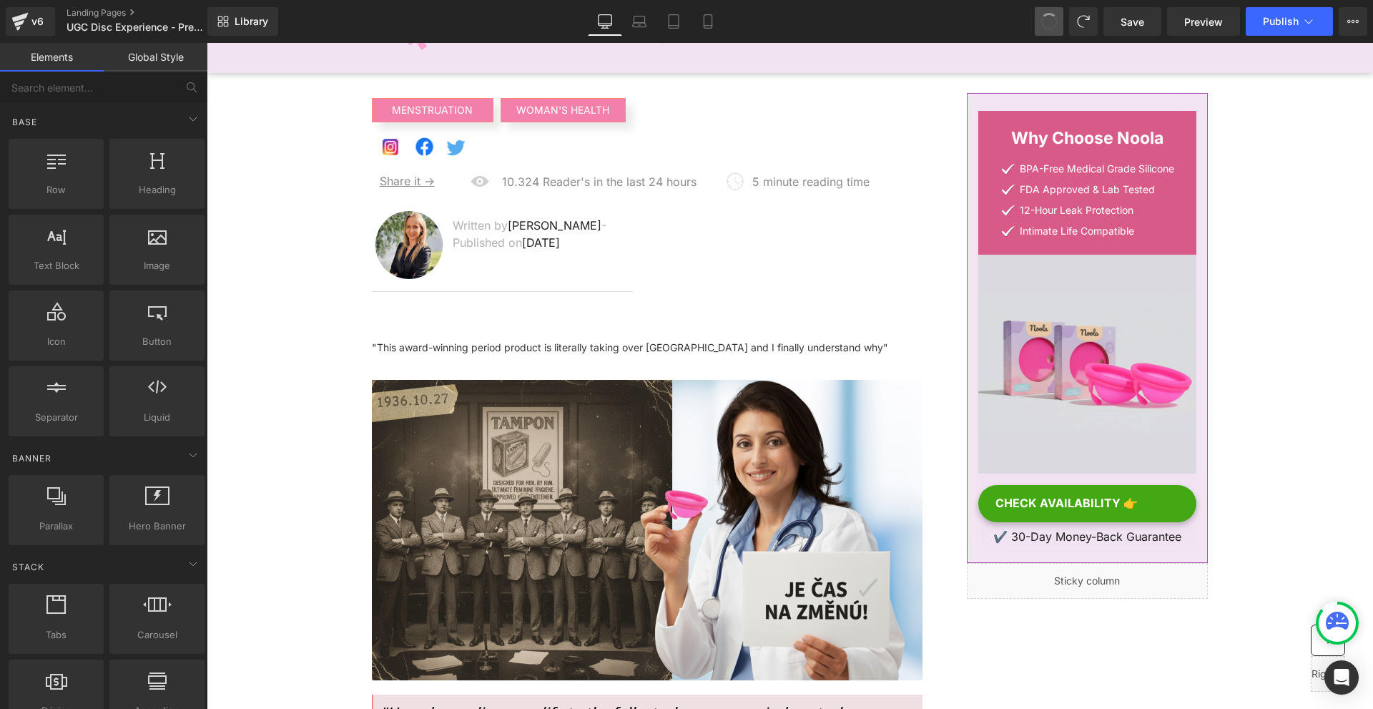
click at [1037, 24] on button at bounding box center [1049, 21] width 29 height 29
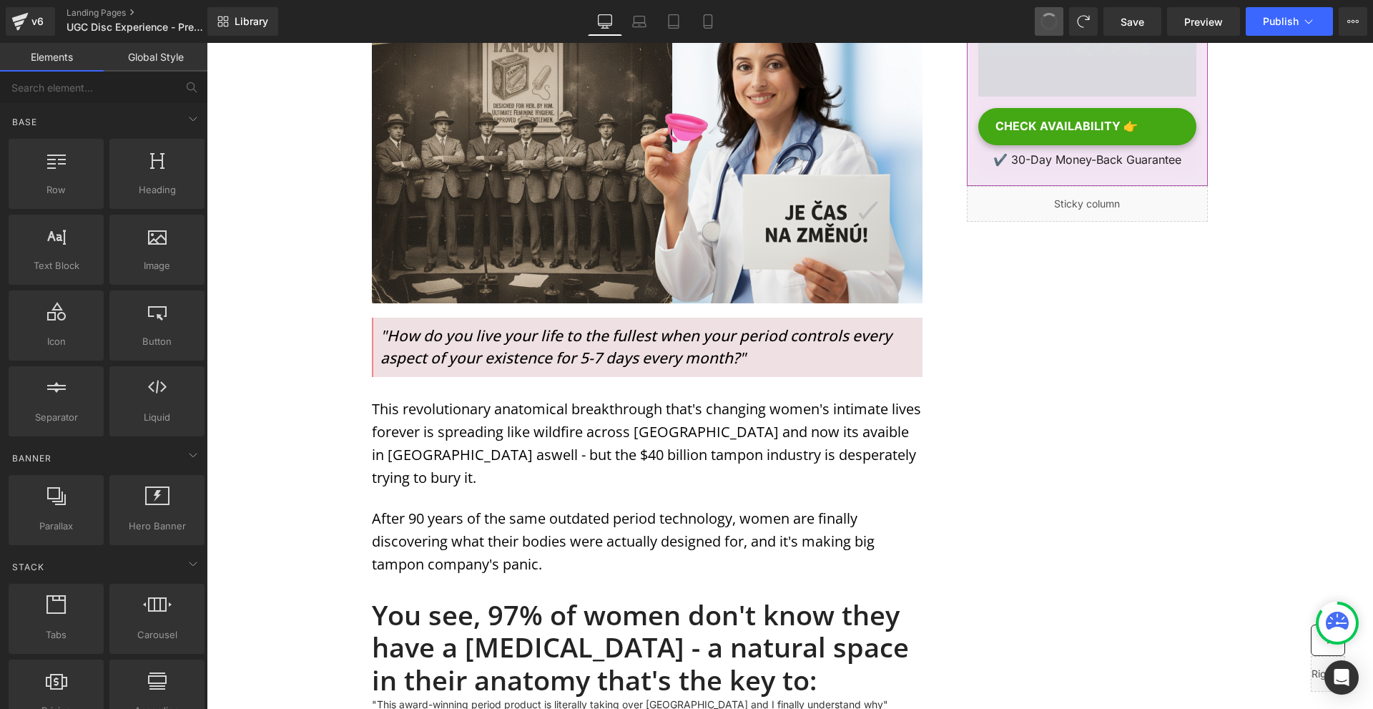
click at [1037, 24] on button at bounding box center [1049, 21] width 29 height 29
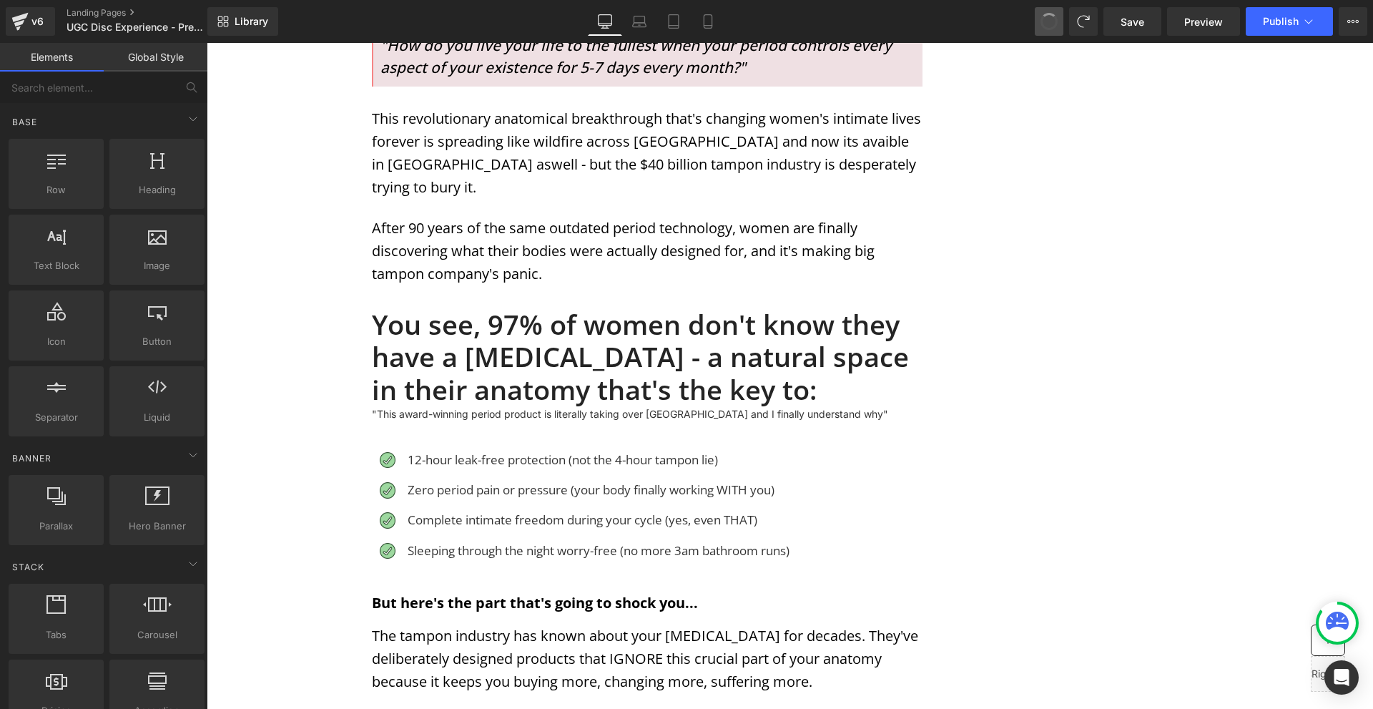
click at [1037, 24] on button at bounding box center [1049, 21] width 29 height 29
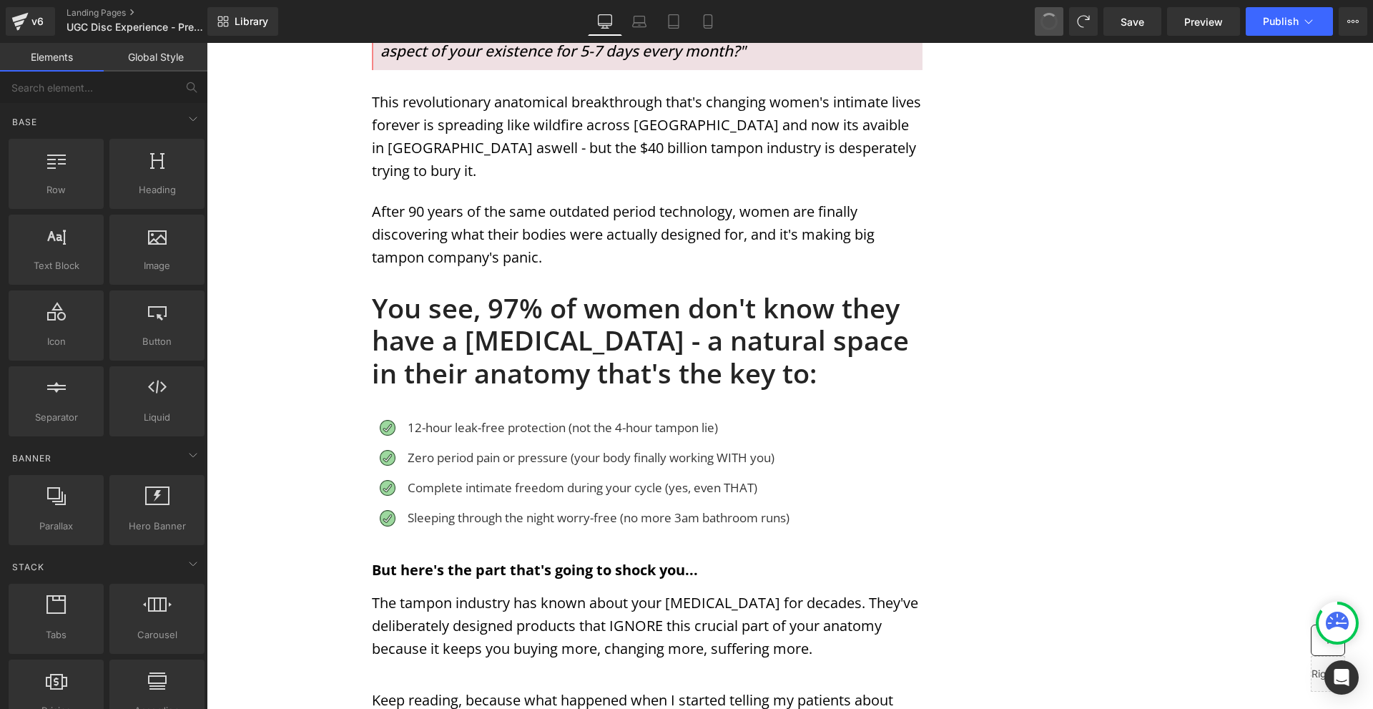
click at [1037, 24] on button at bounding box center [1049, 21] width 29 height 29
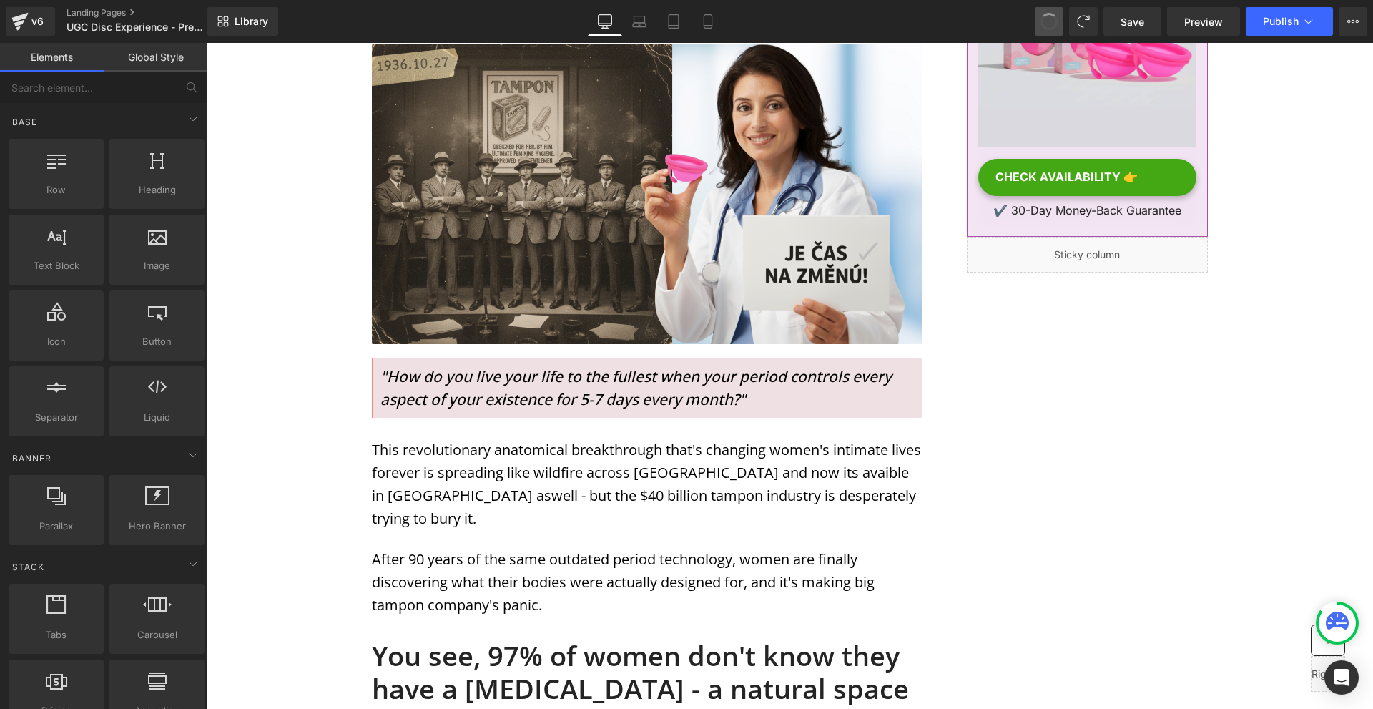
click at [1037, 24] on button at bounding box center [1049, 21] width 29 height 29
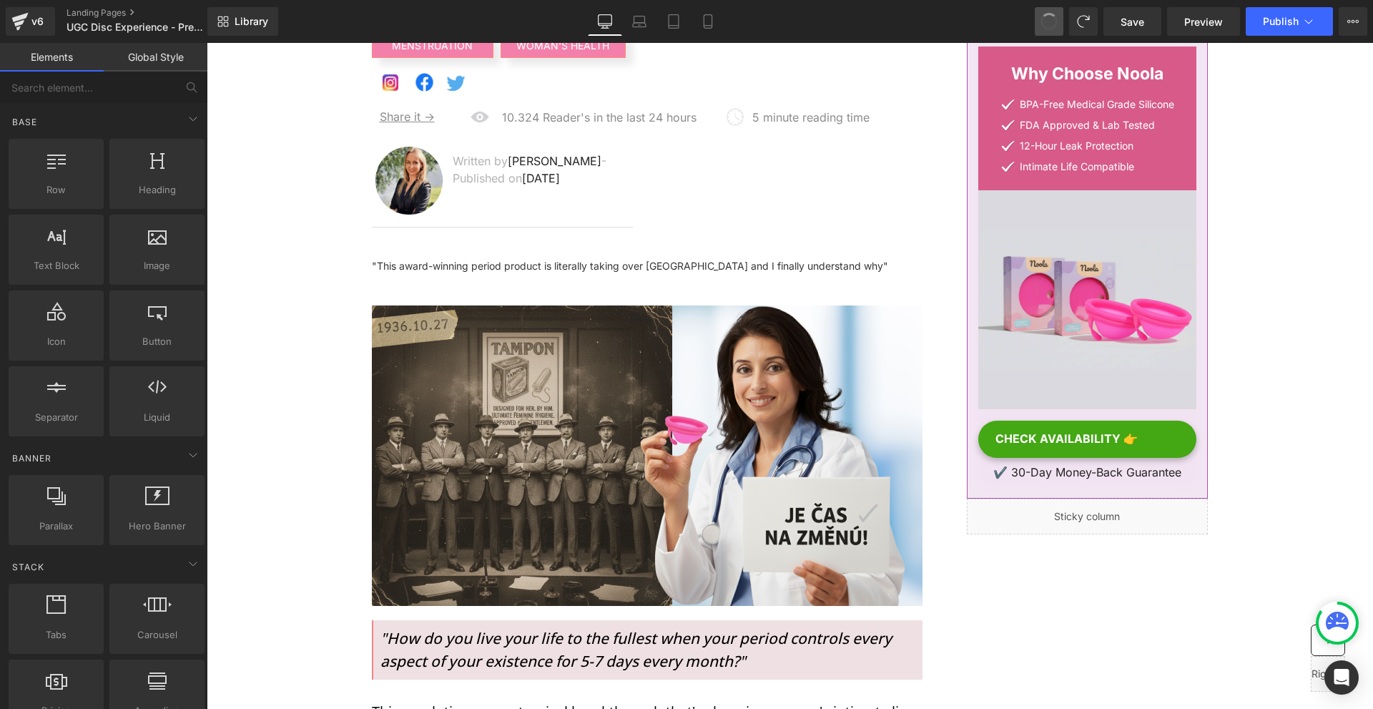
scroll to position [107, 0]
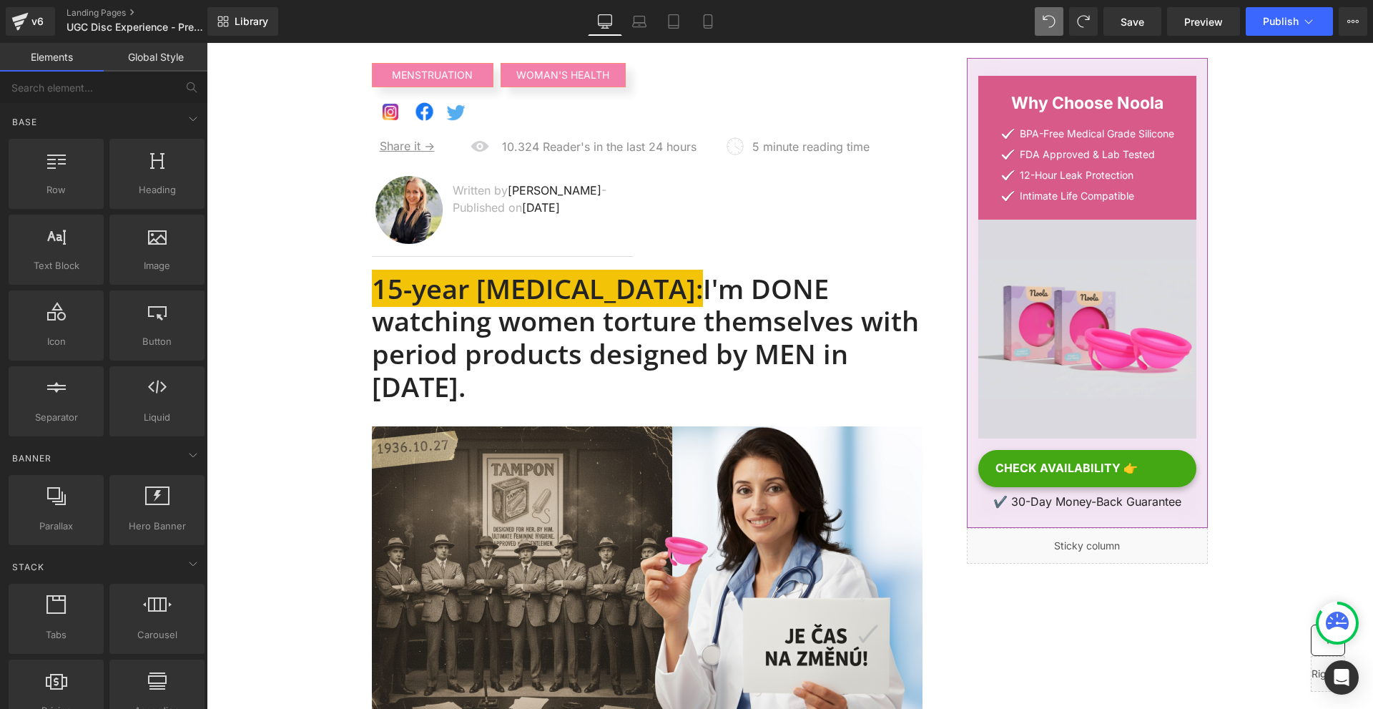
click at [1037, 24] on button at bounding box center [1049, 21] width 29 height 29
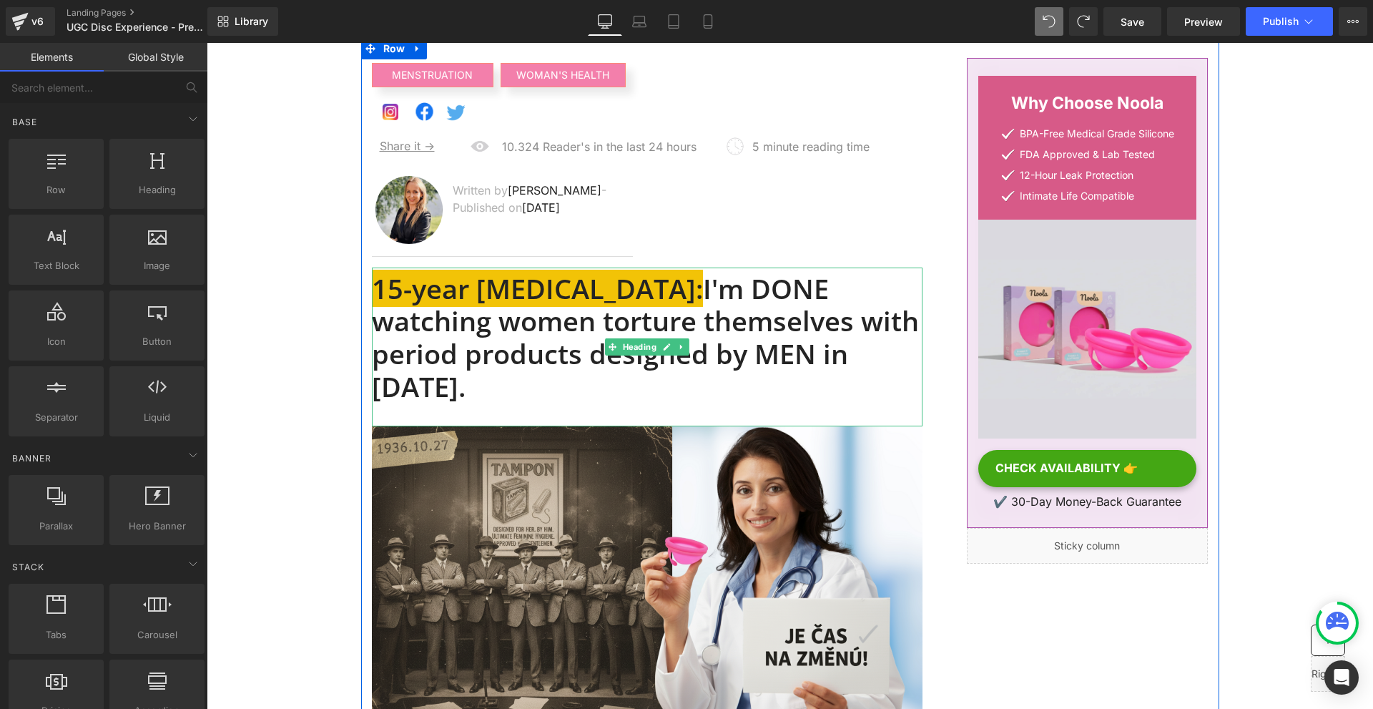
click at [867, 353] on h1 "15-year [MEDICAL_DATA]: I'm DONE watching women torture themselves with period …" at bounding box center [647, 337] width 551 height 130
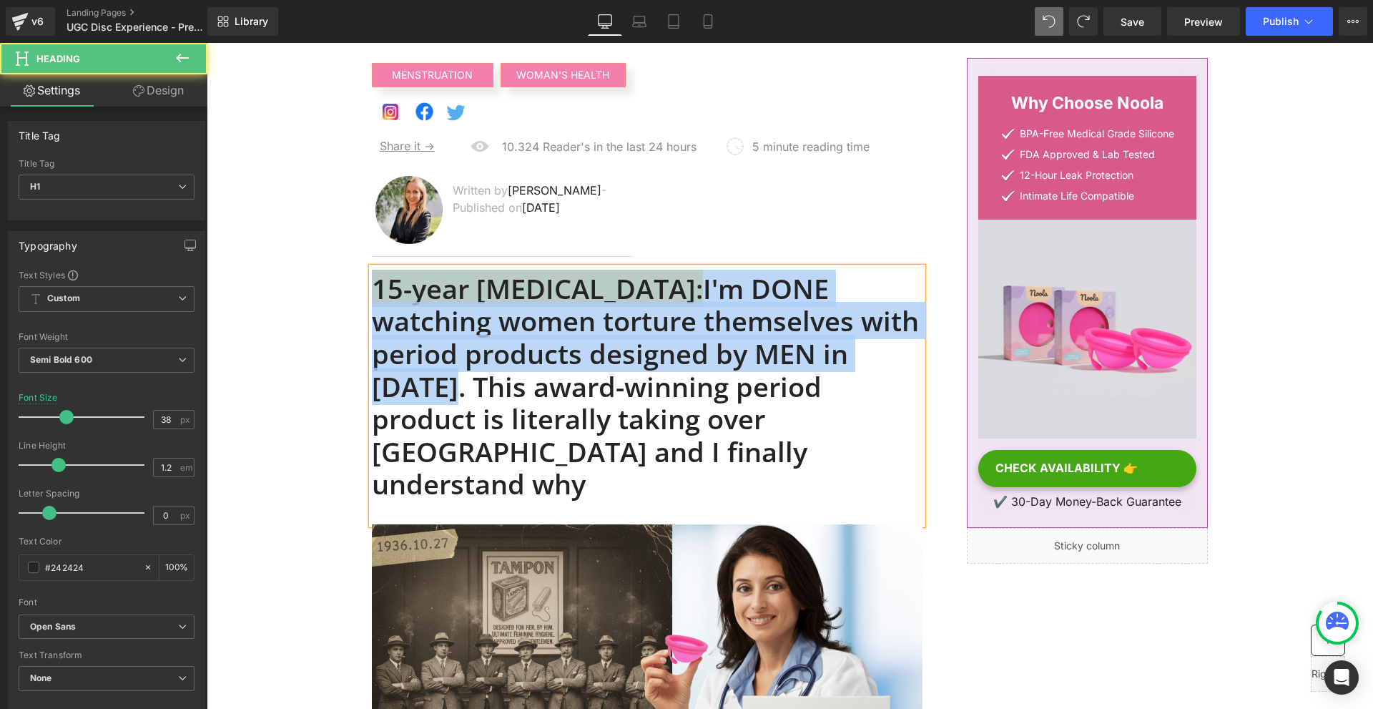
drag, startPoint x: 829, startPoint y: 359, endPoint x: 370, endPoint y: 293, distance: 463.7
click at [372, 293] on h1 "15-year [MEDICAL_DATA]: I'm DONE watching women torture themselves with period …" at bounding box center [647, 386] width 551 height 228
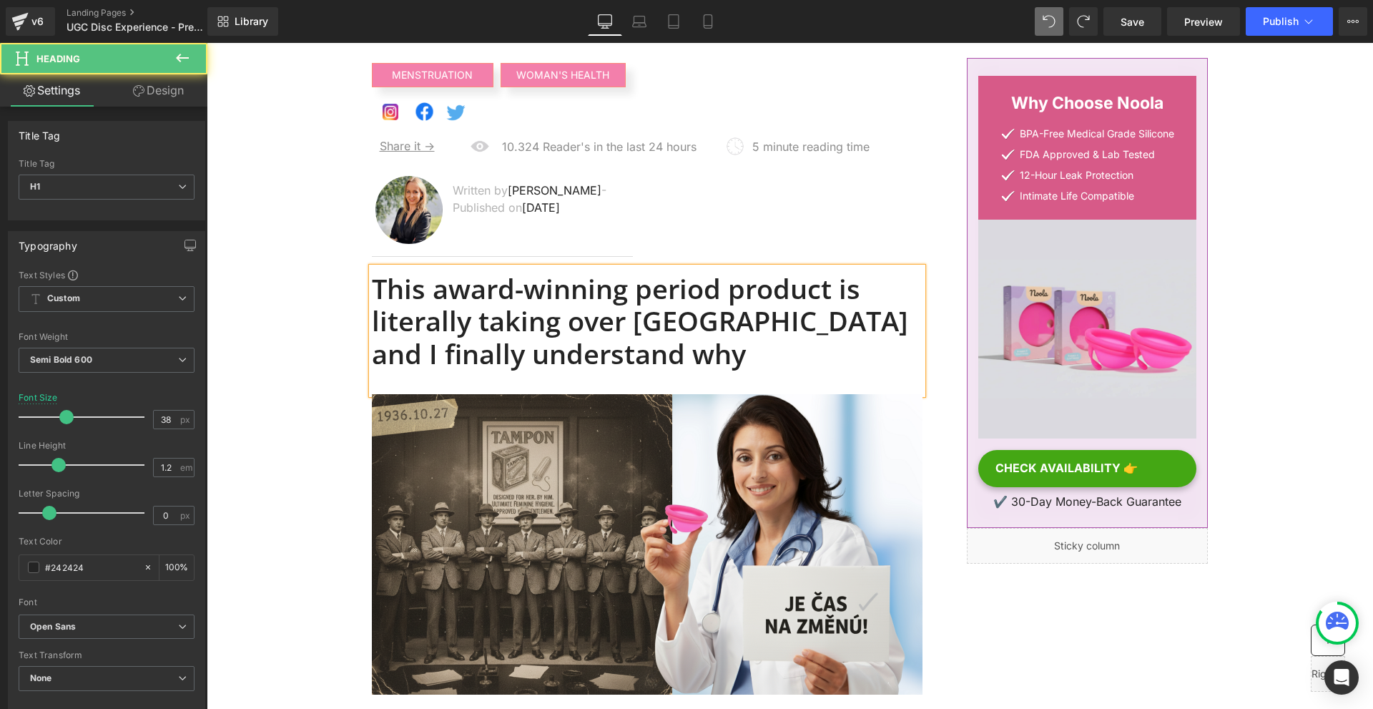
click at [377, 287] on h1 "This award-winning period product is literally taking over [GEOGRAPHIC_DATA] an…" at bounding box center [647, 321] width 551 height 98
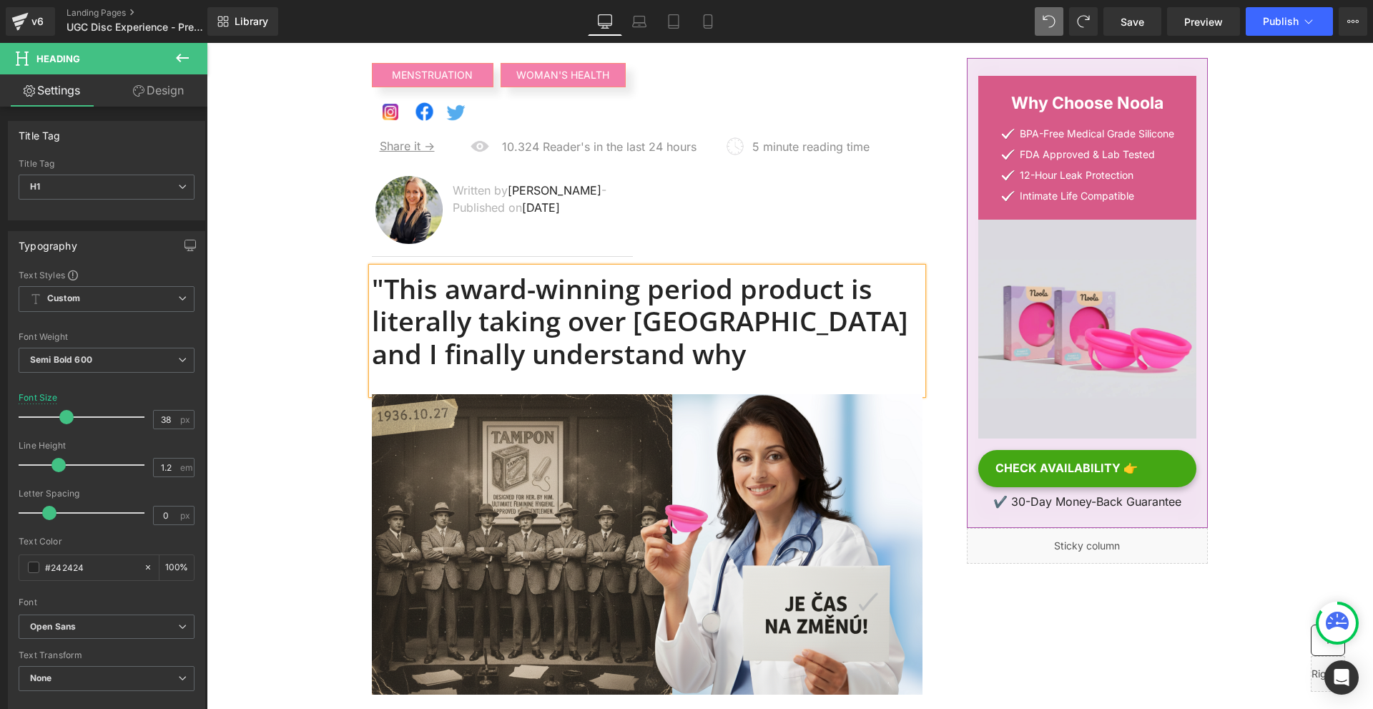
click at [655, 360] on h1 ""This award-winning period product is literally taking over [GEOGRAPHIC_DATA] a…" at bounding box center [647, 321] width 551 height 98
click at [655, 357] on h1 ""This award-winning period product is literally taking over [GEOGRAPHIC_DATA] a…" at bounding box center [647, 321] width 551 height 98
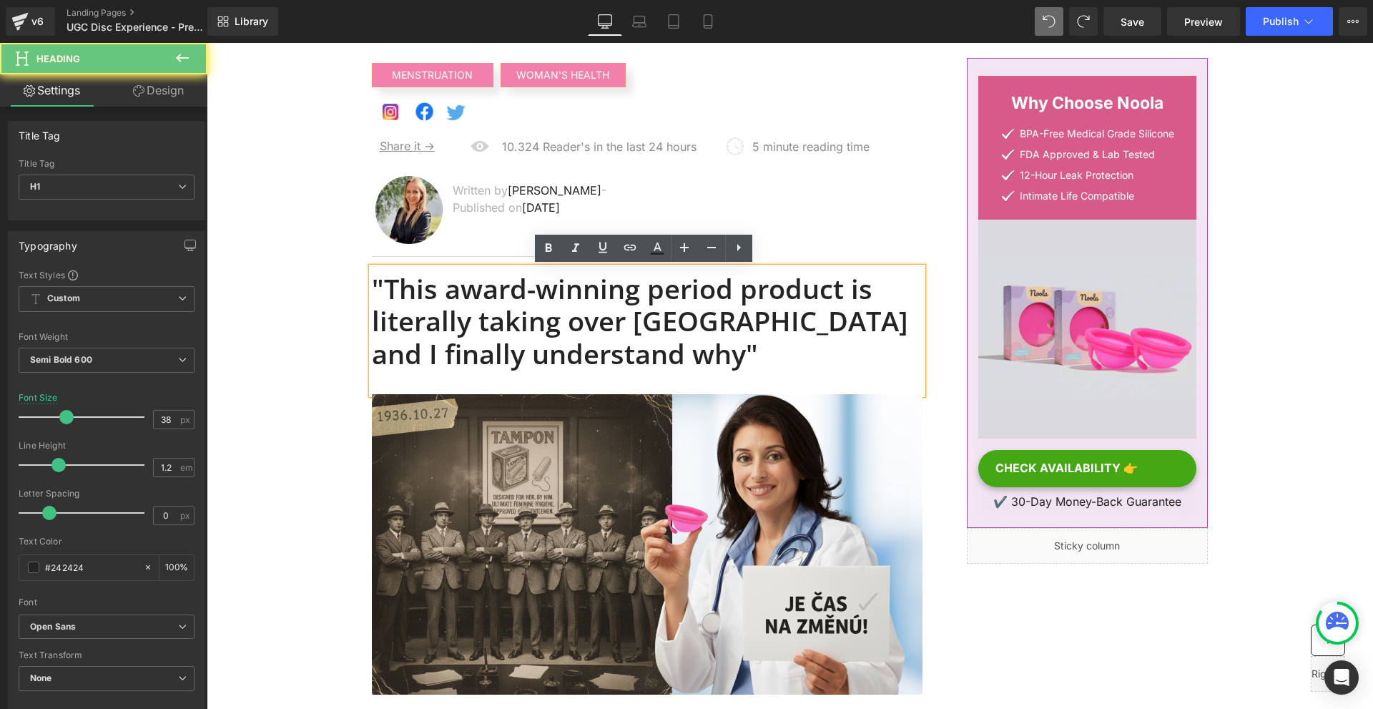
click at [655, 357] on h1 ""This award-winning period product is literally taking over [GEOGRAPHIC_DATA] a…" at bounding box center [647, 321] width 551 height 98
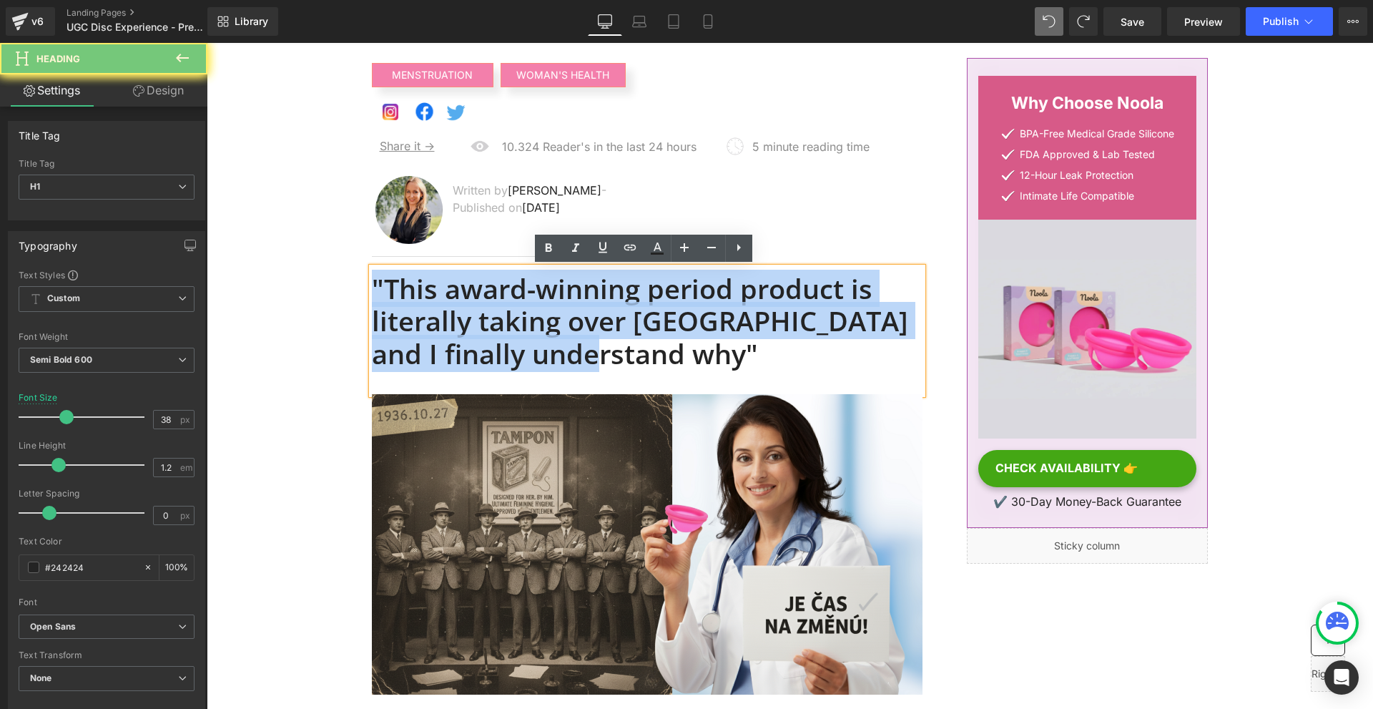
click at [655, 357] on h1 ""This award-winning period product is literally taking over [GEOGRAPHIC_DATA] a…" at bounding box center [647, 321] width 551 height 98
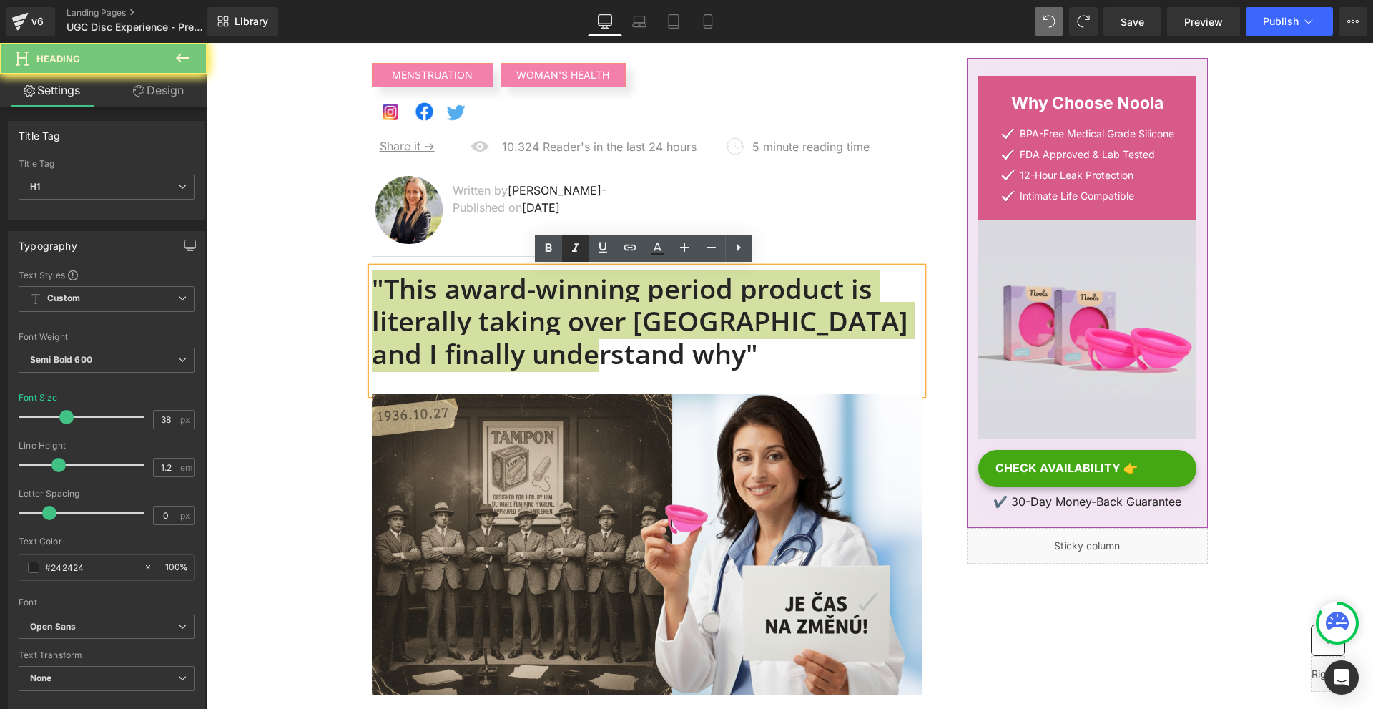
click at [574, 242] on icon at bounding box center [575, 248] width 17 height 17
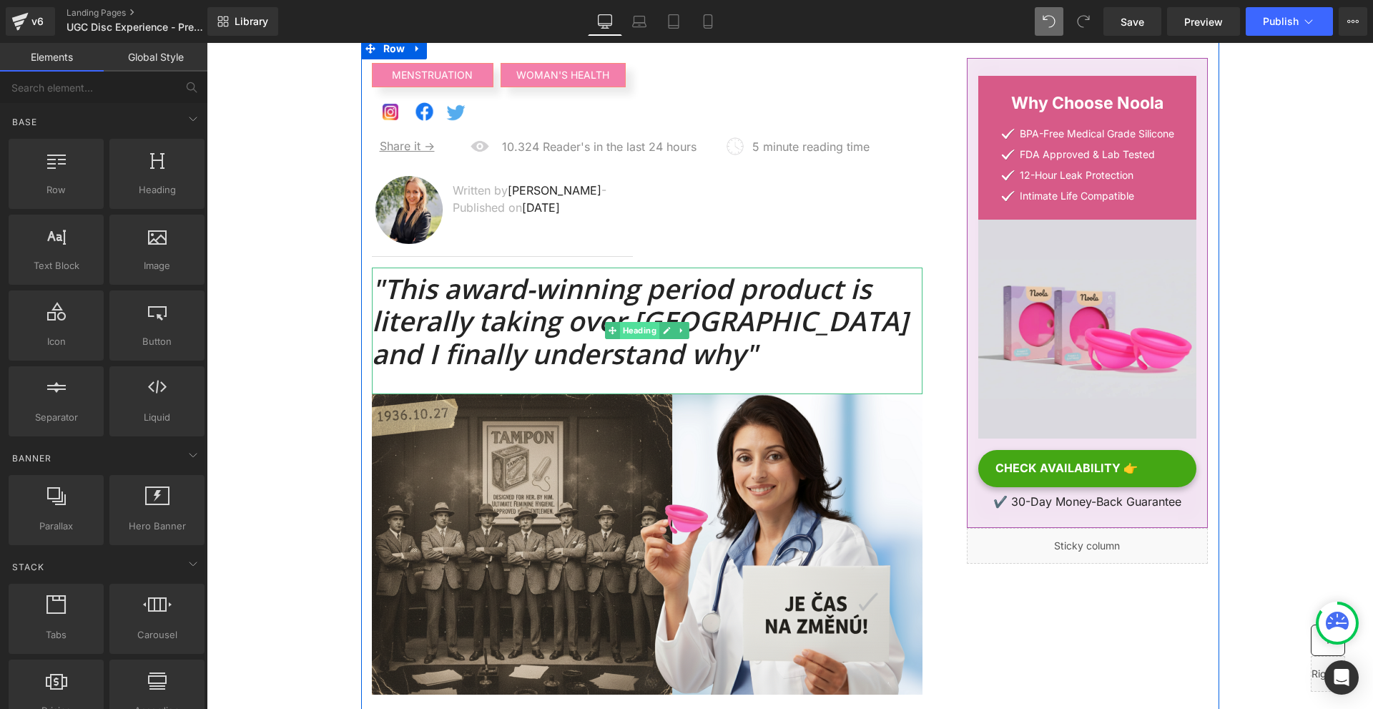
click at [653, 329] on span "Heading" at bounding box center [638, 330] width 39 height 17
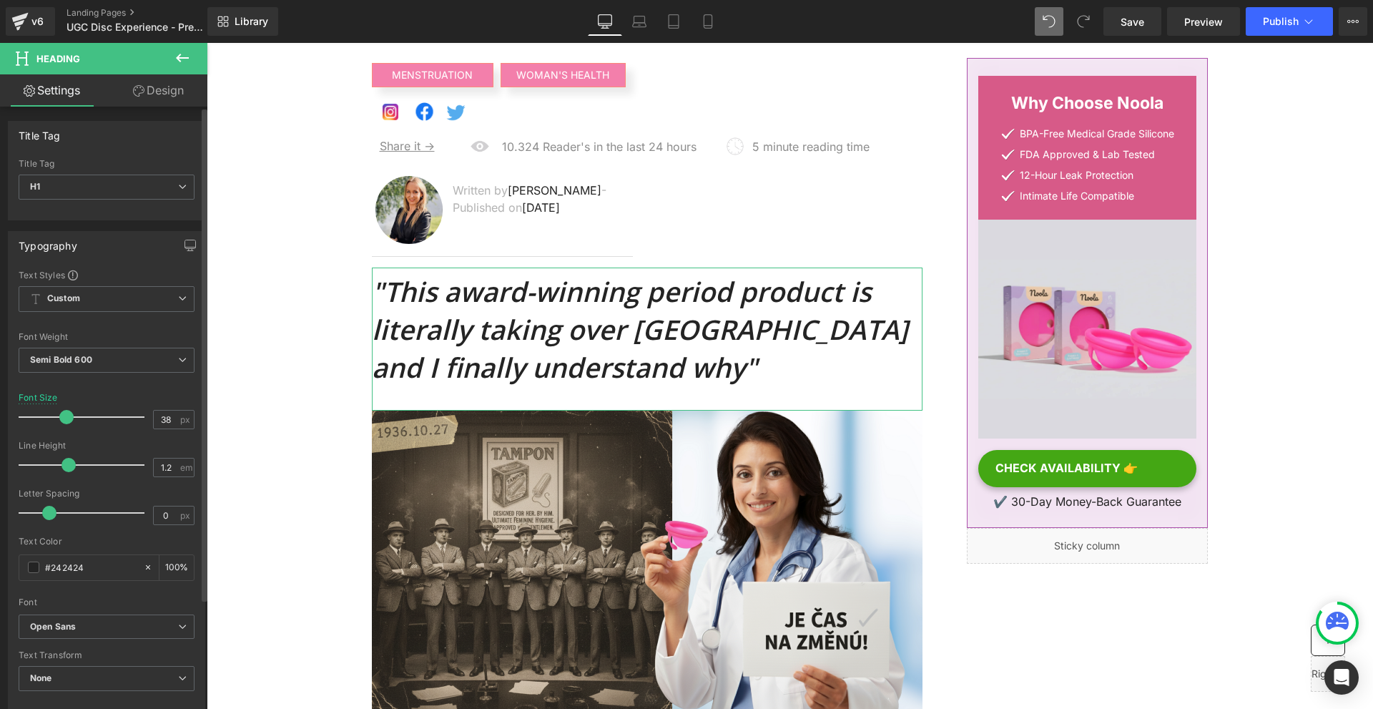
drag, startPoint x: 56, startPoint y: 461, endPoint x: 65, endPoint y: 462, distance: 8.6
click at [65, 462] on span at bounding box center [68, 465] width 14 height 14
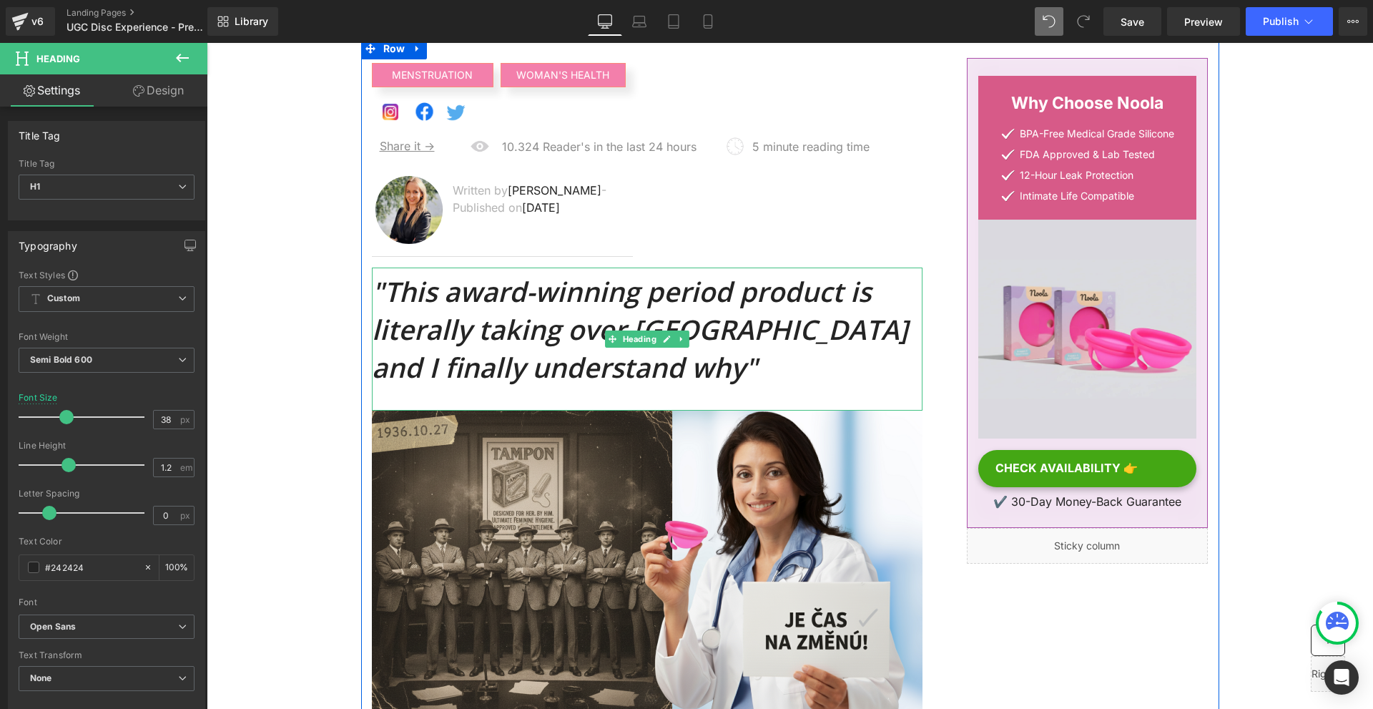
click at [821, 384] on h1 ""This award-winning period product is literally taking over [GEOGRAPHIC_DATA] a…" at bounding box center [647, 329] width 551 height 114
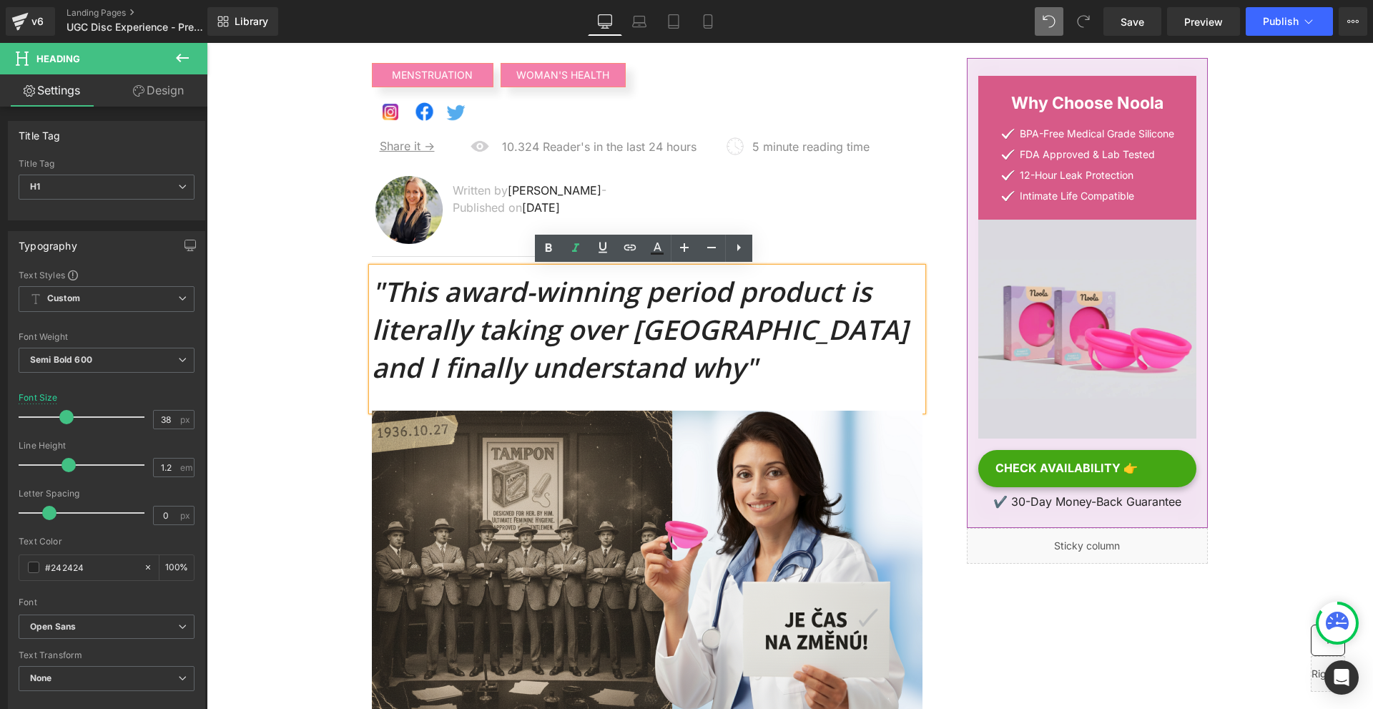
click at [784, 335] on icon ""This award-winning period product is literally taking over [GEOGRAPHIC_DATA] a…" at bounding box center [640, 328] width 536 height 113
click at [792, 328] on icon ""This award-winning period product is literally taking over [GEOGRAPHIC_DATA] a…" at bounding box center [640, 328] width 536 height 113
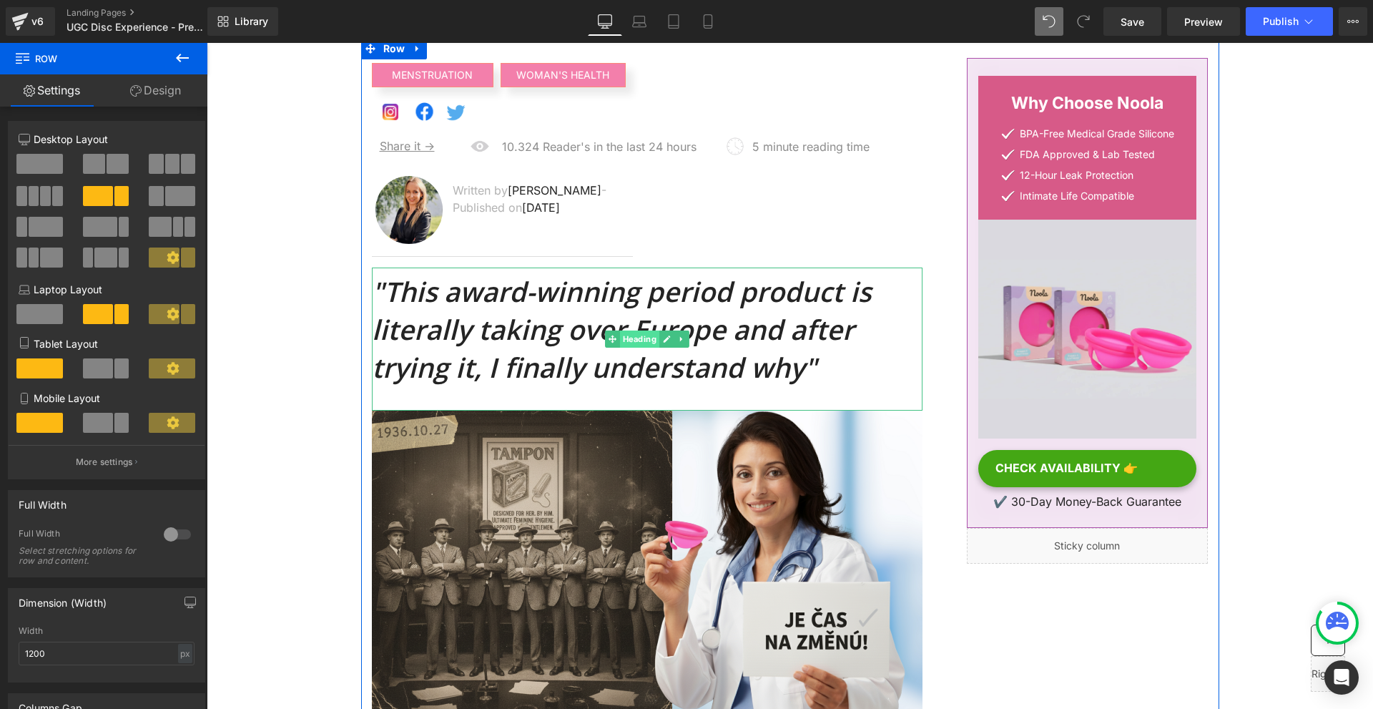
click at [619, 340] on span "Heading" at bounding box center [638, 338] width 39 height 17
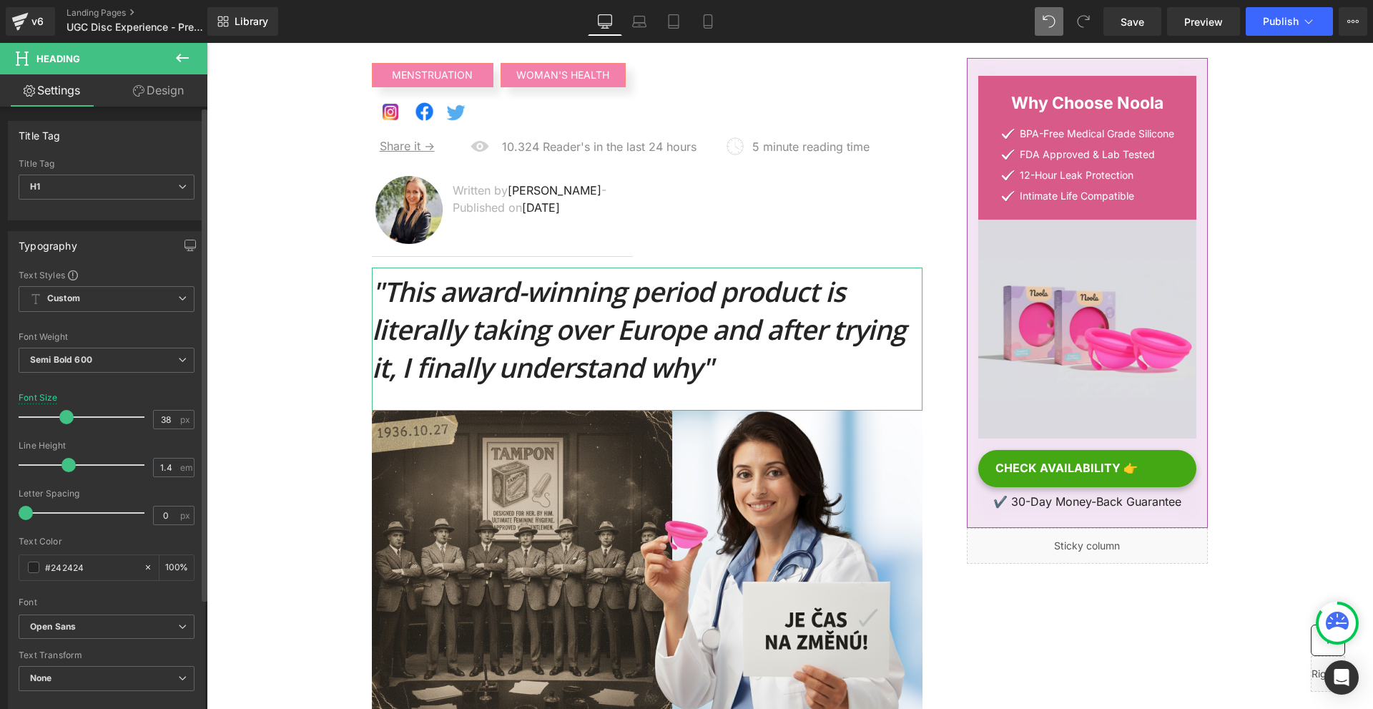
drag, startPoint x: 51, startPoint y: 511, endPoint x: 14, endPoint y: 516, distance: 37.4
click at [14, 516] on div "Text Styles Custom Custom Setup Global Style Custom Setup Global Style Thin 100…" at bounding box center [107, 490] width 196 height 442
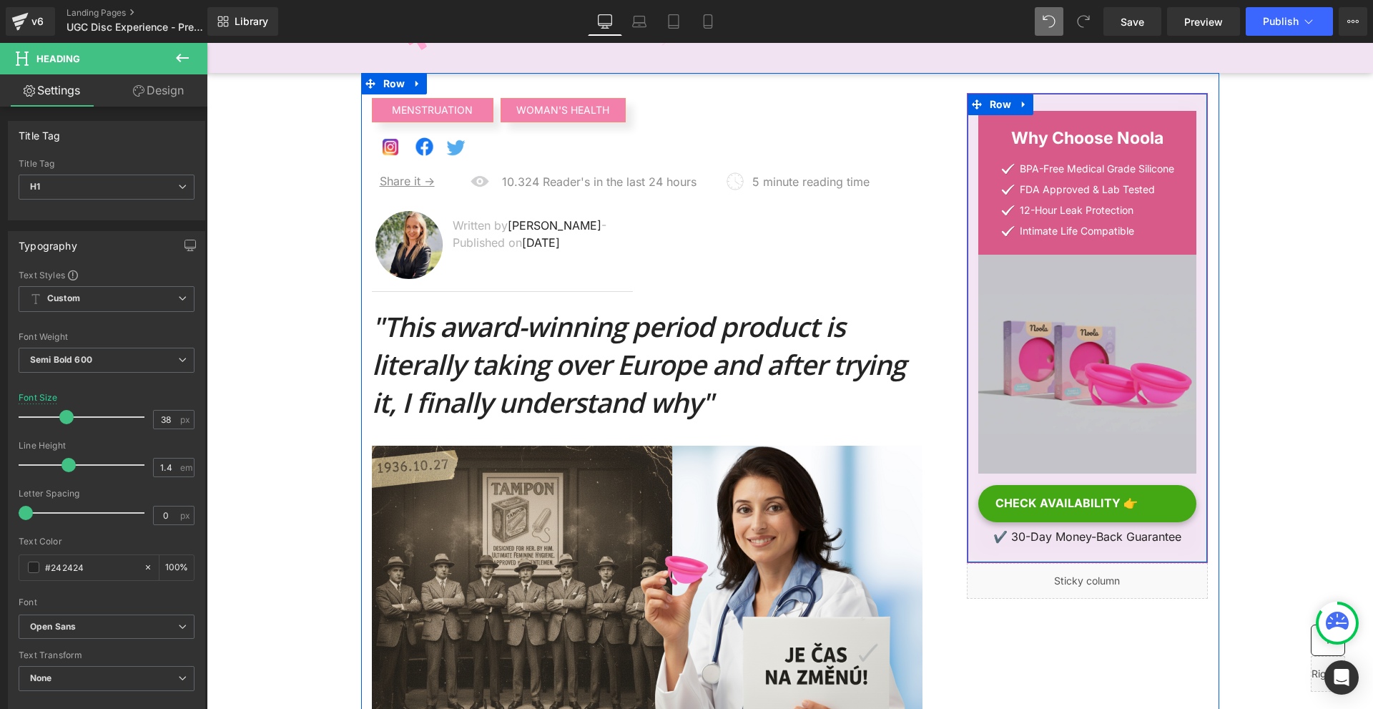
scroll to position [143, 0]
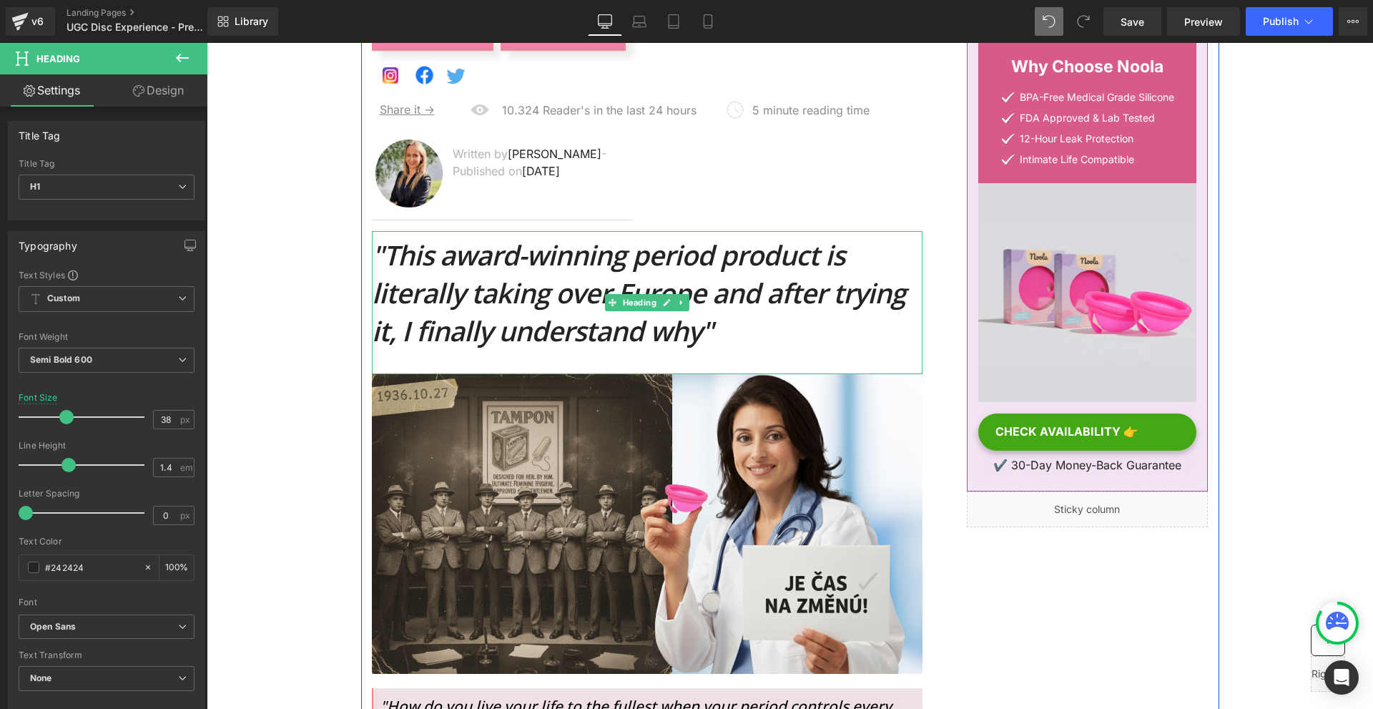
click at [570, 336] on icon ""This award-winning period product is literally taking over Europe and after tr…" at bounding box center [638, 292] width 533 height 113
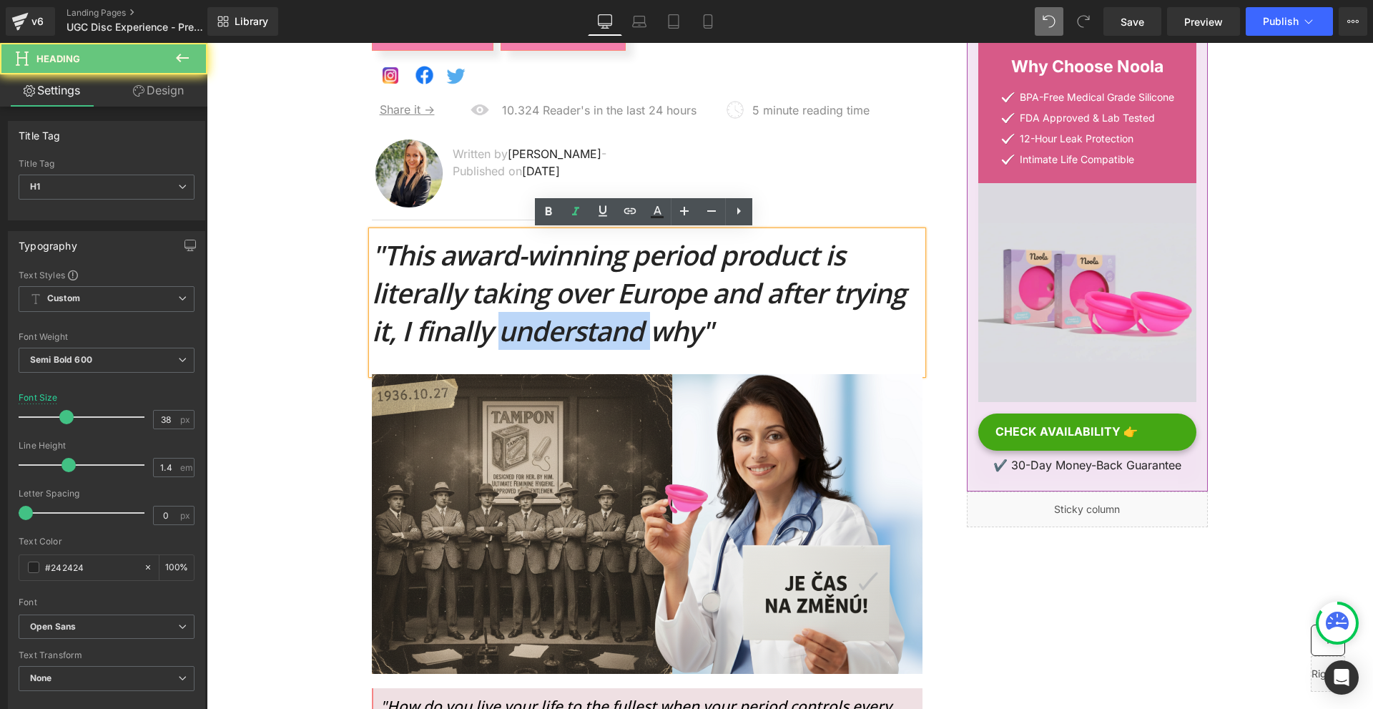
click at [570, 336] on icon ""This award-winning period product is literally taking over Europe and after tr…" at bounding box center [638, 292] width 533 height 113
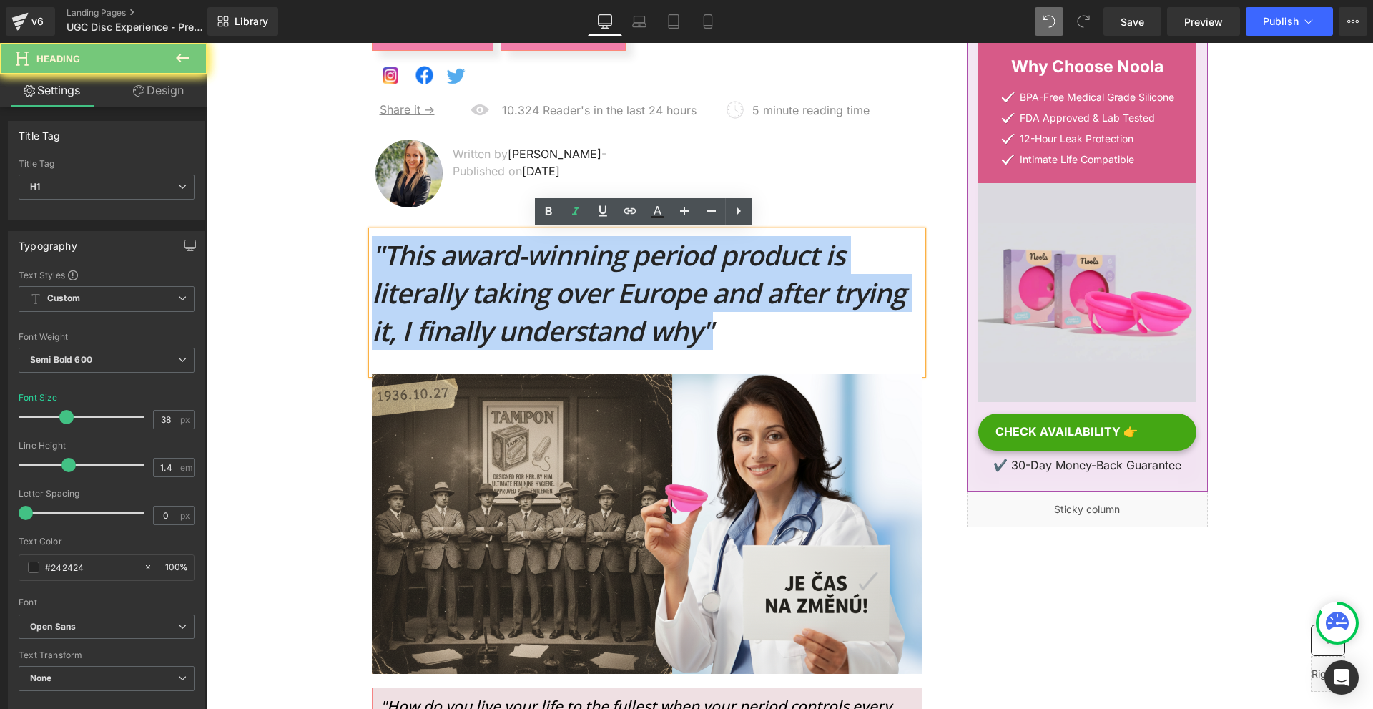
click at [570, 336] on icon ""This award-winning period product is literally taking over Europe and after tr…" at bounding box center [638, 292] width 533 height 113
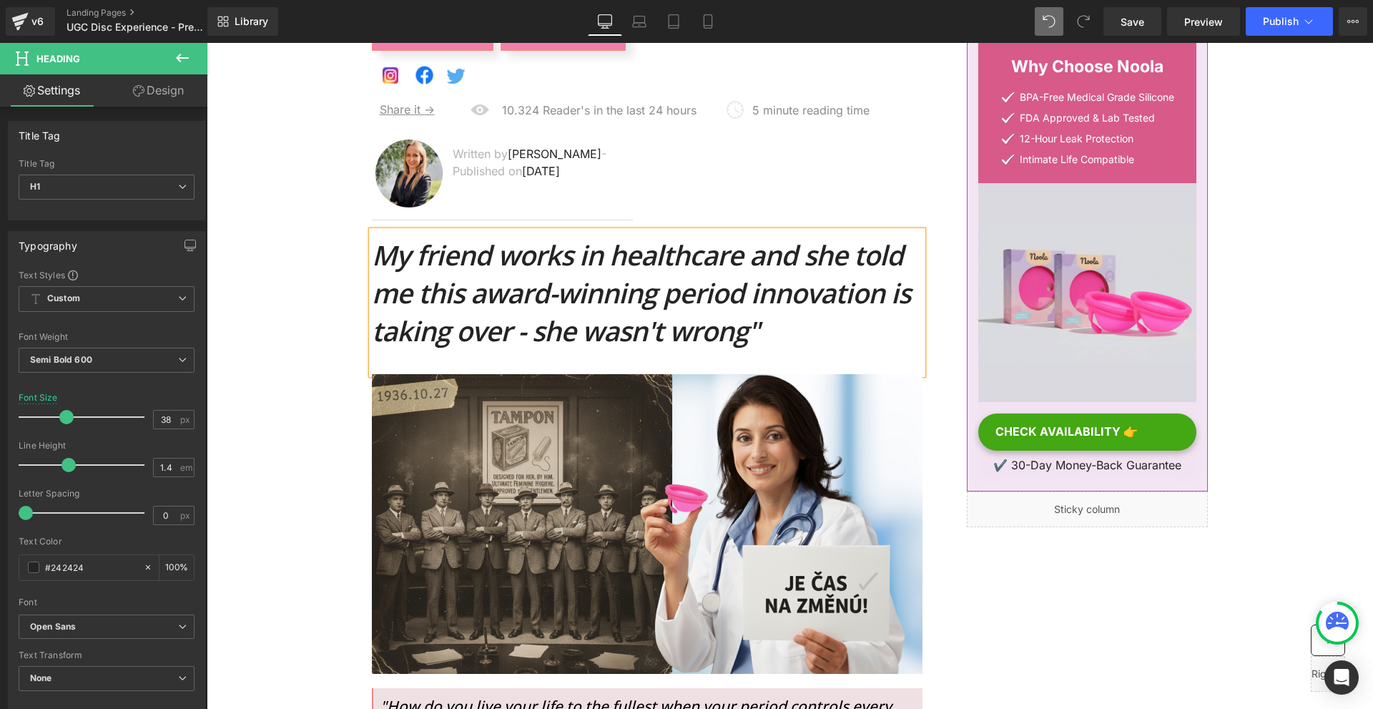
click at [381, 253] on icon "My friend works in healthcare and she told me this award-winning period innovat…" at bounding box center [641, 292] width 538 height 113
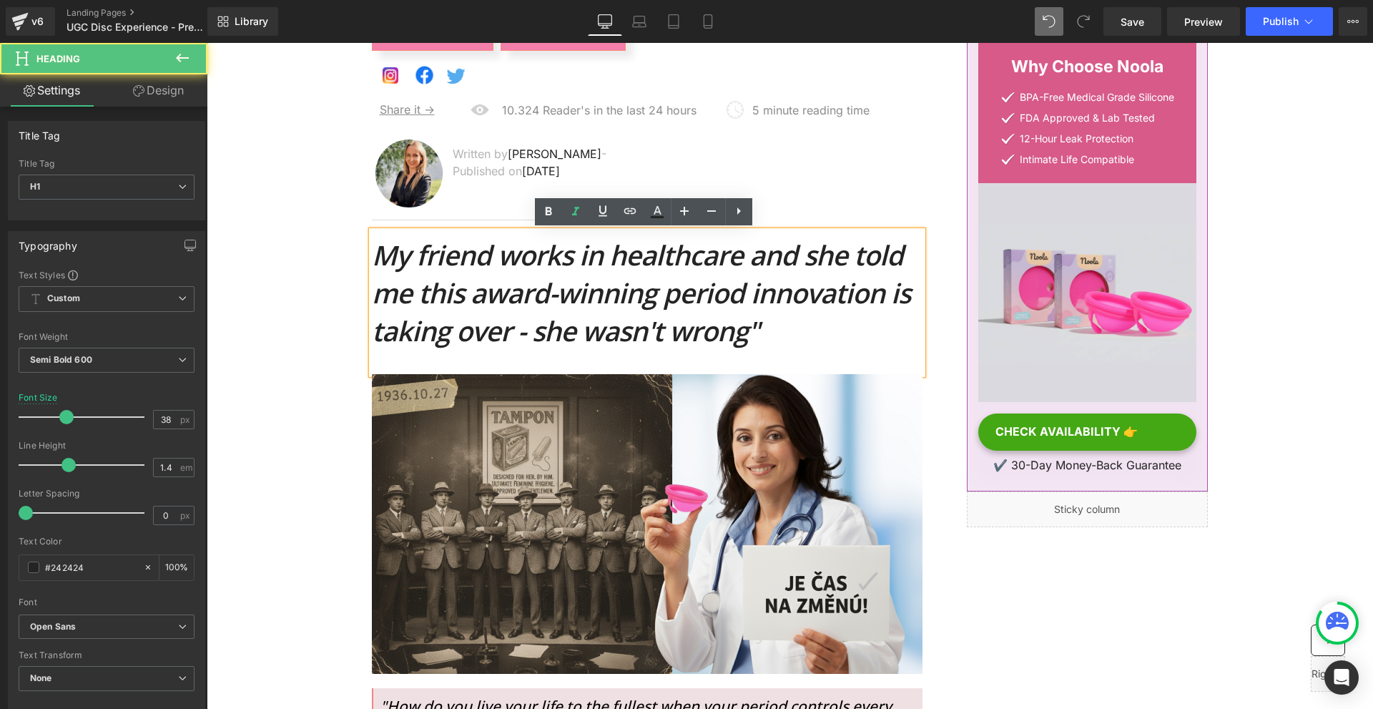
click at [375, 253] on icon "My friend works in healthcare and she told me this award-winning period innovat…" at bounding box center [641, 292] width 538 height 113
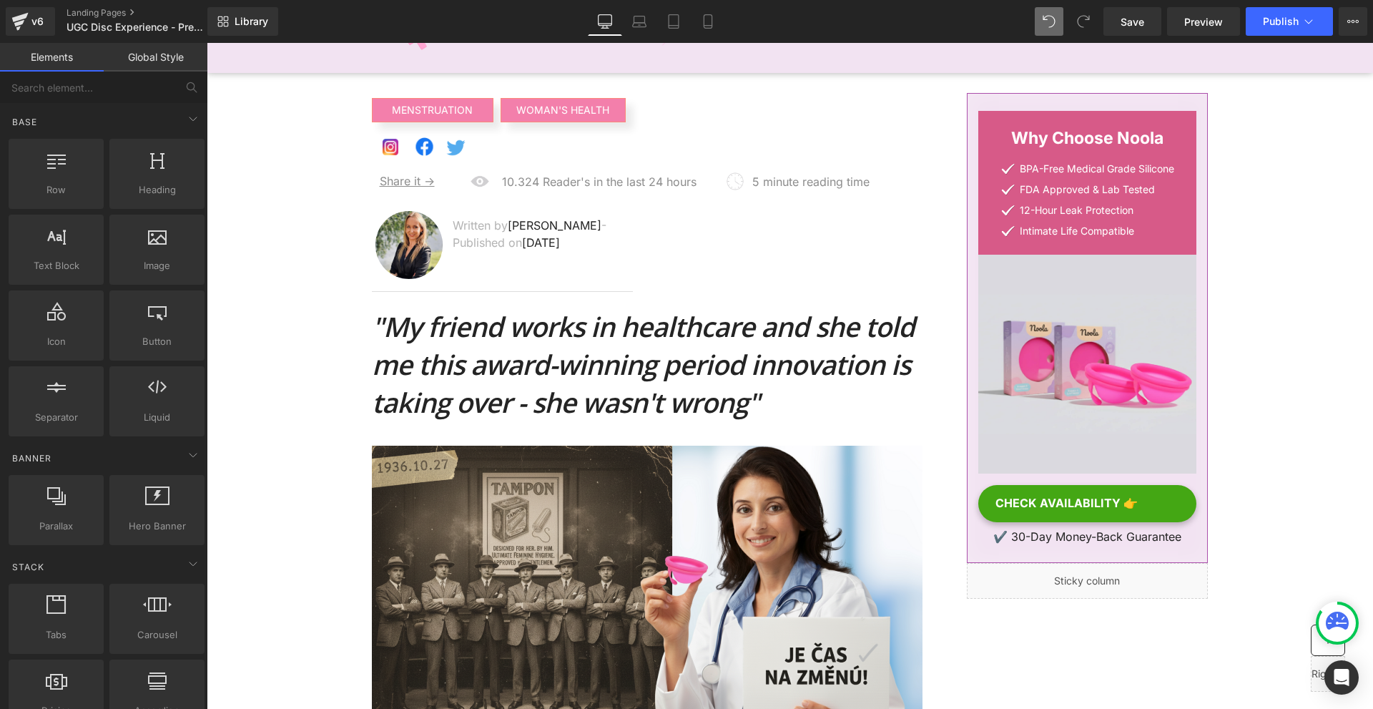
scroll to position [0, 0]
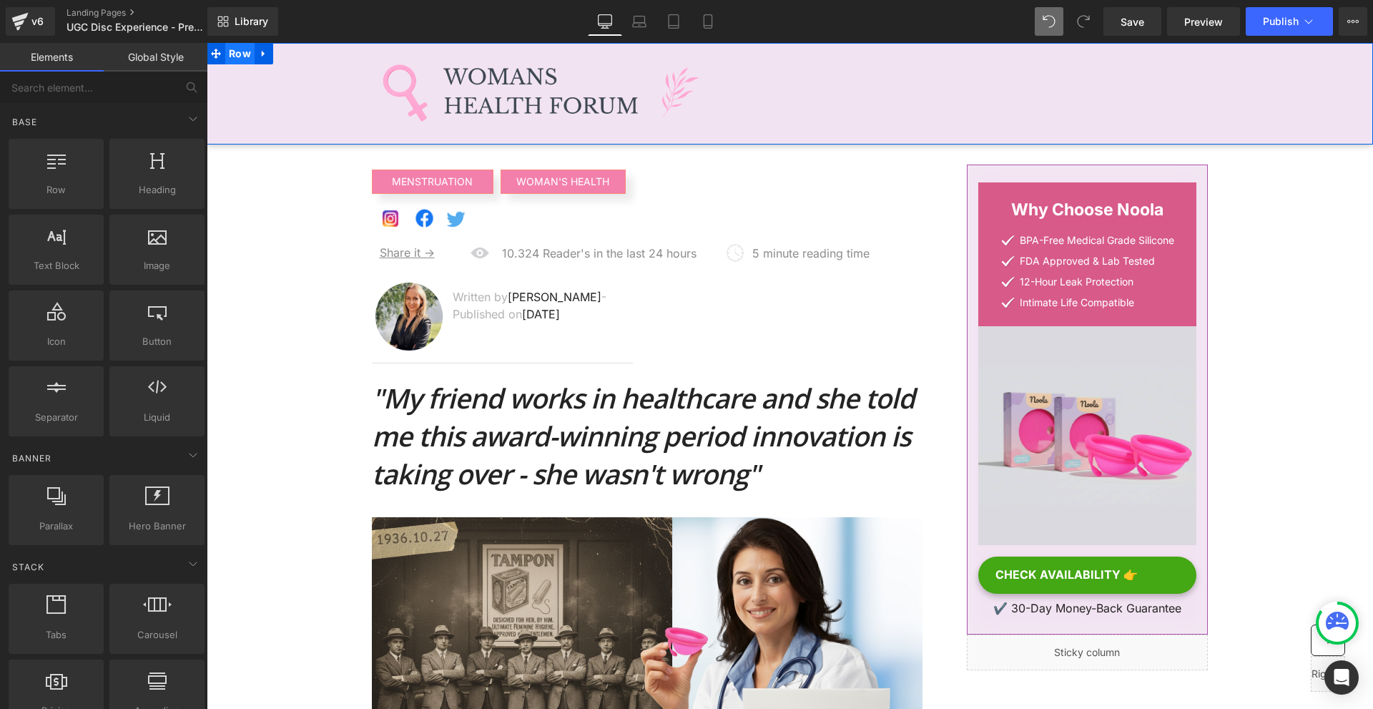
click at [235, 55] on span "Row" at bounding box center [239, 53] width 29 height 21
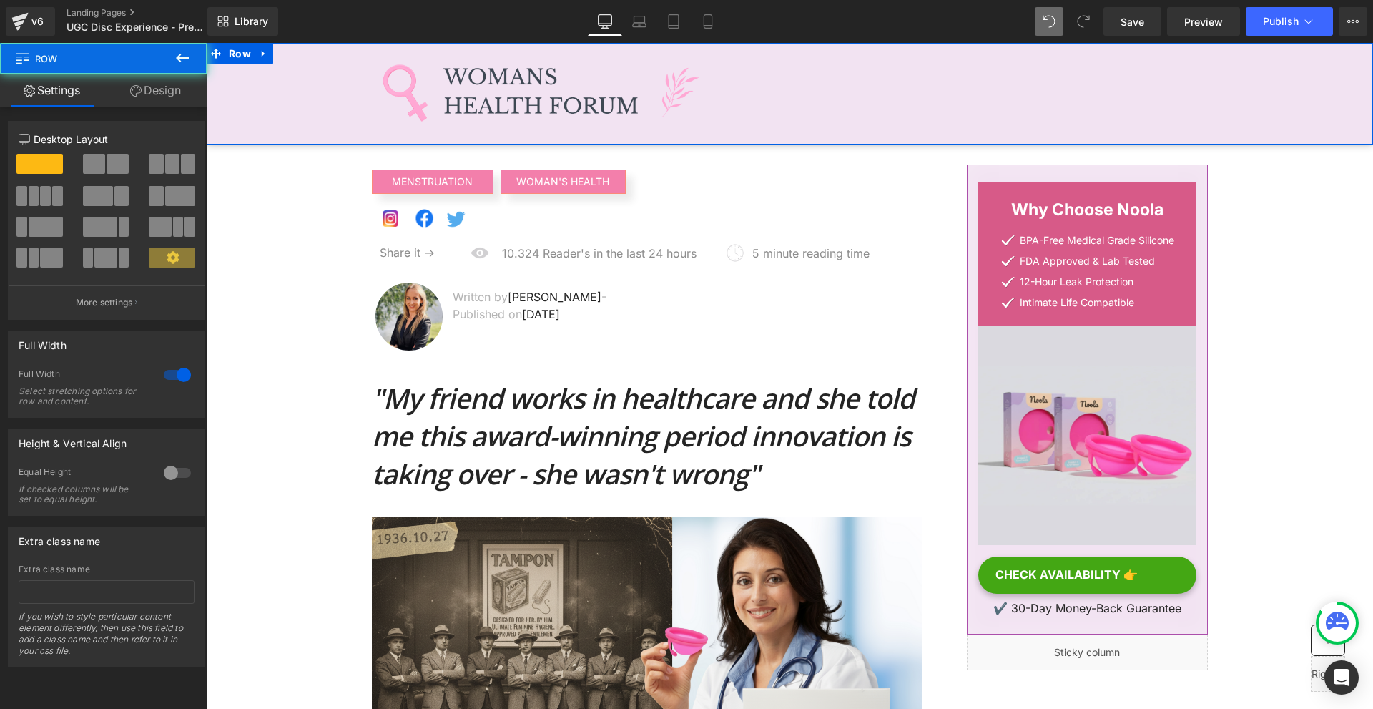
click at [147, 94] on link "Design" at bounding box center [156, 90] width 104 height 32
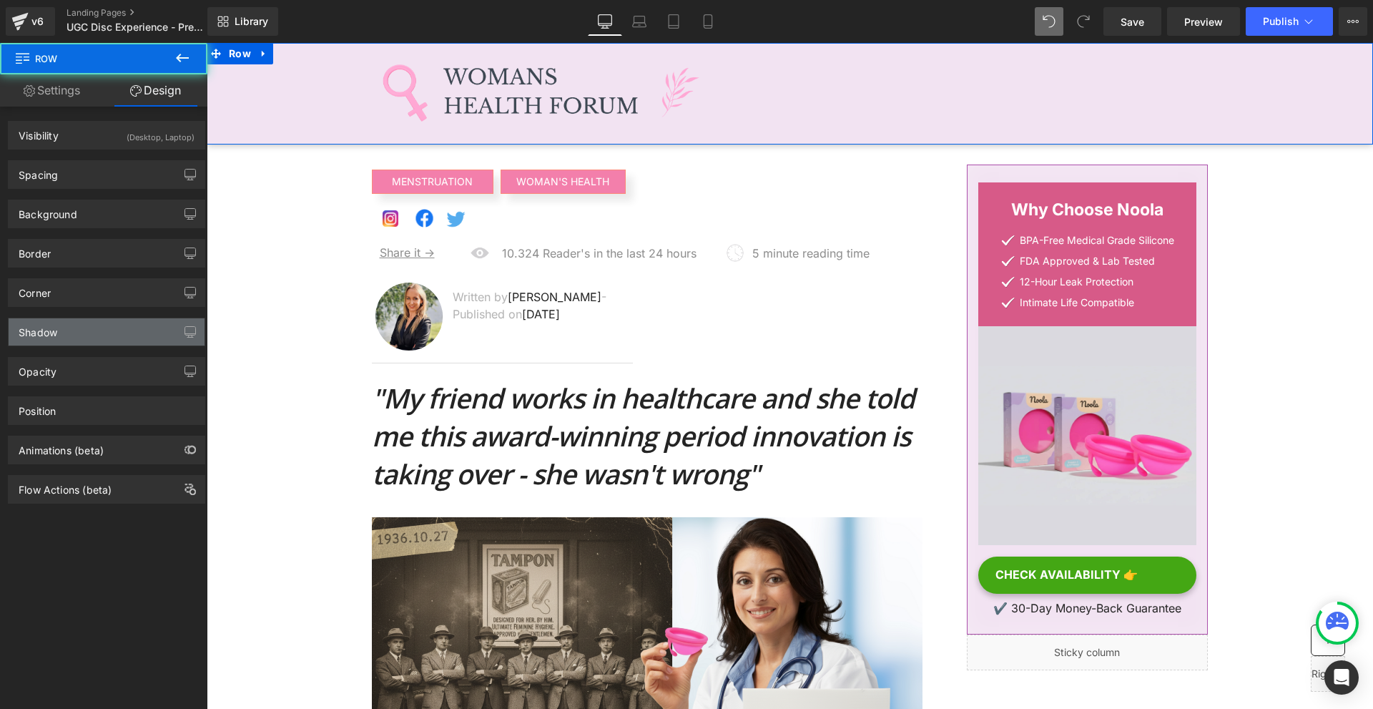
click at [61, 328] on div "Shadow" at bounding box center [107, 331] width 196 height 27
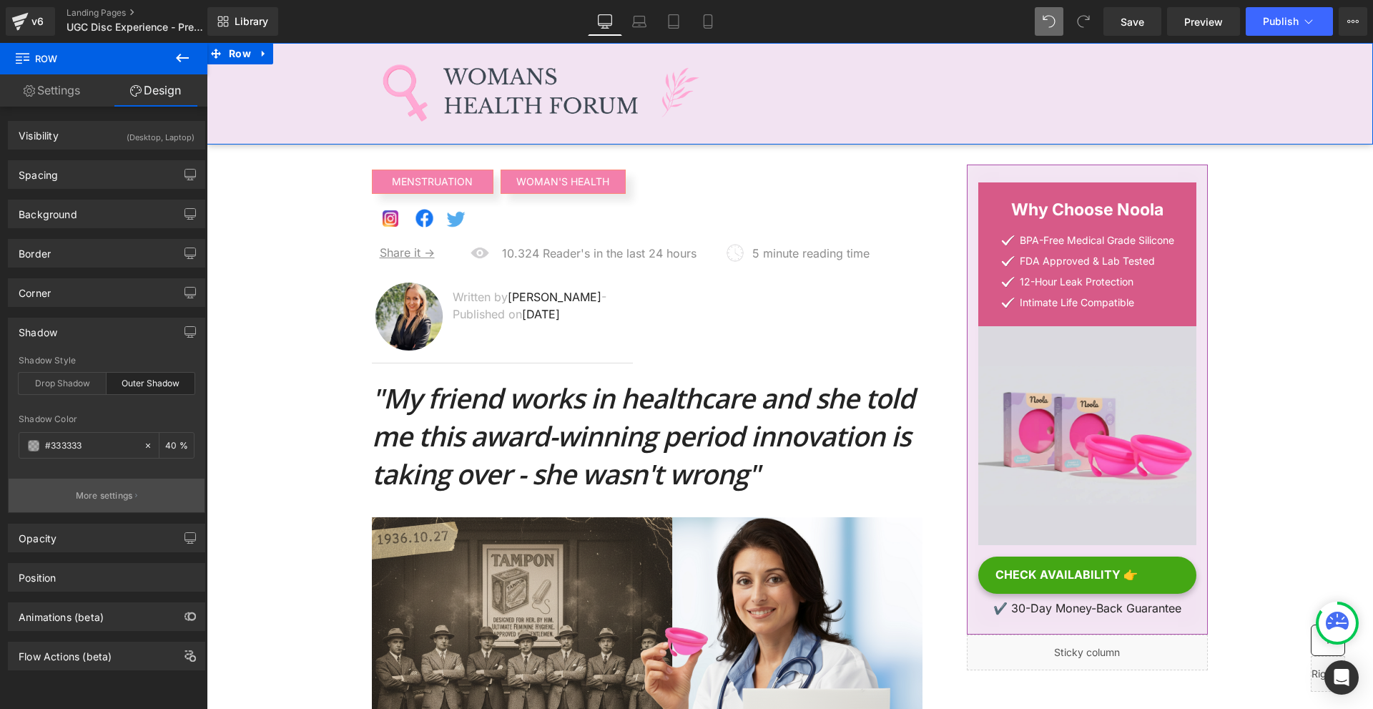
drag, startPoint x: 89, startPoint y: 491, endPoint x: 77, endPoint y: 435, distance: 57.1
click at [89, 490] on p "More settings" at bounding box center [104, 495] width 57 height 13
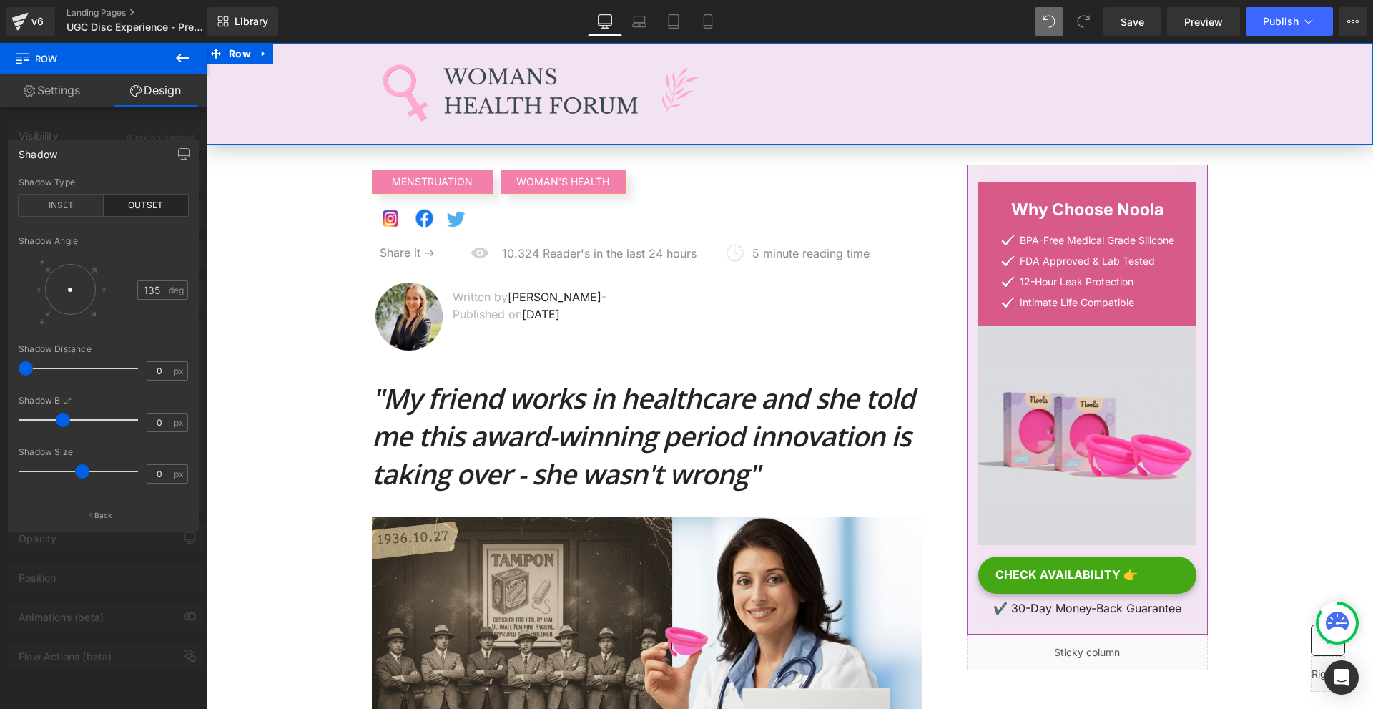
drag, startPoint x: 37, startPoint y: 423, endPoint x: 92, endPoint y: 420, distance: 55.1
click at [56, 418] on span at bounding box center [63, 420] width 14 height 14
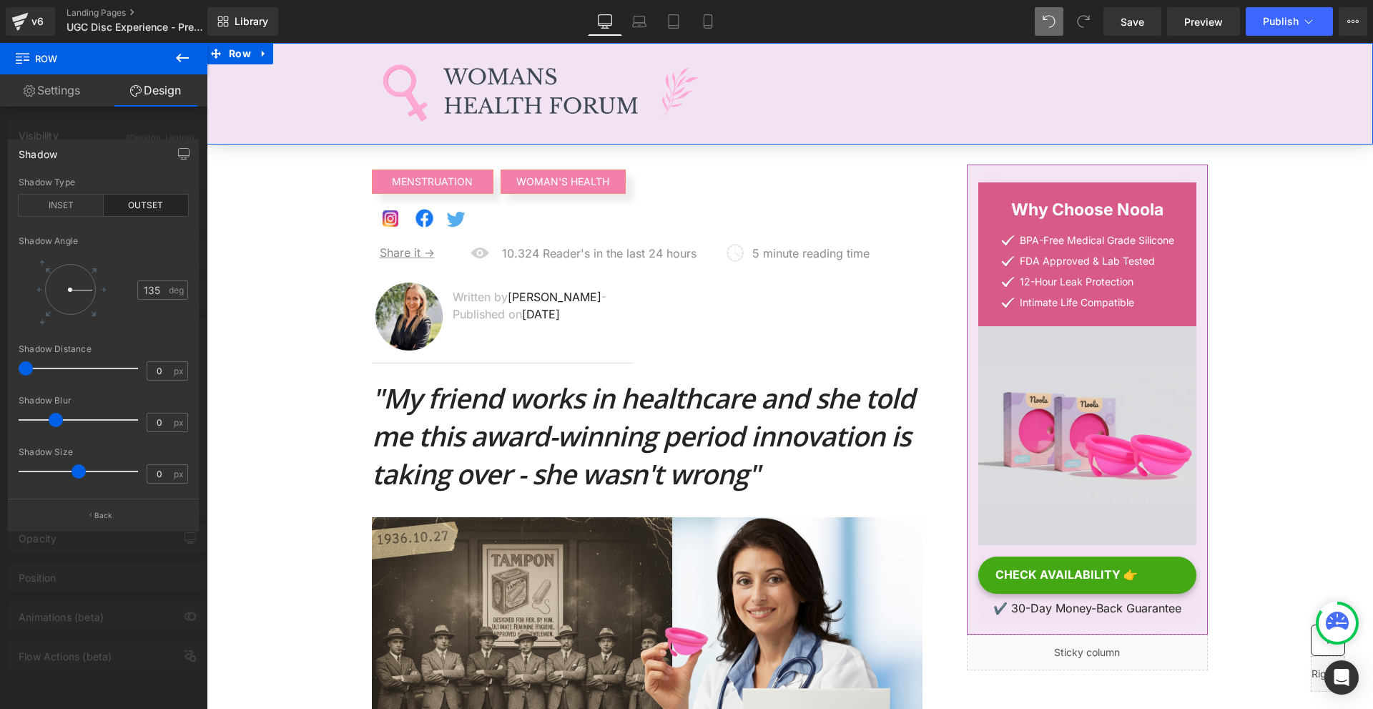
click at [73, 474] on span at bounding box center [78, 471] width 14 height 14
drag, startPoint x: 26, startPoint y: 368, endPoint x: 47, endPoint y: 362, distance: 22.2
click at [47, 362] on span at bounding box center [47, 368] width 14 height 14
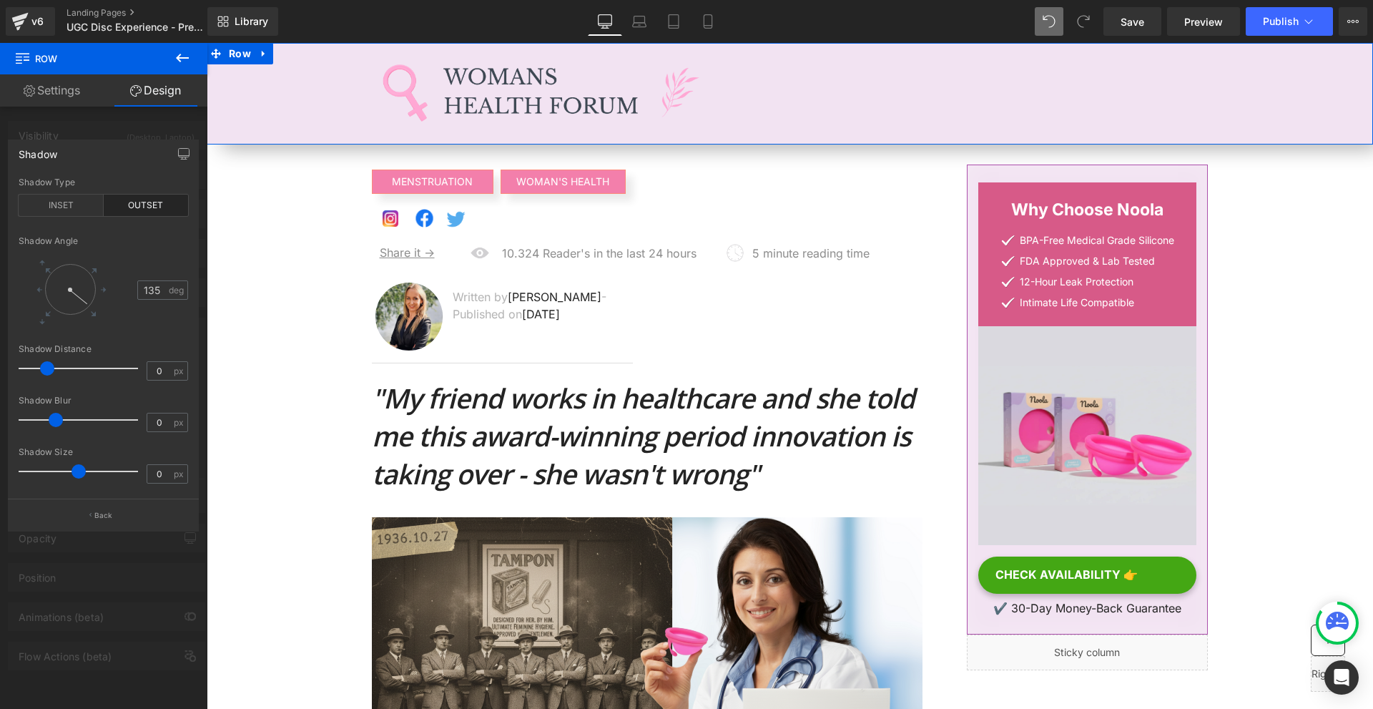
drag, startPoint x: 87, startPoint y: 293, endPoint x: 102, endPoint y: 306, distance: 19.2
click at [102, 306] on div at bounding box center [70, 289] width 66 height 66
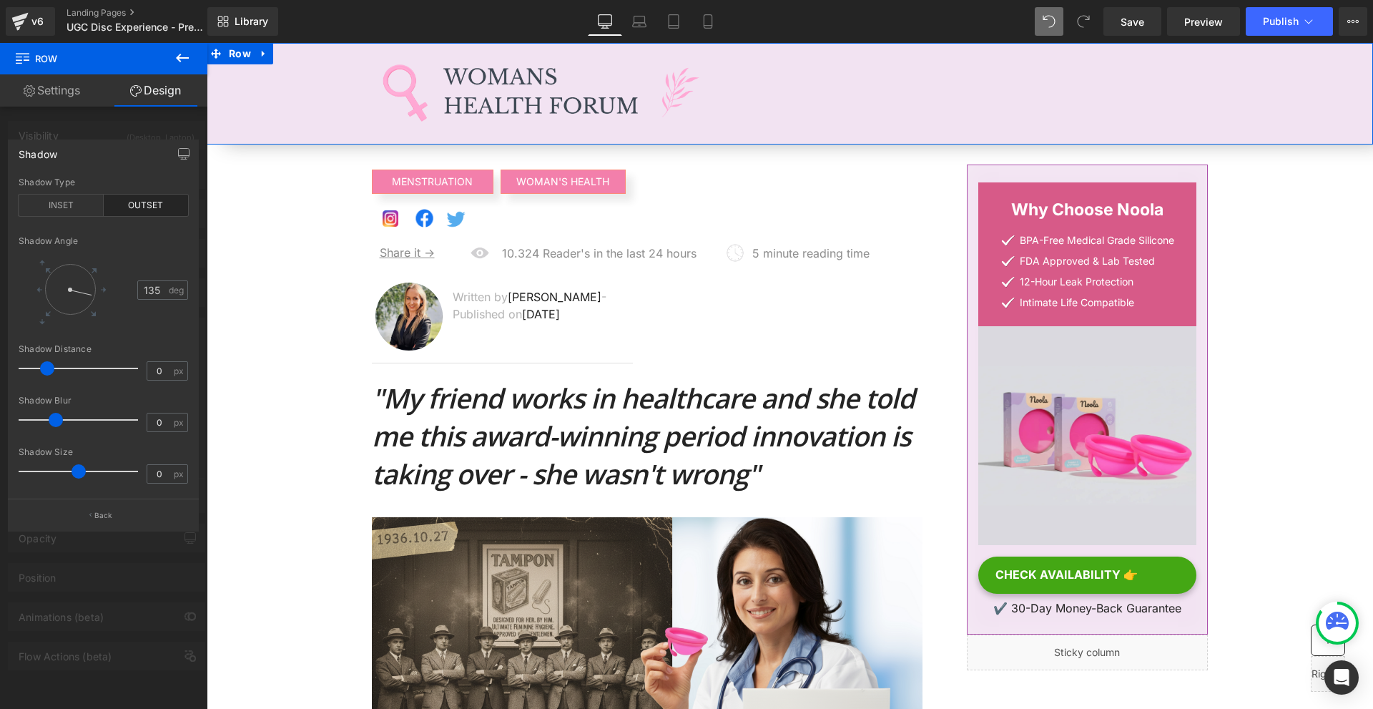
drag, startPoint x: 87, startPoint y: 282, endPoint x: 94, endPoint y: 293, distance: 13.9
click at [94, 293] on div at bounding box center [70, 289] width 51 height 51
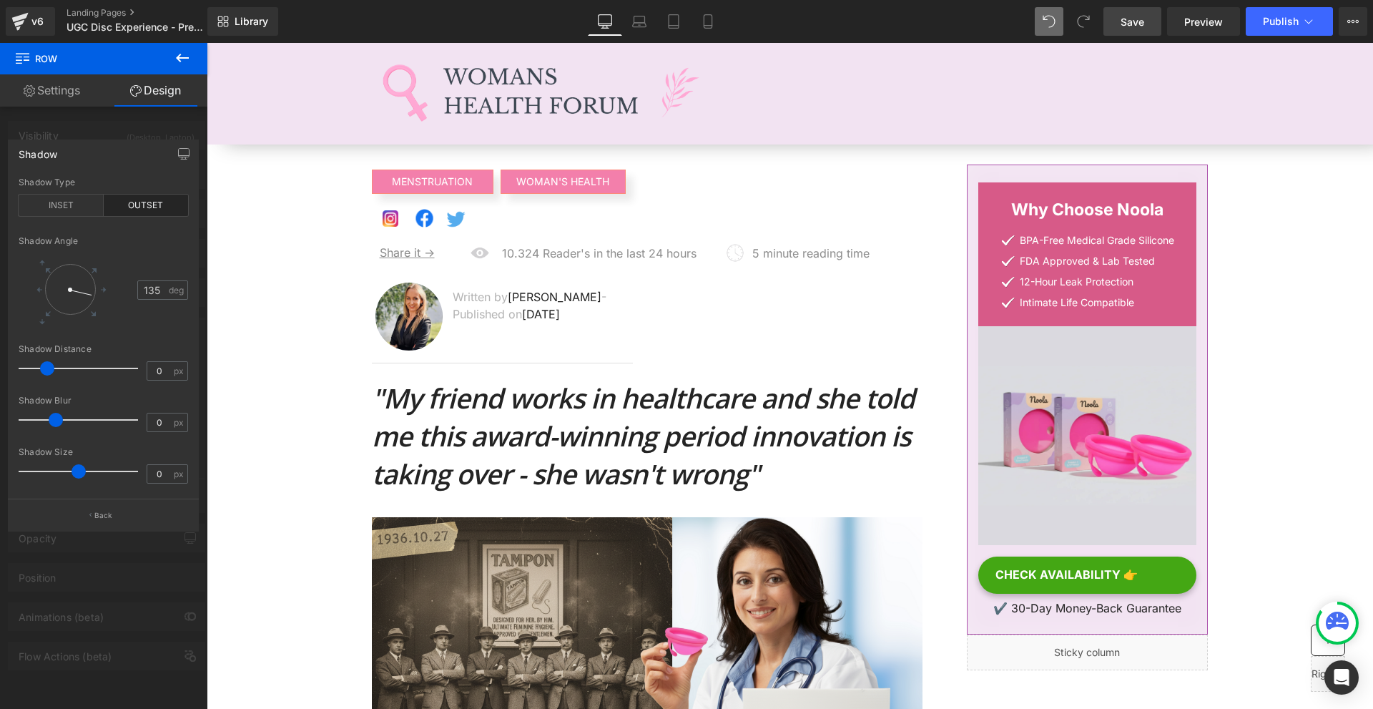
click at [1114, 14] on link "Save" at bounding box center [1132, 21] width 58 height 29
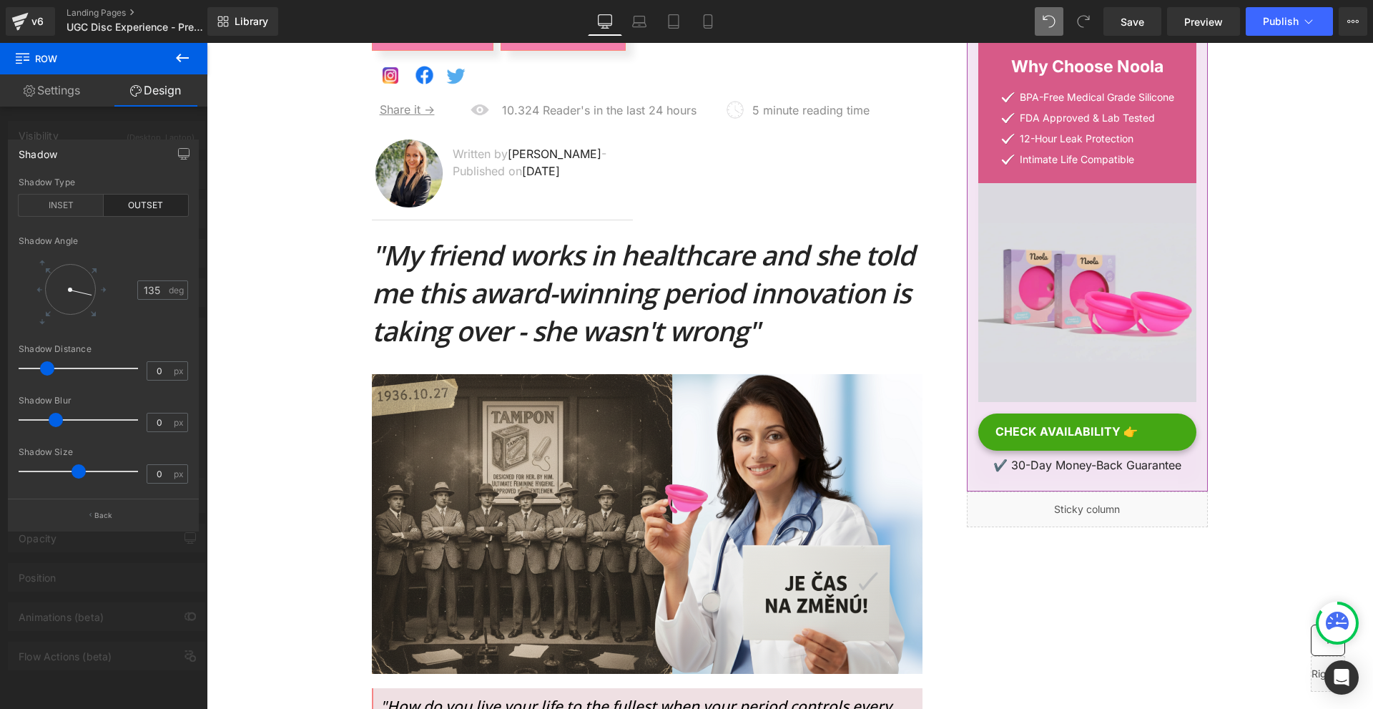
scroll to position [286, 0]
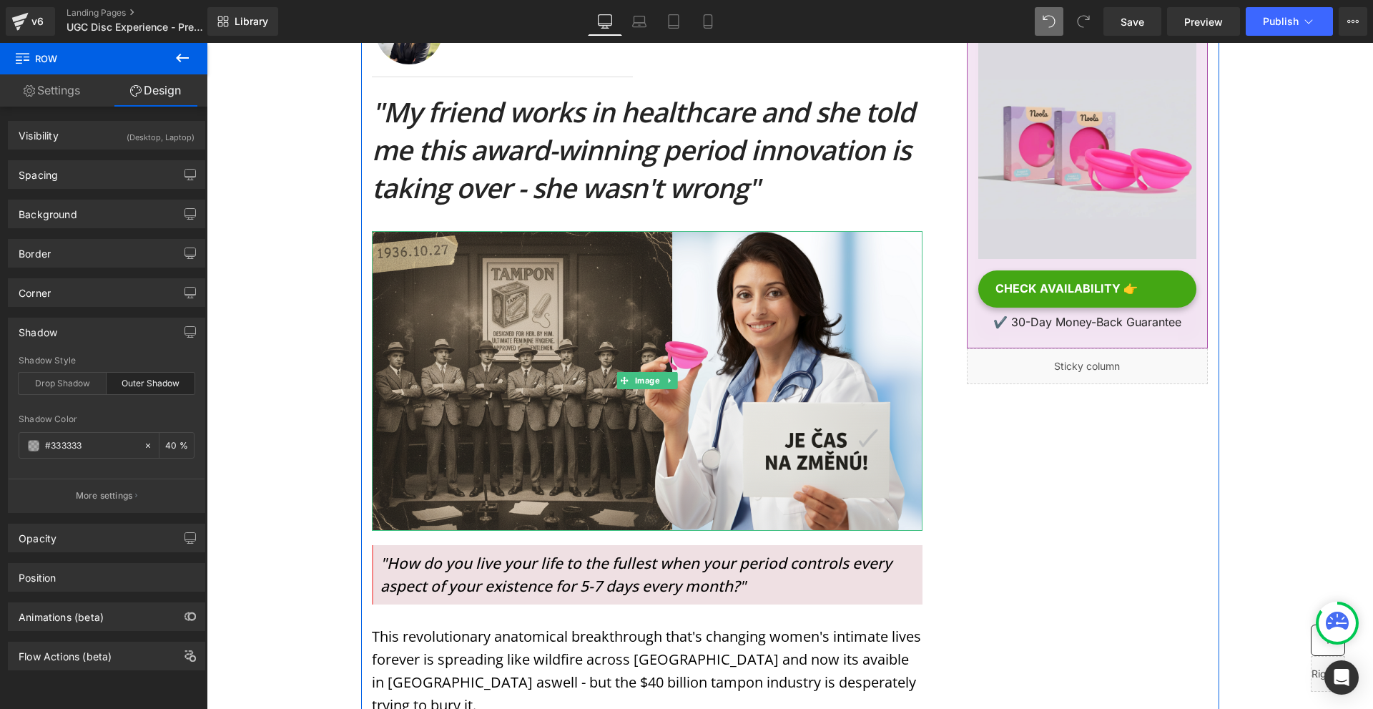
drag, startPoint x: 556, startPoint y: 313, endPoint x: 320, endPoint y: 262, distance: 241.5
click at [556, 314] on img at bounding box center [647, 381] width 551 height 300
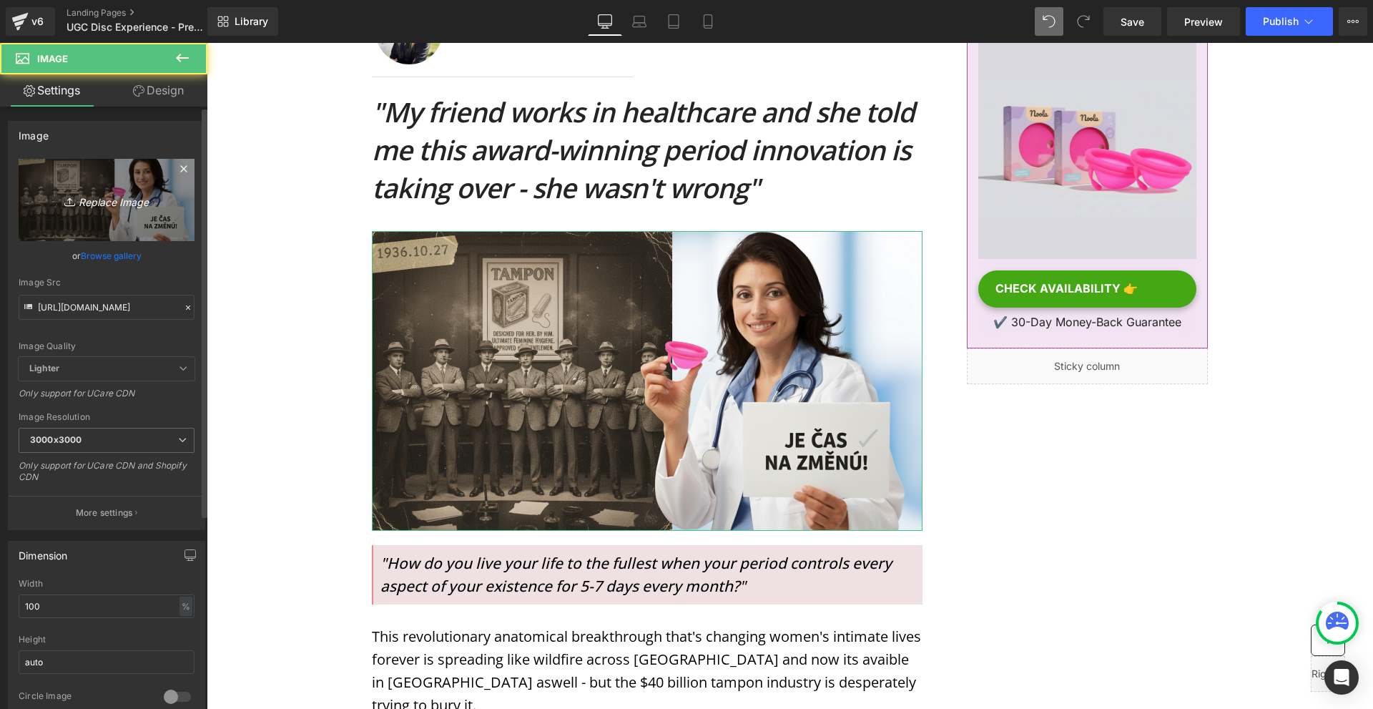
click at [107, 217] on link "Replace Image" at bounding box center [107, 200] width 176 height 82
type input "C:\fakepath\Névtelen (1980 x 1080 képpont) (17).png"
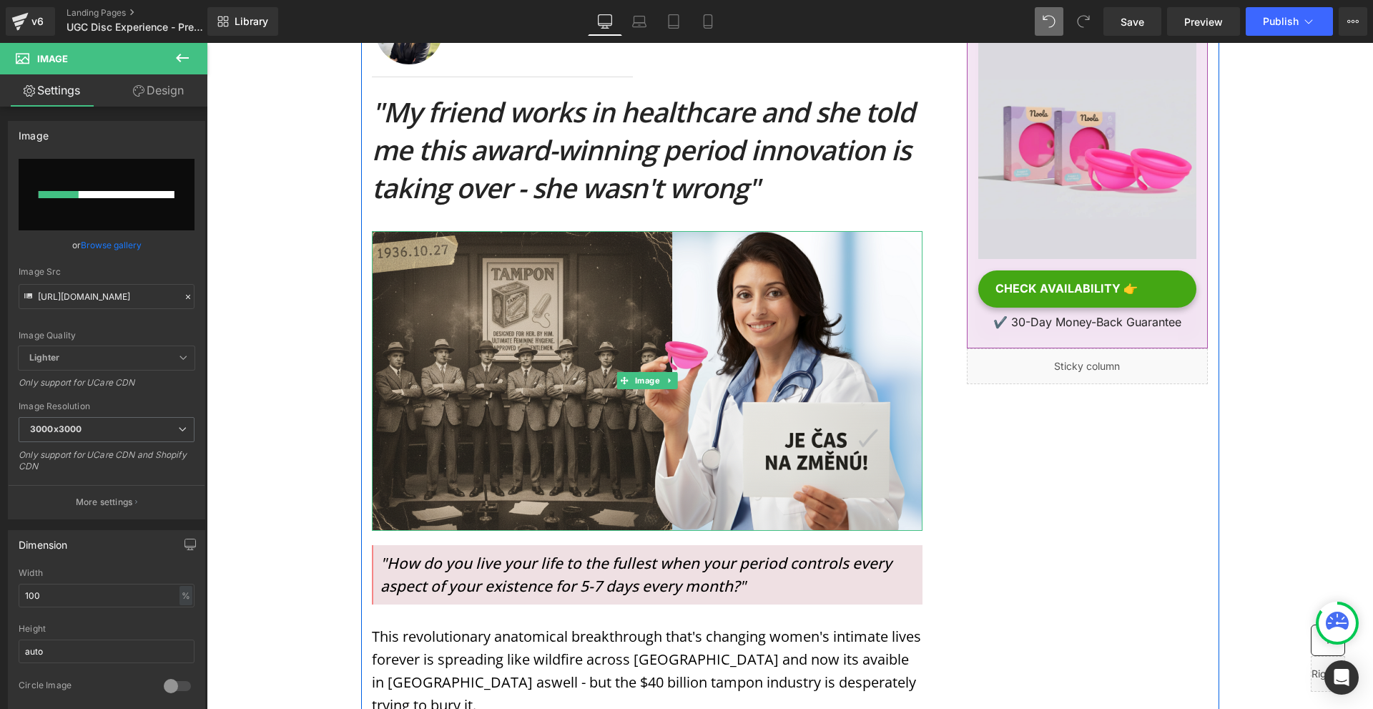
scroll to position [143, 0]
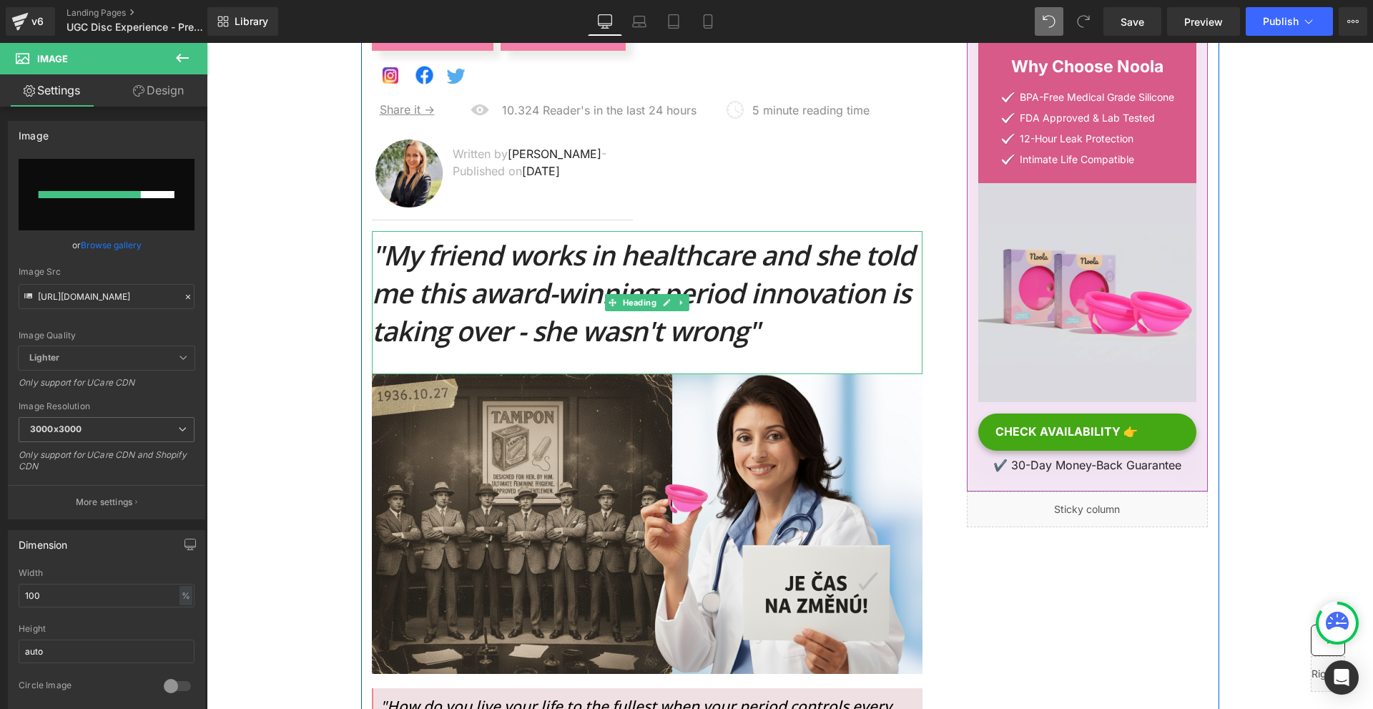
click at [553, 300] on icon ""My friend works in healthcare and she told me this award-winning period innova…" at bounding box center [643, 292] width 543 height 113
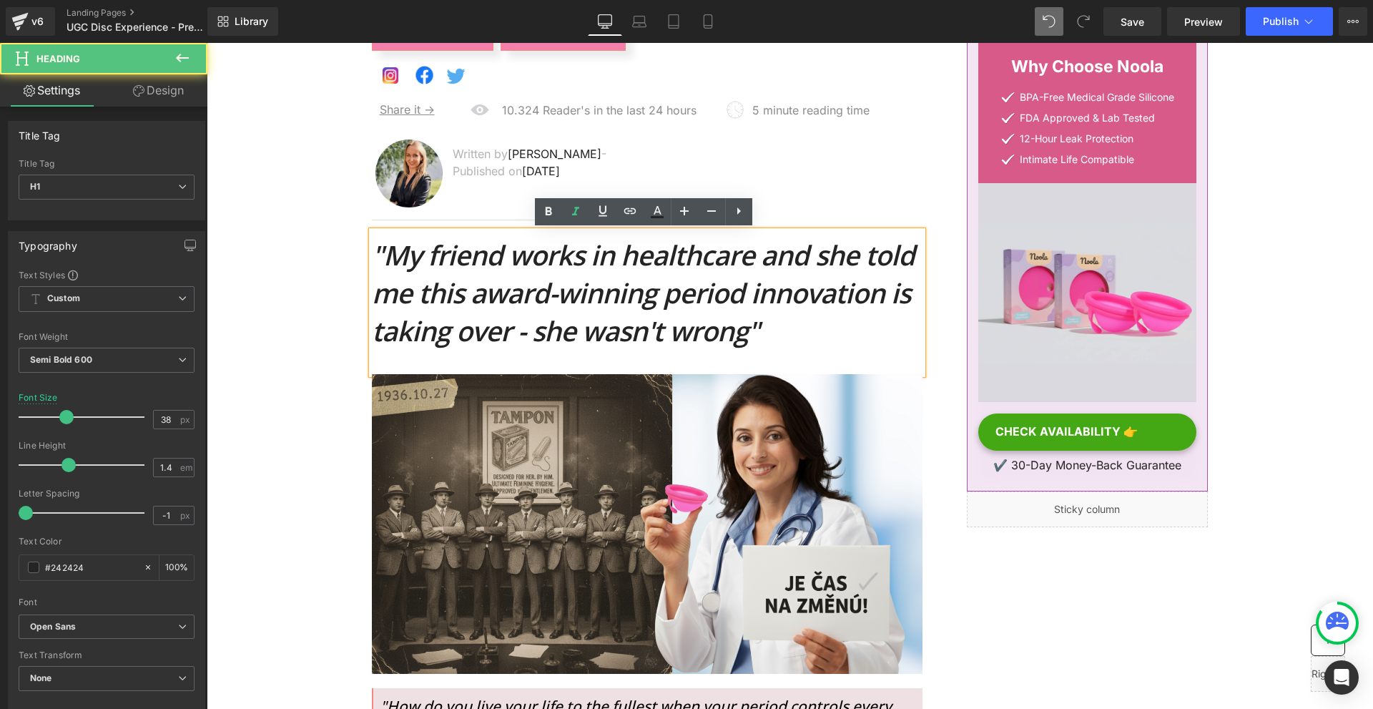
click at [505, 436] on img at bounding box center [647, 524] width 551 height 300
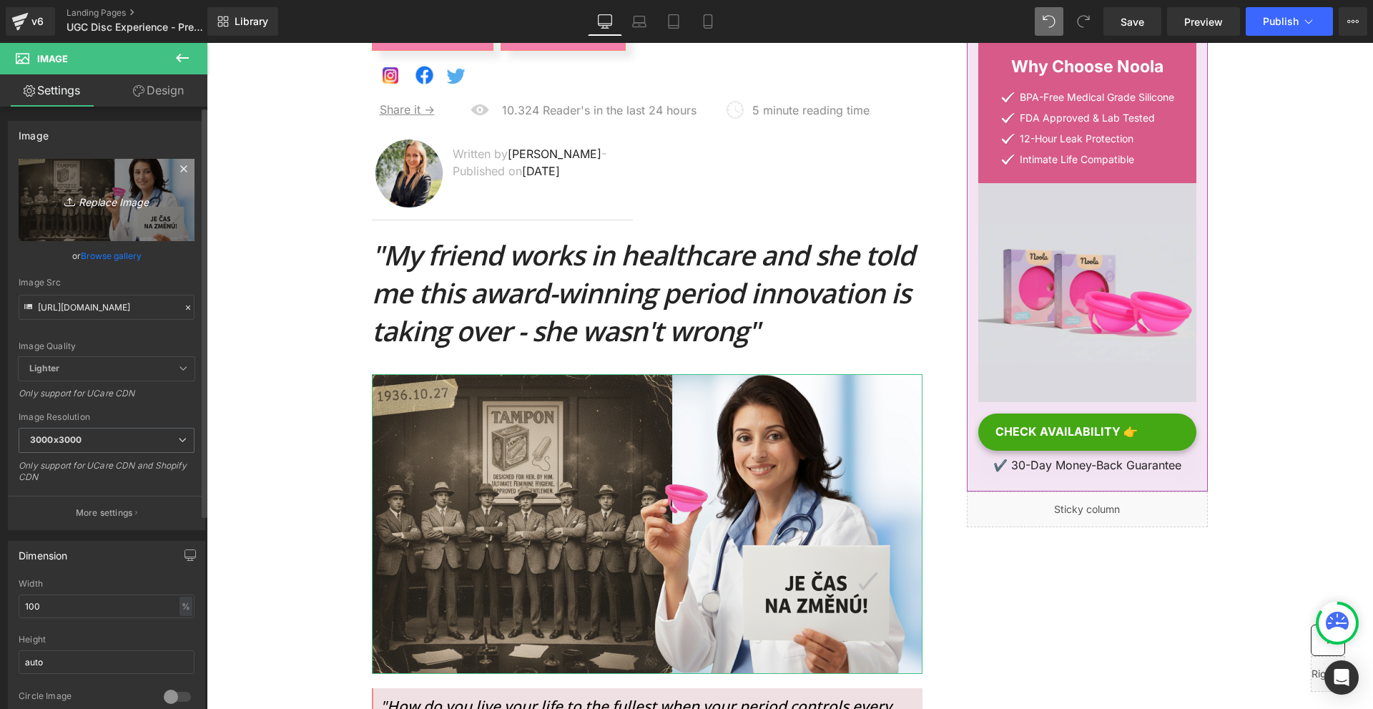
click at [79, 221] on link "Replace Image" at bounding box center [107, 200] width 176 height 82
type input "C:\fakepath\Névtelen (1980 x 1080 képpont) (17).png"
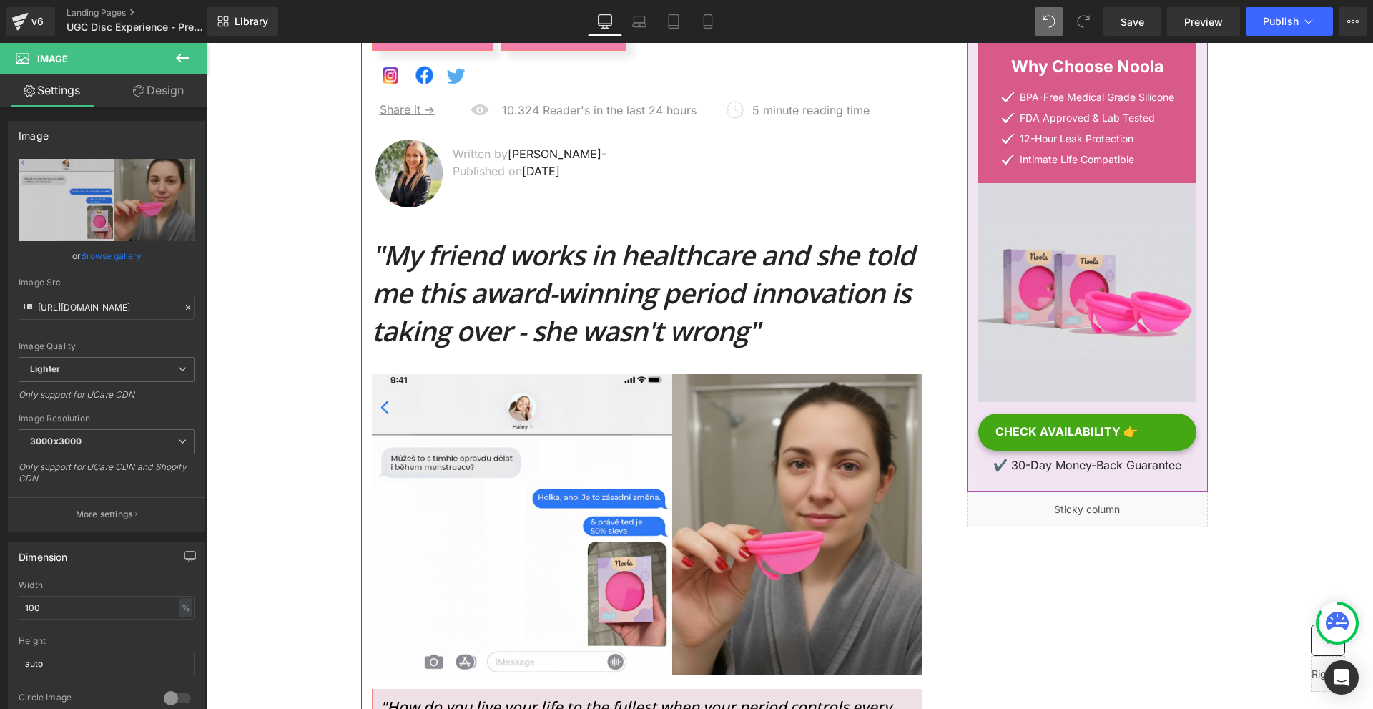
scroll to position [286, 0]
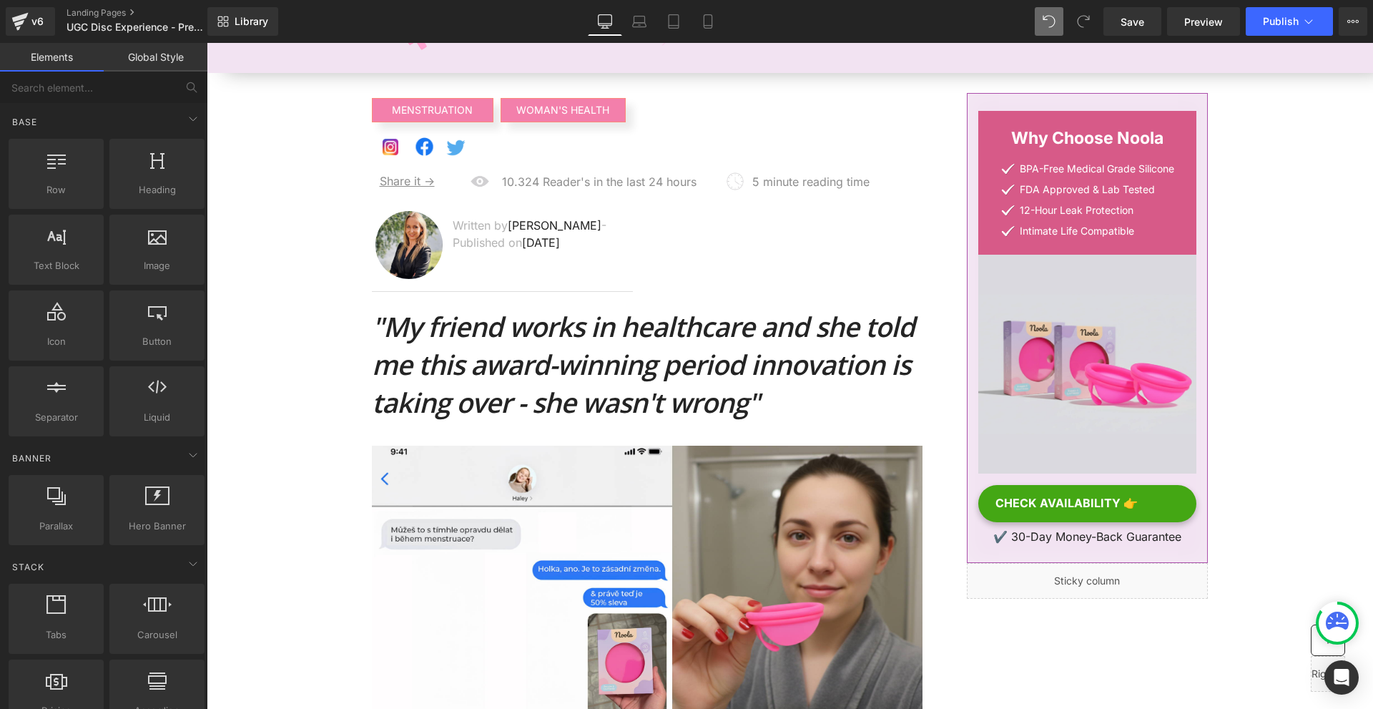
scroll to position [0, 0]
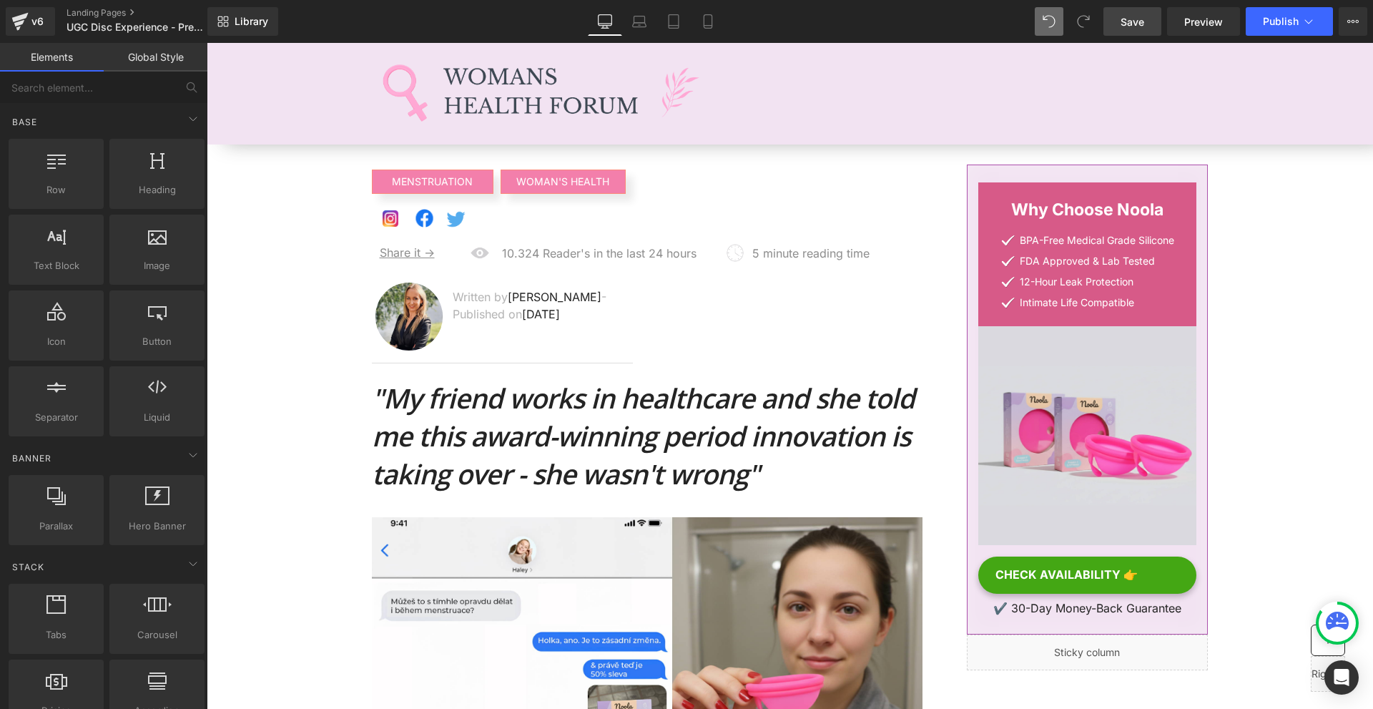
drag, startPoint x: 1152, startPoint y: 16, endPoint x: 1091, endPoint y: 272, distance: 263.8
click at [1152, 16] on link "Save" at bounding box center [1132, 21] width 58 height 29
click at [1135, 17] on span "Save" at bounding box center [1132, 21] width 24 height 15
